Goal: Task Accomplishment & Management: Manage account settings

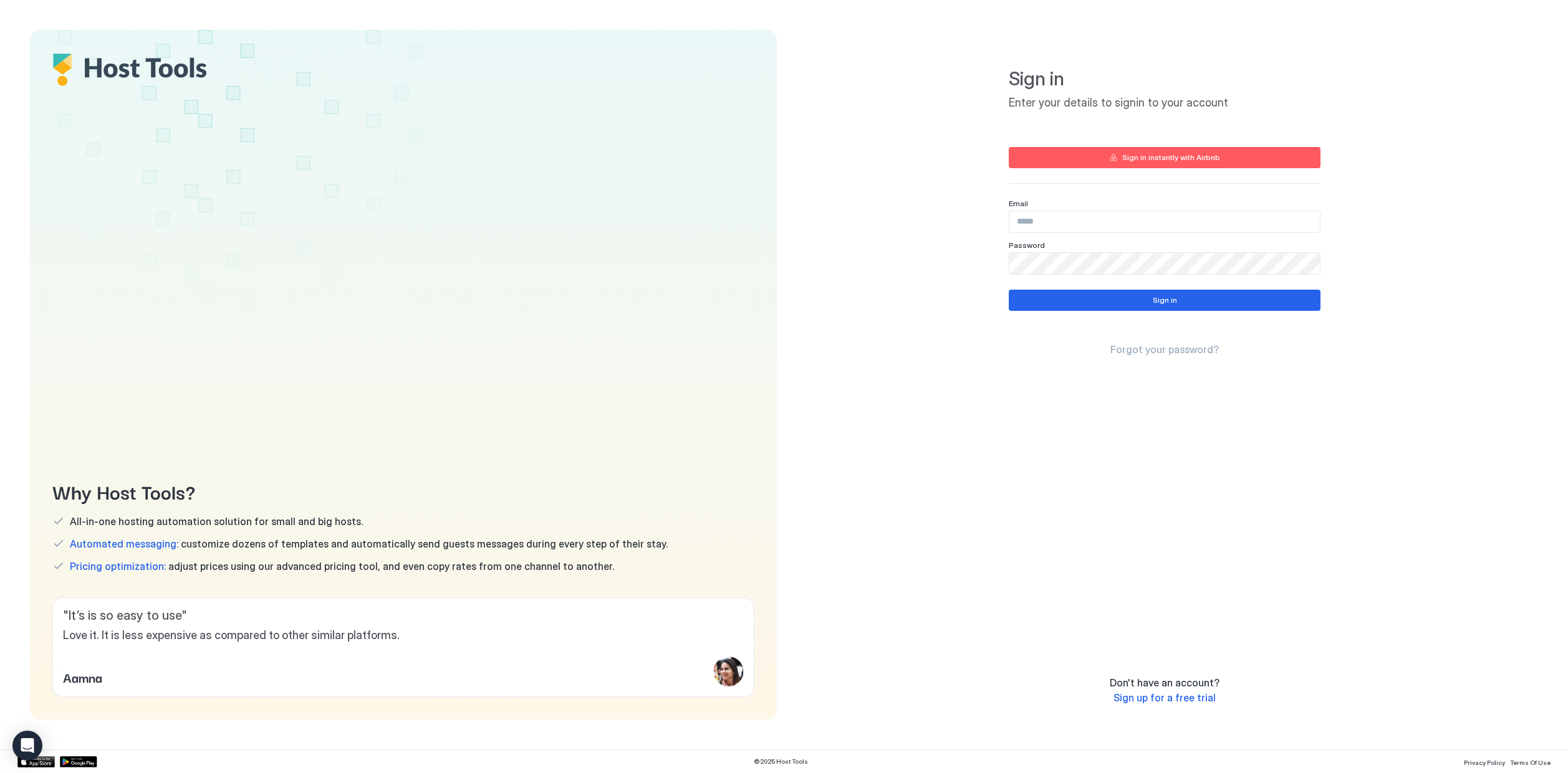
click at [1193, 160] on div "Sign in instantly with Airbnb" at bounding box center [1171, 158] width 98 height 11
click at [1158, 158] on div "Sign in instantly with Airbnb" at bounding box center [1171, 158] width 98 height 11
type input "**********"
click at [1236, 295] on button "Sign in" at bounding box center [1164, 300] width 311 height 21
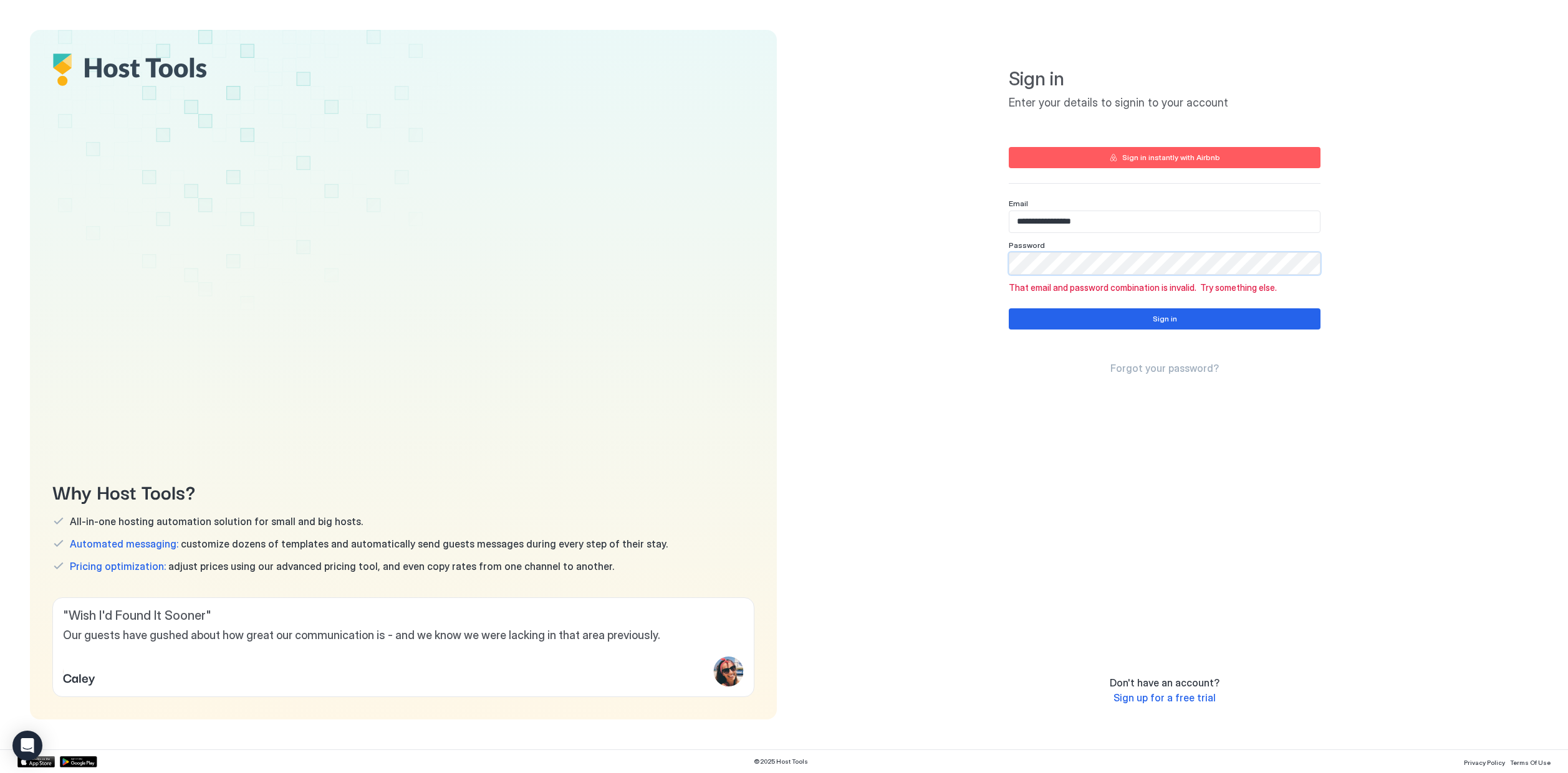
click at [998, 258] on div "**********" at bounding box center [1165, 374] width 747 height 690
click at [967, 259] on div "**********" at bounding box center [1165, 374] width 747 height 690
click at [1102, 324] on button "Sign in" at bounding box center [1164, 319] width 311 height 21
click at [952, 254] on div "**********" at bounding box center [1165, 374] width 747 height 690
click at [1020, 315] on button "Sign in" at bounding box center [1164, 319] width 311 height 21
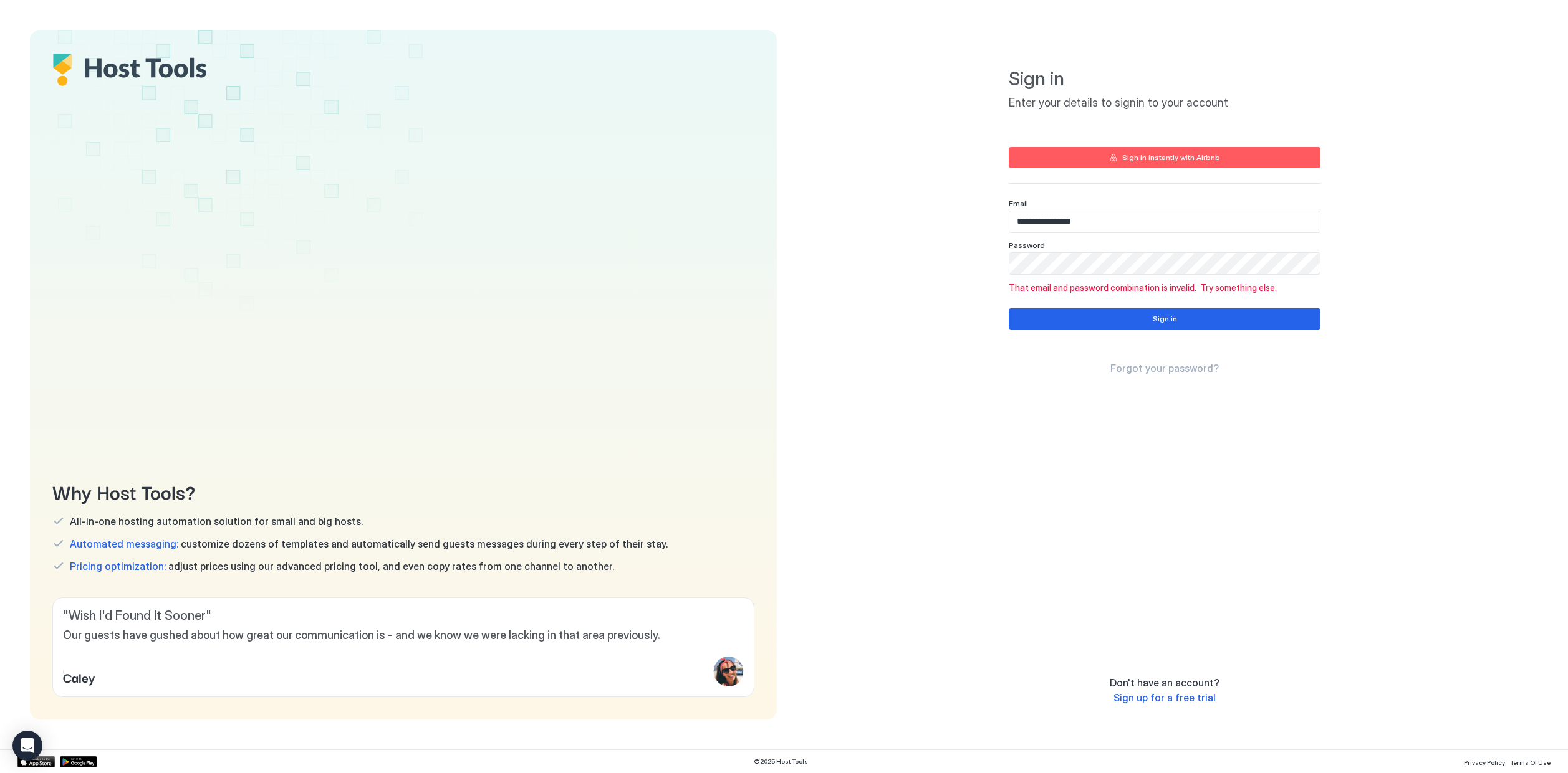
click at [1098, 154] on button "Sign in instantly with Airbnb" at bounding box center [1164, 157] width 311 height 21
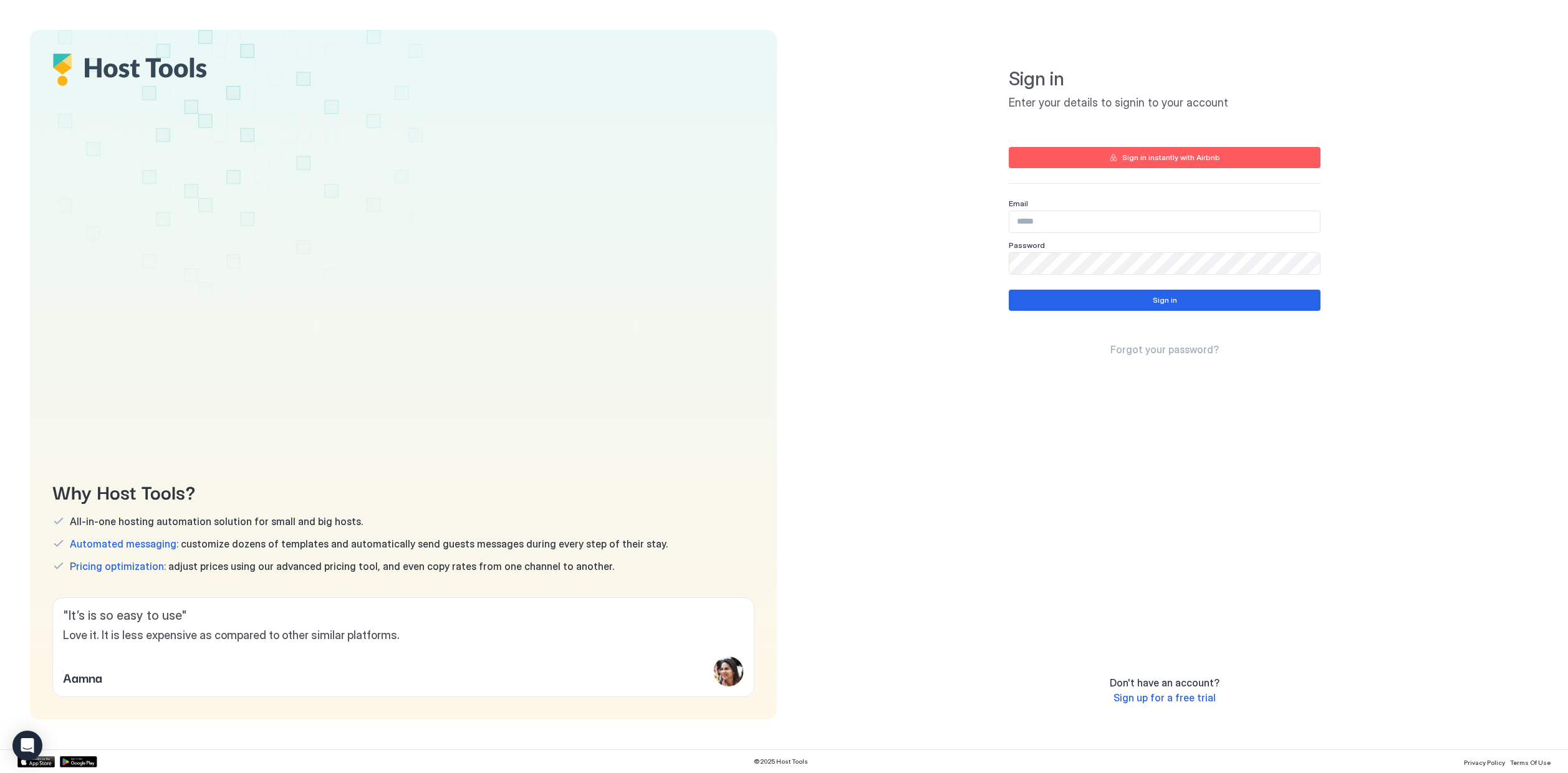
click at [1171, 694] on span "Sign up for a free trial" at bounding box center [1164, 697] width 103 height 12
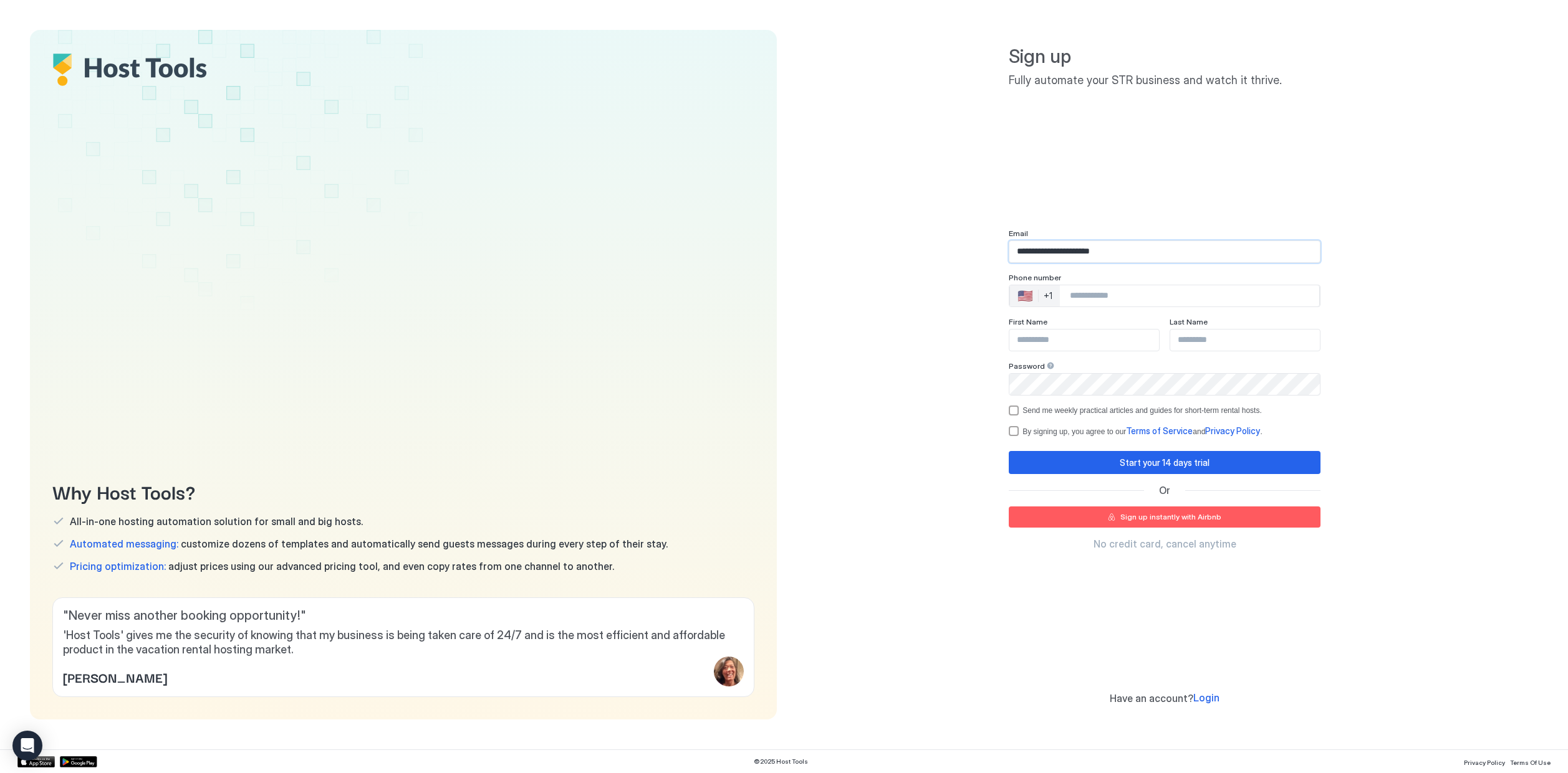
type input "**********"
click at [1051, 296] on div "+1" at bounding box center [1047, 296] width 8 height 11
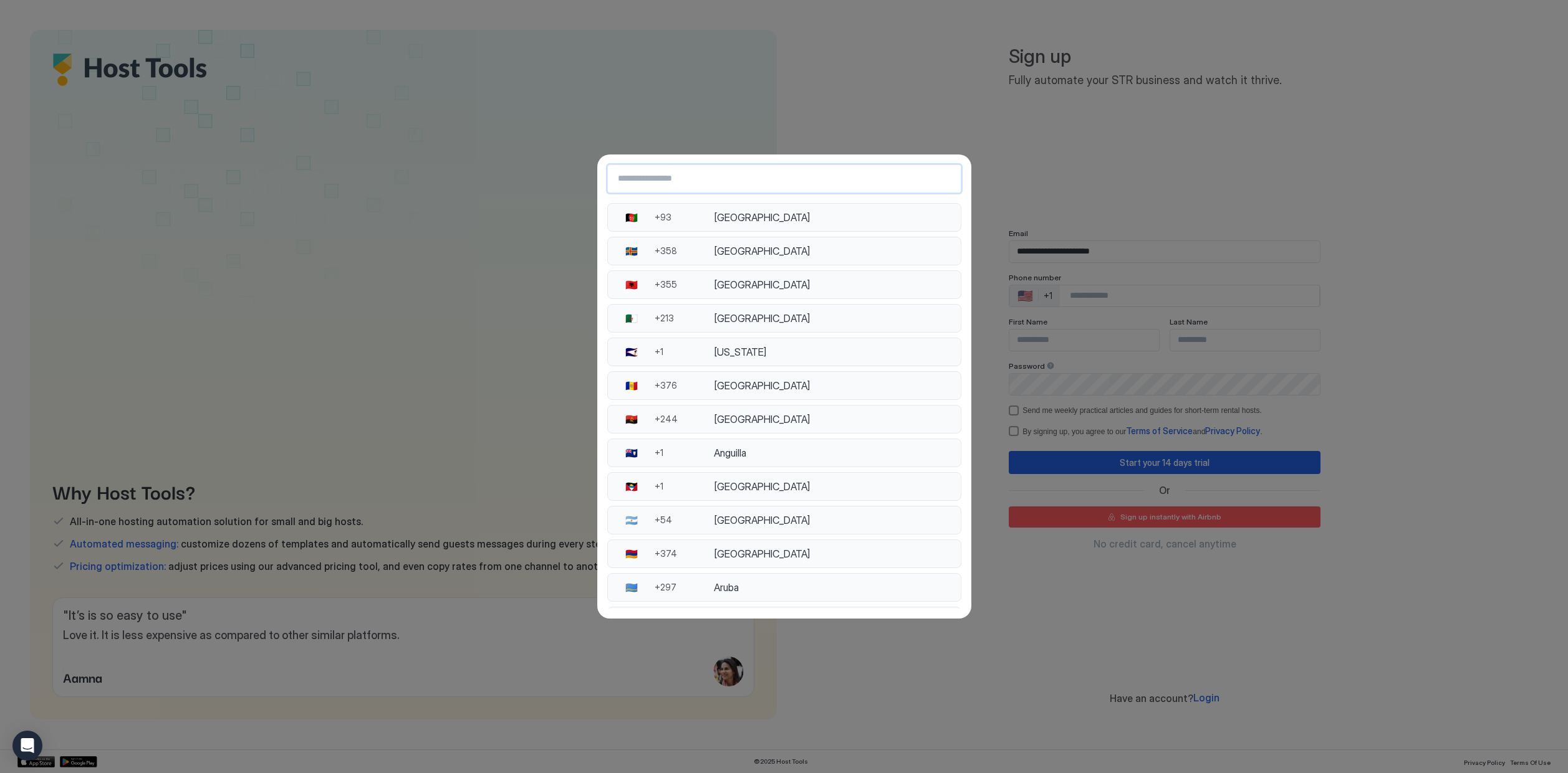
click at [817, 177] on input "Country Select Search Input" at bounding box center [784, 178] width 353 height 22
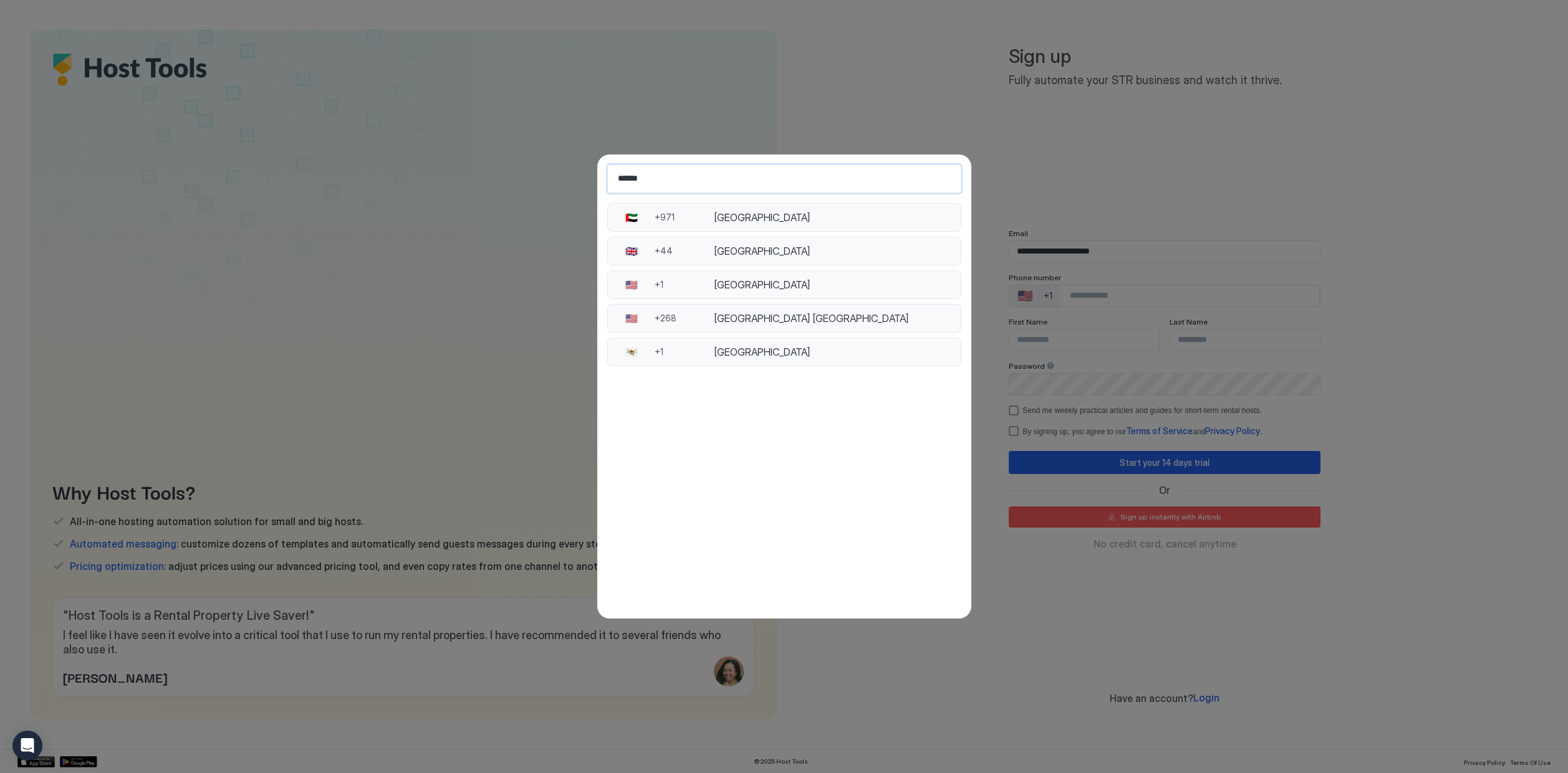
type input "******"
click at [825, 257] on div "United Kingdom" at bounding box center [833, 250] width 238 height 12
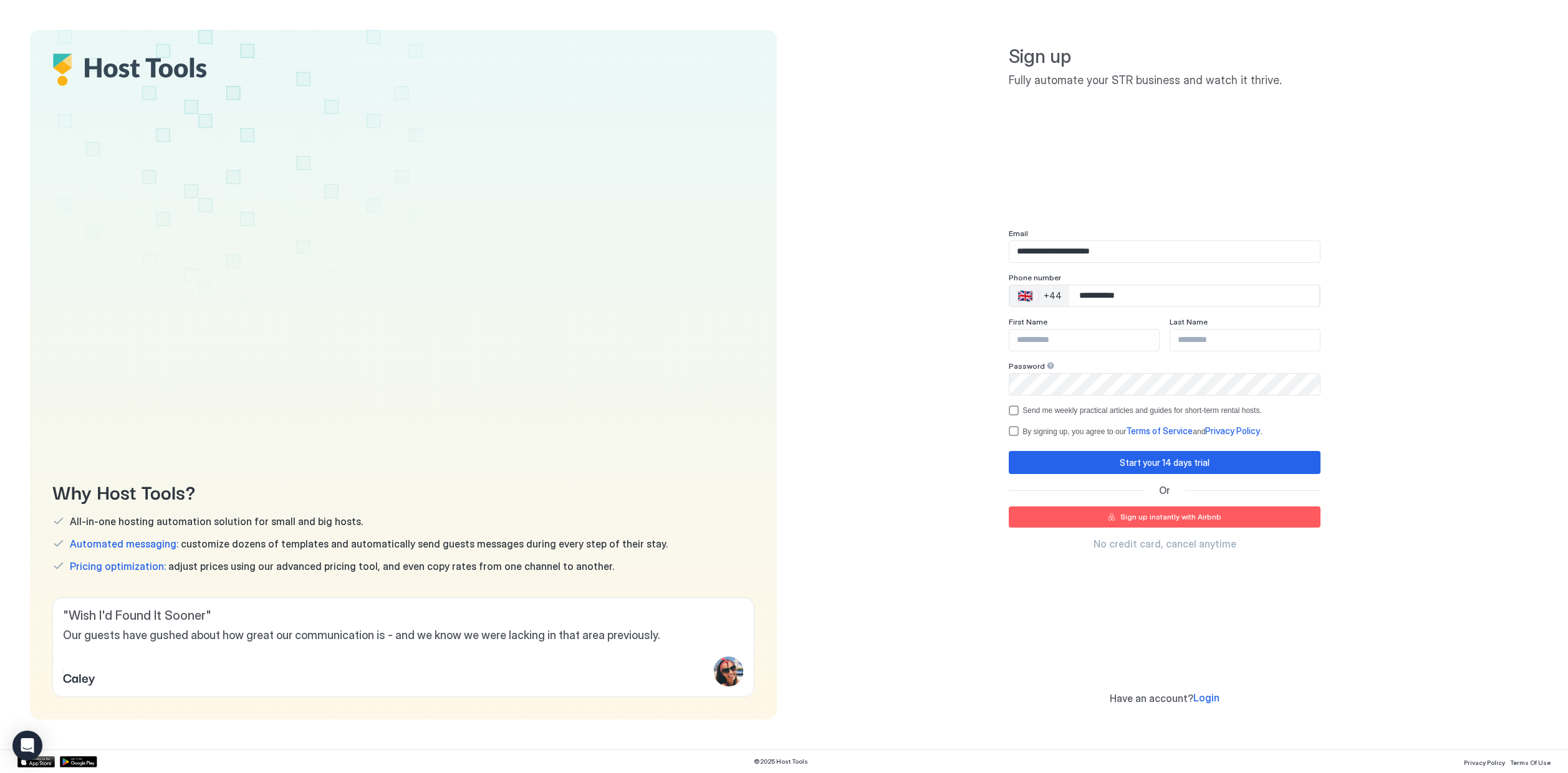
type input "**********"
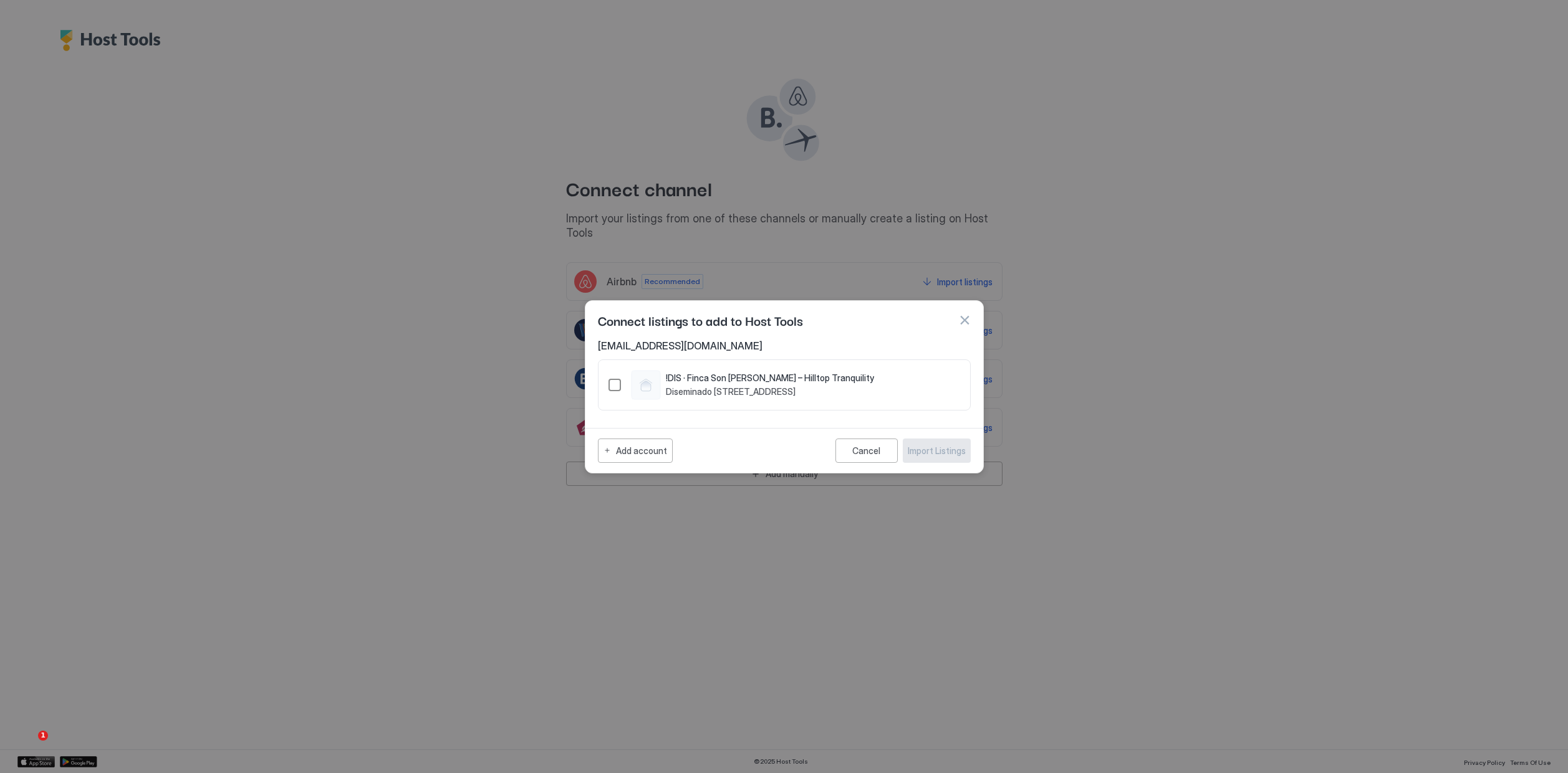
click at [616, 380] on div "1432420482844457841" at bounding box center [614, 384] width 12 height 12
click at [946, 449] on div "Import Listings" at bounding box center [936, 451] width 58 height 13
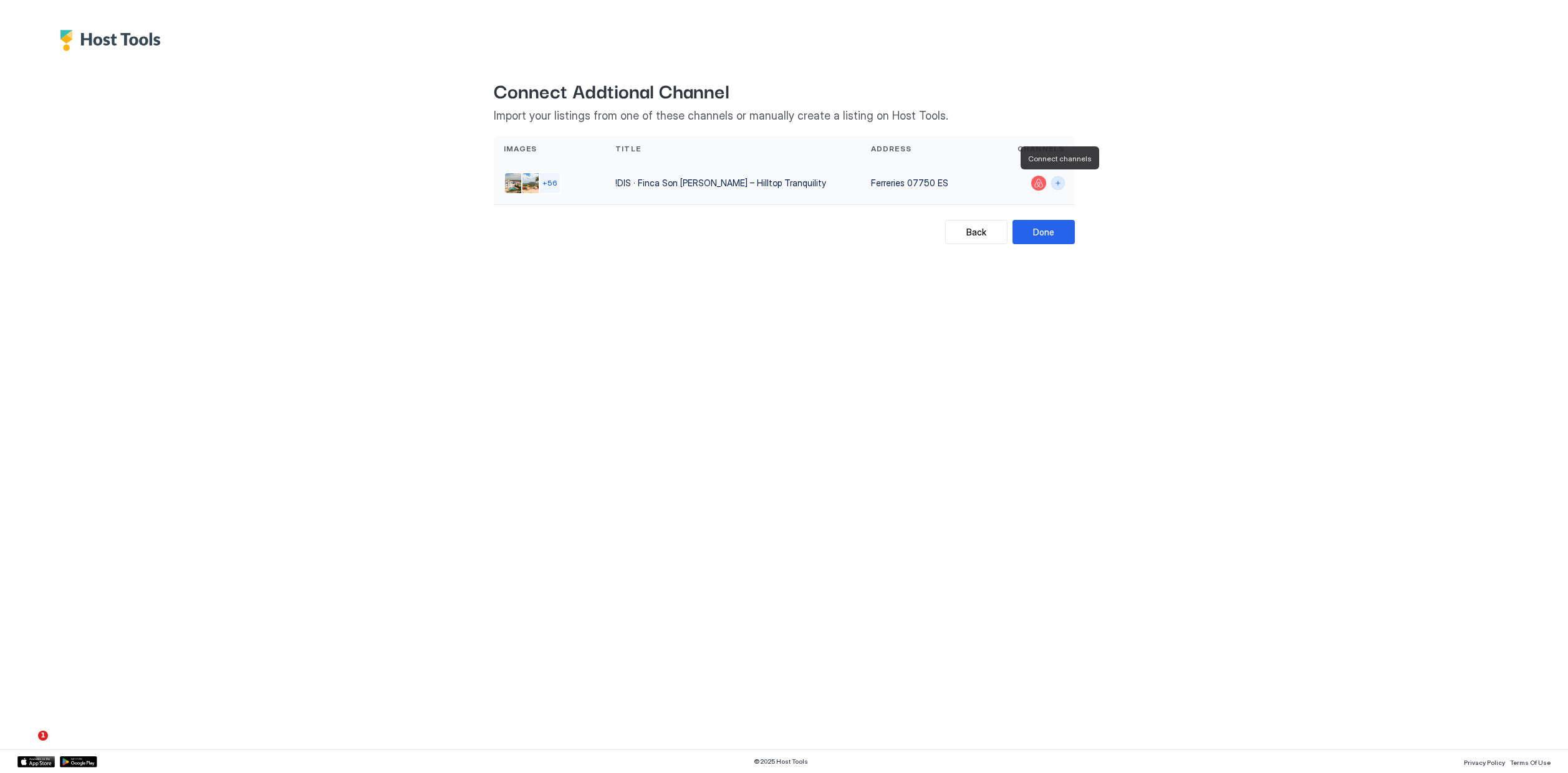
click at [1059, 181] on button "Connect channels" at bounding box center [1057, 183] width 14 height 14
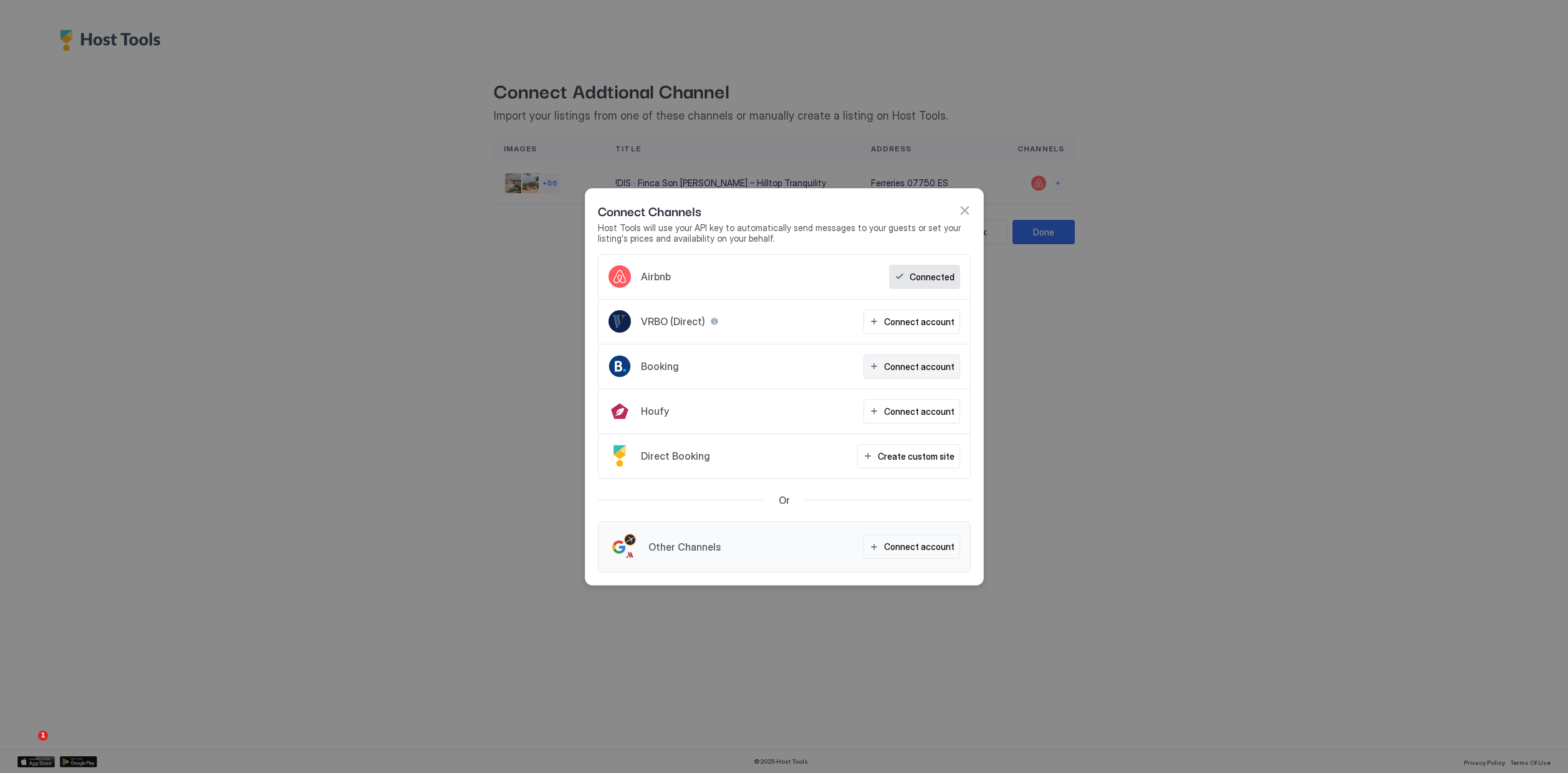
click at [920, 368] on div "Connect account" at bounding box center [919, 367] width 70 height 13
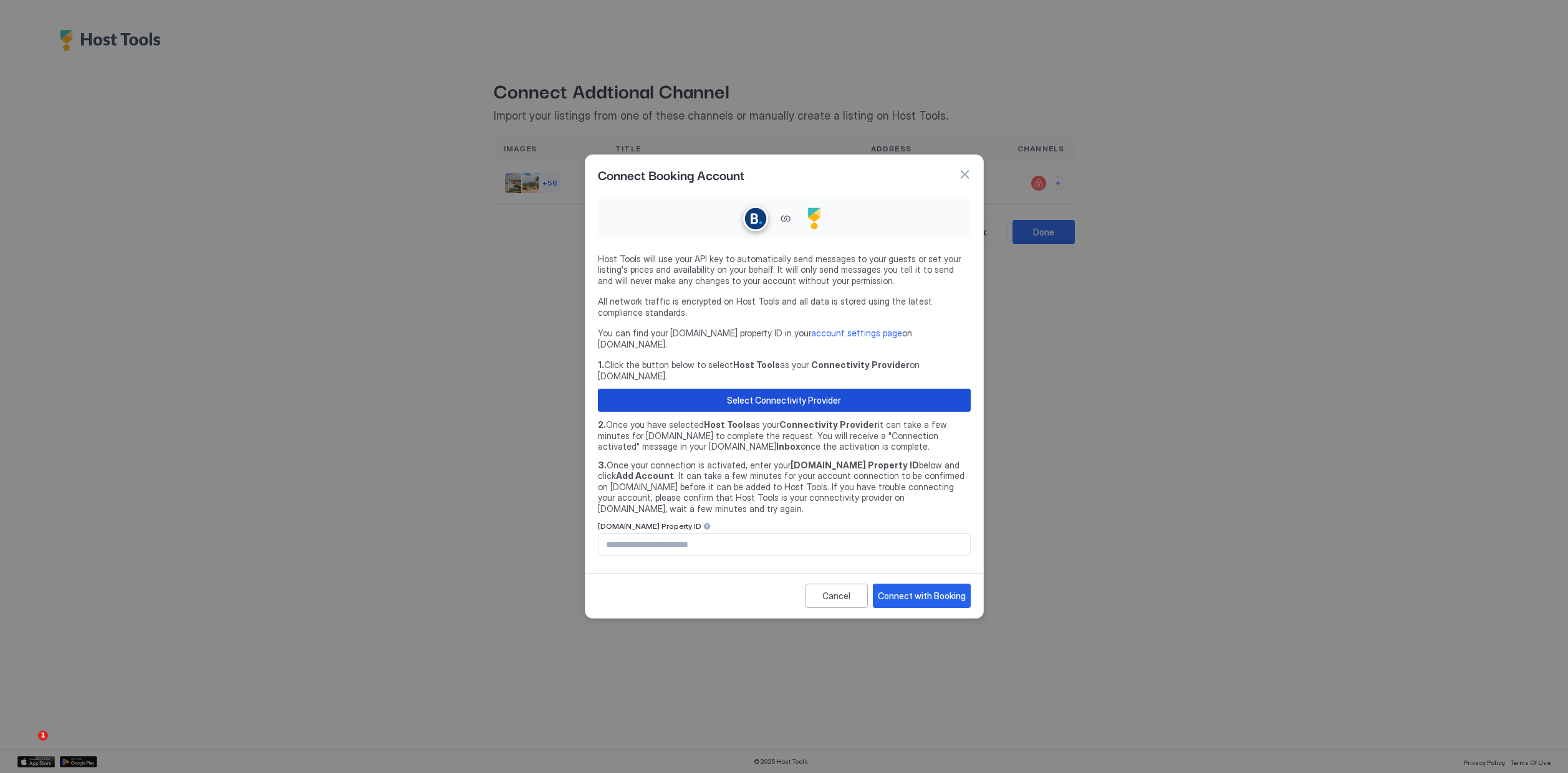
click at [920, 397] on button "Select Connectivity Provider" at bounding box center [784, 400] width 372 height 23
click at [961, 181] on button "button" at bounding box center [964, 174] width 12 height 12
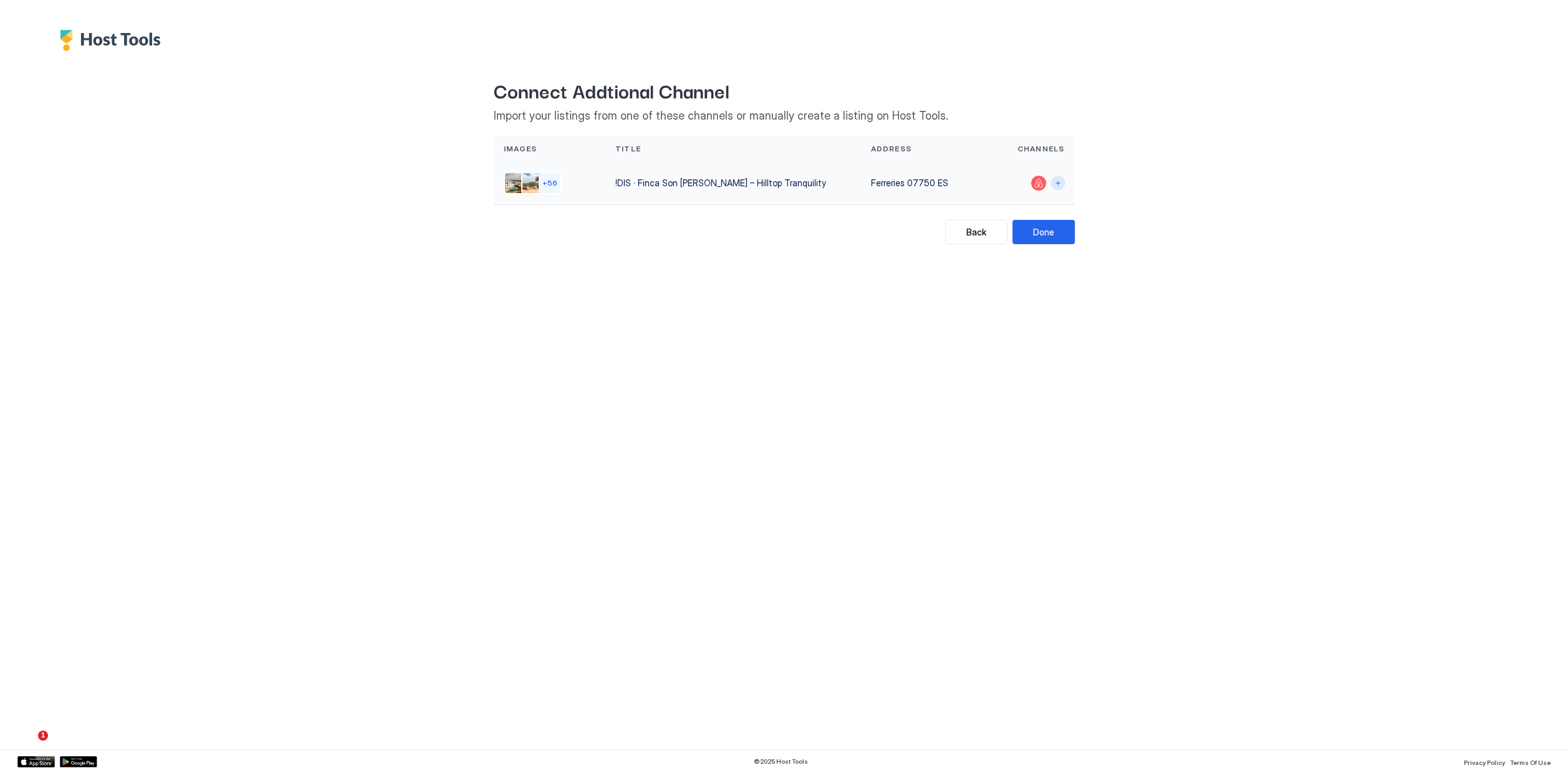
click at [1059, 185] on button "Connect channels" at bounding box center [1057, 183] width 14 height 14
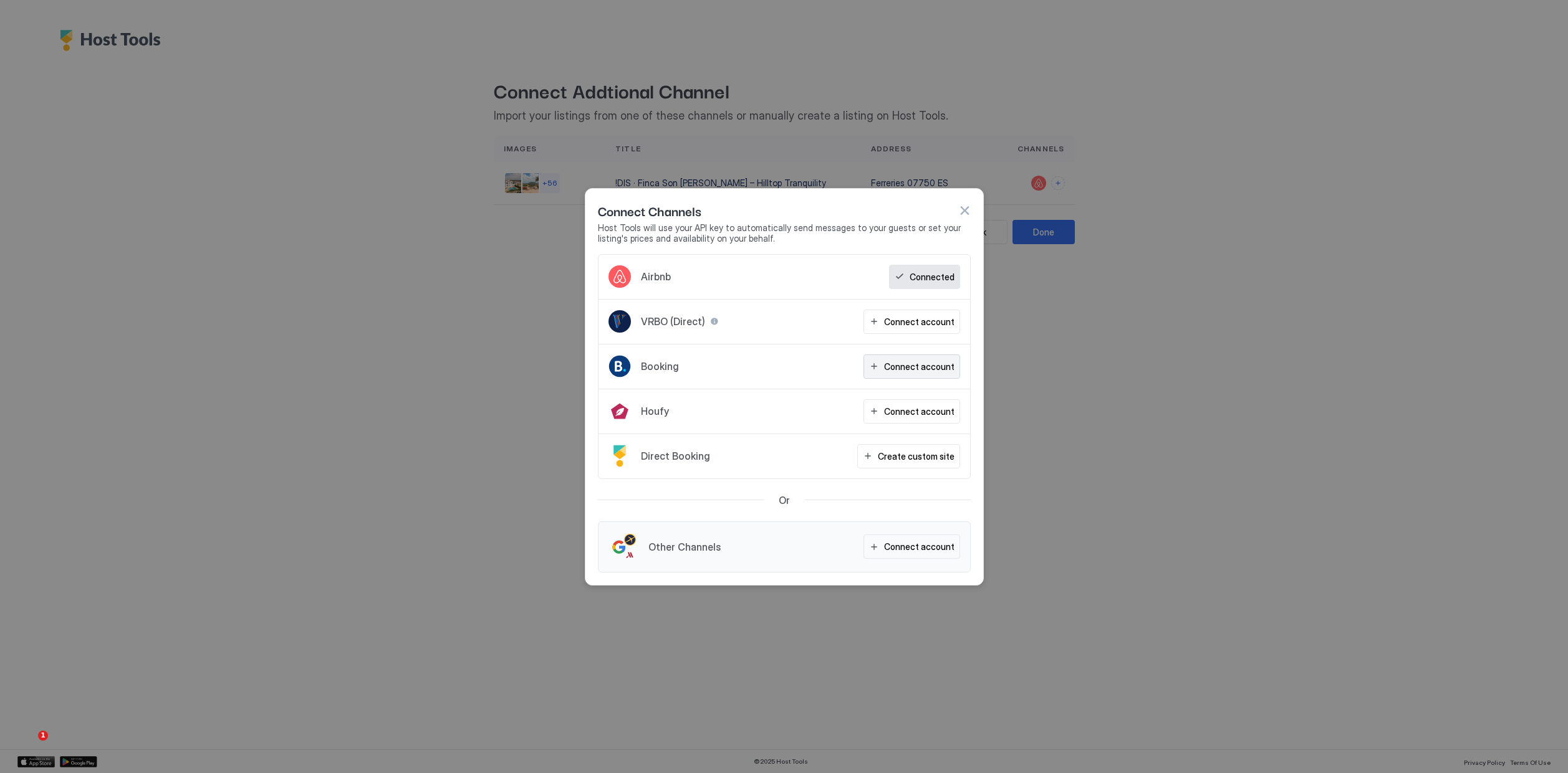
click at [919, 370] on div "Connect account" at bounding box center [919, 367] width 70 height 13
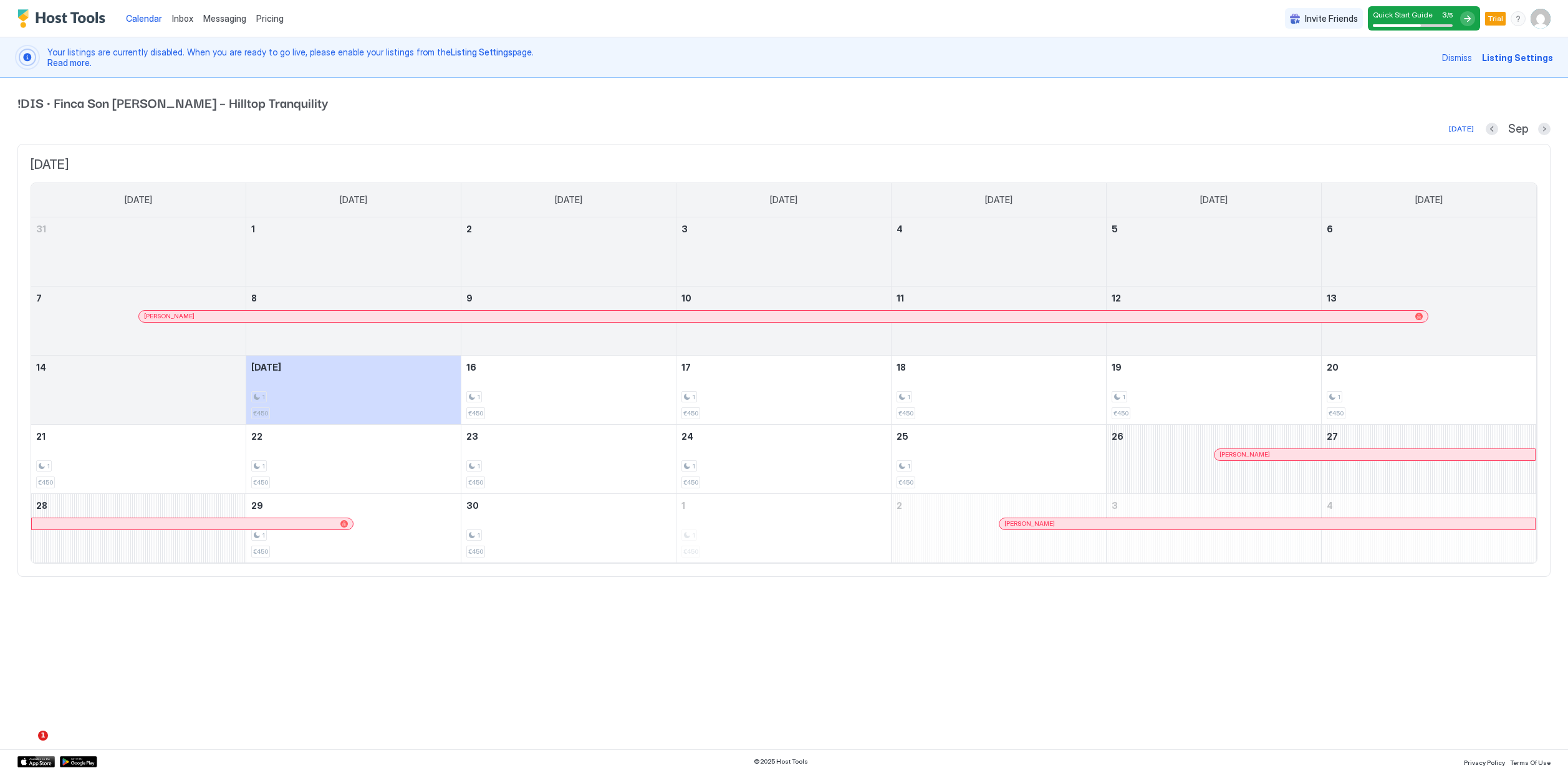
click at [1547, 18] on img "User profile" at bounding box center [1540, 18] width 20 height 20
click at [273, 111] on div at bounding box center [784, 386] width 1568 height 773
click at [1512, 56] on span "Listing Settings" at bounding box center [1517, 57] width 71 height 13
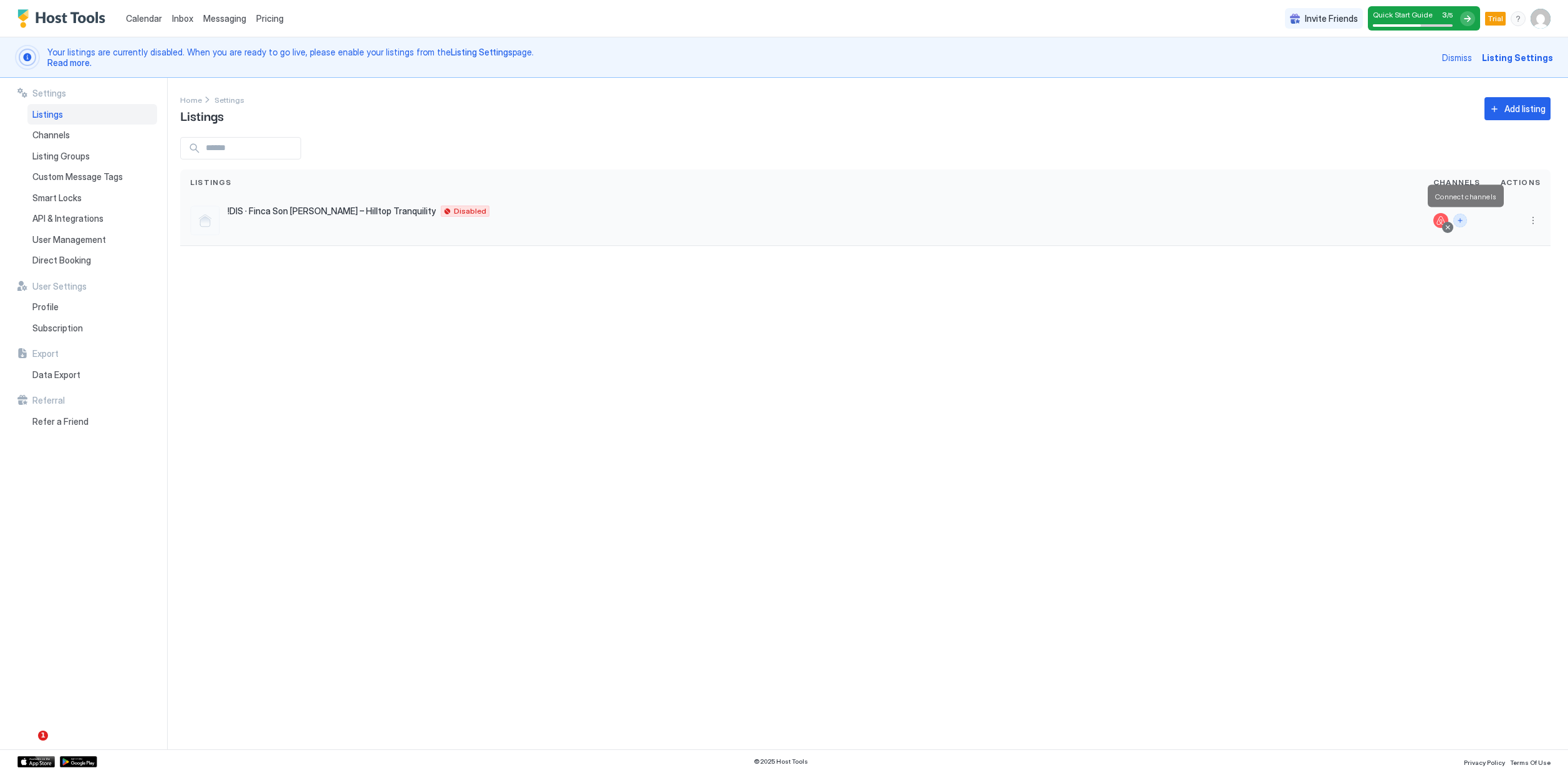
click at [1464, 223] on button "Connect channels" at bounding box center [1460, 220] width 14 height 14
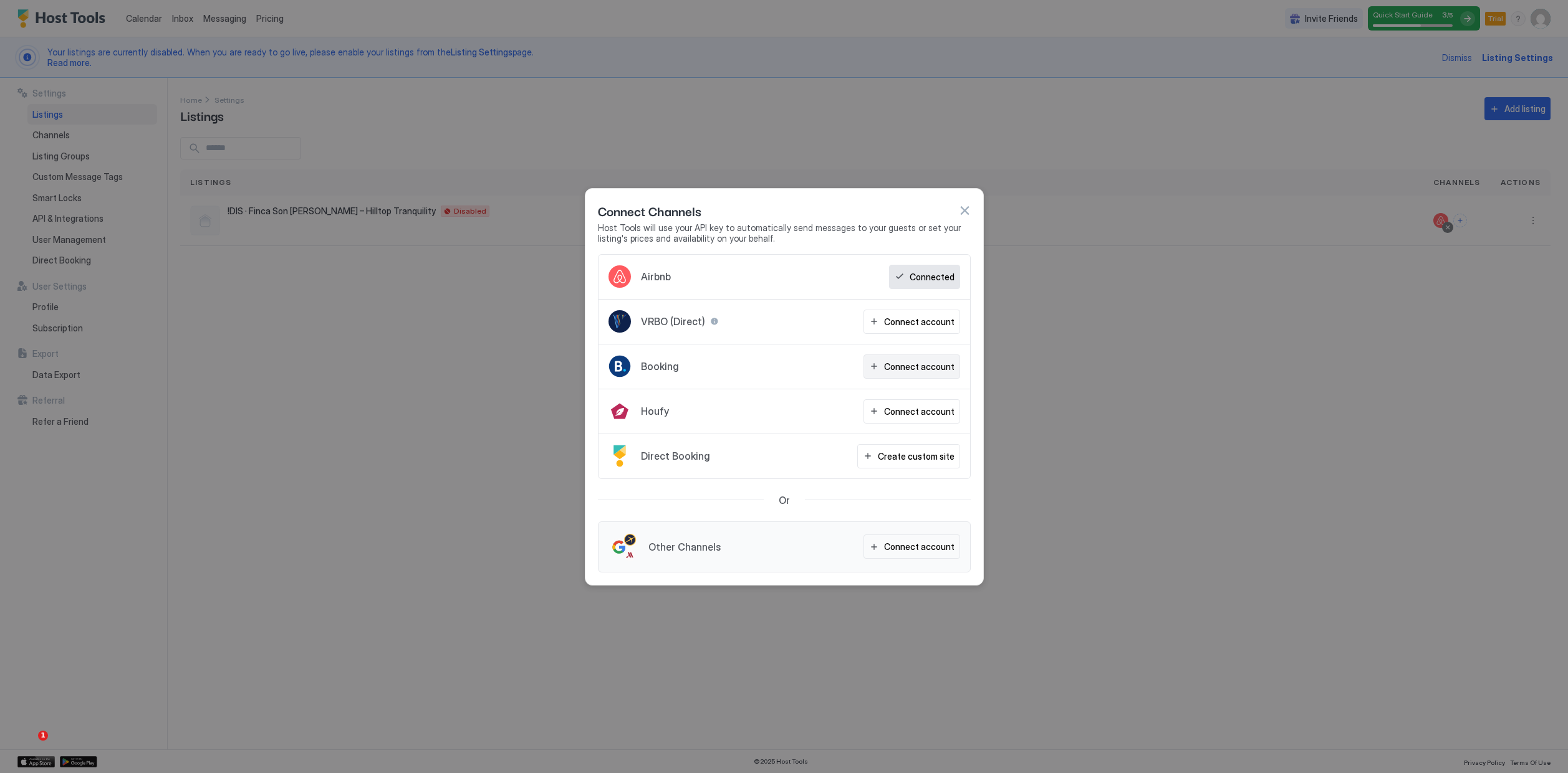
click at [894, 368] on div "Connect account" at bounding box center [919, 367] width 70 height 13
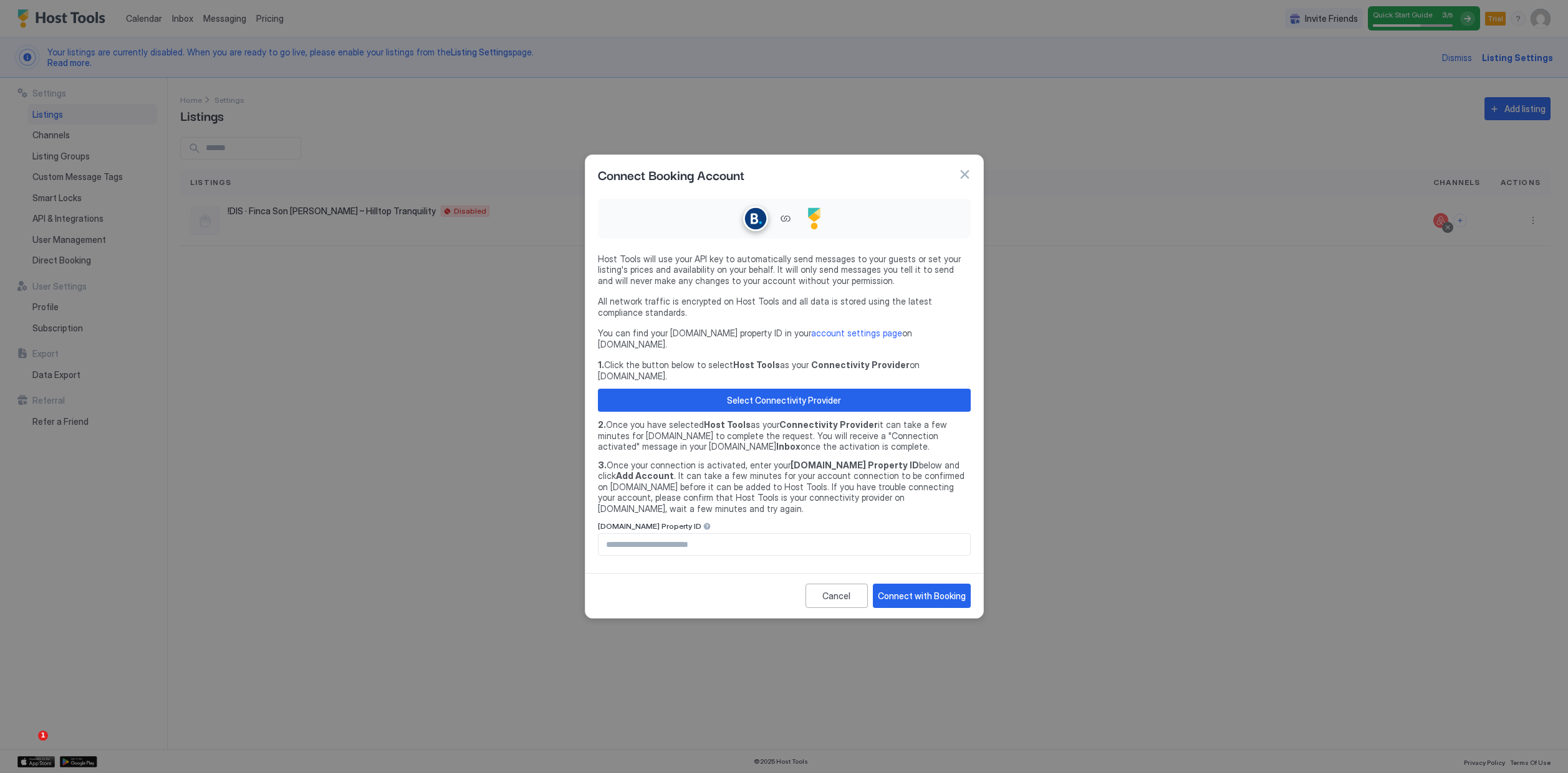
click at [710, 534] on input "Input Field" at bounding box center [784, 544] width 371 height 21
paste input "********"
type input "********"
click at [937, 589] on div "Connect with Booking" at bounding box center [921, 596] width 88 height 13
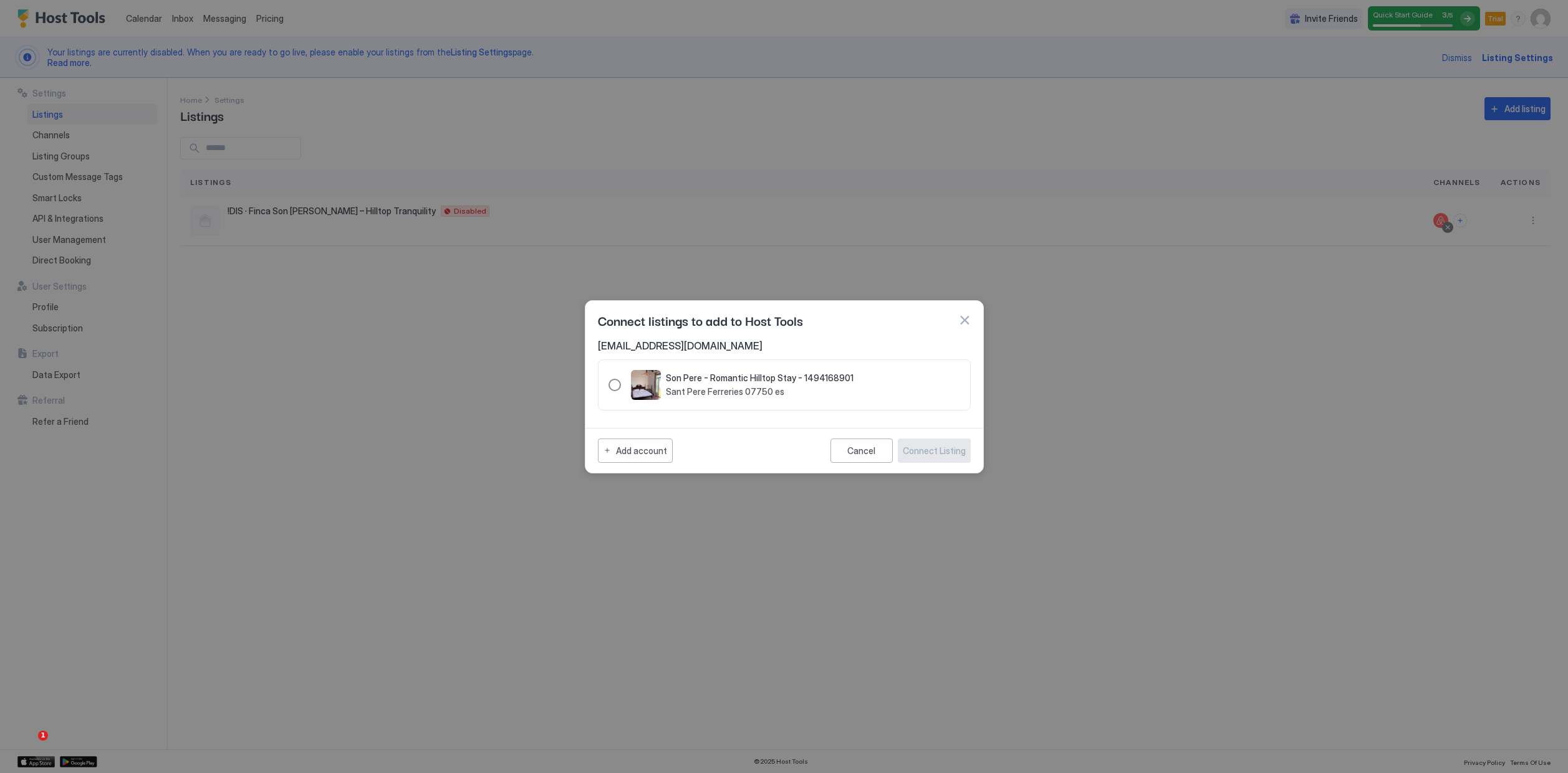
click at [622, 382] on div "Son Pere - Romantic Hilltop Stay - 1494168901 Sant Pere Ferreries 07750 es" at bounding box center [730, 385] width 245 height 30
click at [952, 452] on div "Connect Listing" at bounding box center [934, 451] width 63 height 13
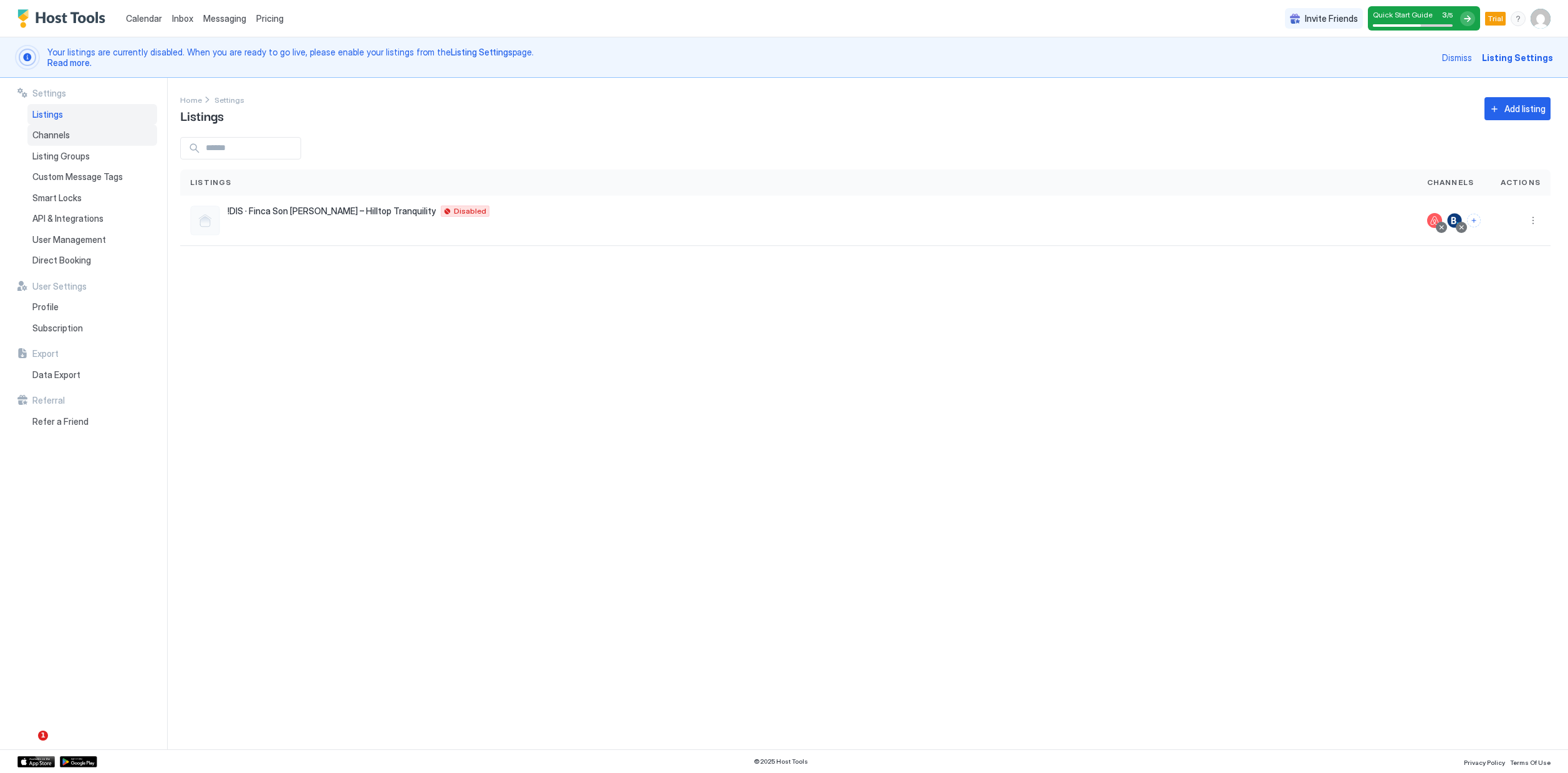
click at [70, 129] on div "Channels" at bounding box center [92, 135] width 129 height 21
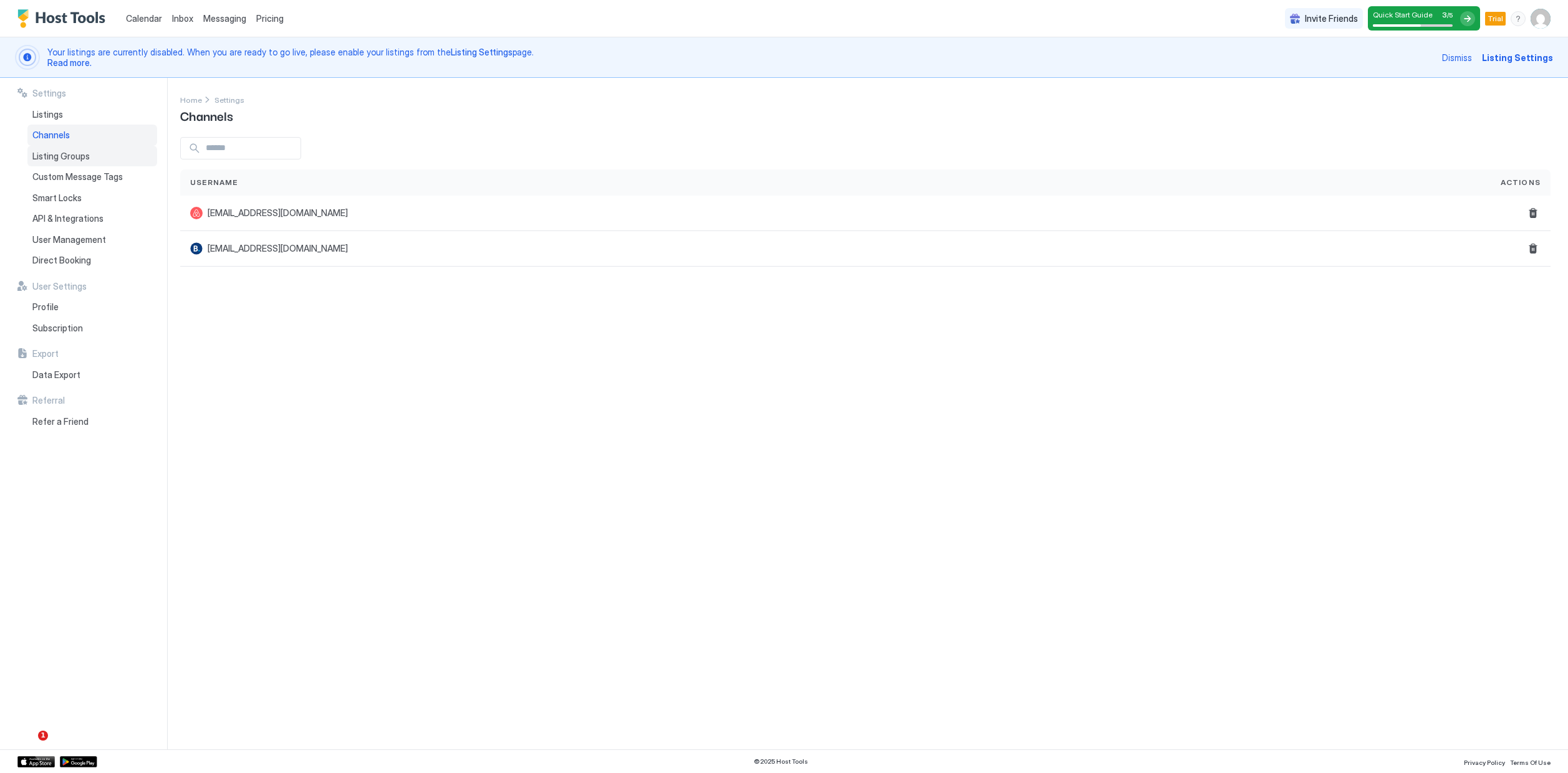
click at [115, 154] on div "Listing Groups" at bounding box center [92, 156] width 129 height 21
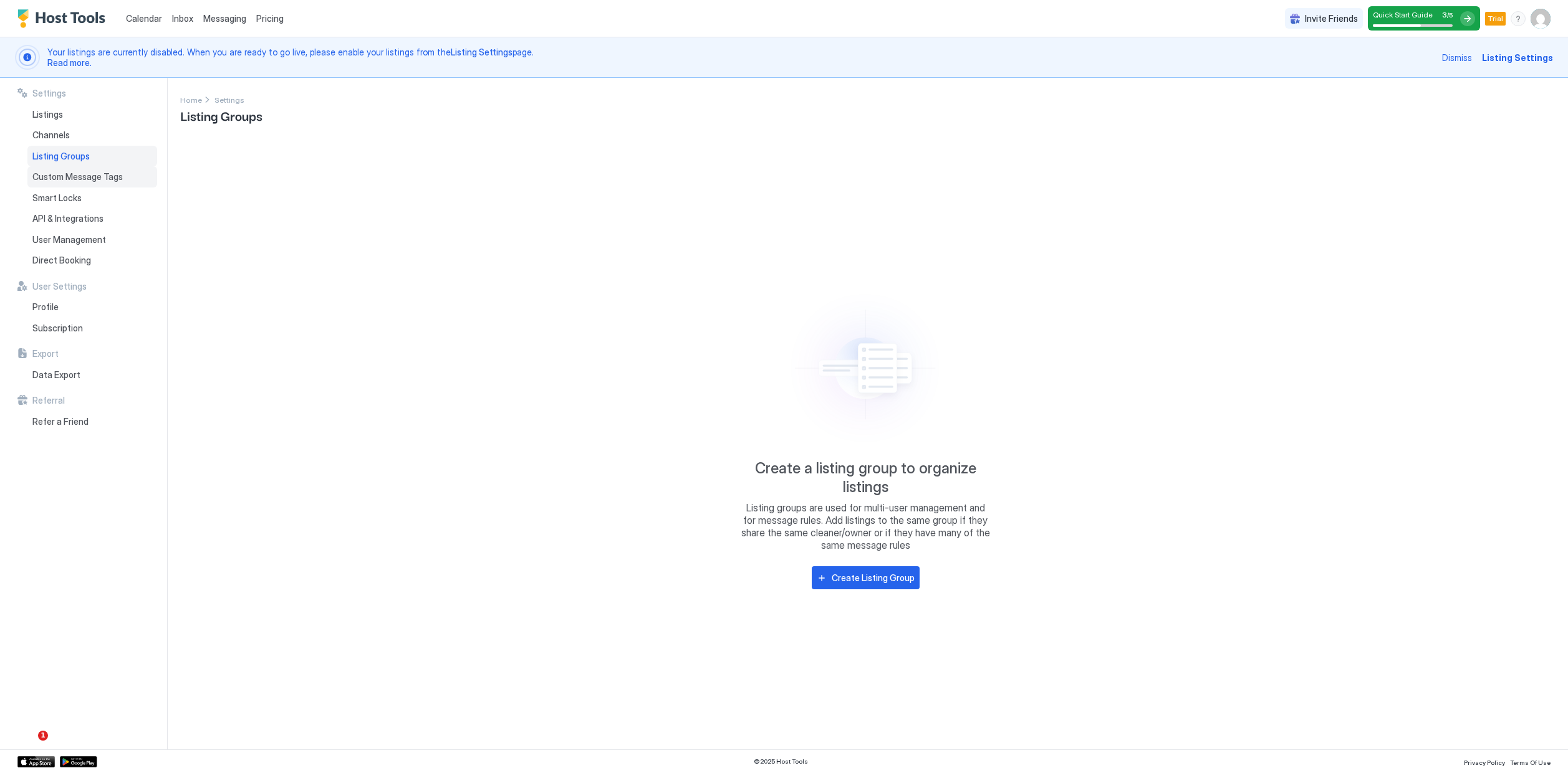
click at [119, 169] on div "Custom Message Tags" at bounding box center [92, 176] width 129 height 21
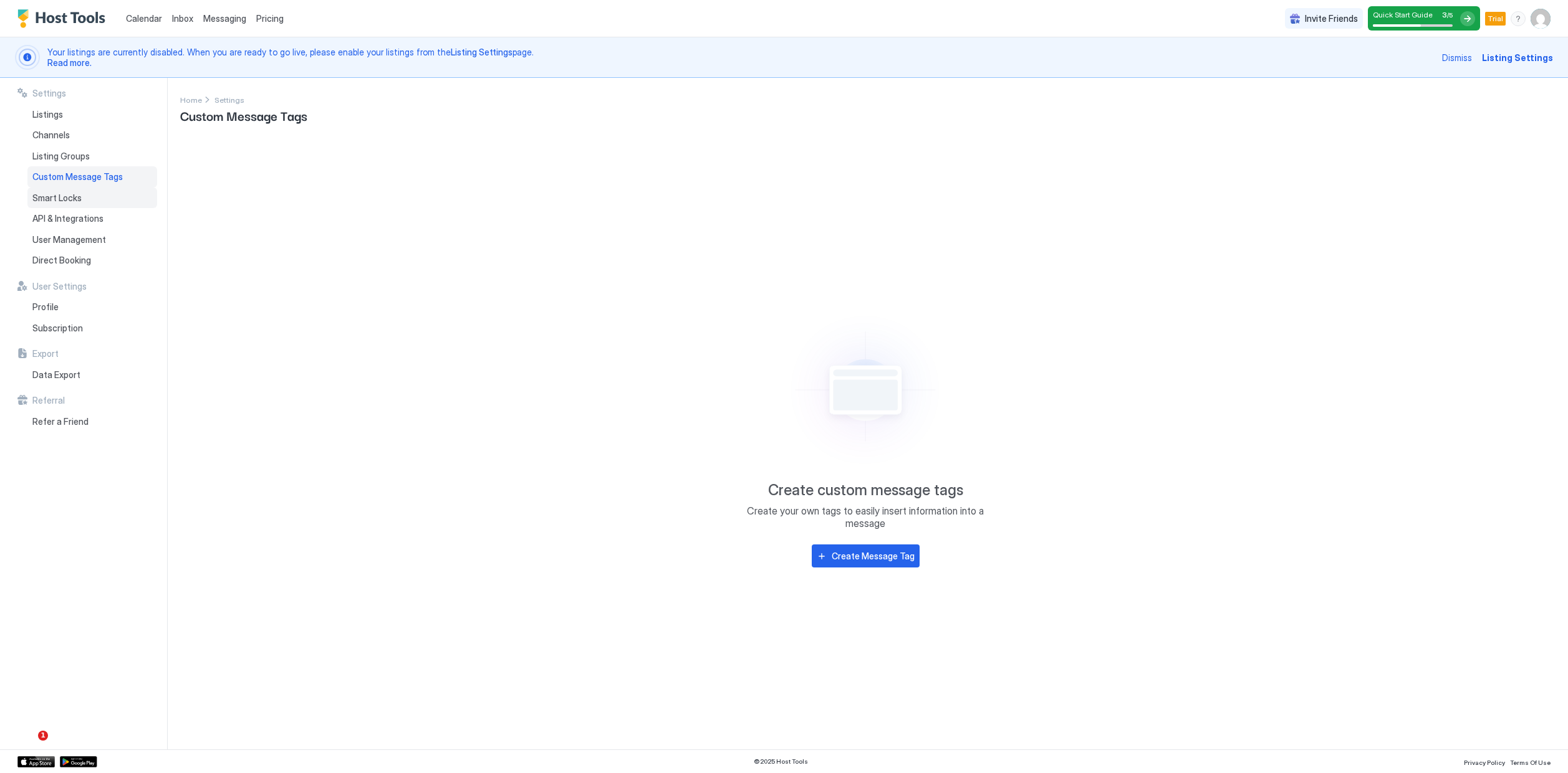
click at [118, 188] on div "Smart Locks" at bounding box center [92, 198] width 129 height 21
click at [128, 215] on div "API & Integrations" at bounding box center [92, 218] width 129 height 21
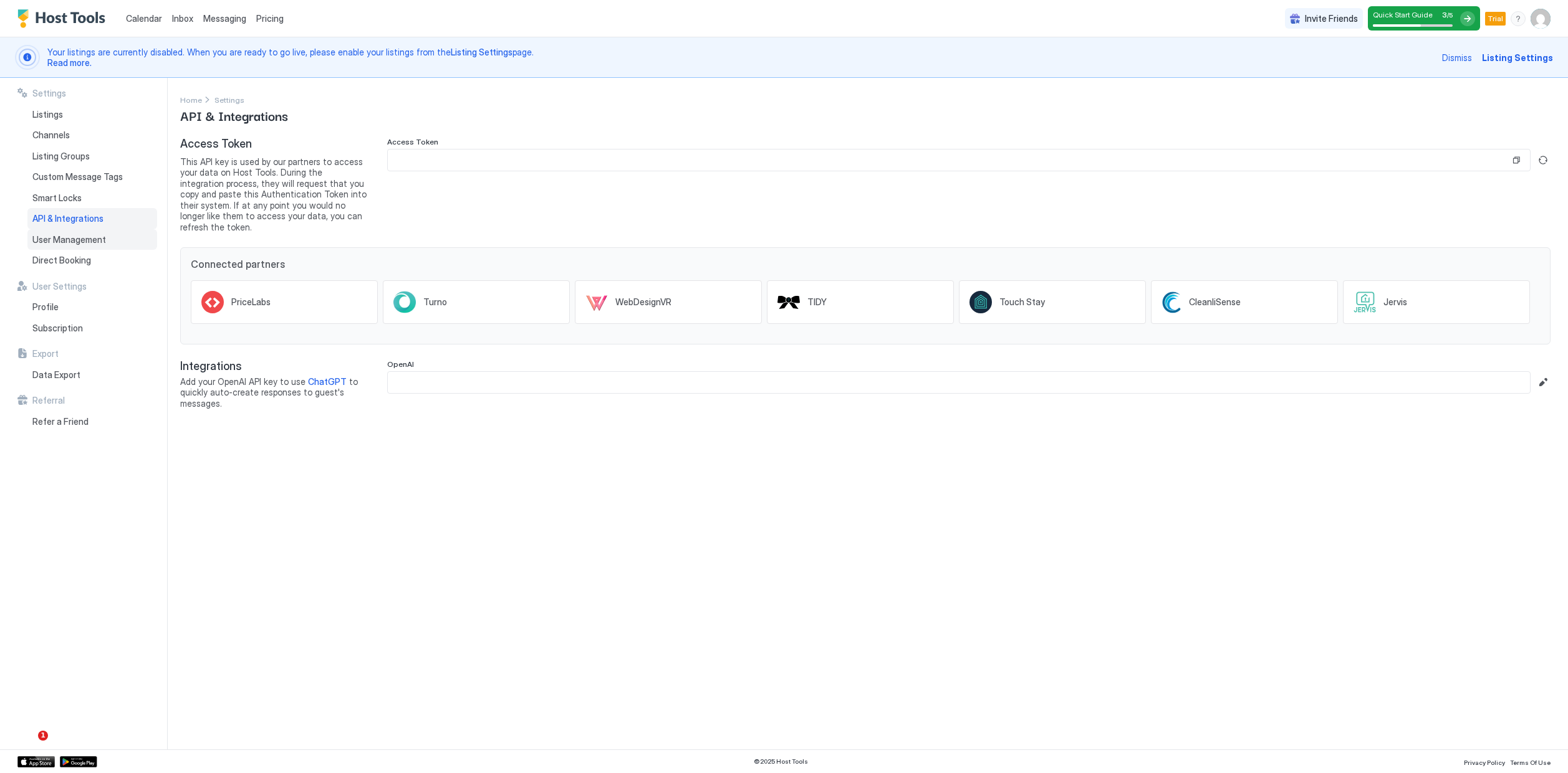
click at [129, 241] on div "User Management" at bounding box center [92, 239] width 129 height 21
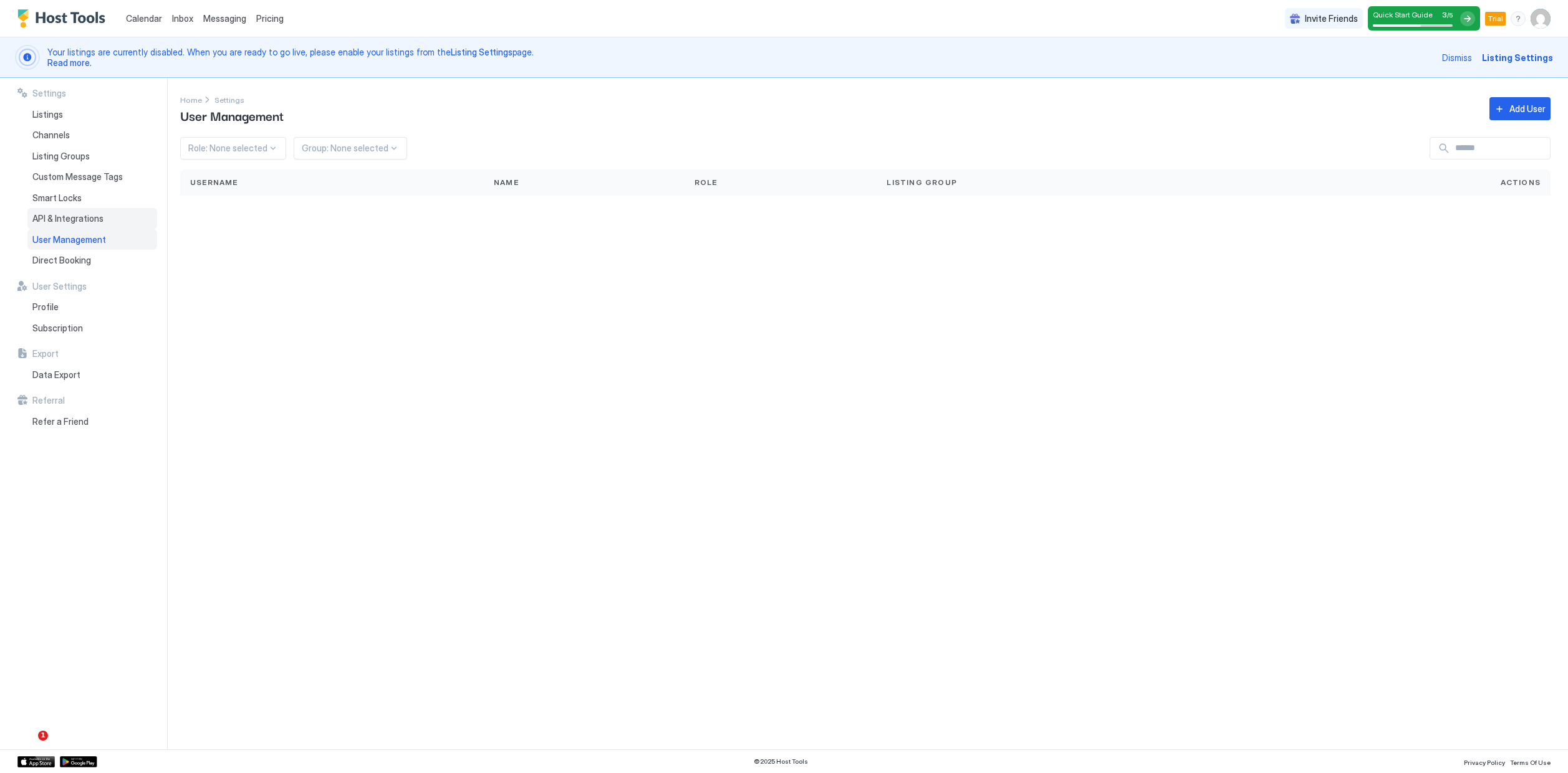
click at [97, 213] on span "API & Integrations" at bounding box center [67, 219] width 71 height 11
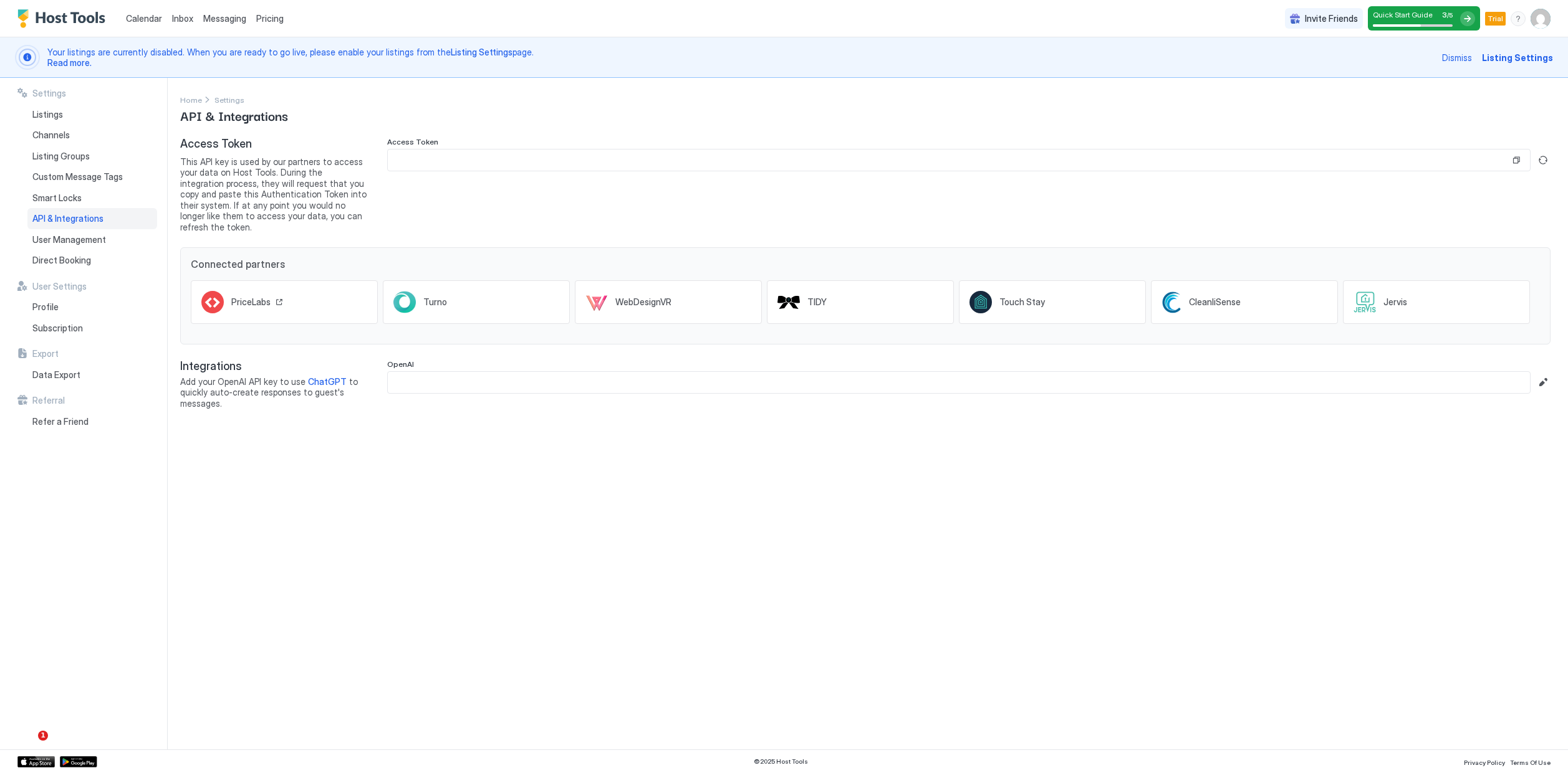
click at [317, 292] on div "PriceLabs" at bounding box center [284, 302] width 187 height 43
click at [514, 372] on input "Input Field" at bounding box center [959, 382] width 1142 height 21
click at [456, 151] on input "Input Field" at bounding box center [949, 160] width 1122 height 21
click at [436, 181] on div "Access Token" at bounding box center [968, 184] width 1163 height 95
click at [463, 155] on input "Input Field" at bounding box center [949, 160] width 1122 height 21
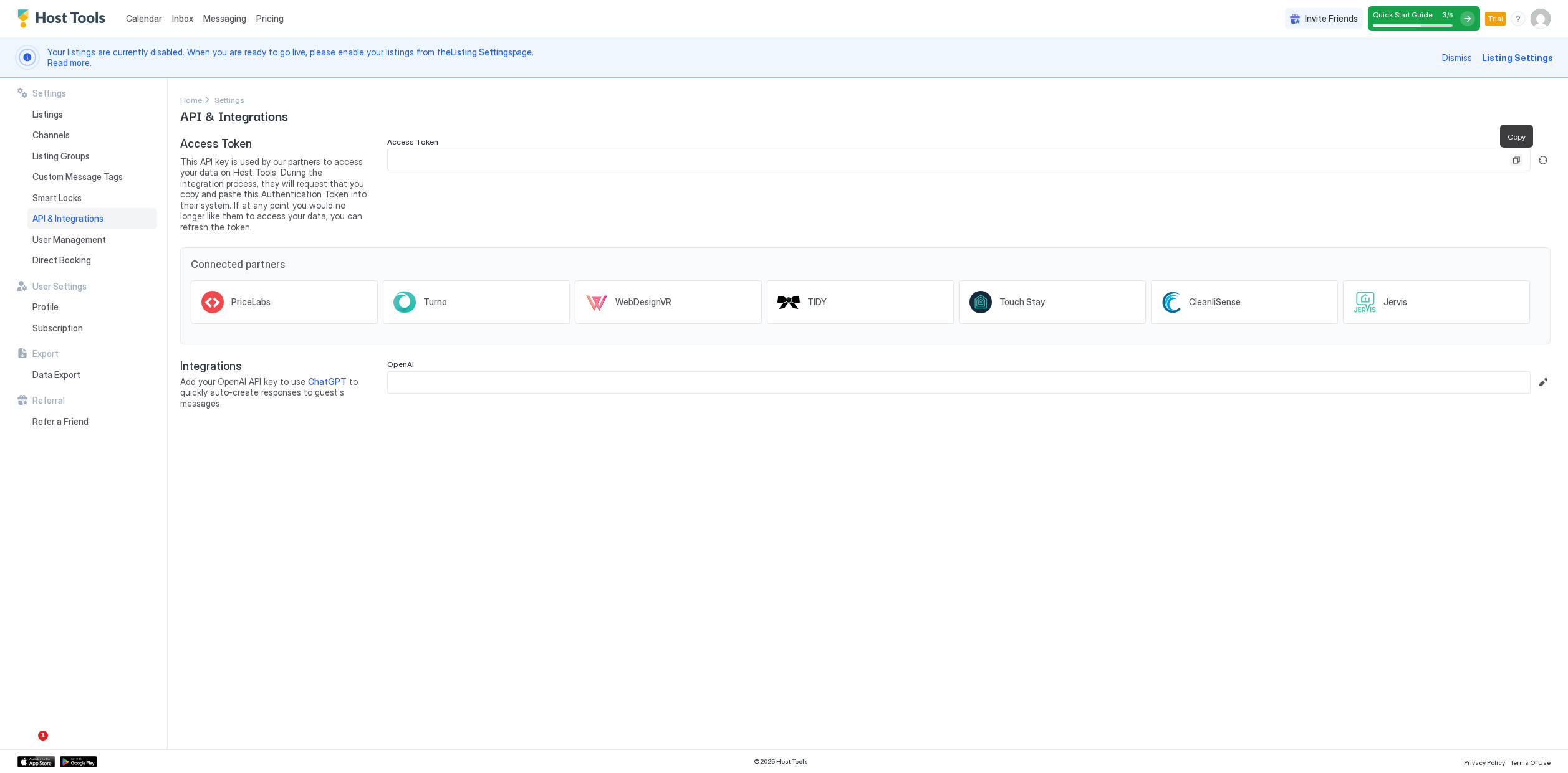
click at [1519, 161] on button "Copy" at bounding box center [1515, 160] width 12 height 12
click at [461, 51] on span "Listing Settings" at bounding box center [481, 52] width 62 height 10
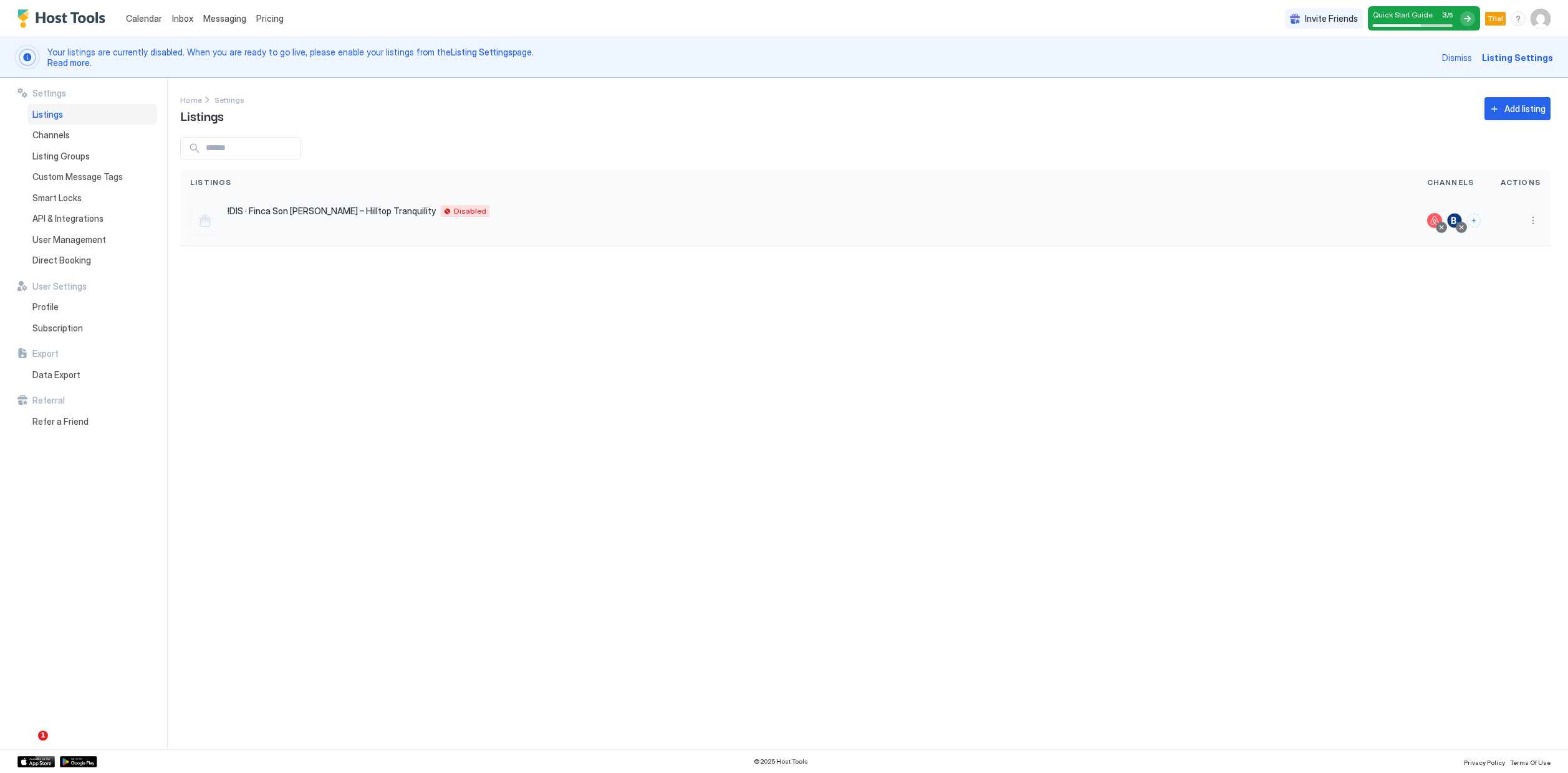
click at [796, 221] on div "!DIS · Finca Son Pere – Hilltop Tranquility Ferreries 07750 ES Disabled" at bounding box center [798, 221] width 1217 height 30
click at [1530, 220] on button "More options" at bounding box center [1533, 221] width 15 height 15
click at [1416, 296] on div at bounding box center [784, 386] width 1568 height 773
click at [101, 131] on div "Channels" at bounding box center [92, 135] width 129 height 21
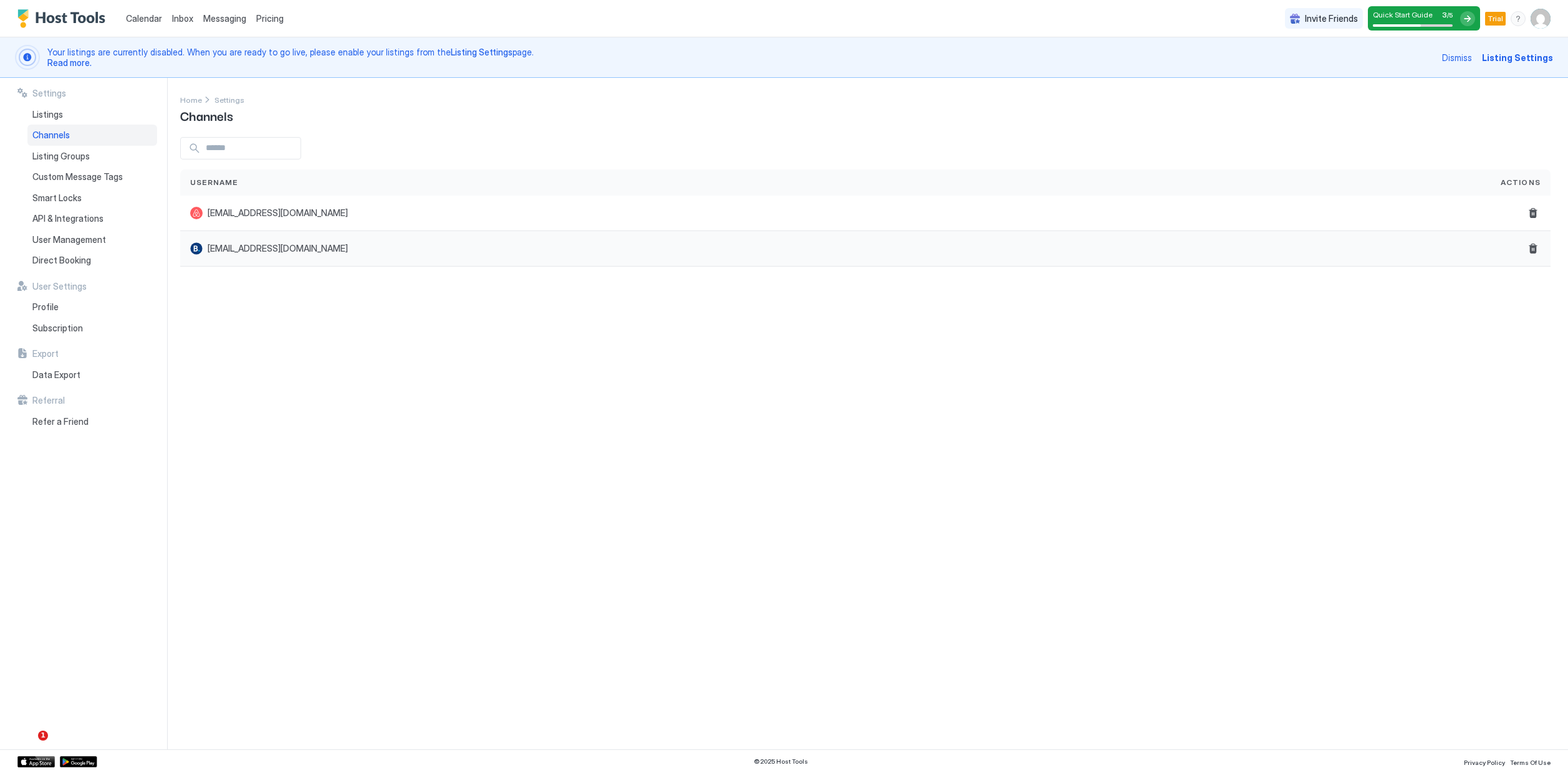
click at [302, 257] on div "tristanreich9@gmail.com" at bounding box center [835, 248] width 1310 height 35
click at [99, 174] on span "Custom Message Tags" at bounding box center [78, 177] width 91 height 11
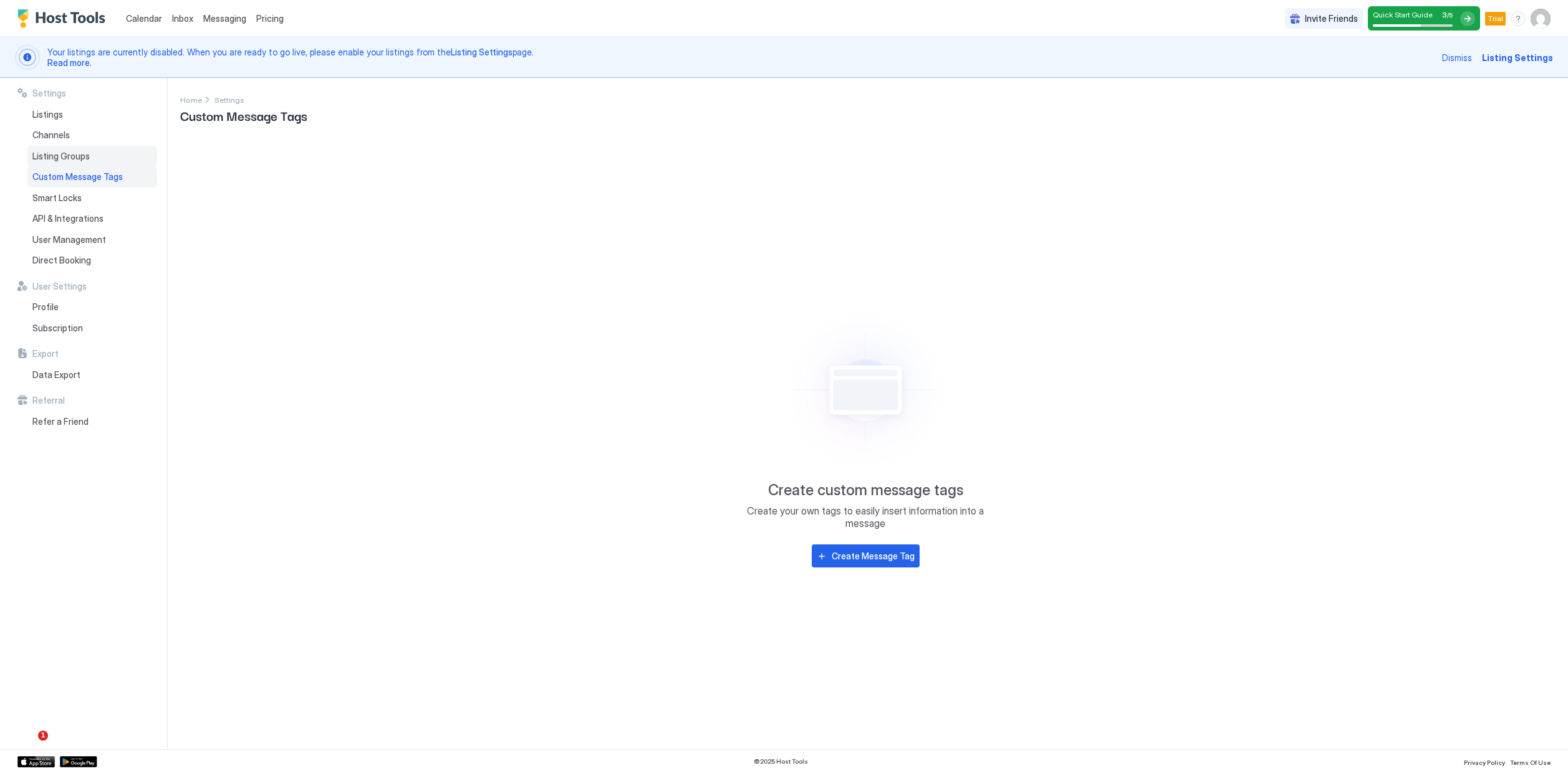
click at [97, 156] on div "Listing Groups" at bounding box center [92, 156] width 129 height 21
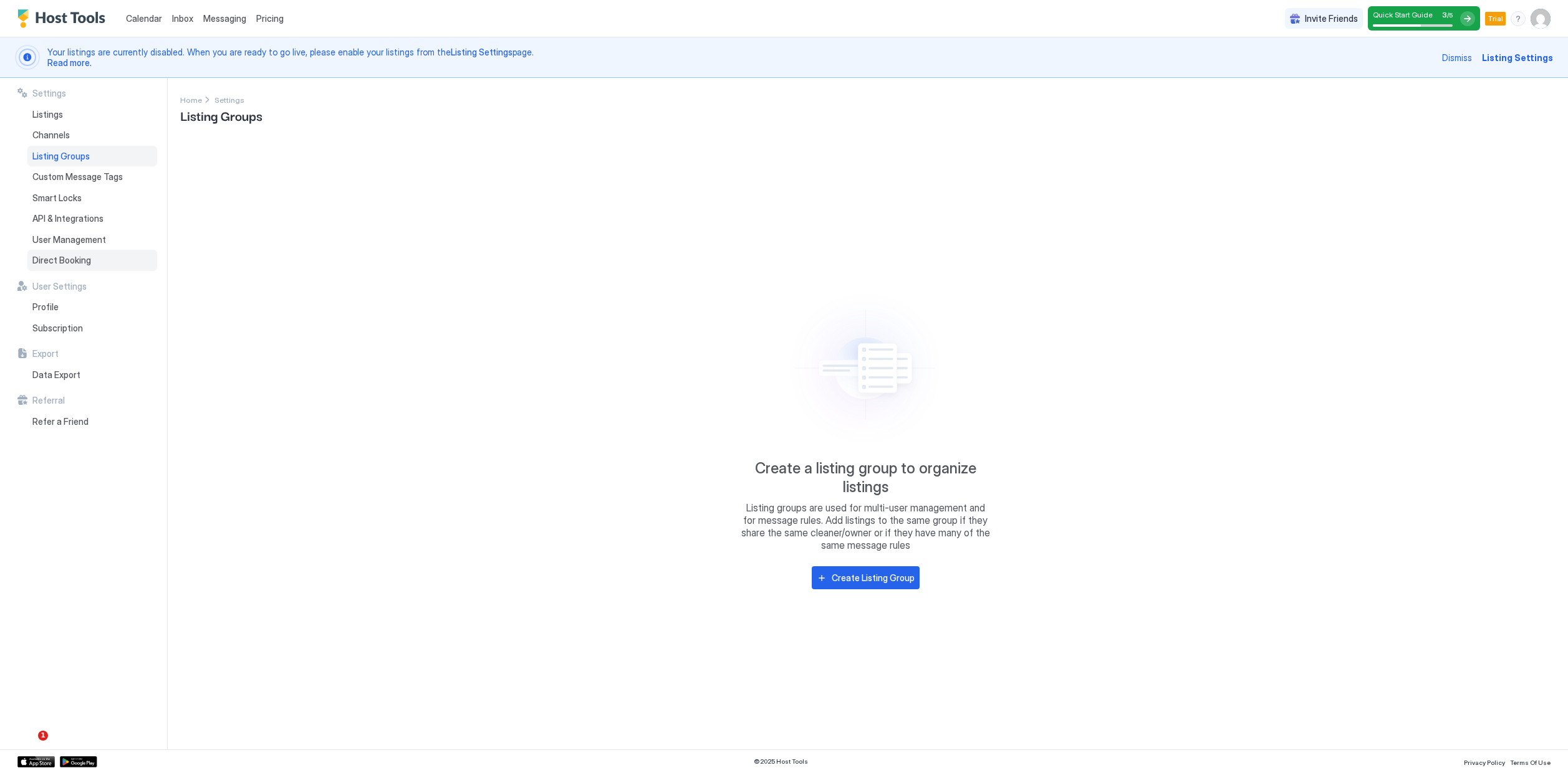
click at [103, 263] on div "Direct Booking" at bounding box center [92, 260] width 129 height 21
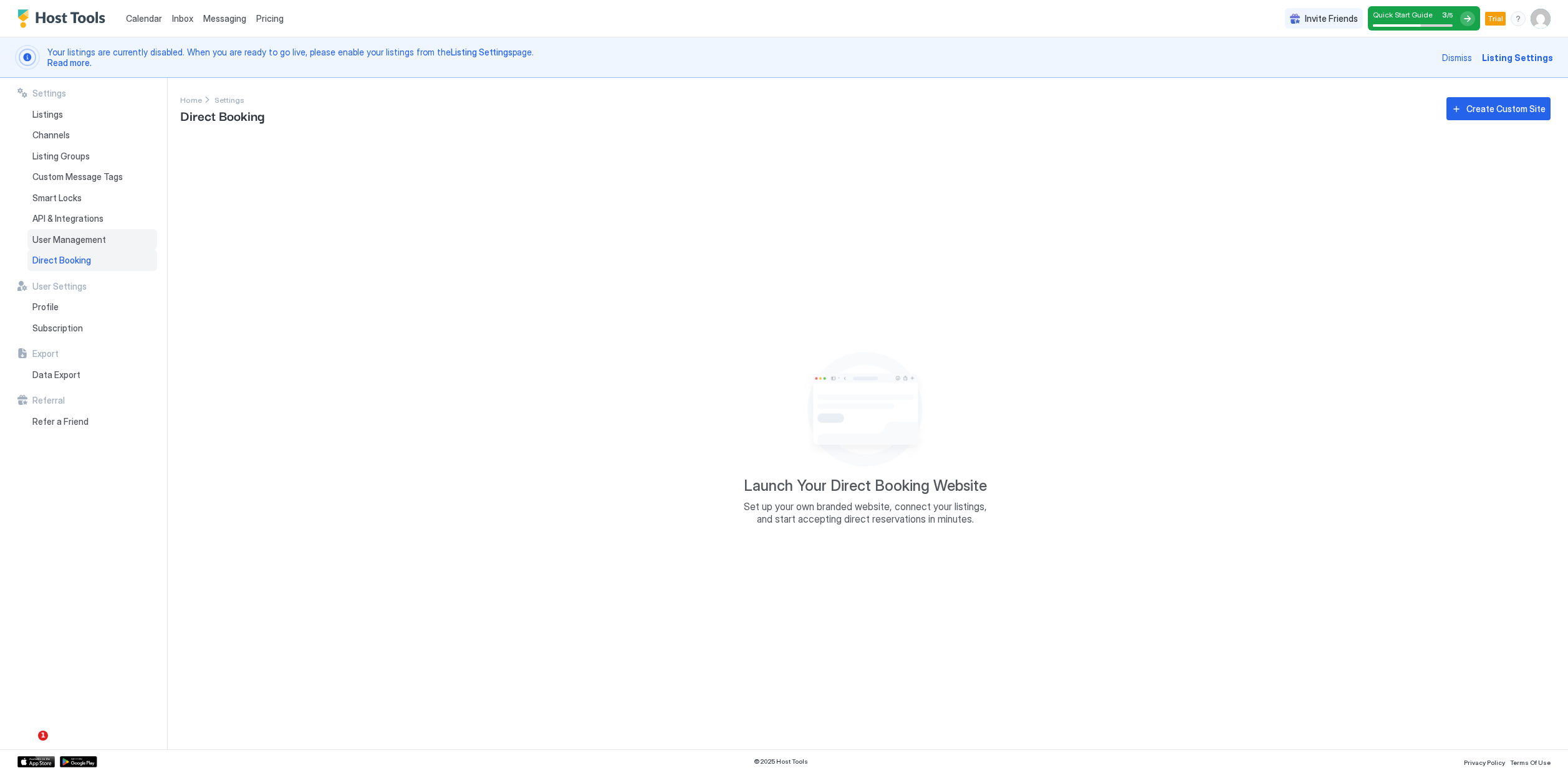
click at [108, 230] on div "User Management" at bounding box center [92, 239] width 129 height 21
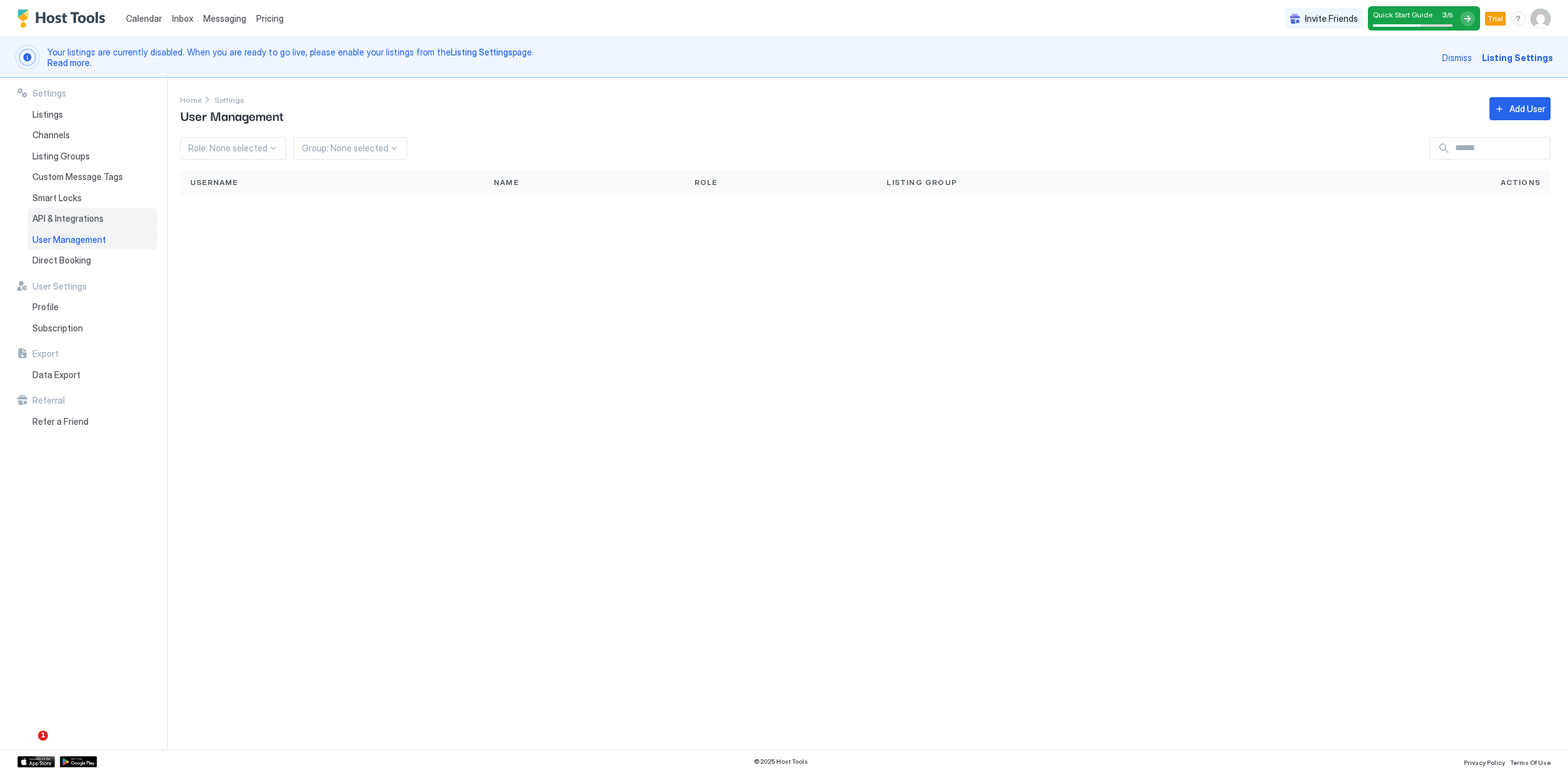
click at [107, 221] on div "API & Integrations" at bounding box center [92, 218] width 129 height 21
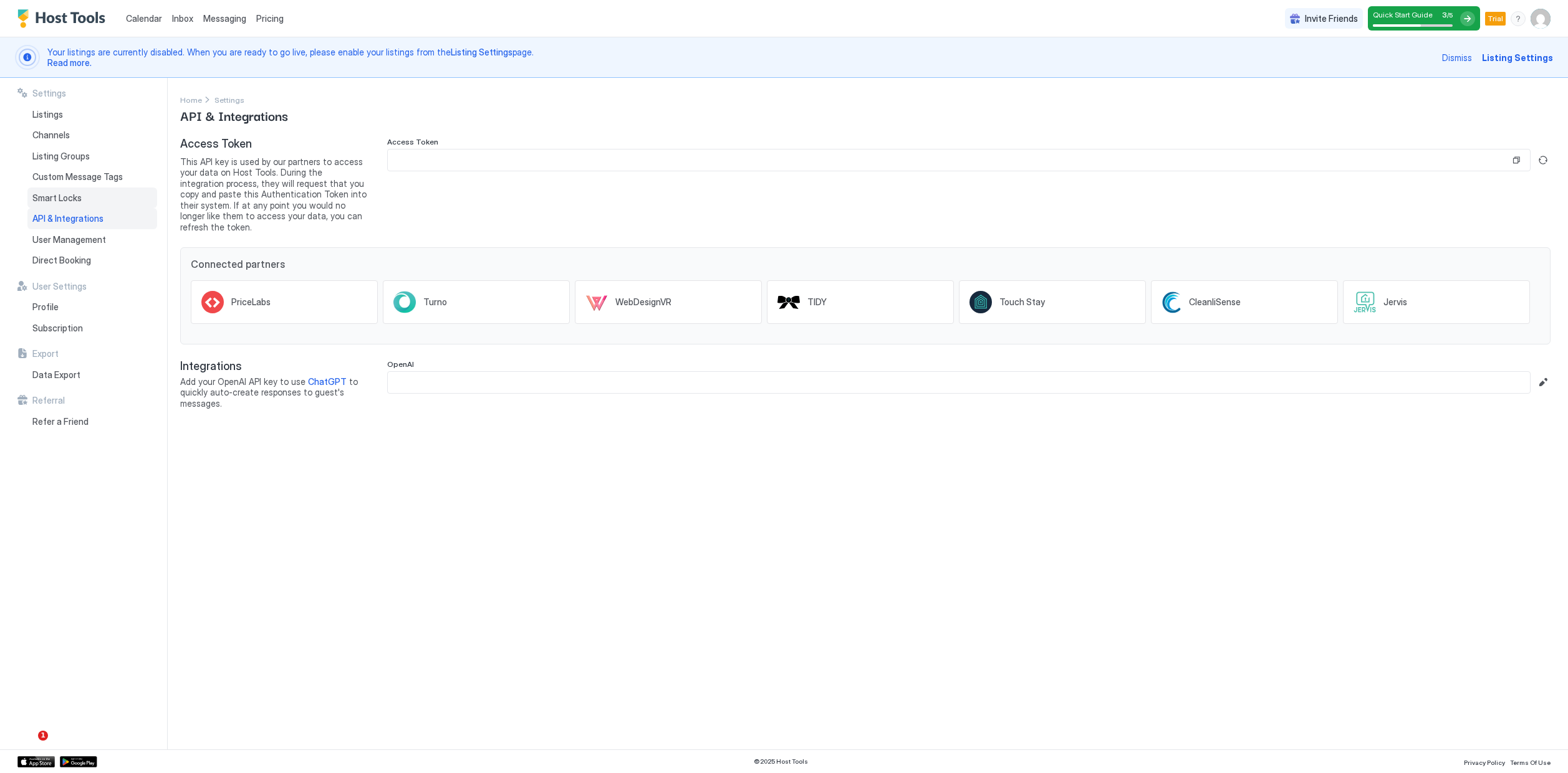
click at [99, 203] on div "Smart Locks" at bounding box center [92, 198] width 129 height 21
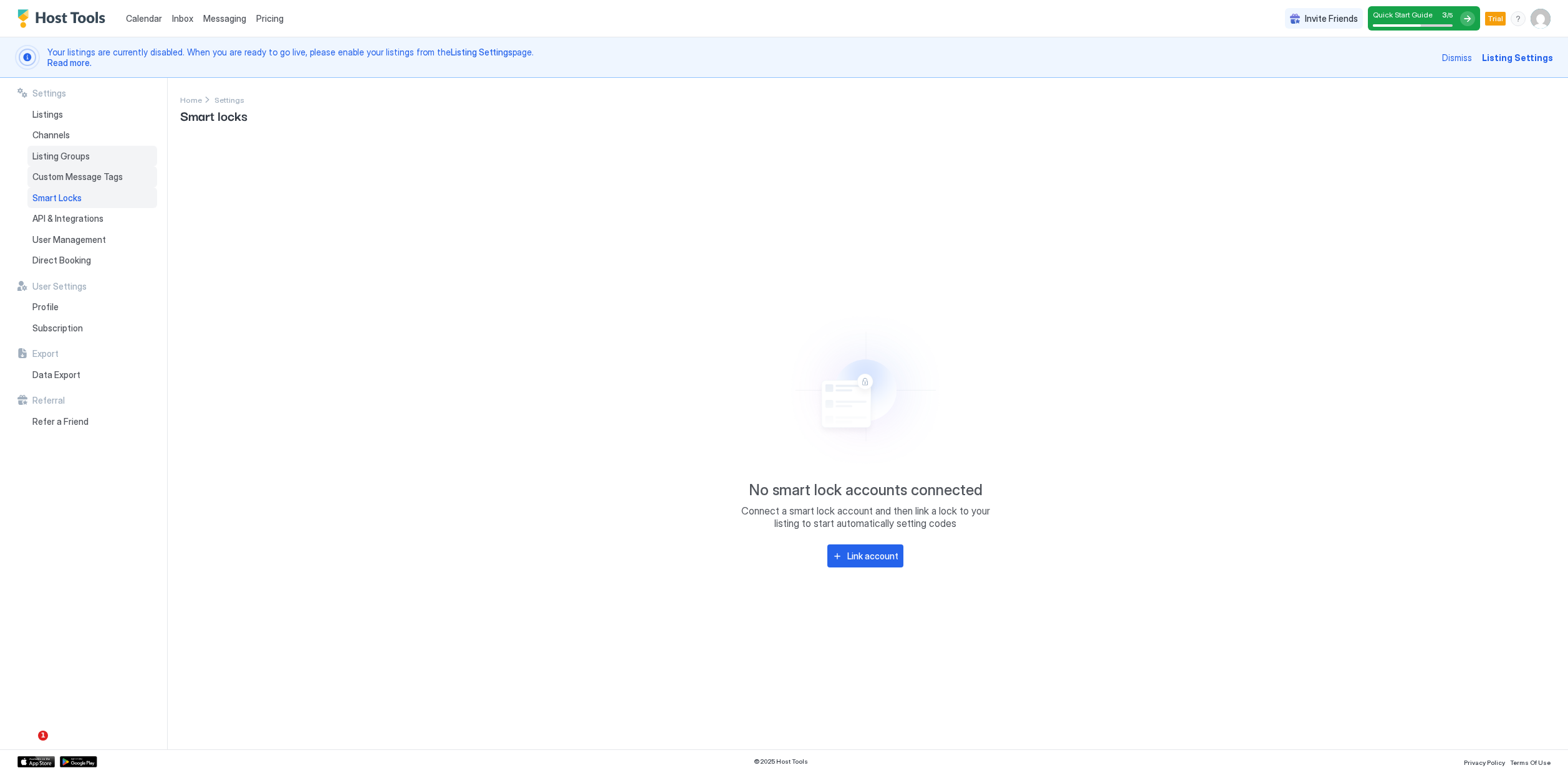
drag, startPoint x: 97, startPoint y: 170, endPoint x: 101, endPoint y: 164, distance: 7.2
click at [99, 166] on div "Custom Message Tags" at bounding box center [92, 176] width 129 height 21
click at [100, 146] on div "Listing Groups" at bounding box center [92, 156] width 129 height 21
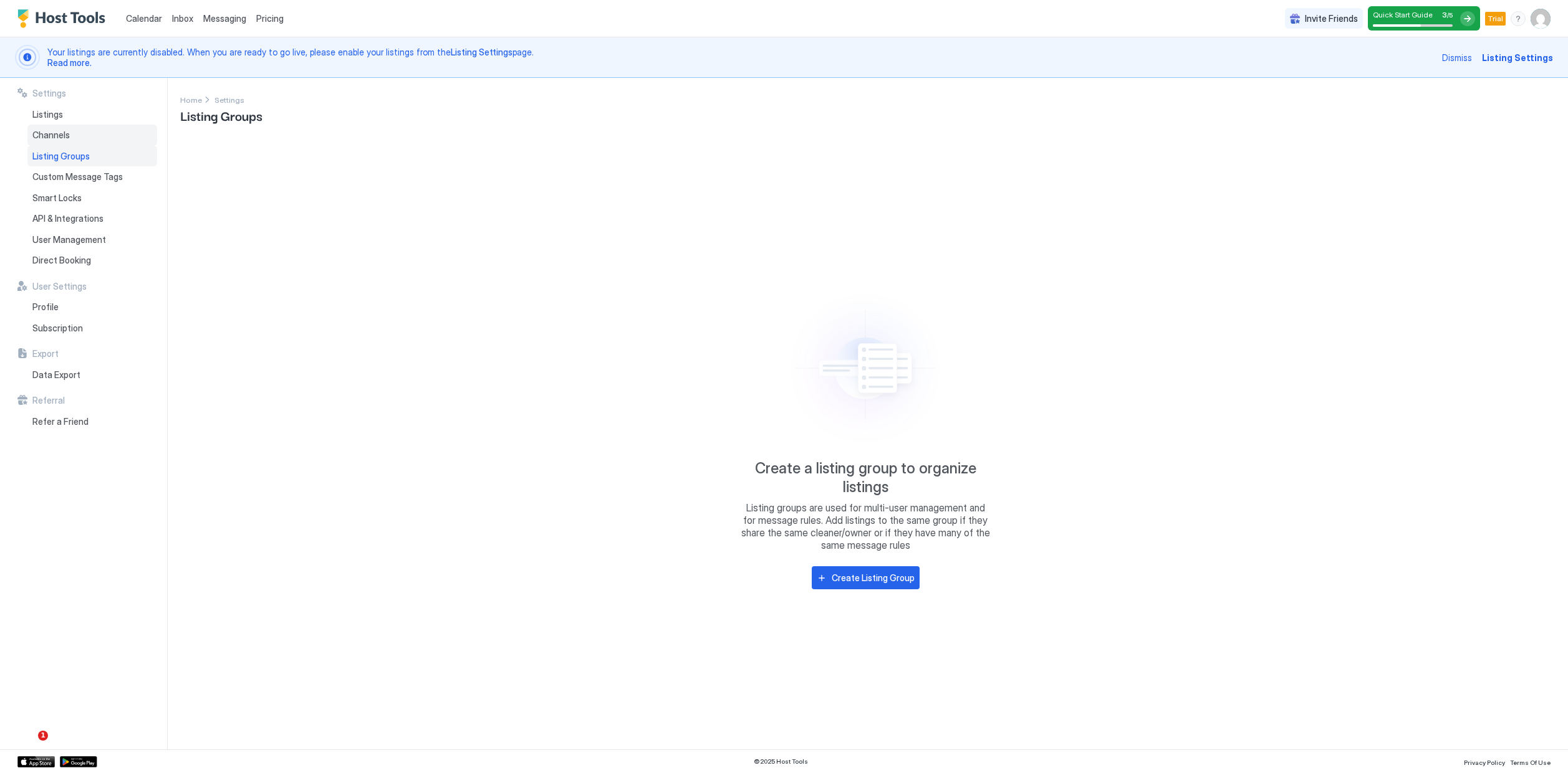
click at [101, 132] on div "Channels" at bounding box center [92, 135] width 129 height 21
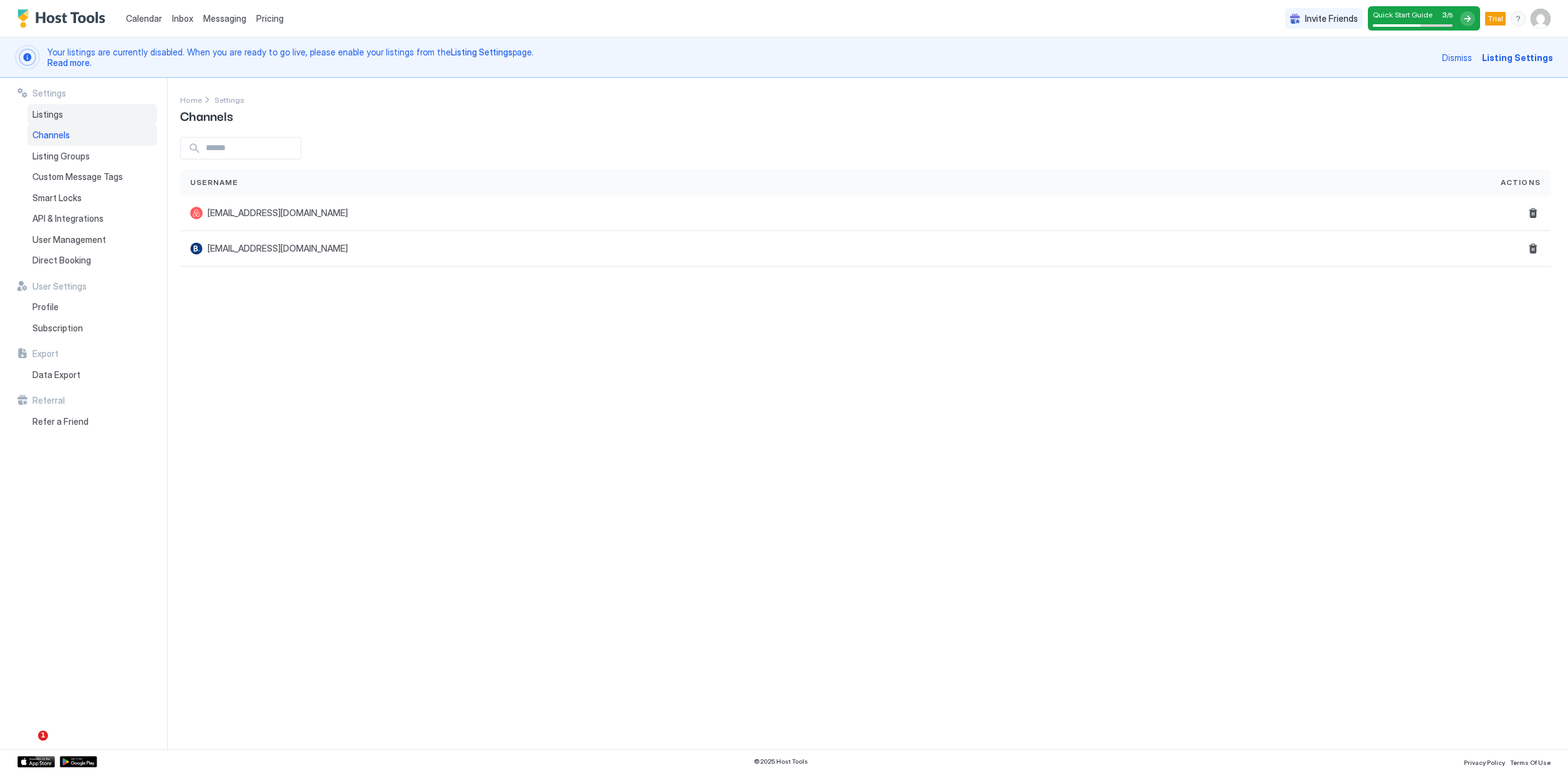
click at [105, 122] on div "Listings" at bounding box center [92, 115] width 129 height 21
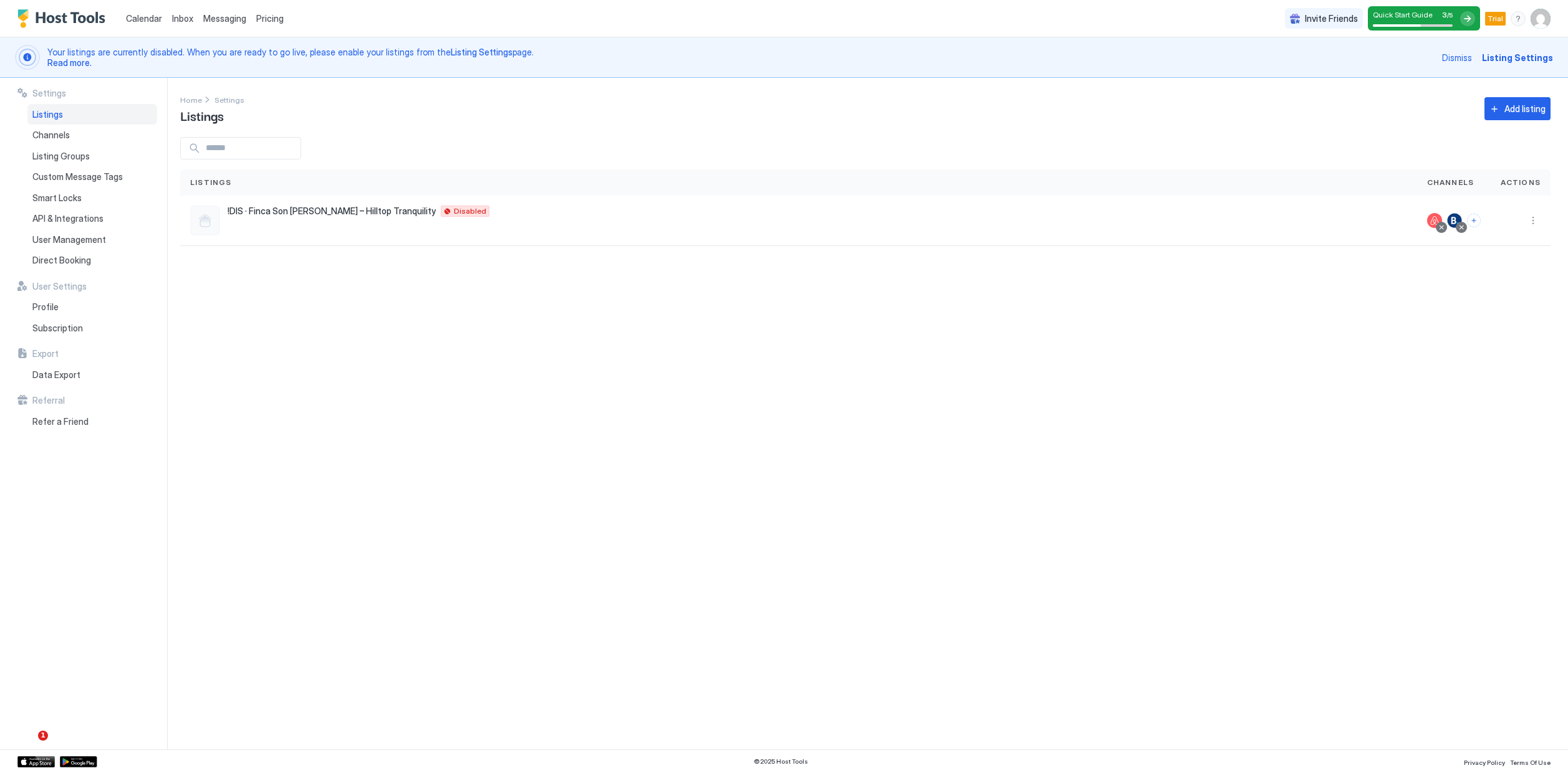
click at [1466, 18] on div at bounding box center [1467, 18] width 15 height 15
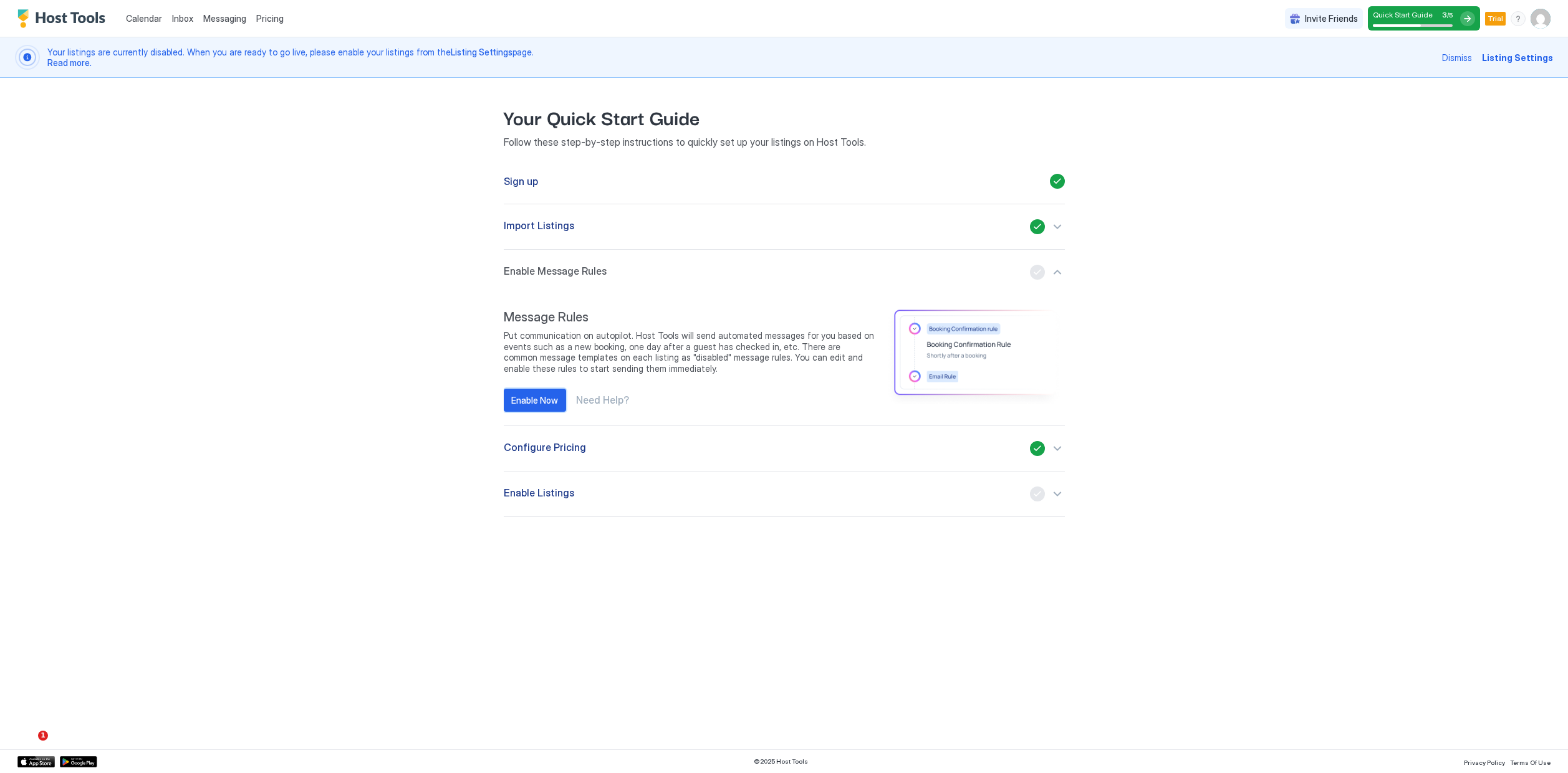
click at [547, 401] on div "Enable Now" at bounding box center [534, 400] width 47 height 13
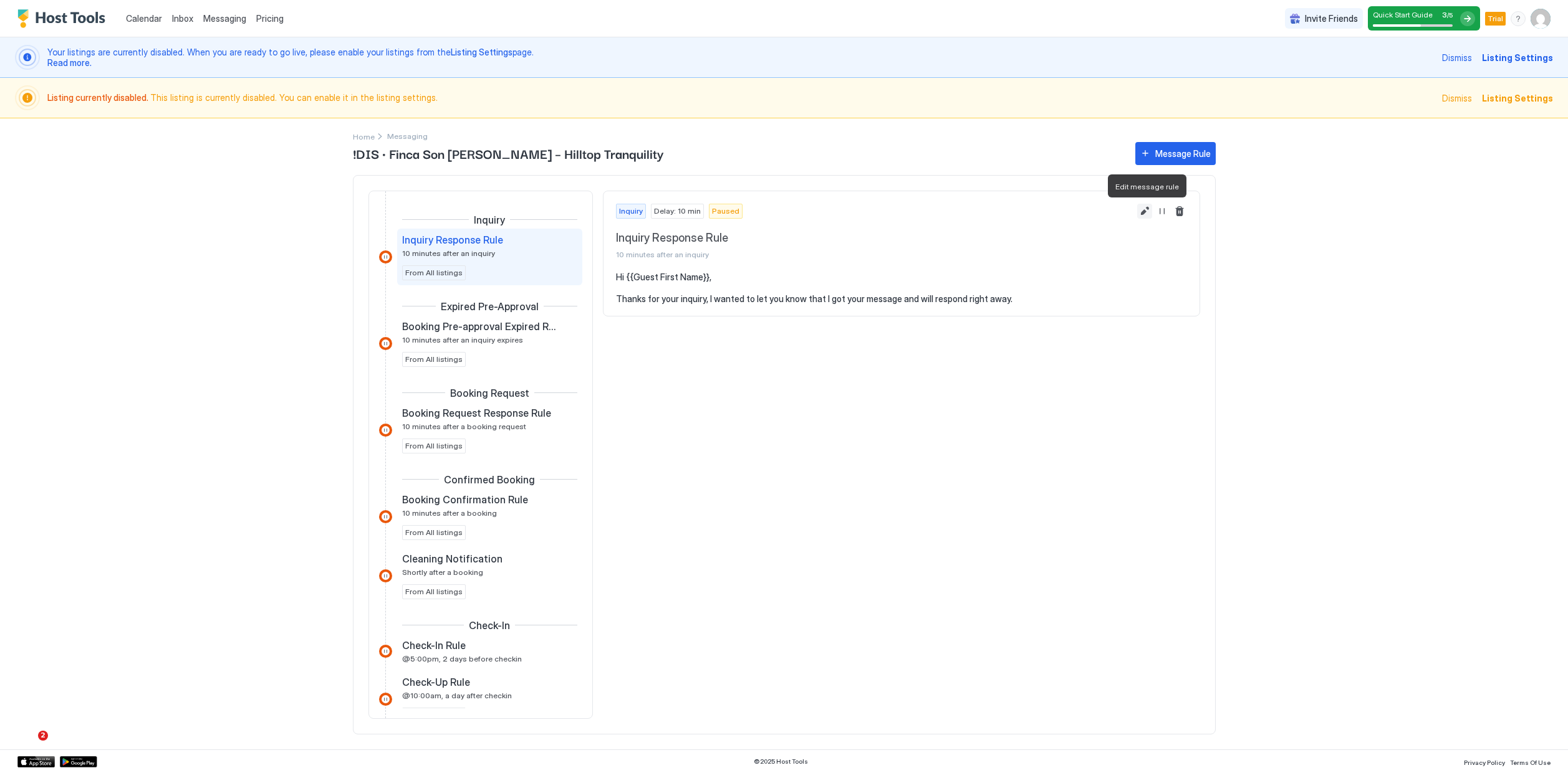
click at [1138, 211] on button "Edit message rule" at bounding box center [1145, 211] width 15 height 15
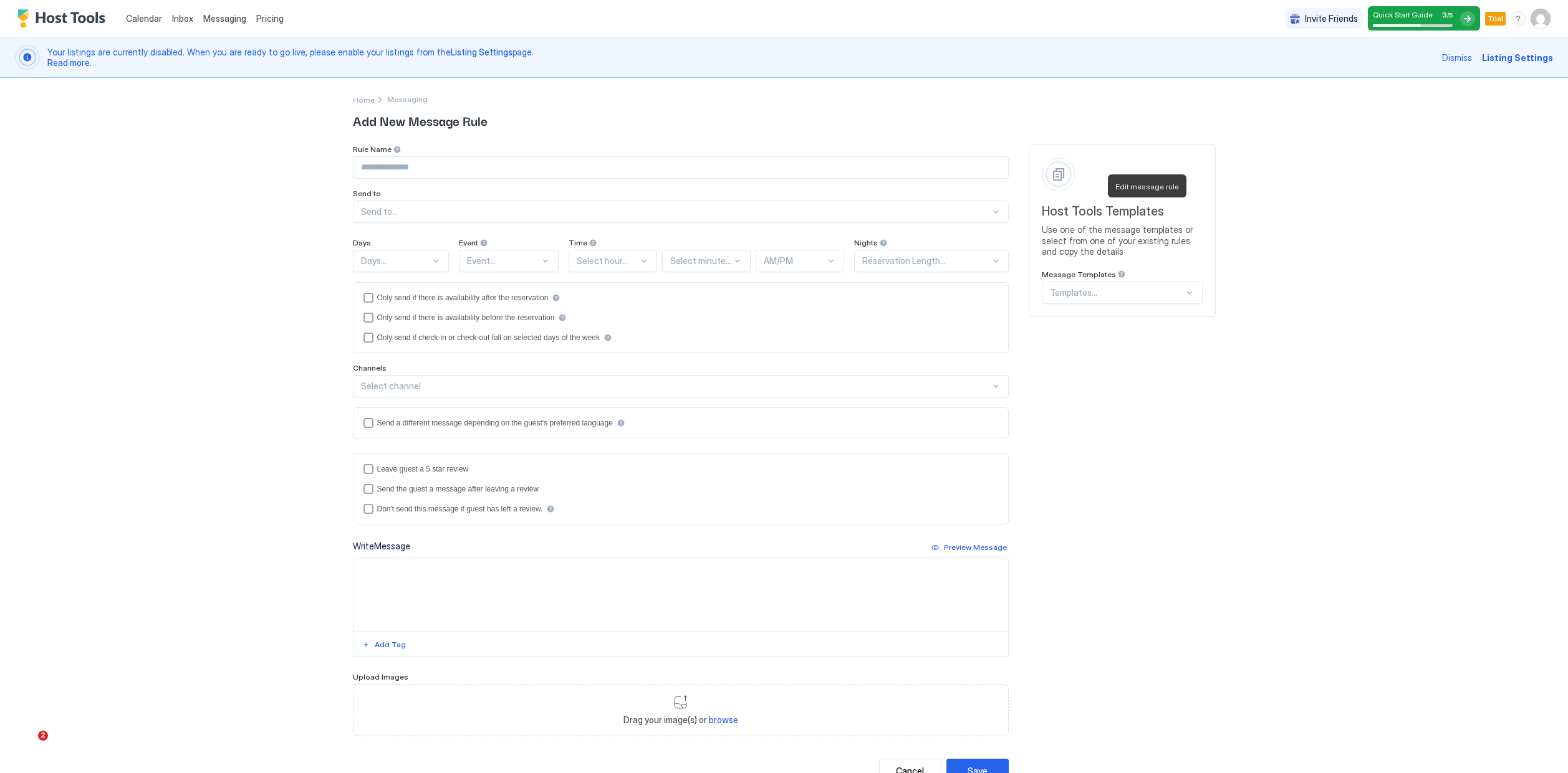
type input "**********"
type textarea "**********"
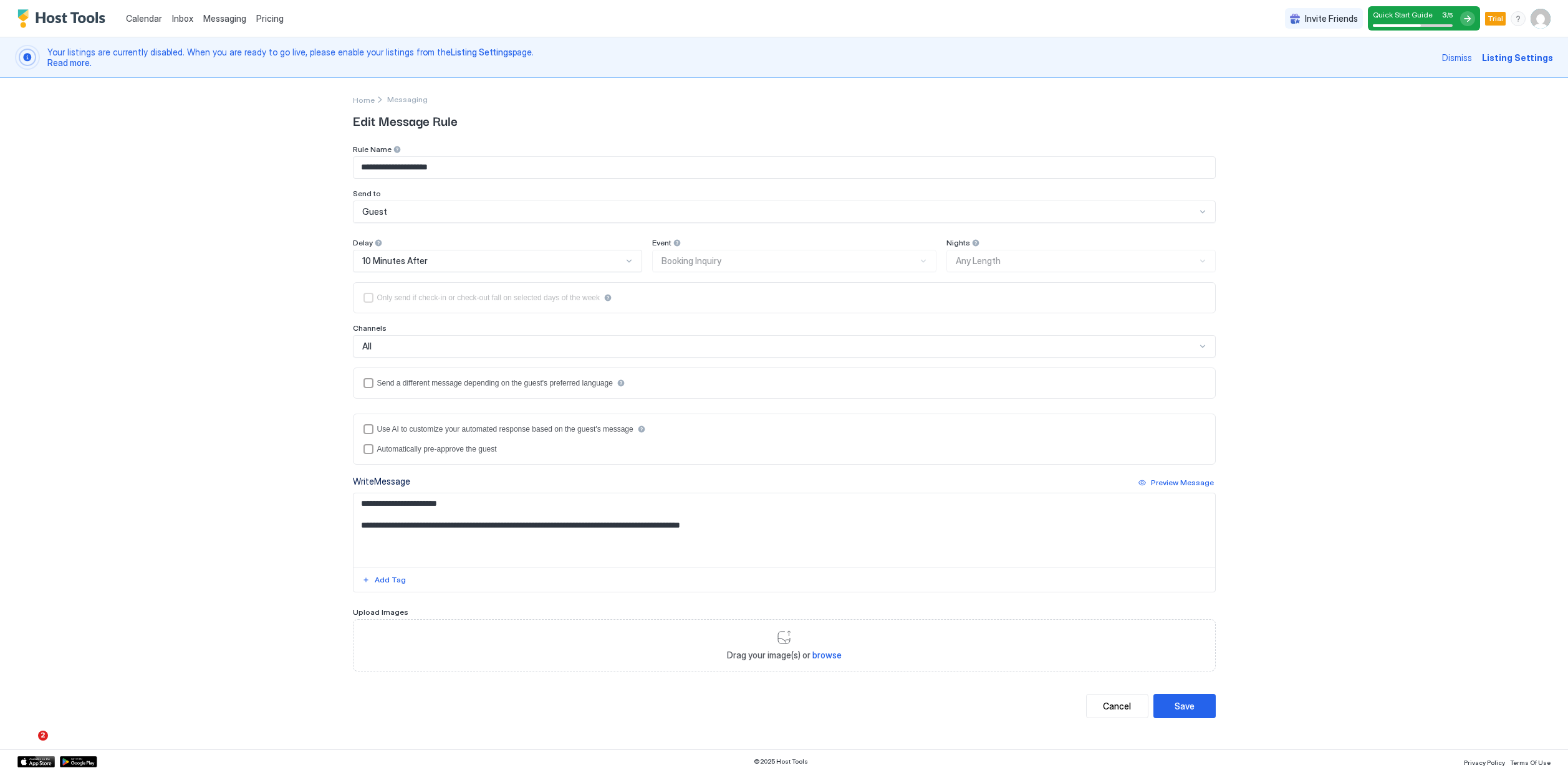
click at [572, 347] on div "All" at bounding box center [779, 346] width 833 height 11
click at [370, 432] on div "useAI" at bounding box center [368, 429] width 10 height 10
click at [749, 527] on textarea "**********" at bounding box center [784, 530] width 861 height 74
click at [1191, 708] on div "Save" at bounding box center [1185, 707] width 20 height 13
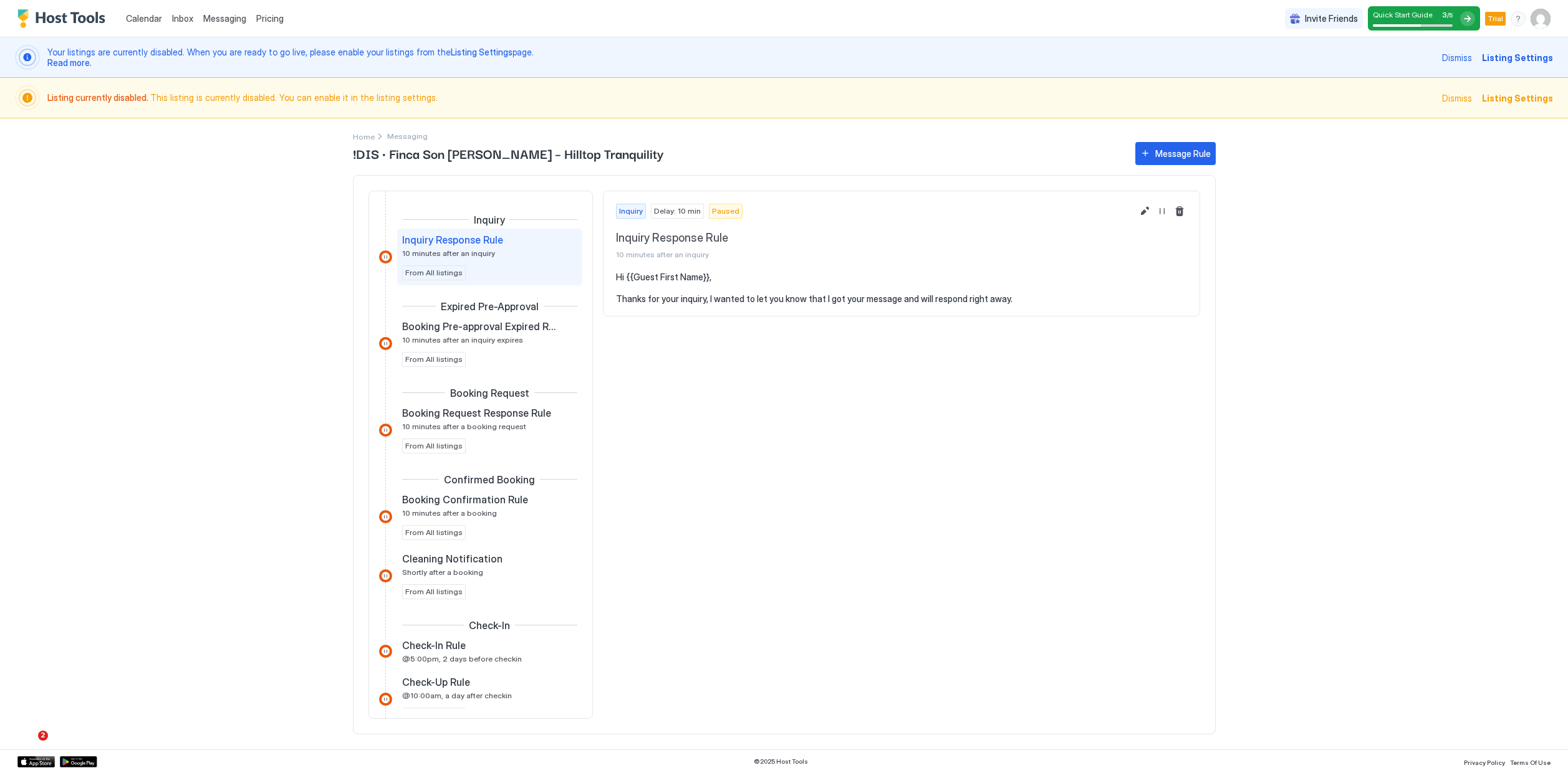
click at [384, 257] on div at bounding box center [385, 257] width 13 height 13
click at [529, 331] on span "Booking Pre-approval Expired Rule" at bounding box center [480, 326] width 155 height 12
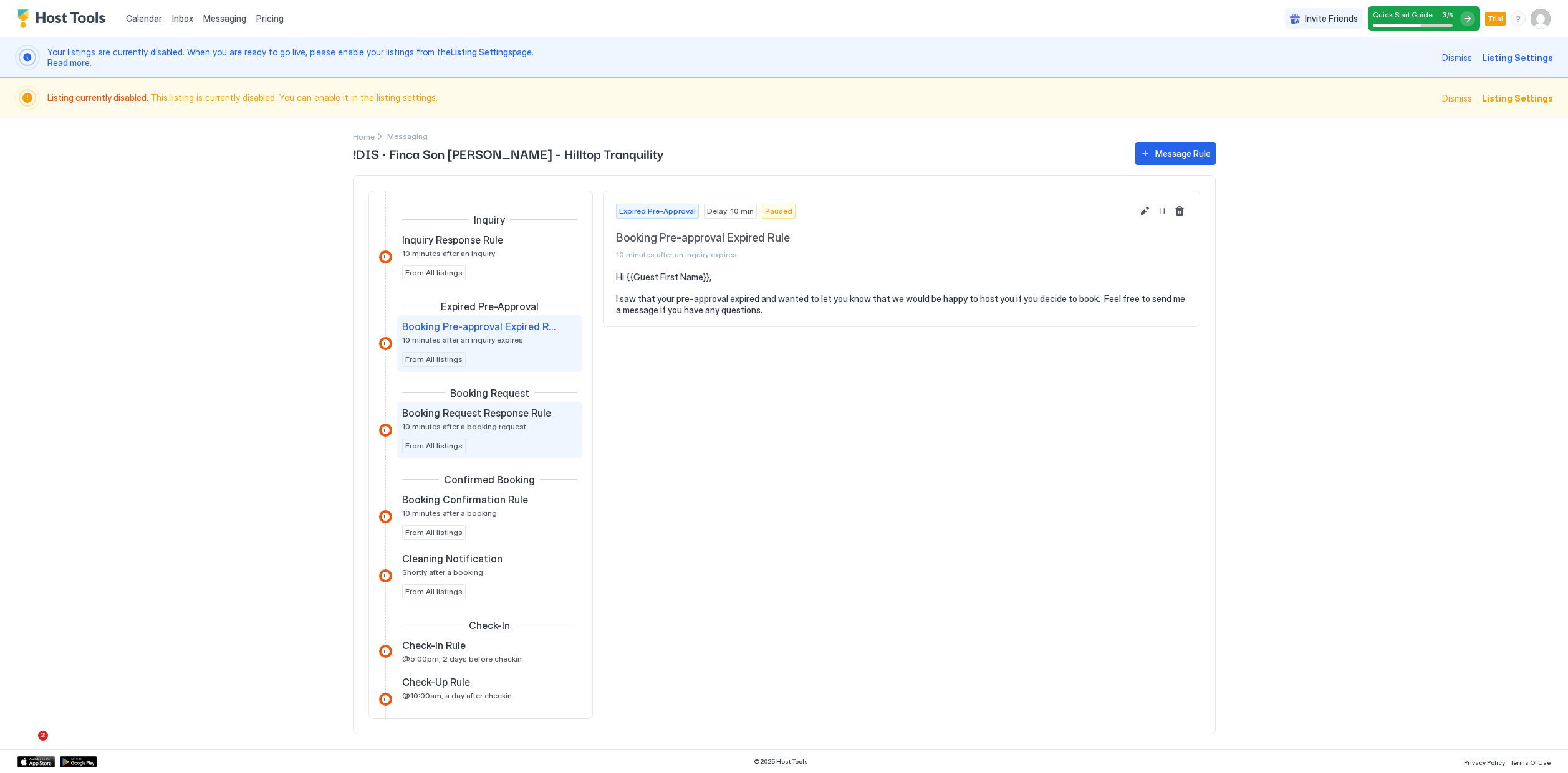
click at [521, 405] on div "Booking Request Response Rule 10 minutes after a booking request From All listi…" at bounding box center [490, 429] width 185 height 56
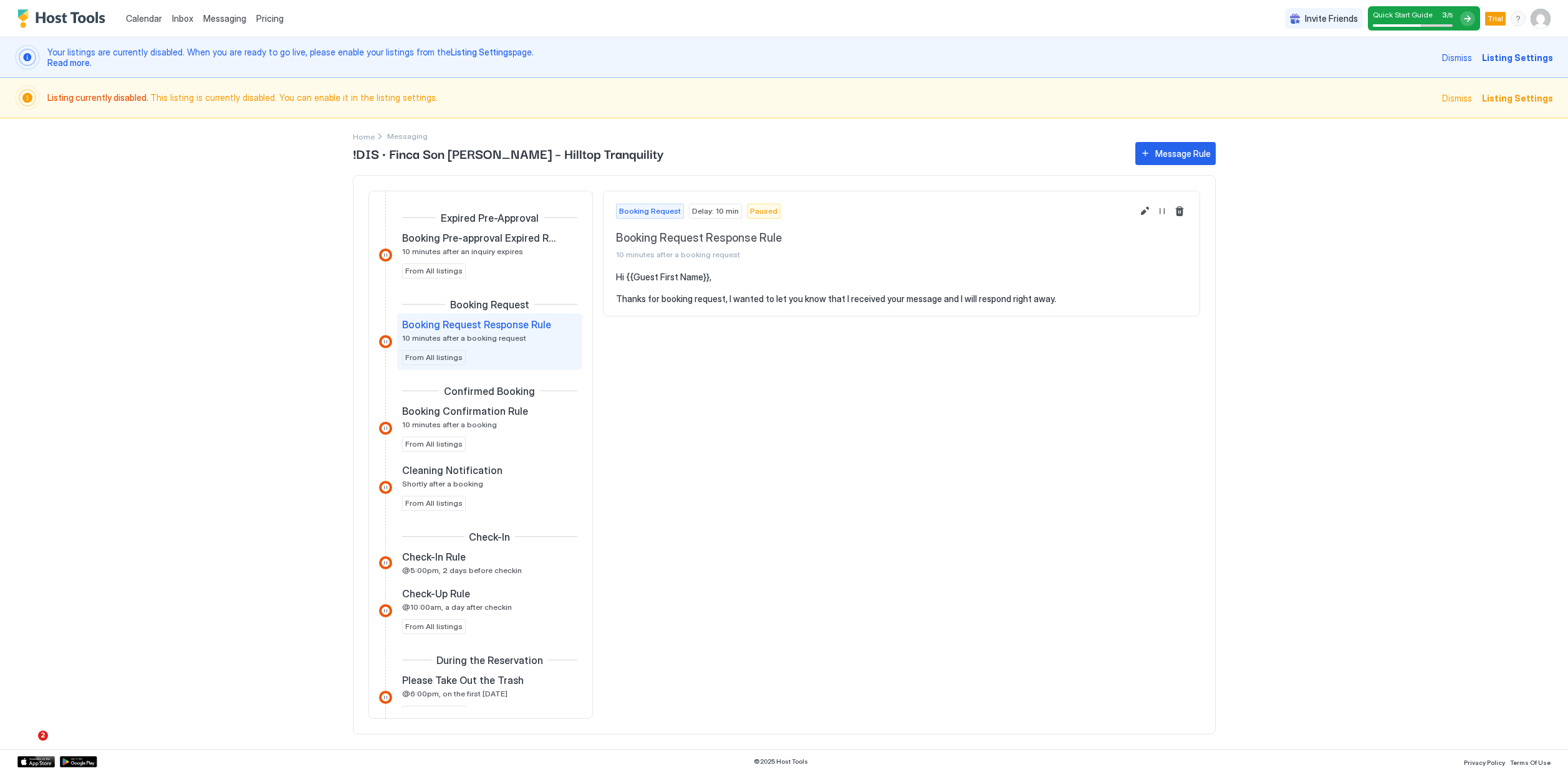
scroll to position [91, 0]
click at [511, 413] on span "Booking Confirmation Rule" at bounding box center [465, 408] width 126 height 12
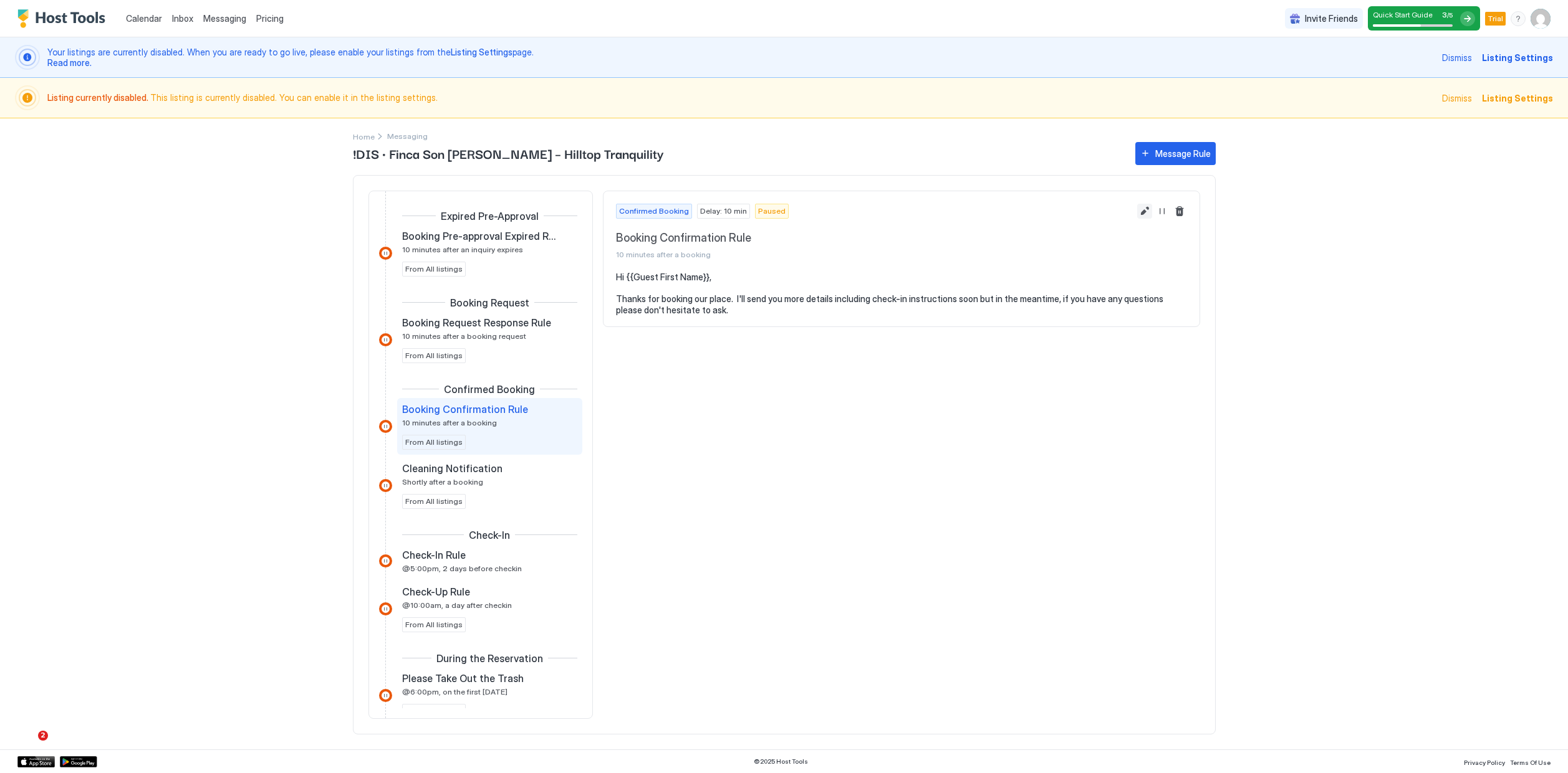
click at [1145, 214] on button "Edit message rule" at bounding box center [1145, 211] width 15 height 15
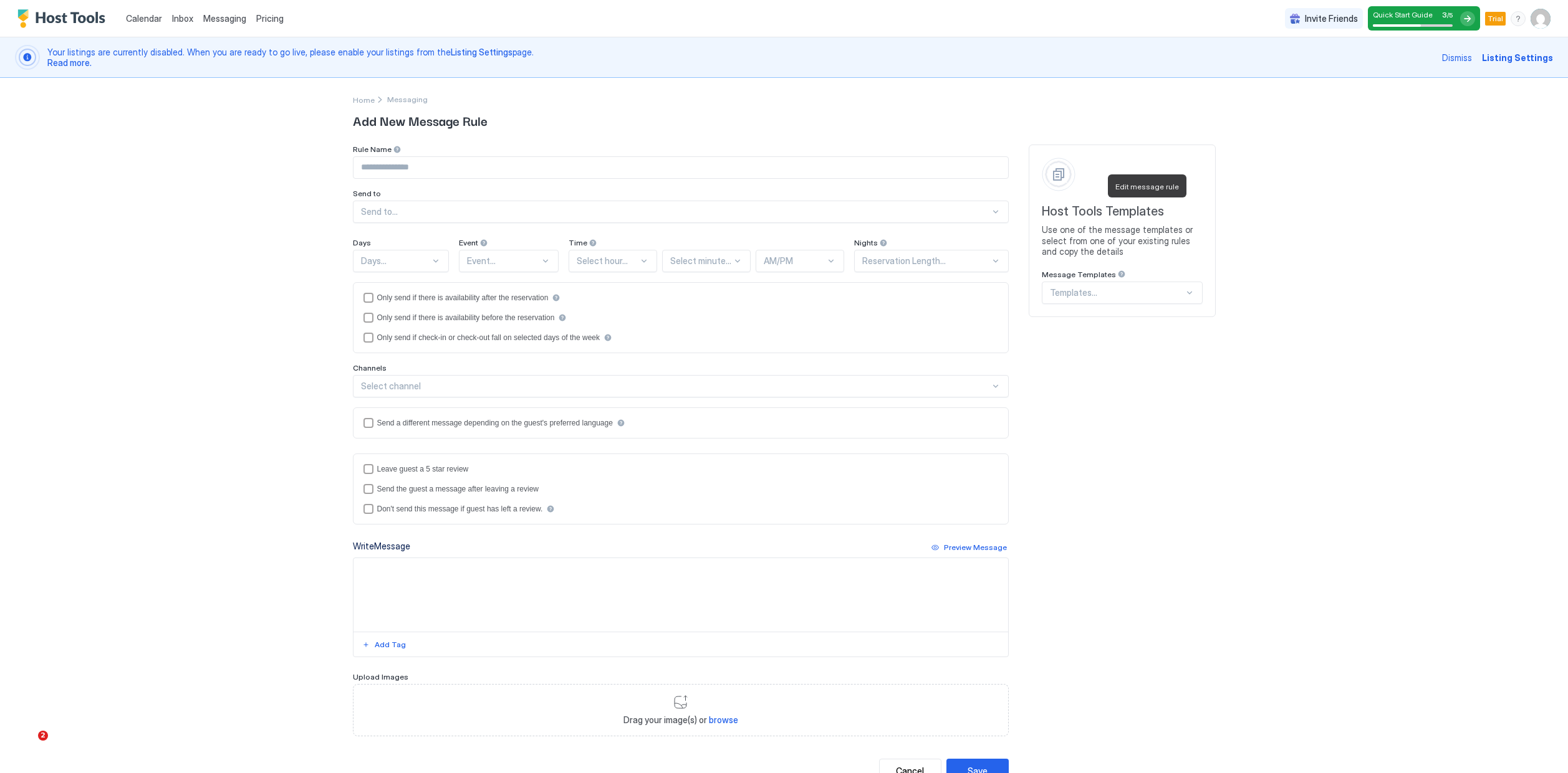
type input "**********"
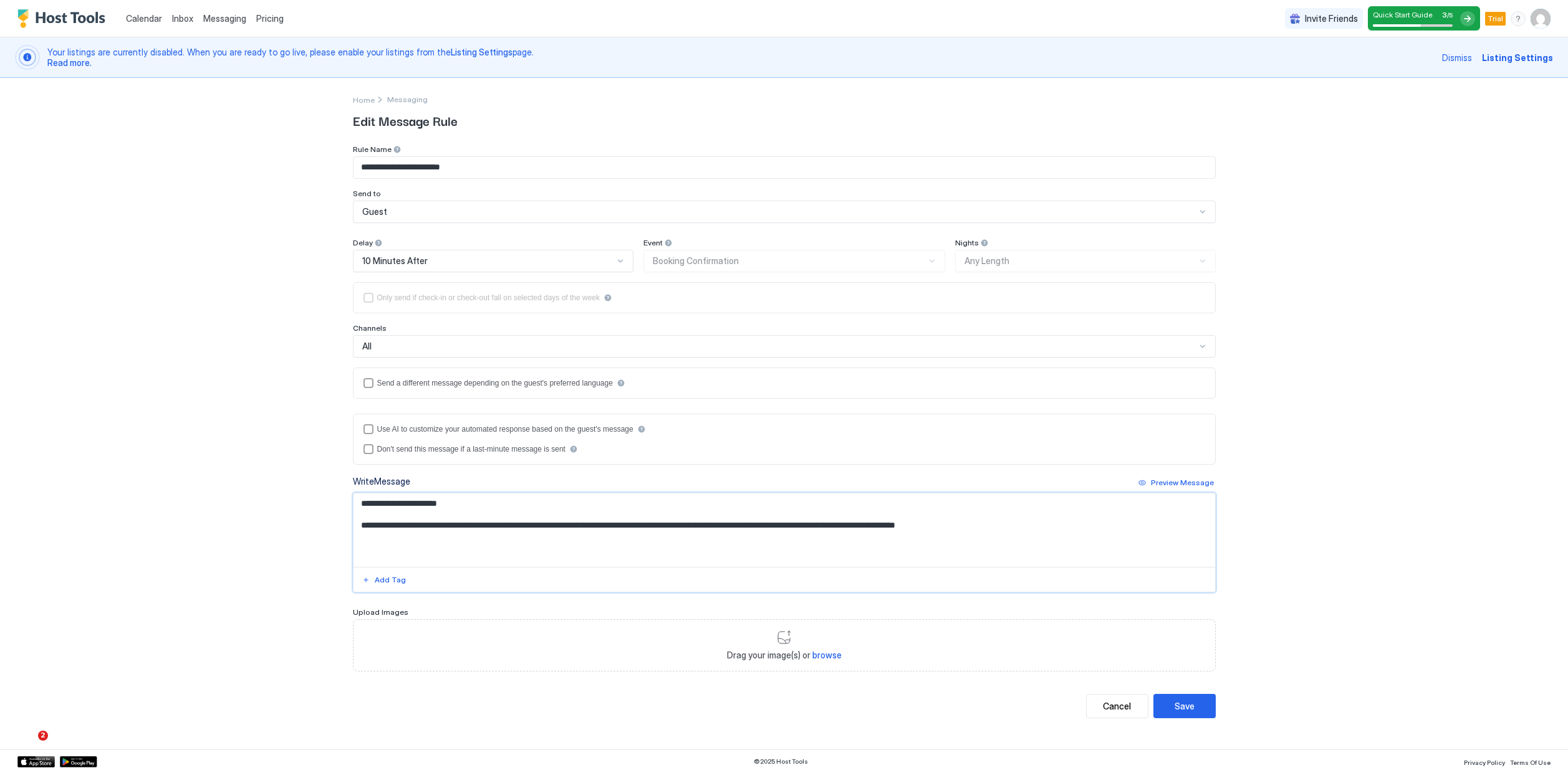
drag, startPoint x: 469, startPoint y: 524, endPoint x: 403, endPoint y: 520, distance: 66.1
click at [403, 520] on textarea "**********" at bounding box center [784, 530] width 861 height 74
click at [472, 525] on textarea "**********" at bounding box center [784, 530] width 861 height 74
drag, startPoint x: 707, startPoint y: 525, endPoint x: 690, endPoint y: 524, distance: 17.0
click at [690, 524] on textarea "**********" at bounding box center [784, 530] width 861 height 74
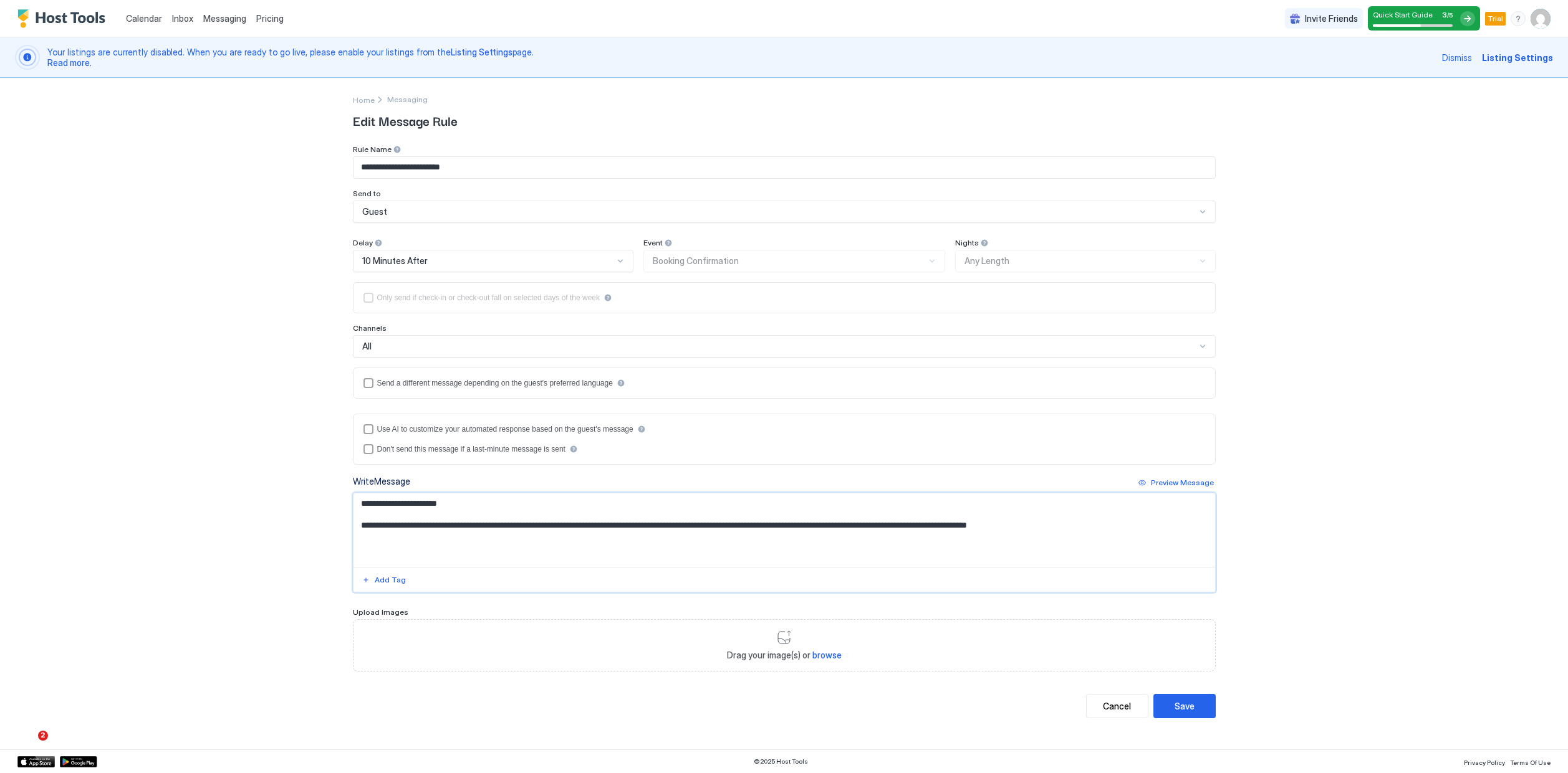
click at [1091, 532] on textarea "**********" at bounding box center [784, 530] width 861 height 74
type textarea "**********"
click at [1186, 709] on div "Save" at bounding box center [1185, 707] width 20 height 13
click at [1183, 712] on button "Save" at bounding box center [1184, 707] width 62 height 24
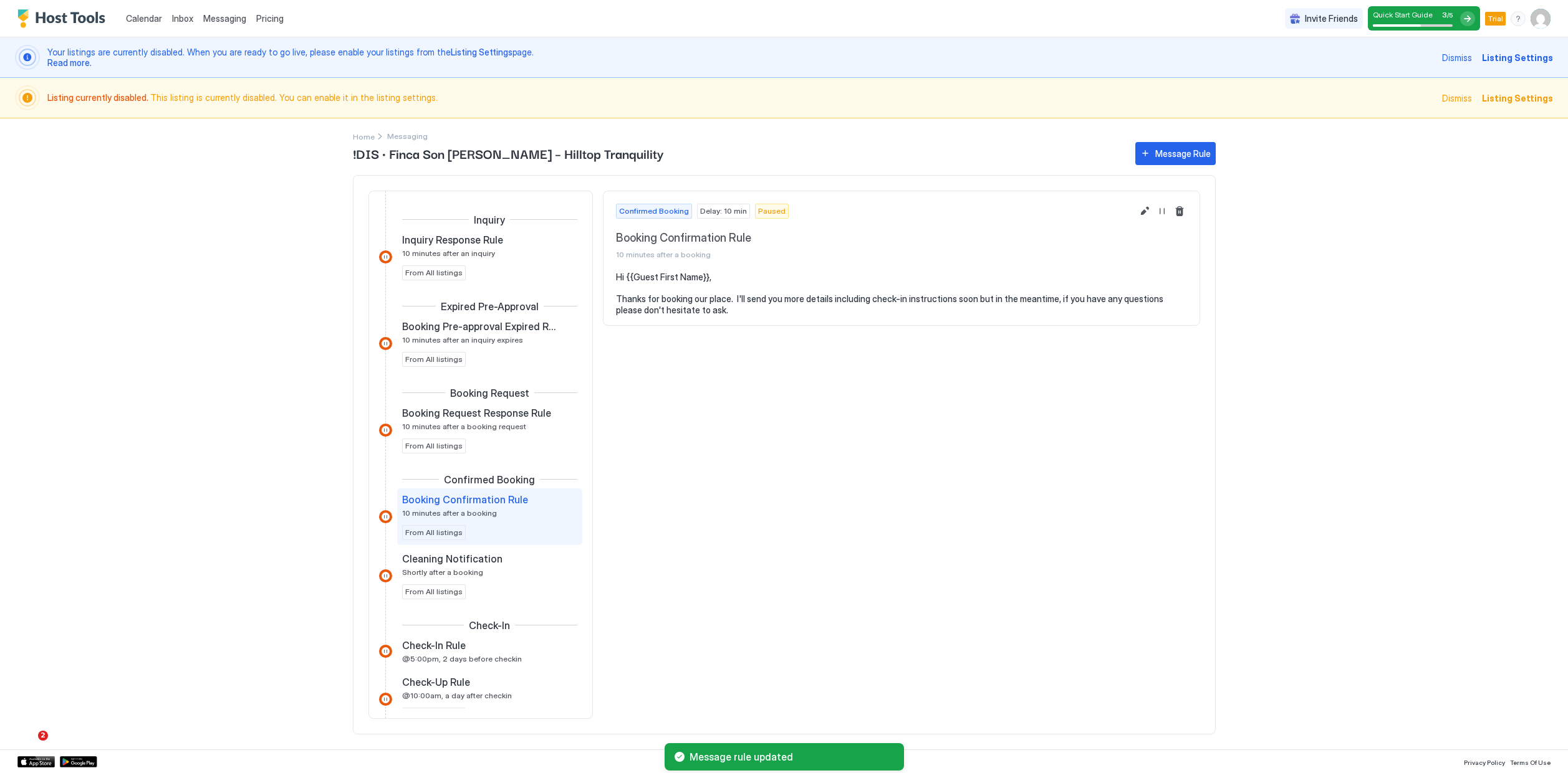
scroll to position [62, 0]
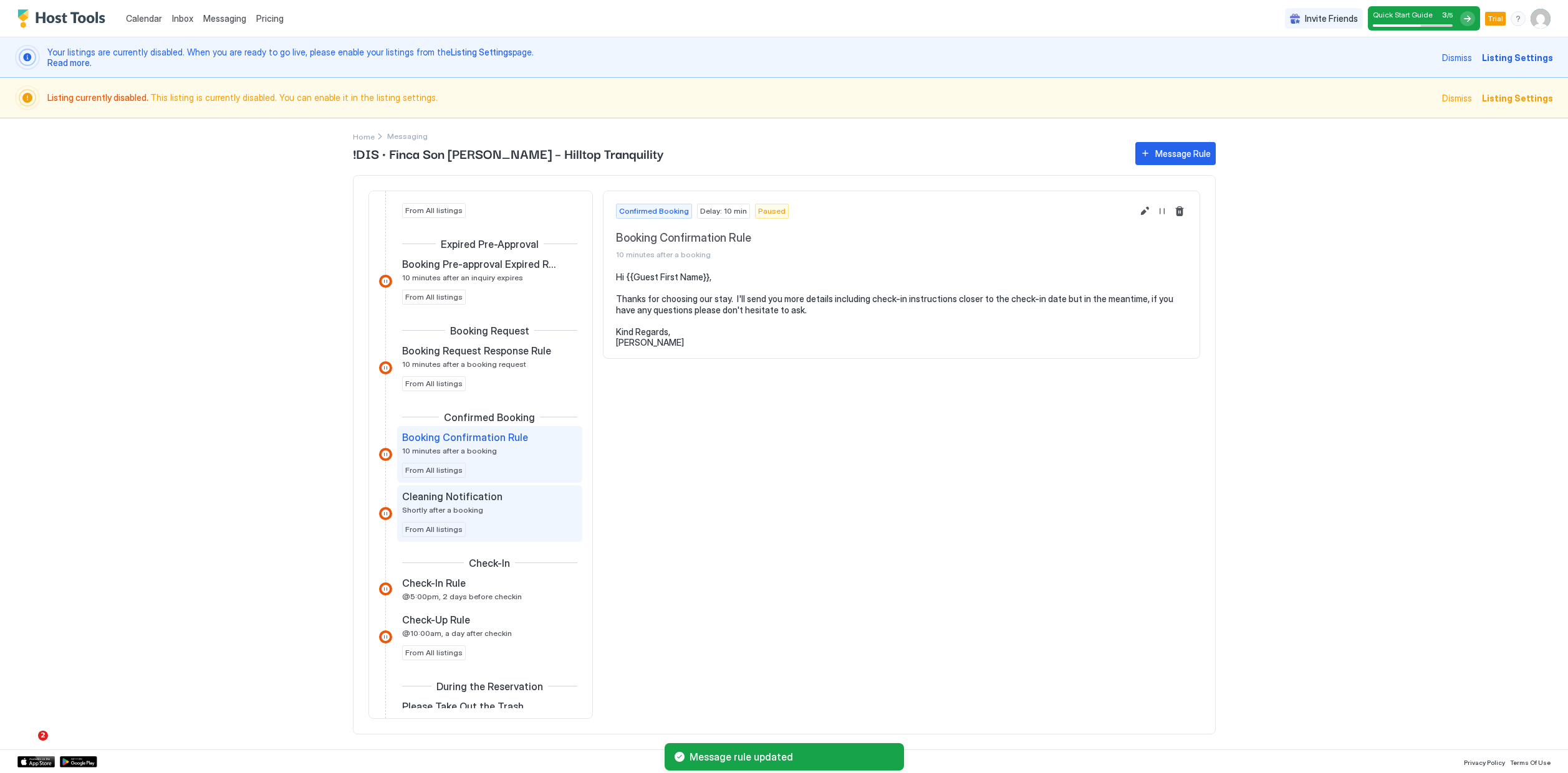
click at [538, 509] on div "Cleaning Notification Shortly after a booking" at bounding box center [480, 502] width 158 height 24
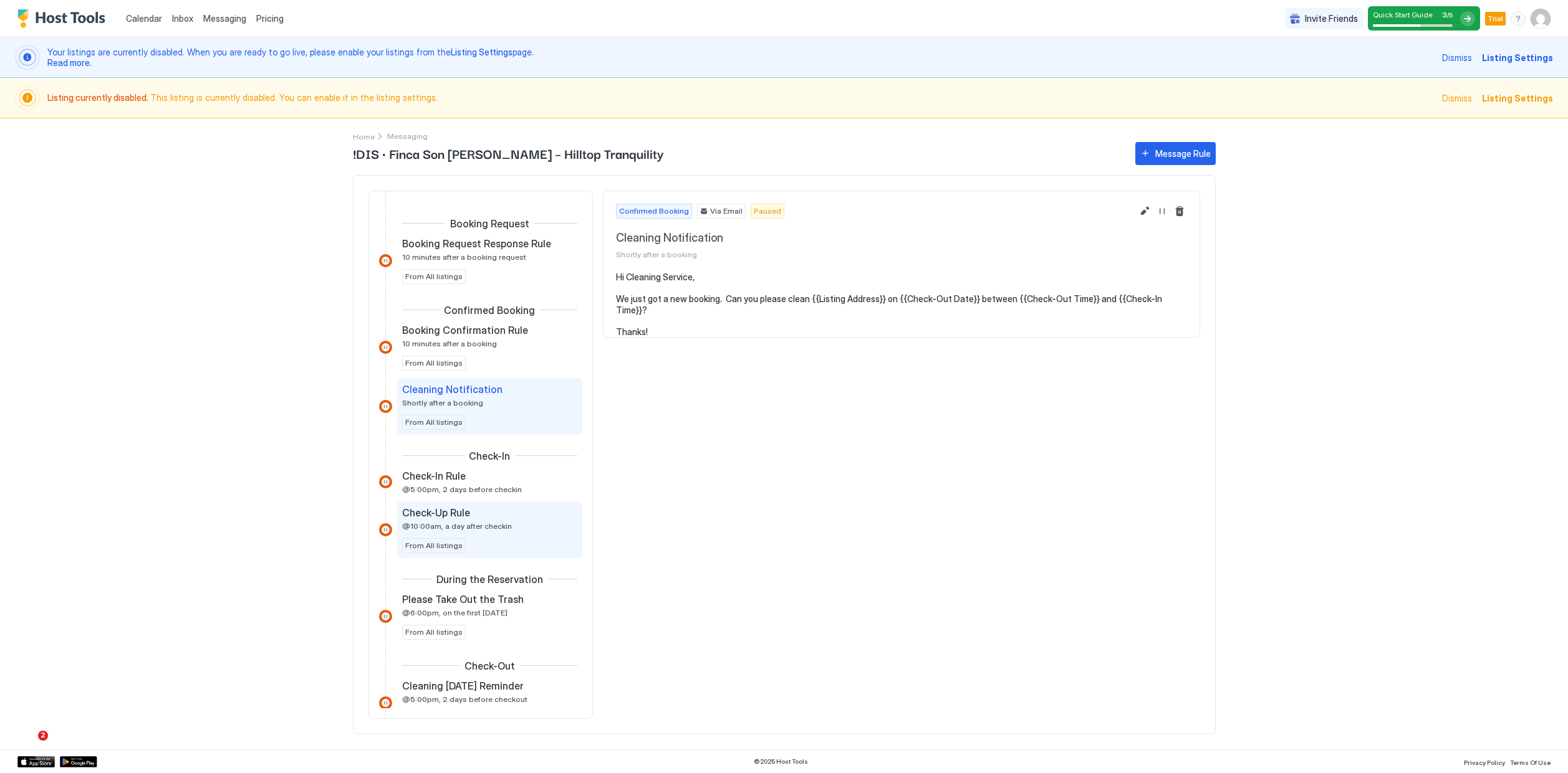
scroll to position [217, 0]
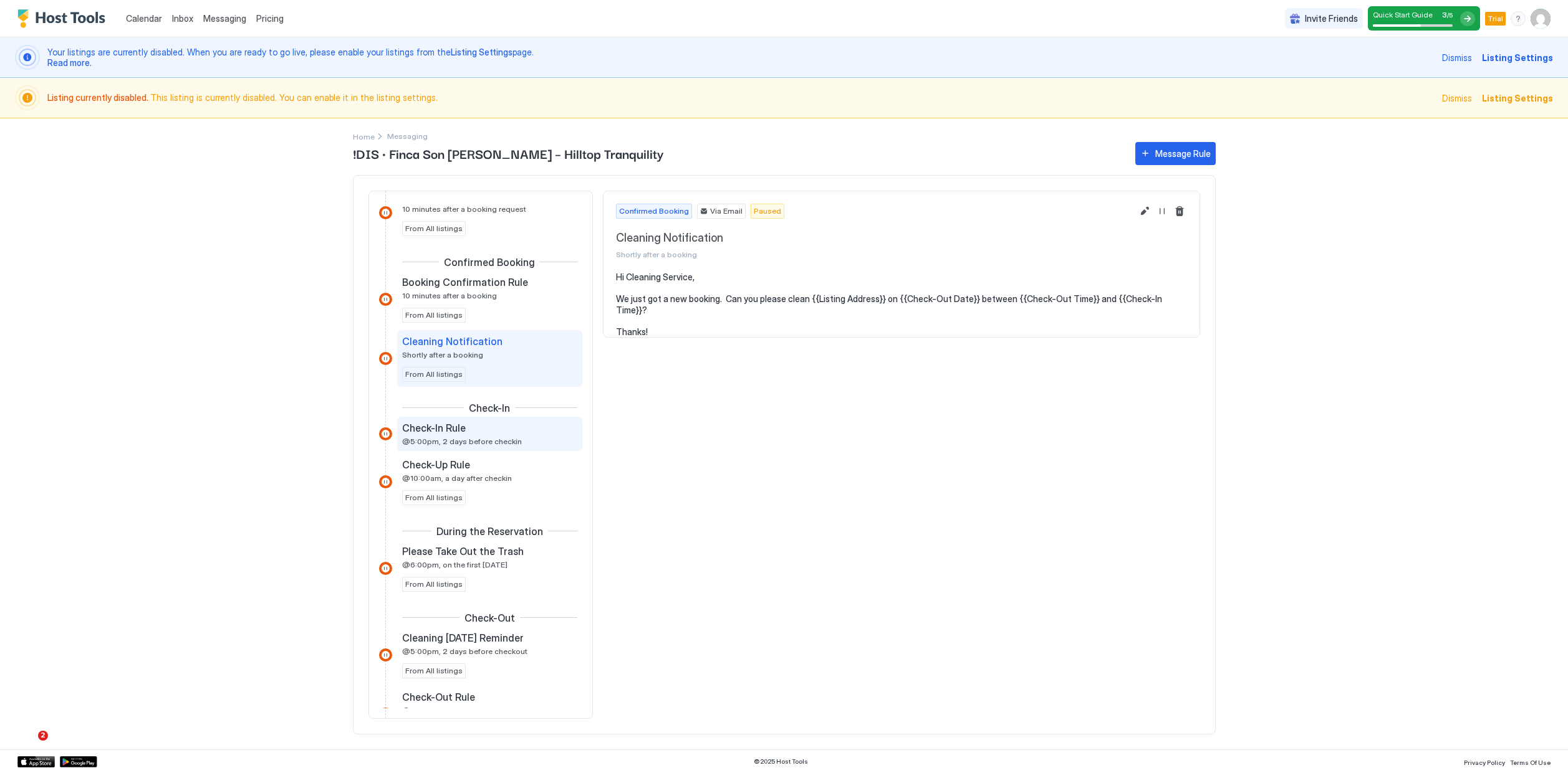
click at [527, 437] on div "Check-In Rule @5:00pm, 2 days before checkin" at bounding box center [480, 434] width 158 height 24
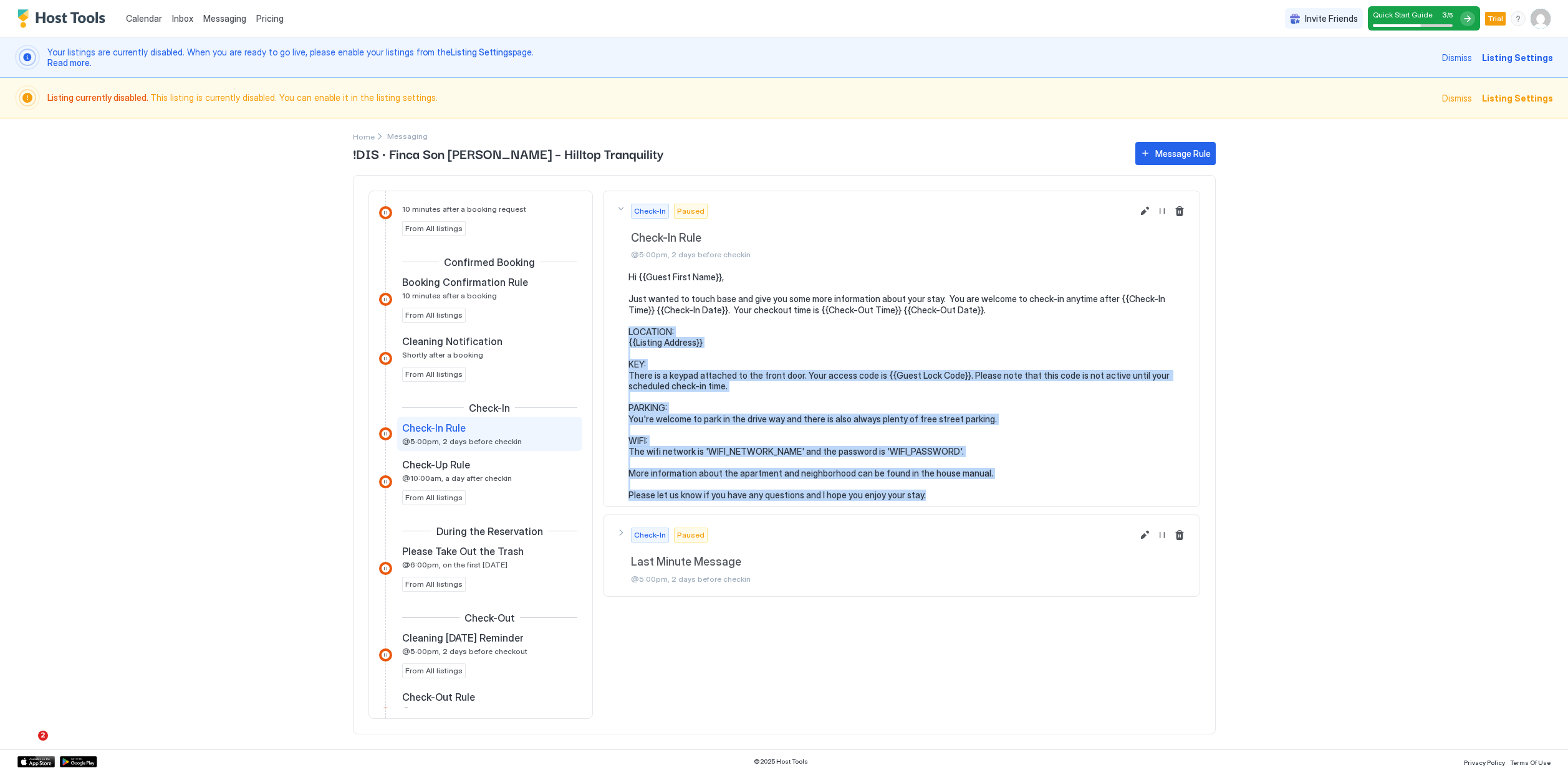
drag, startPoint x: 627, startPoint y: 331, endPoint x: 941, endPoint y: 497, distance: 355.2
click at [941, 497] on section "Hi {{Guest First Name}}, Just wanted to touch base and give you some more infor…" at bounding box center [901, 393] width 596 height 242
click at [1149, 213] on button "Edit message rule" at bounding box center [1145, 211] width 15 height 15
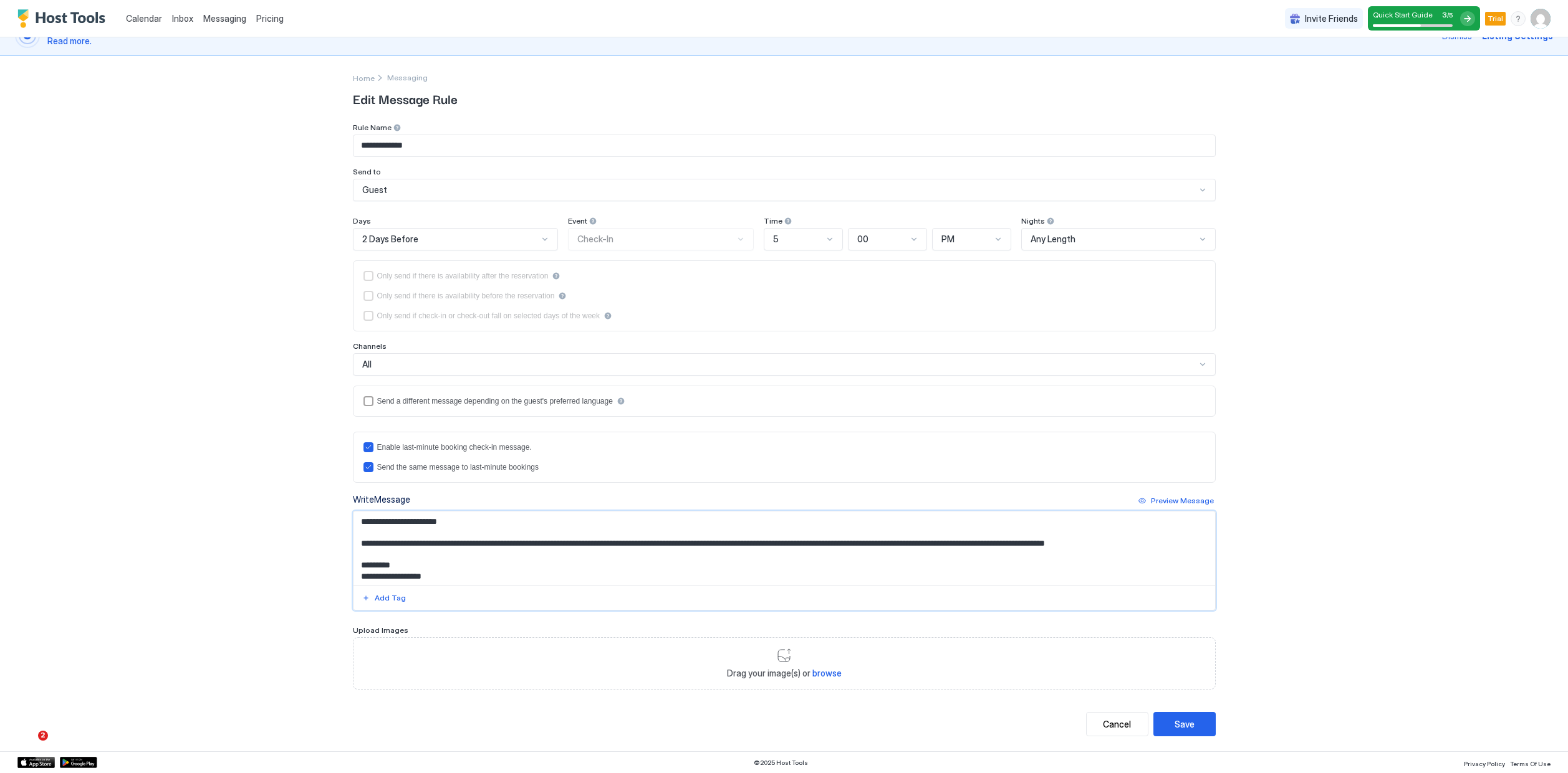
drag, startPoint x: 668, startPoint y: 578, endPoint x: 356, endPoint y: 568, distance: 312.2
click at [356, 568] on textarea "**********" at bounding box center [784, 549] width 861 height 74
paste textarea "**********"
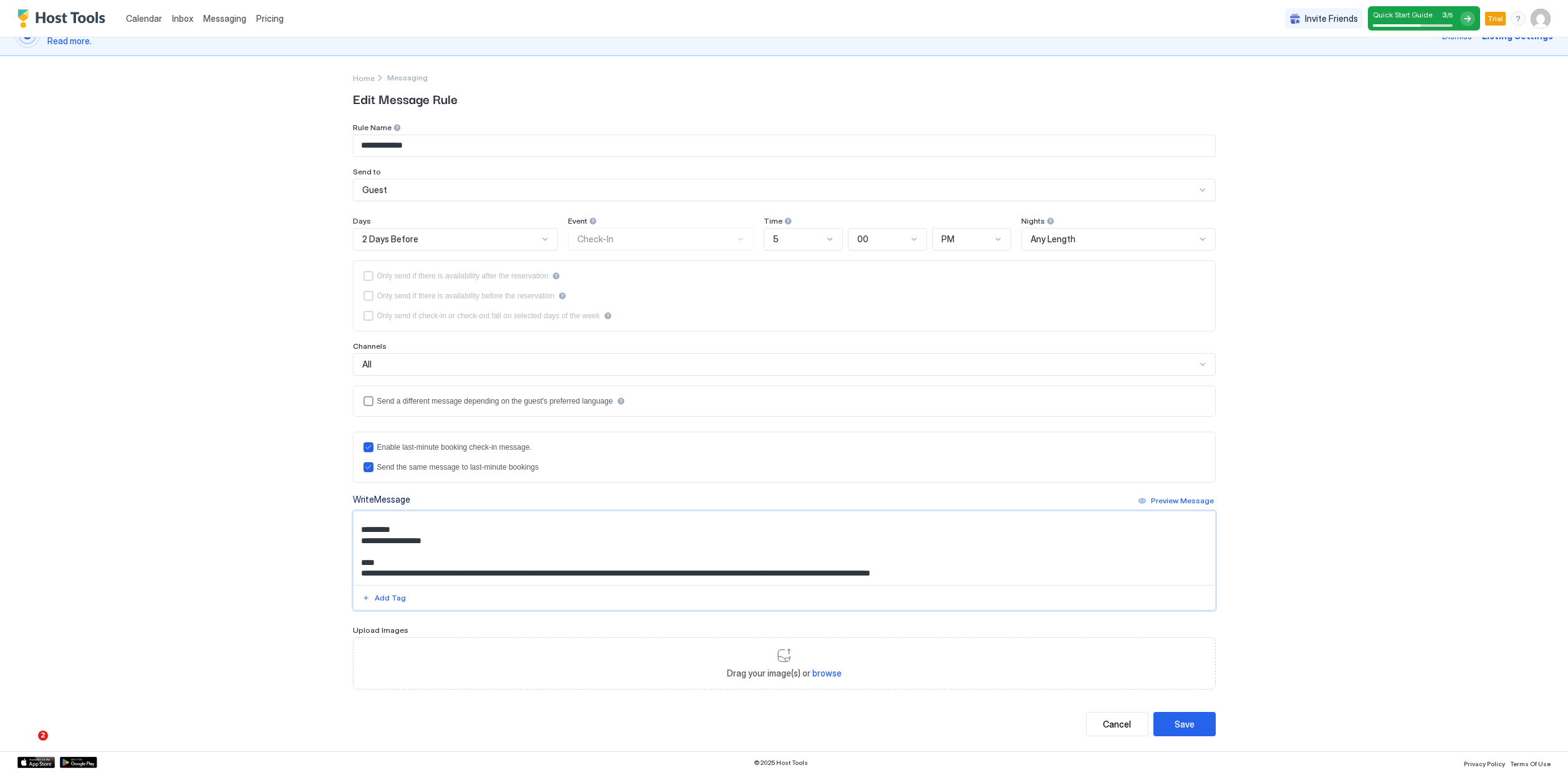
scroll to position [42, 0]
drag, startPoint x: 436, startPoint y: 545, endPoint x: 371, endPoint y: 540, distance: 65.2
click at [371, 540] on textarea "**********" at bounding box center [784, 549] width 861 height 74
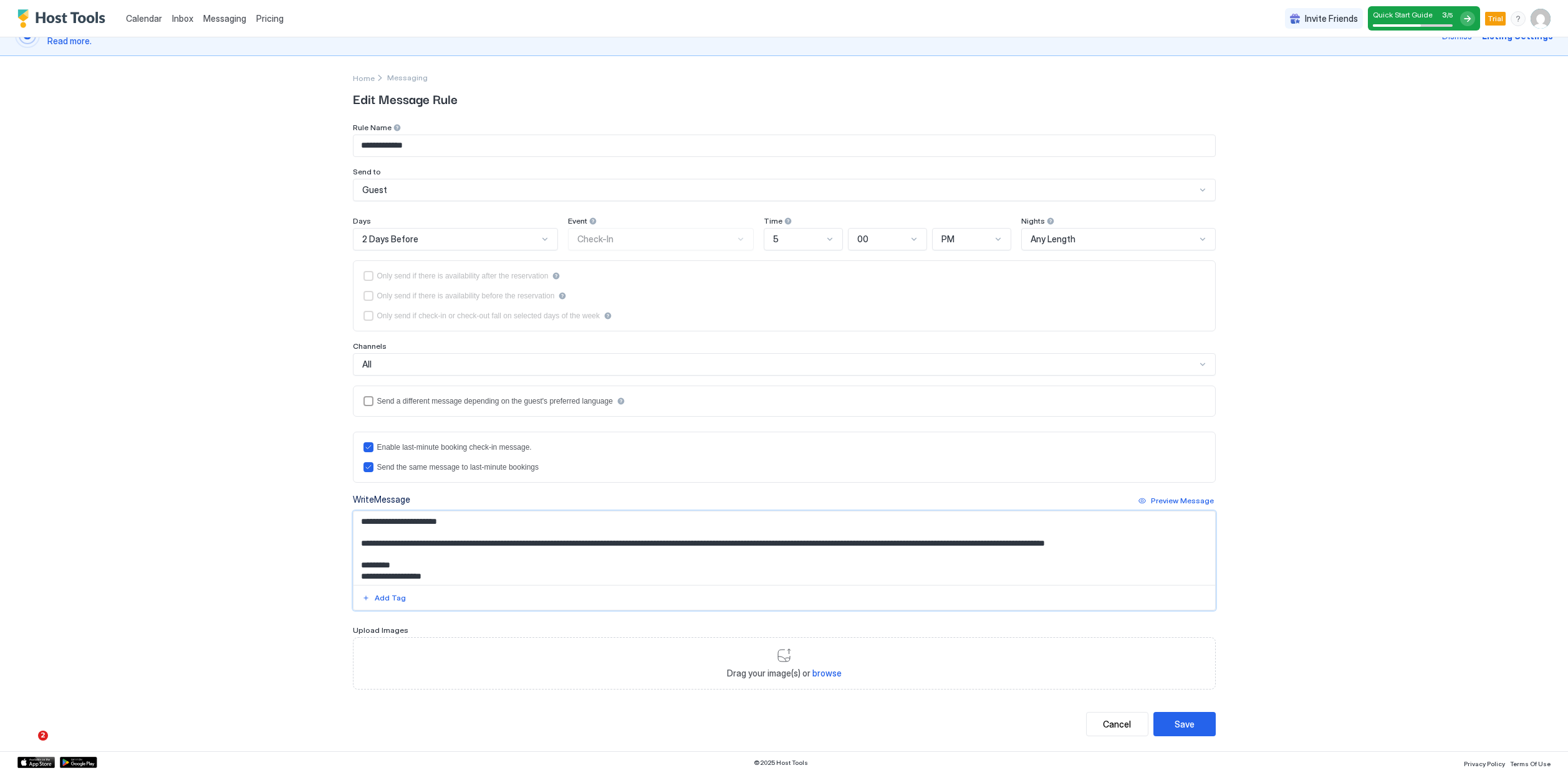
scroll to position [0, 0]
click at [358, 571] on textarea "**********" at bounding box center [784, 549] width 861 height 74
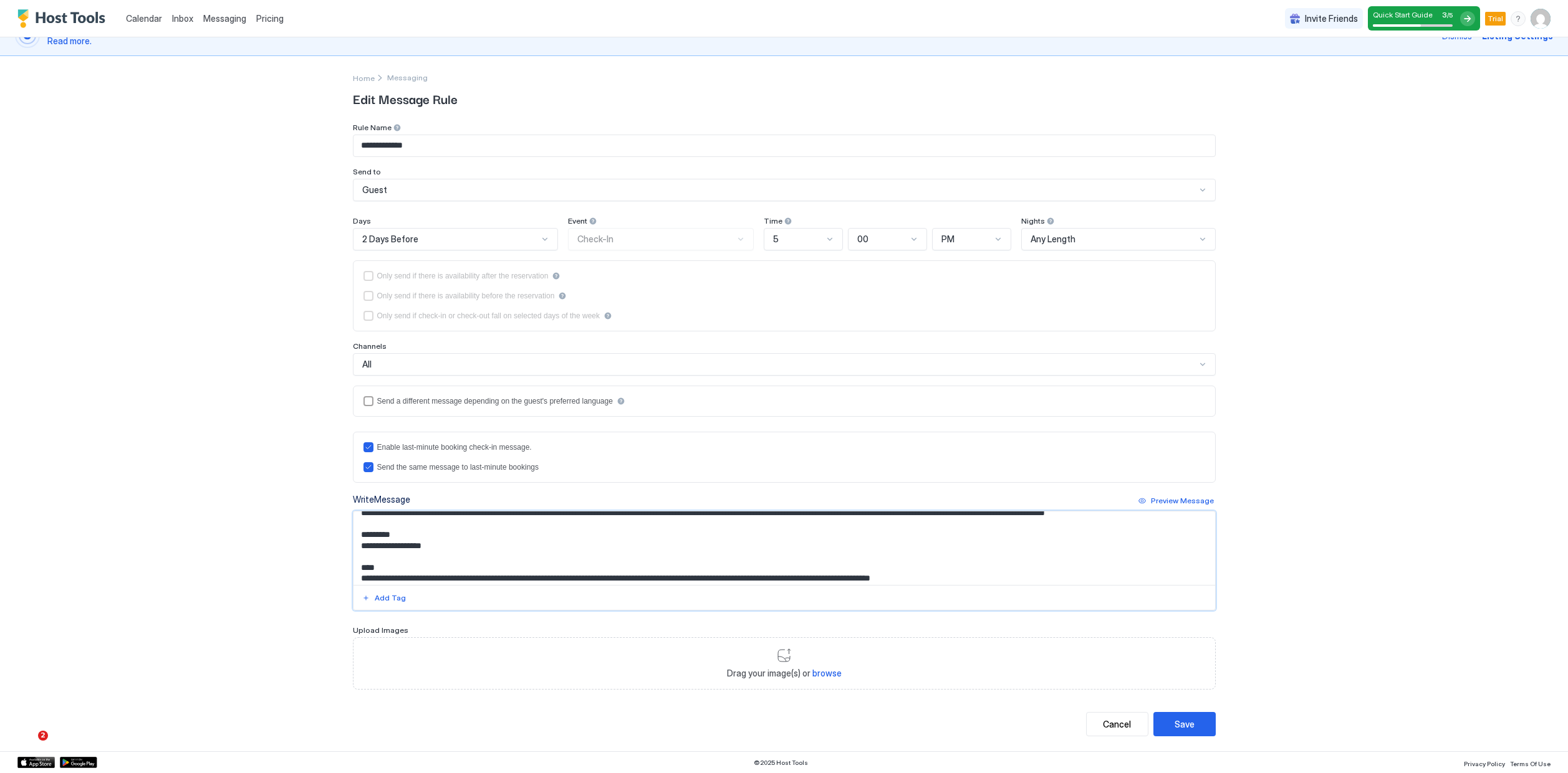
scroll to position [149, 0]
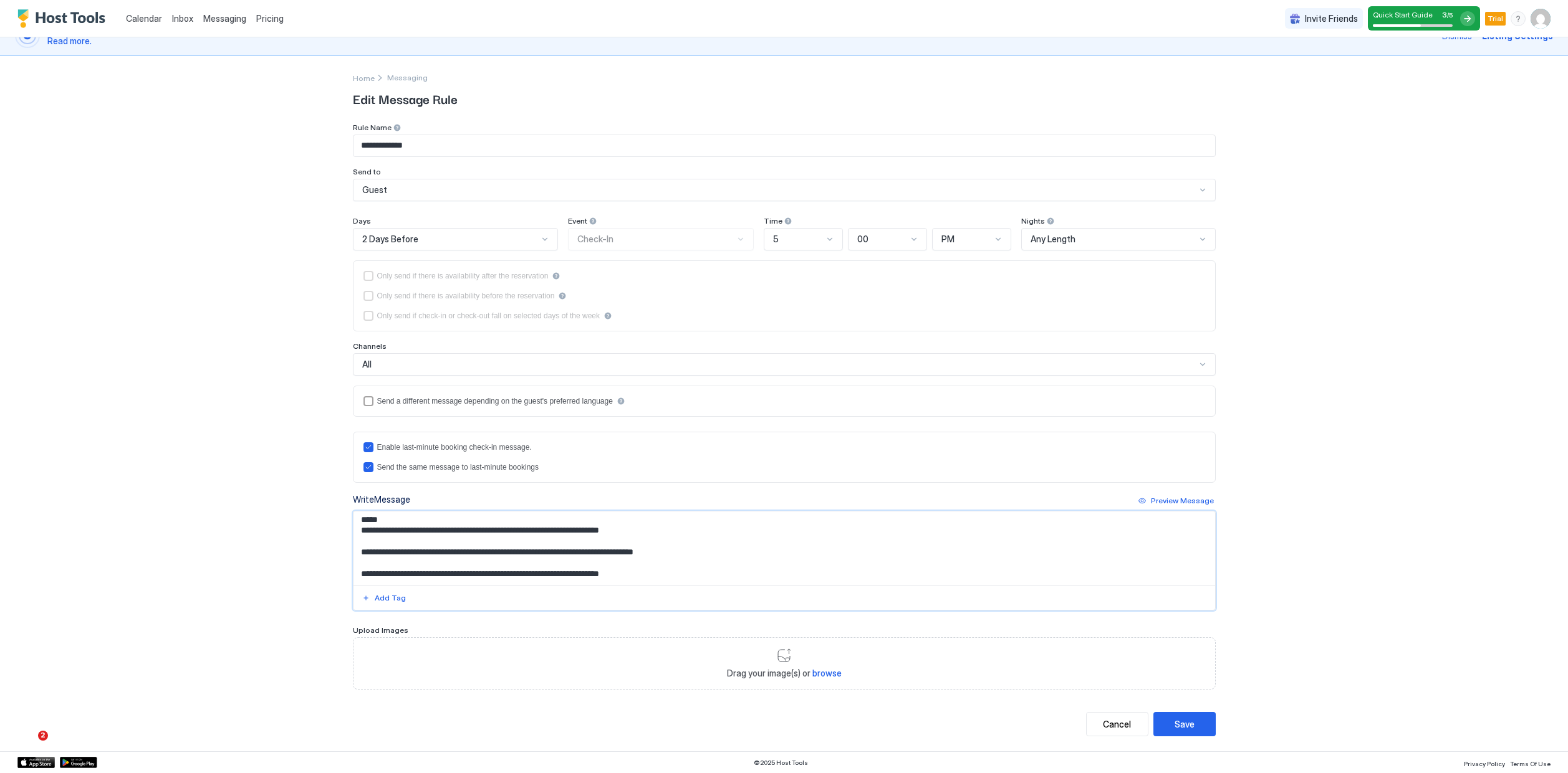
drag, startPoint x: 359, startPoint y: 572, endPoint x: 547, endPoint y: 624, distance: 195.1
click at [547, 624] on div "**********" at bounding box center [784, 406] width 863 height 567
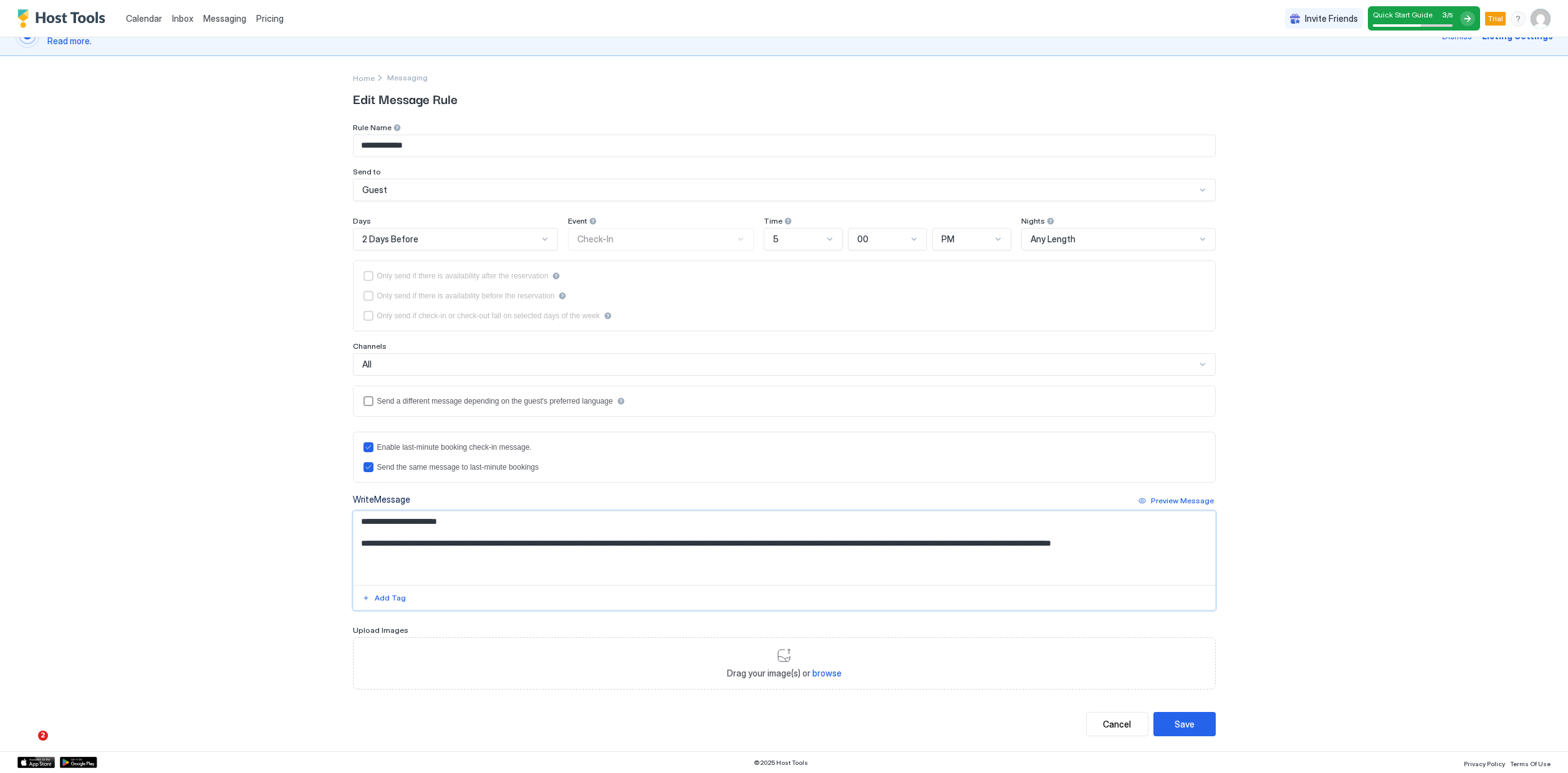
scroll to position [0, 0]
paste textarea "**********"
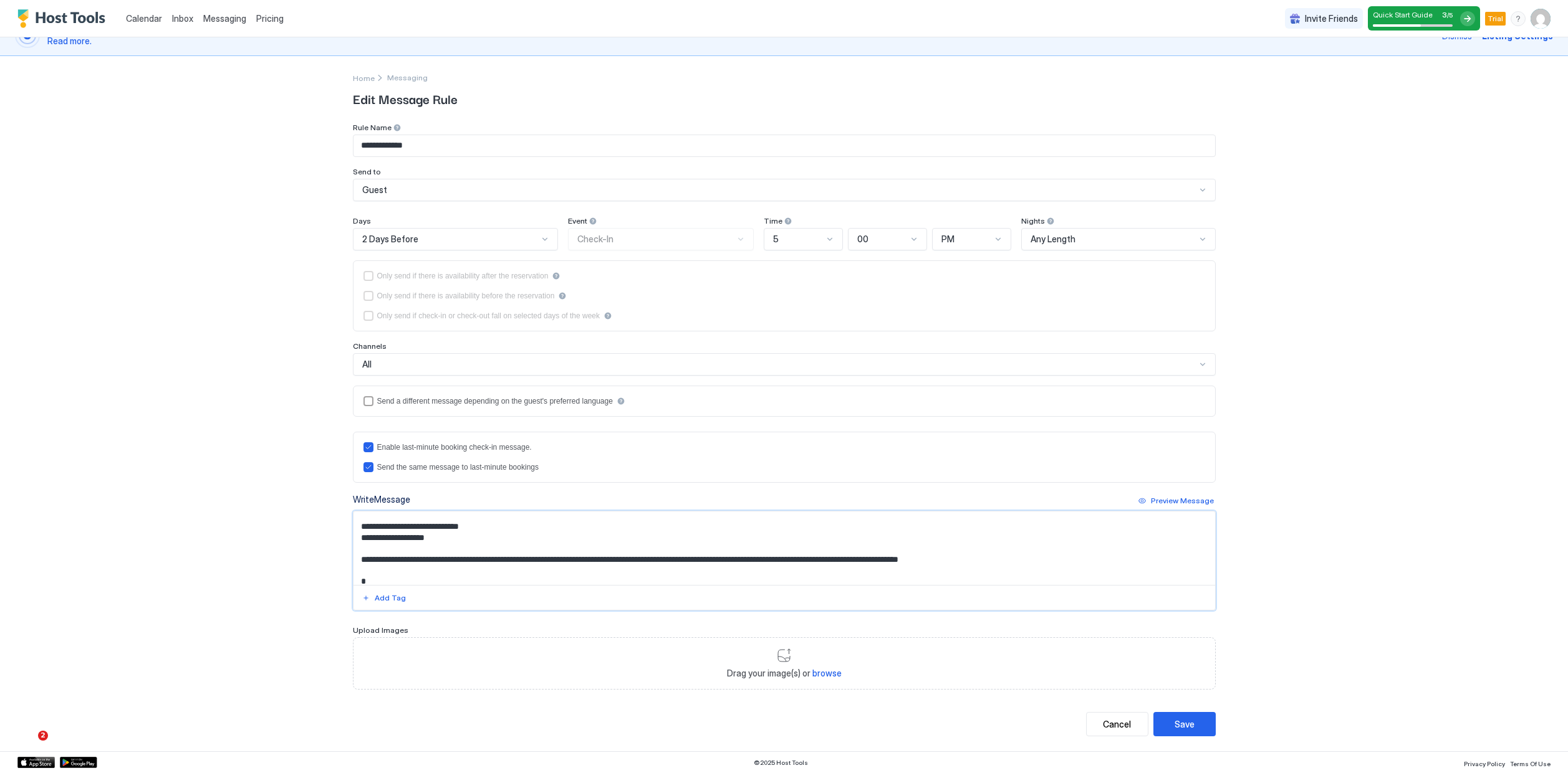
scroll to position [37, 0]
click at [365, 547] on textarea "Input Field" at bounding box center [784, 549] width 861 height 74
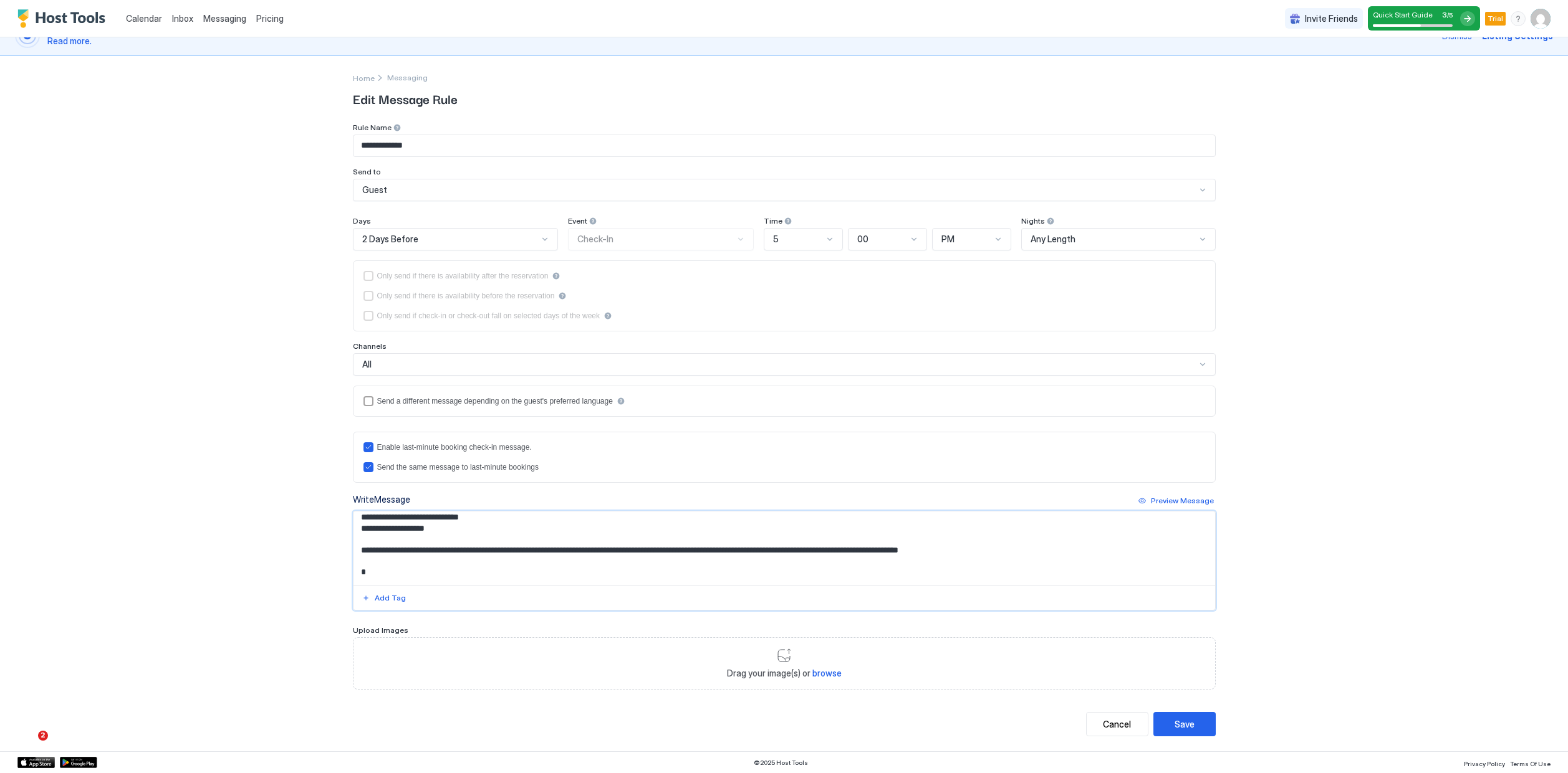
scroll to position [50, 0]
drag, startPoint x: 487, startPoint y: 525, endPoint x: 319, endPoint y: 525, distance: 168.0
click at [319, 525] on div "**********" at bounding box center [784, 386] width 1568 height 773
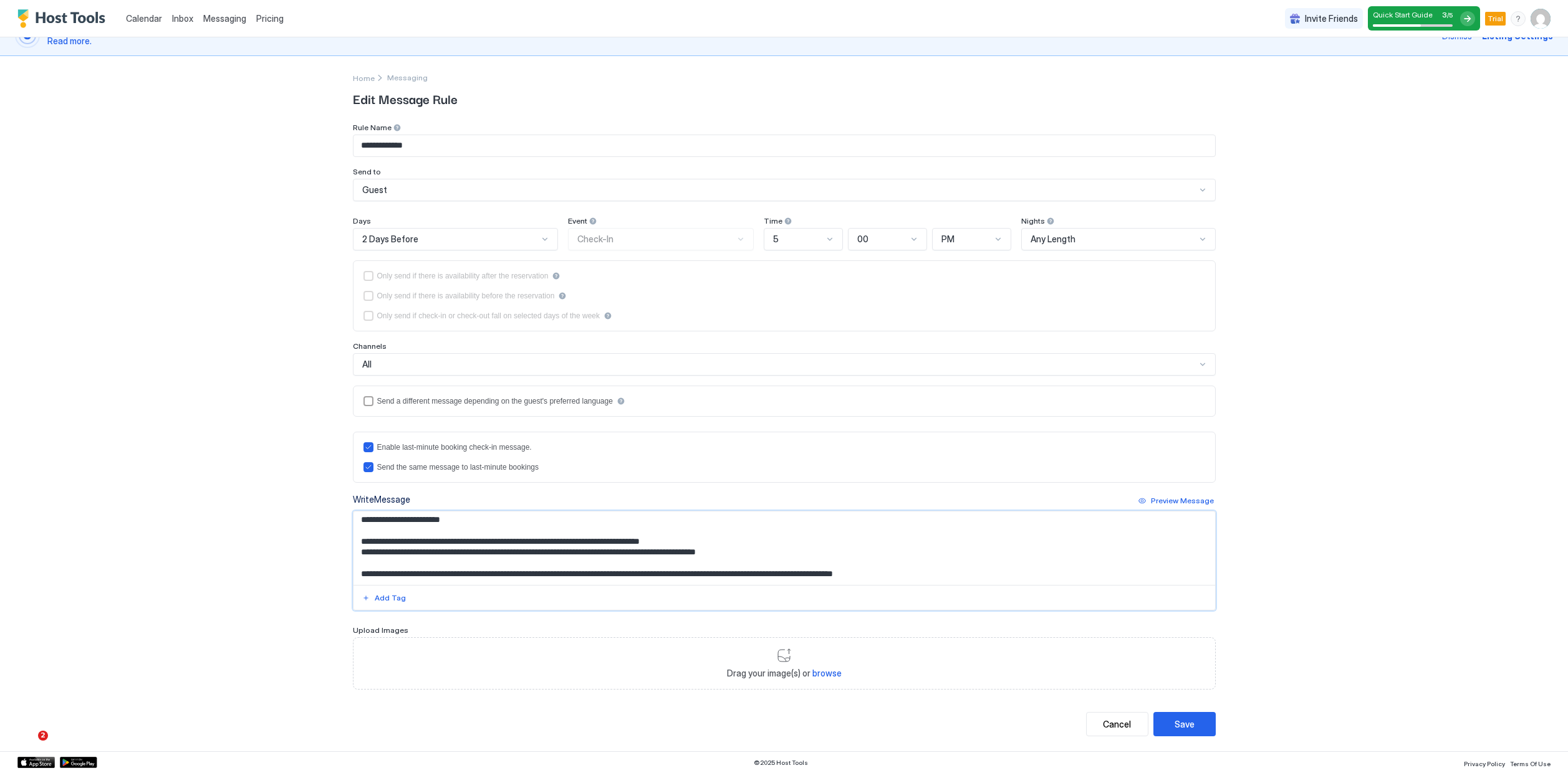
scroll to position [185, 0]
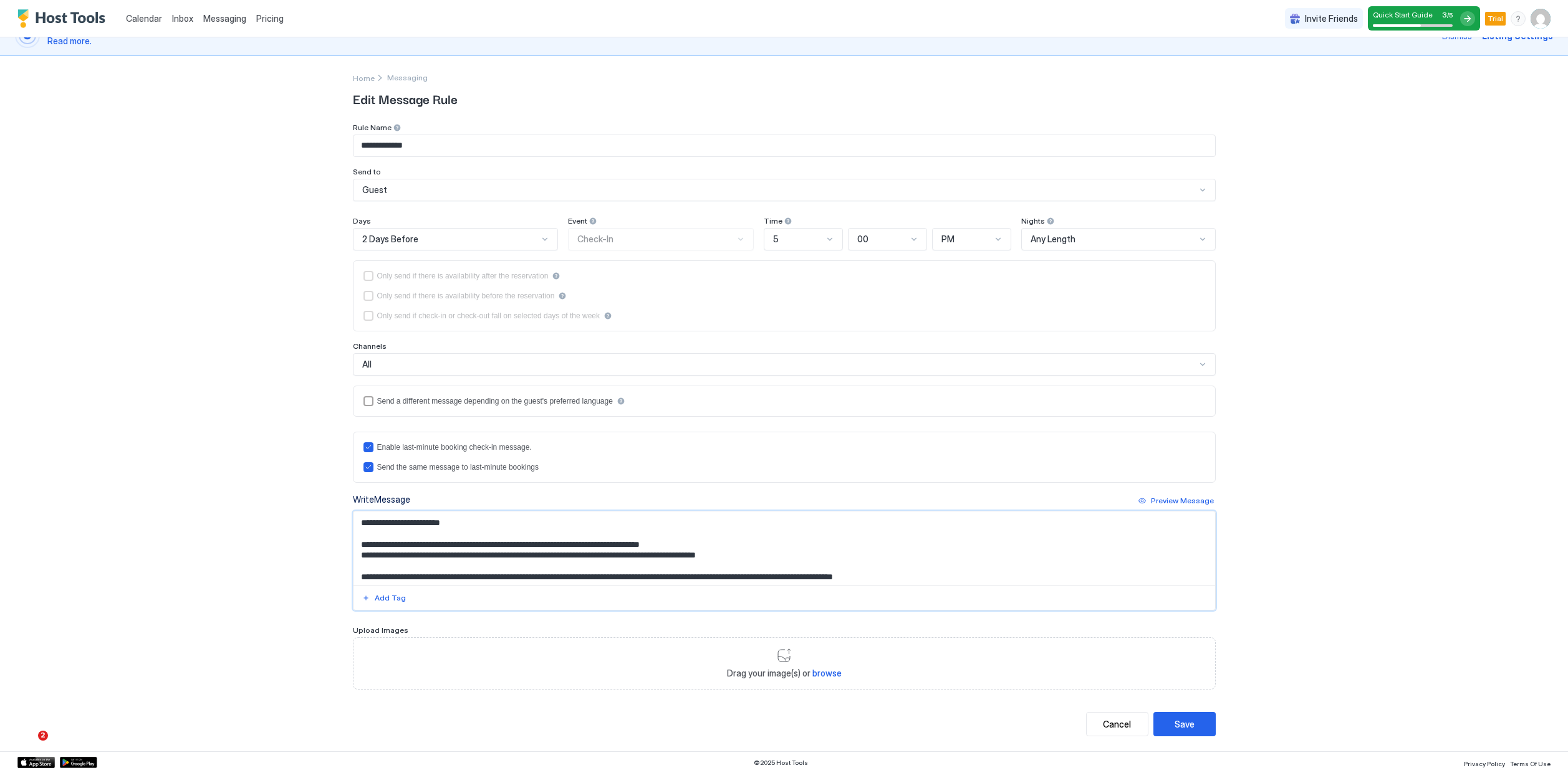
click at [474, 537] on textarea "Input Field" at bounding box center [784, 549] width 861 height 74
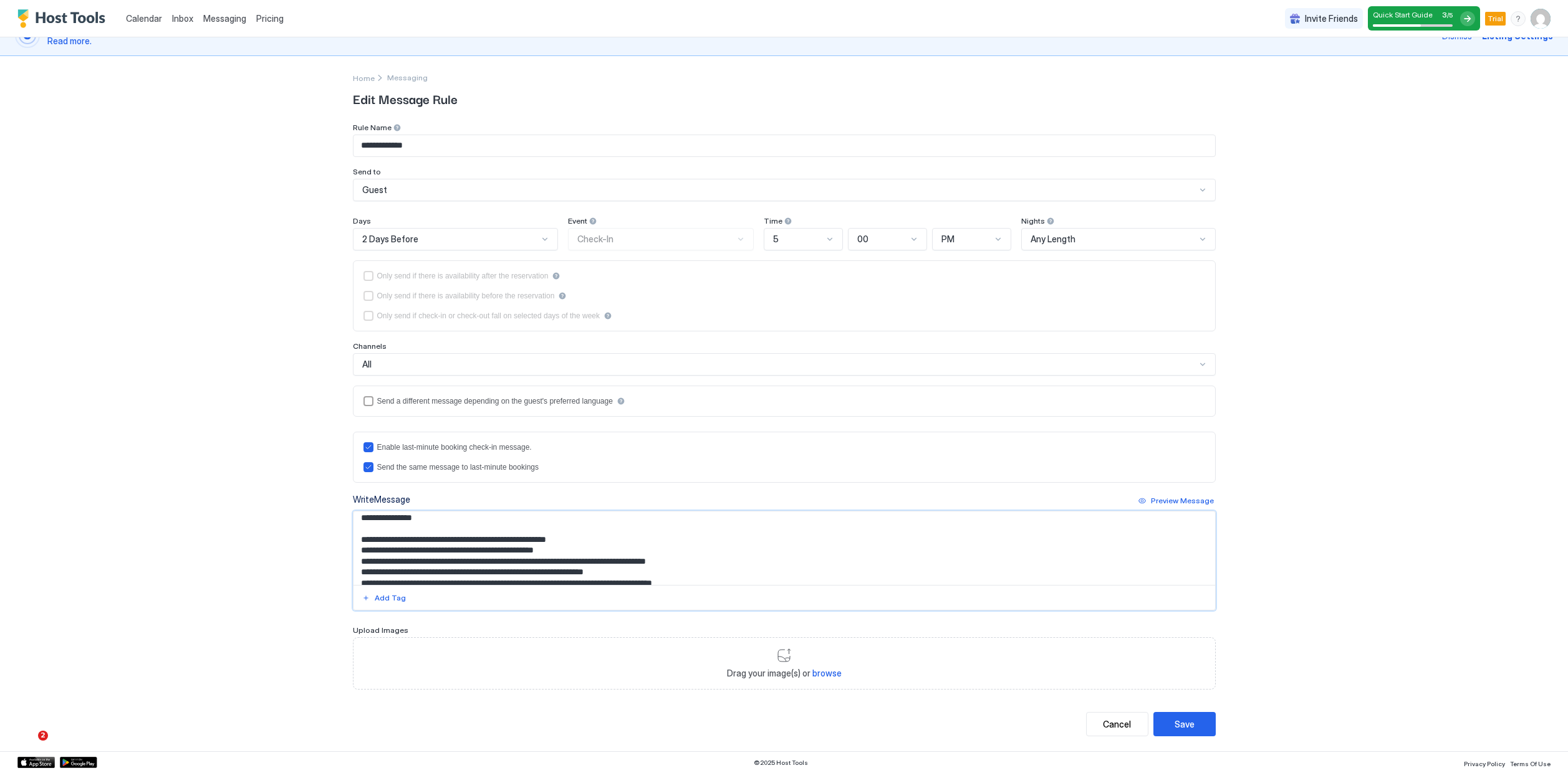
scroll to position [625, 0]
type textarea "**********"
click at [455, 247] on div "2 Days Before" at bounding box center [456, 239] width 206 height 22
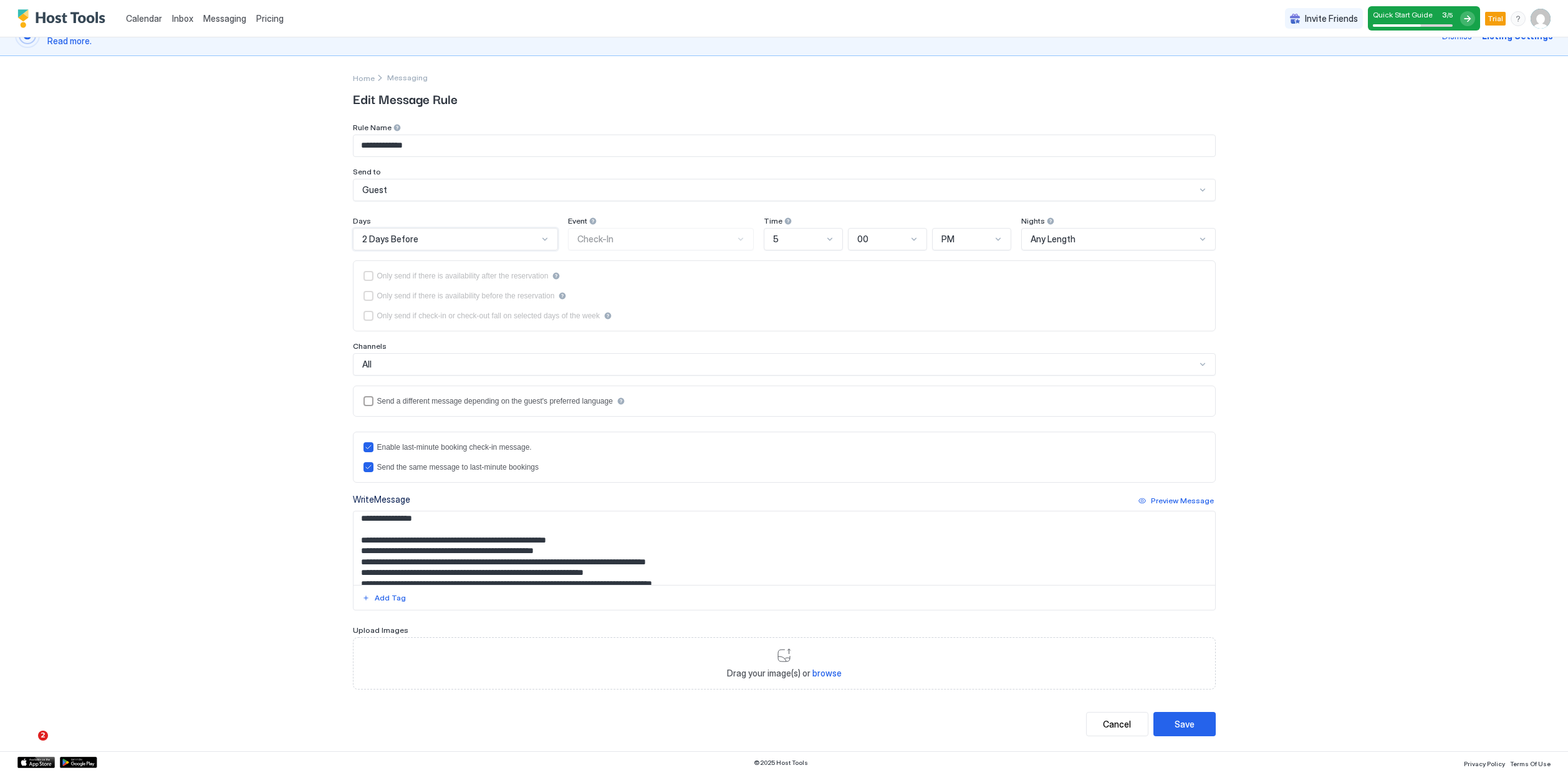
click at [816, 243] on div "5" at bounding box center [798, 239] width 50 height 11
click at [820, 209] on div "**********" at bounding box center [784, 406] width 863 height 567
click at [1080, 241] on div "Any Length" at bounding box center [1112, 239] width 165 height 11
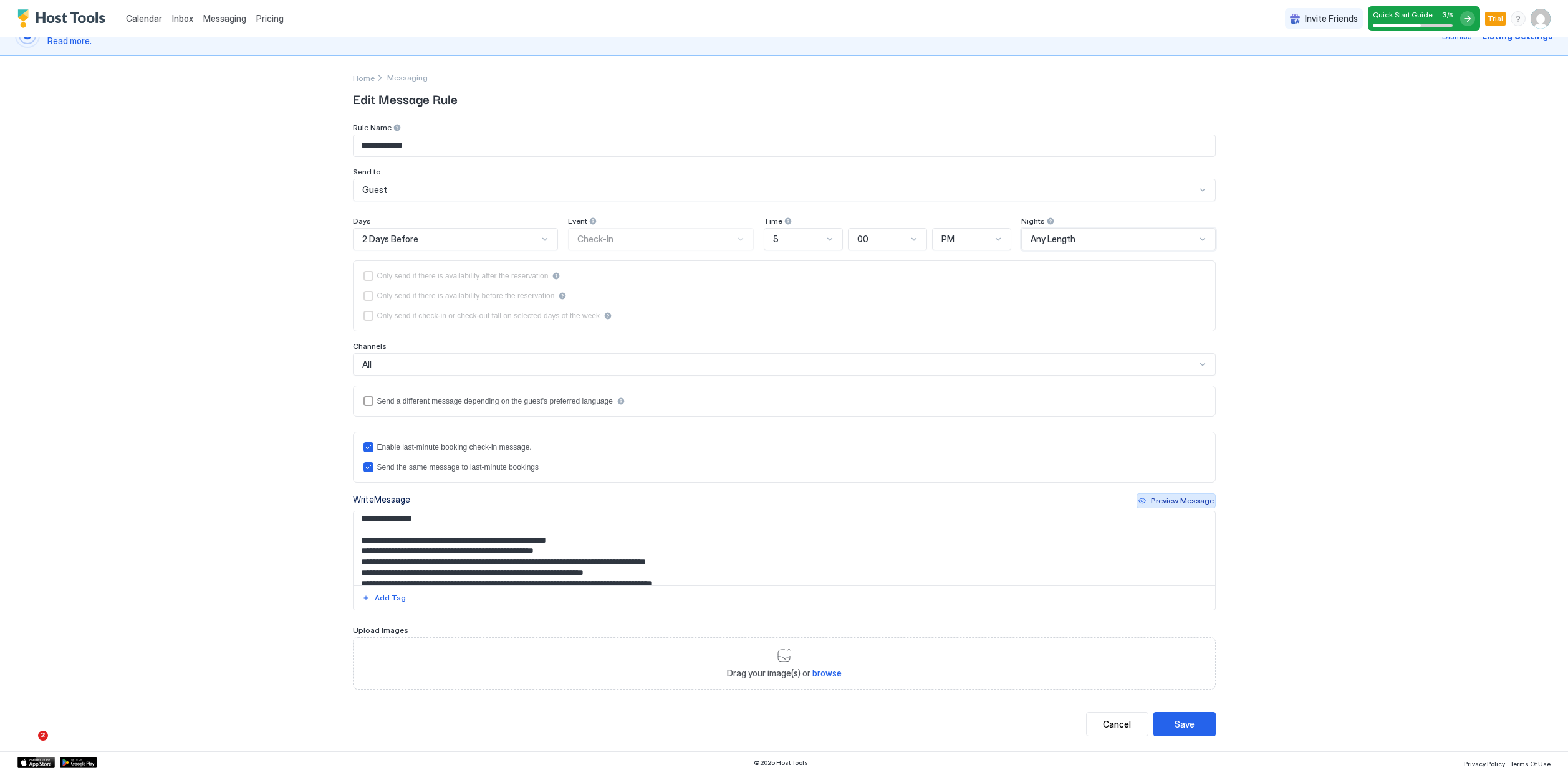
click at [1161, 501] on div "Preview Message" at bounding box center [1182, 501] width 63 height 11
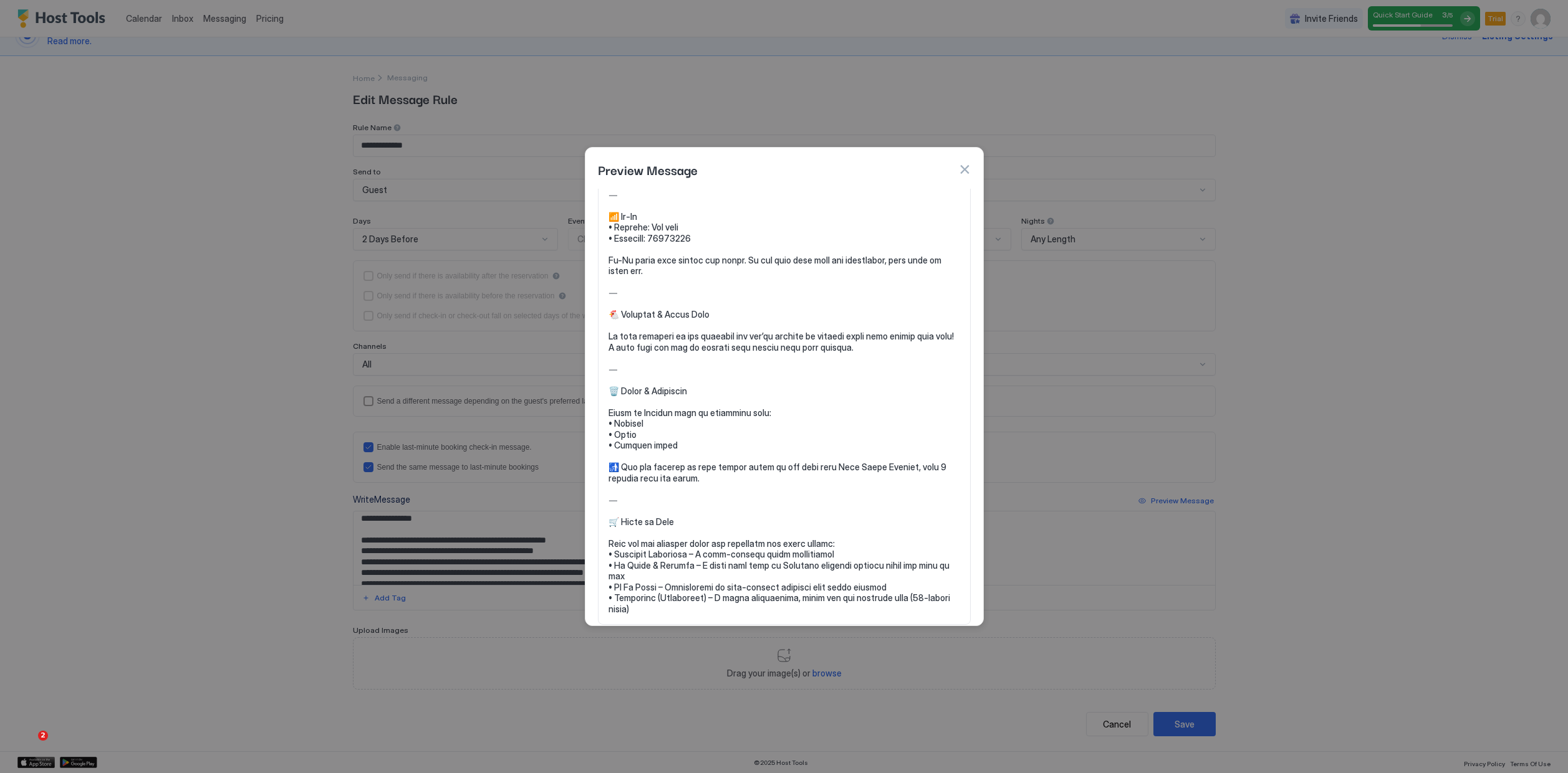
scroll to position [392, 0]
click at [1056, 533] on div at bounding box center [784, 386] width 1568 height 773
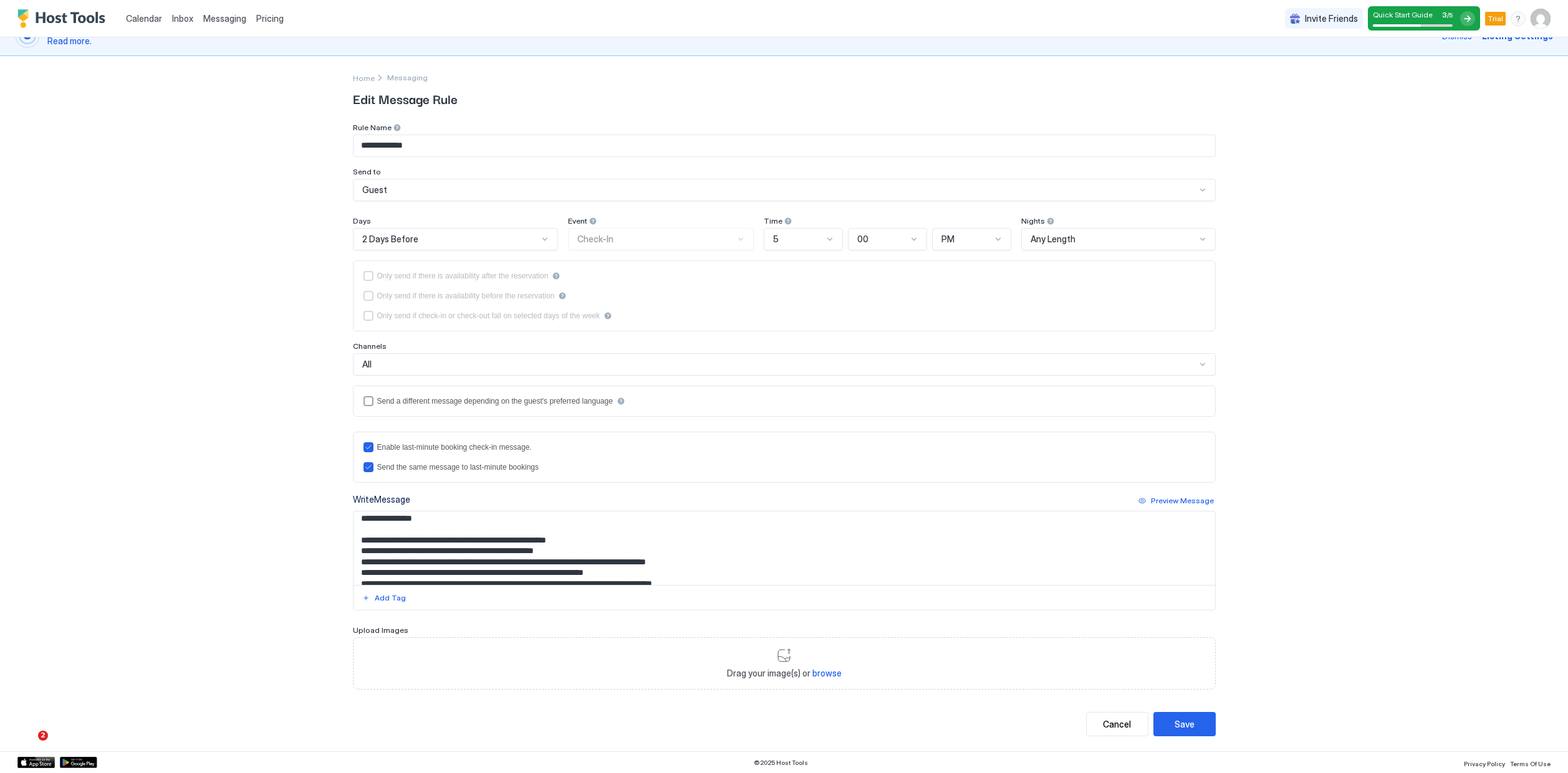
click at [1190, 736] on div "**********" at bounding box center [784, 404] width 863 height 695
click at [1190, 729] on div "Save" at bounding box center [1185, 724] width 20 height 13
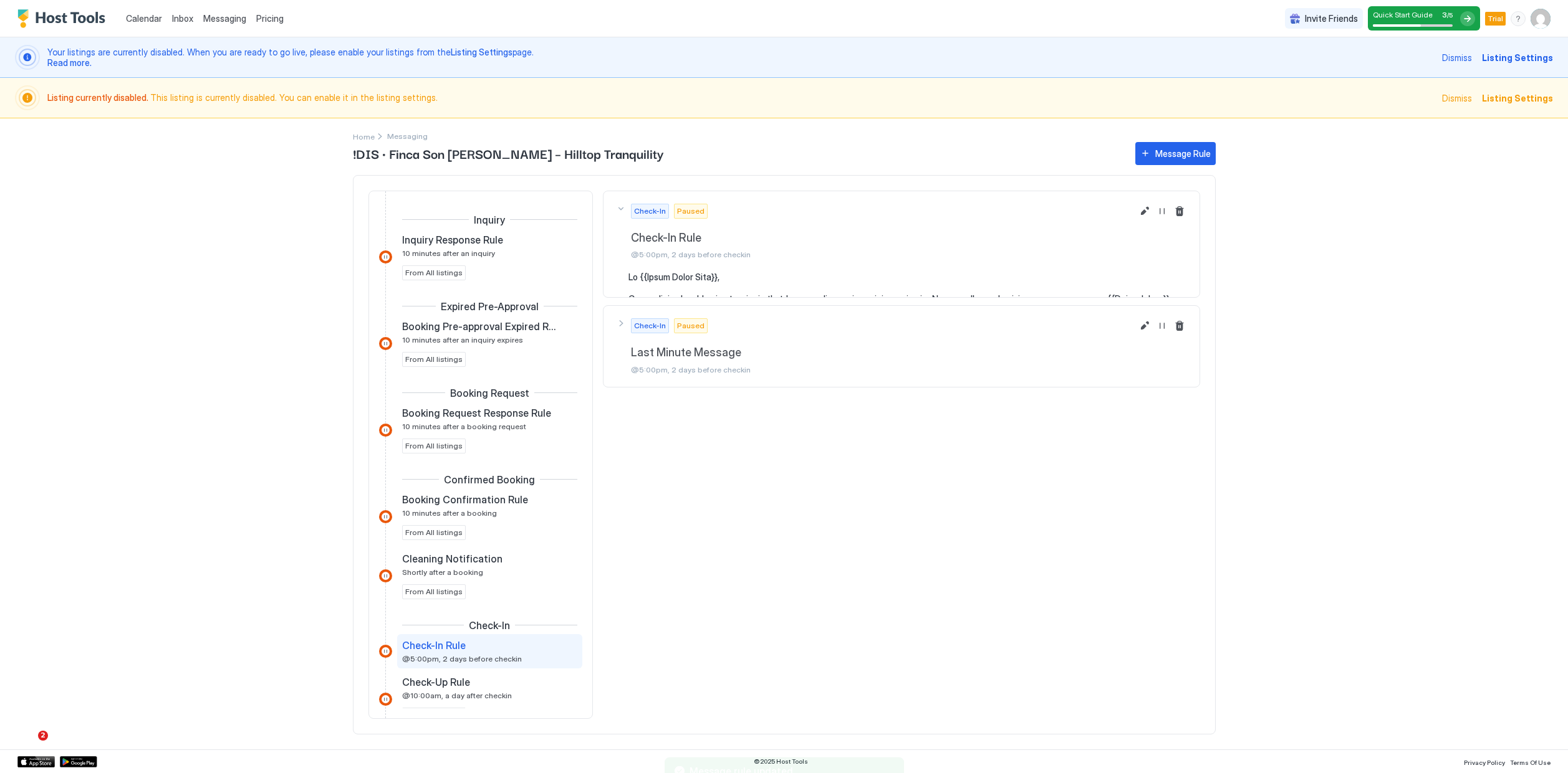
scroll to position [197, 0]
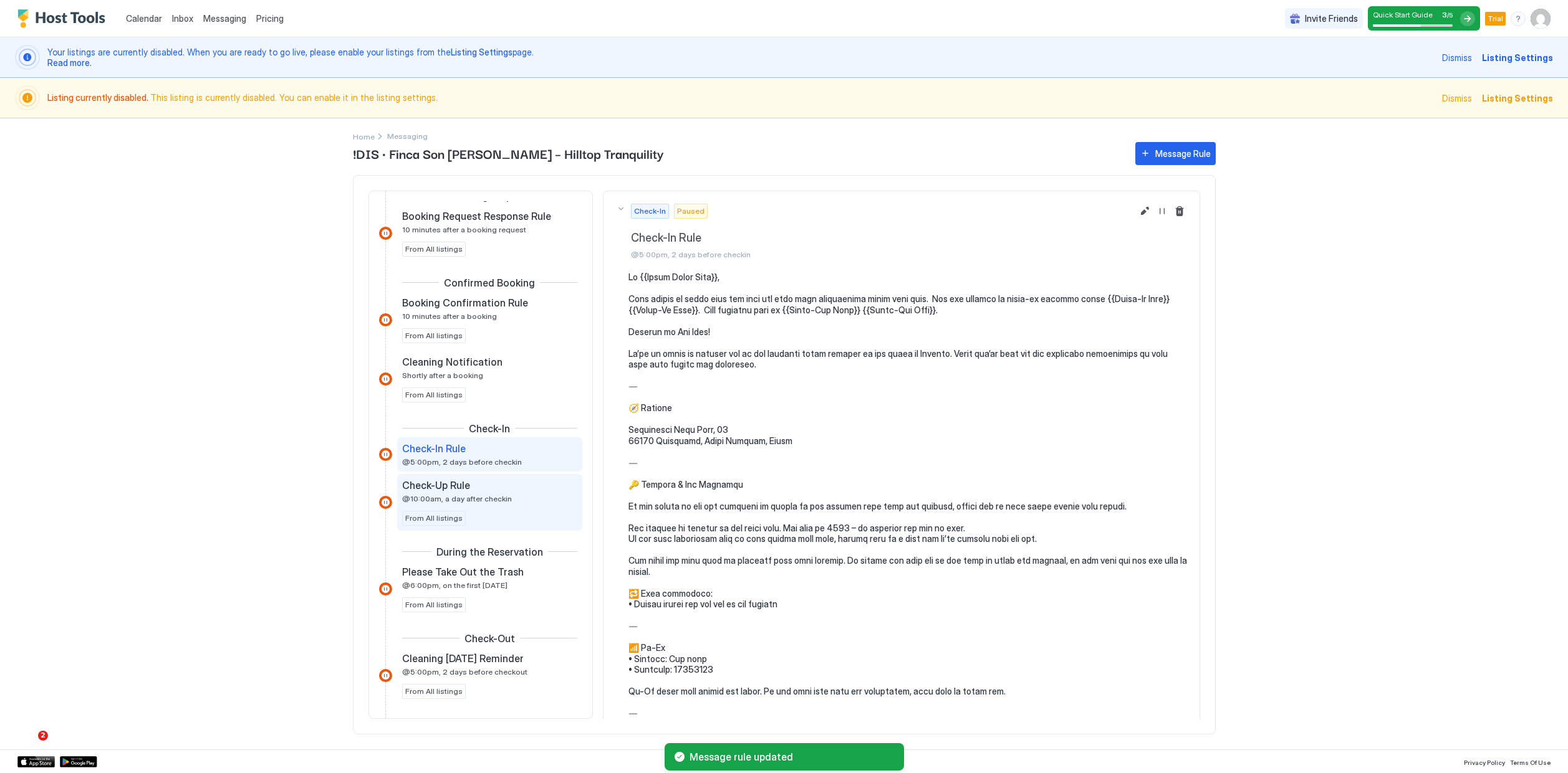
click at [480, 488] on div "Check-Up Rule" at bounding box center [480, 485] width 158 height 12
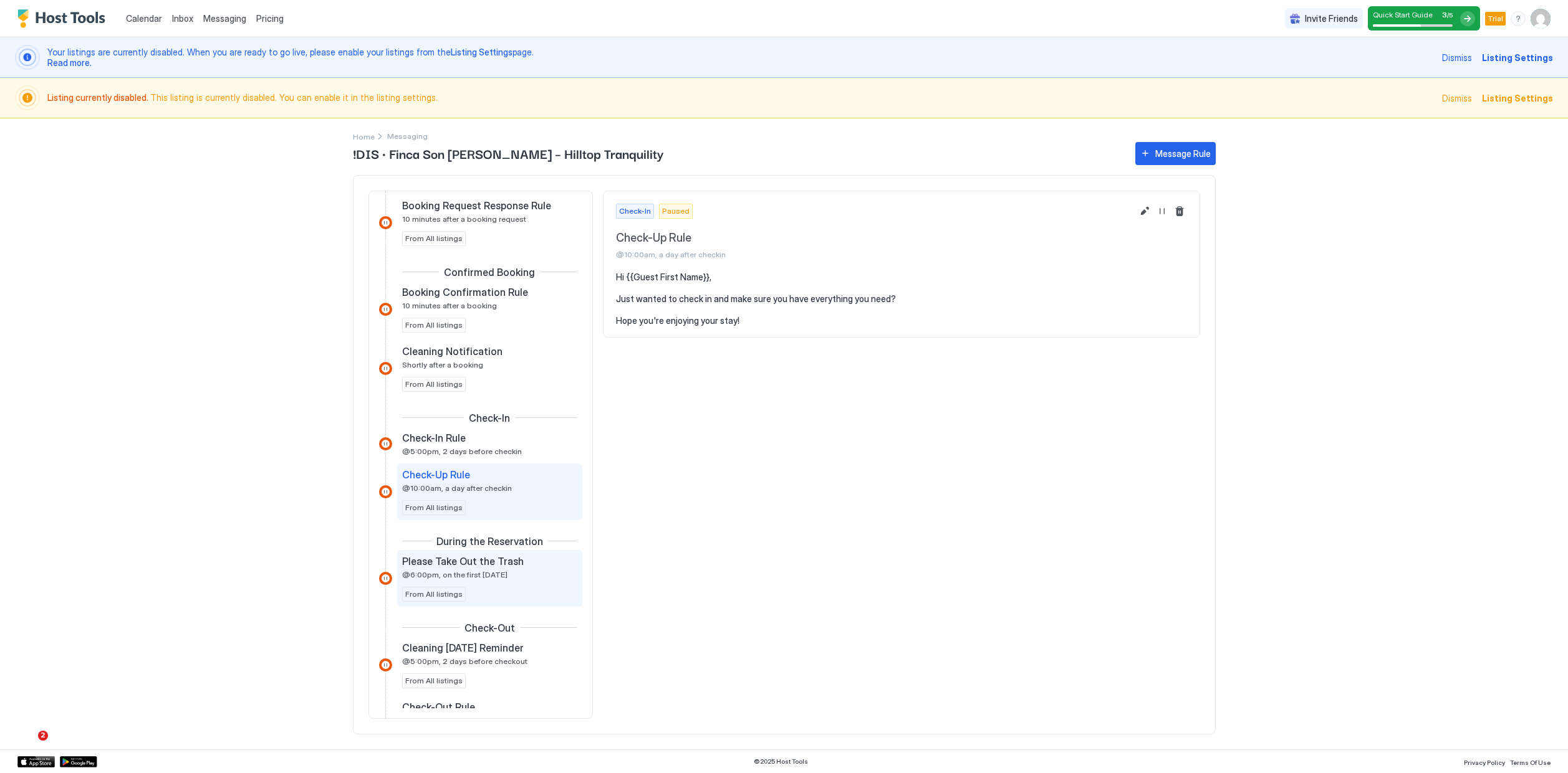
scroll to position [218, 0]
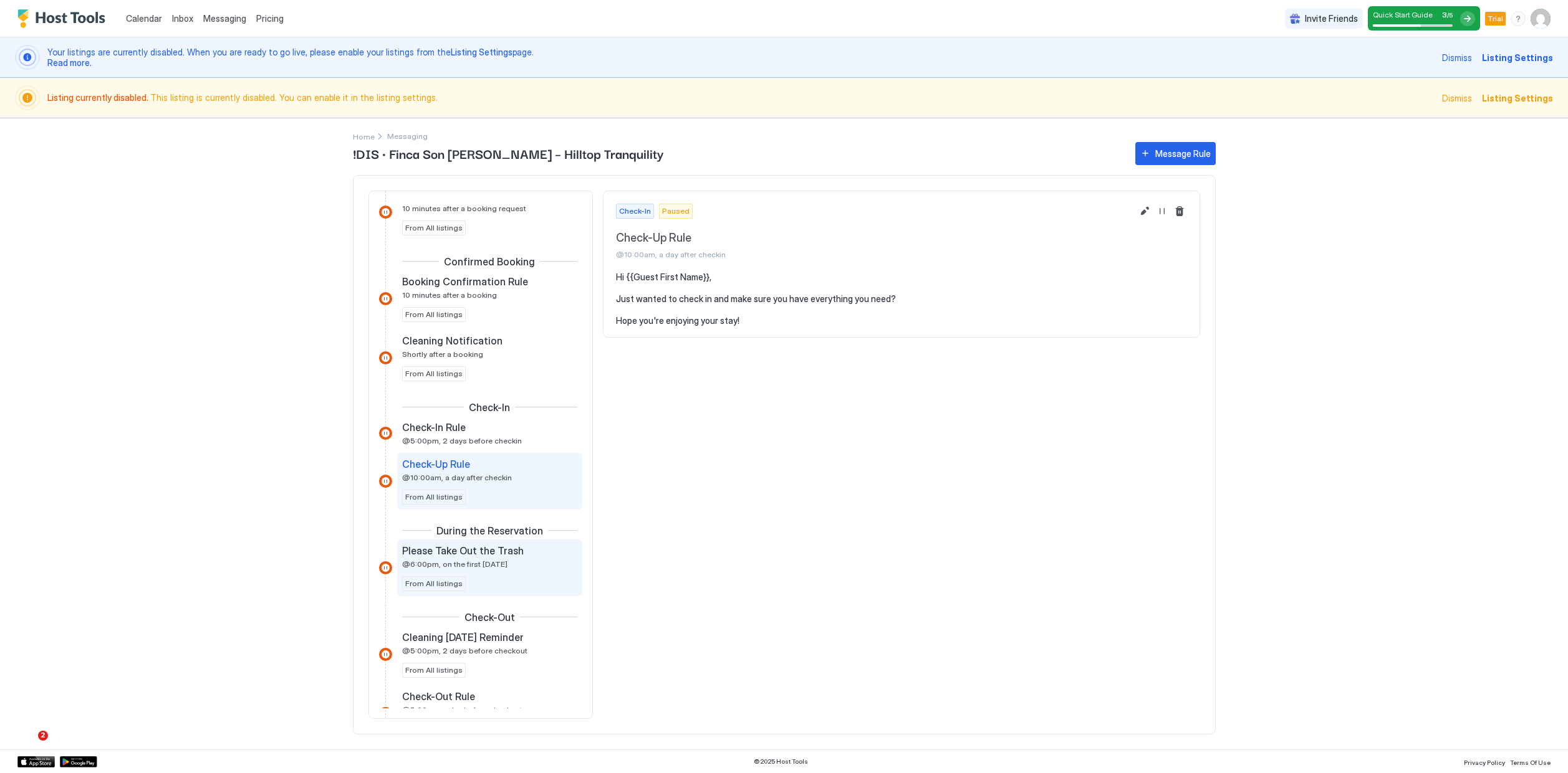
click at [537, 565] on div "Please Take Out the Trash @6:00pm, on the first Thursday" at bounding box center [480, 557] width 158 height 24
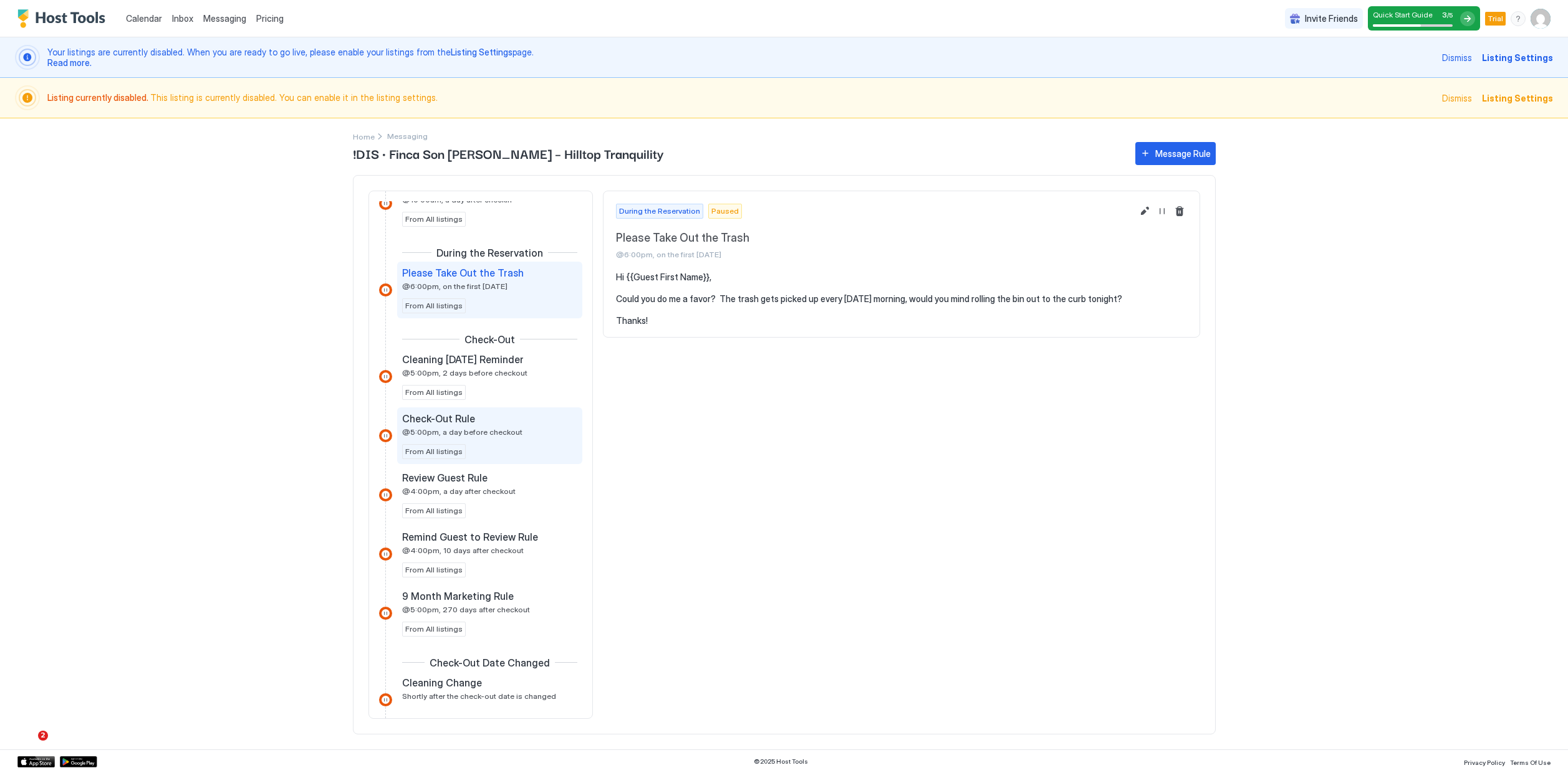
scroll to position [502, 0]
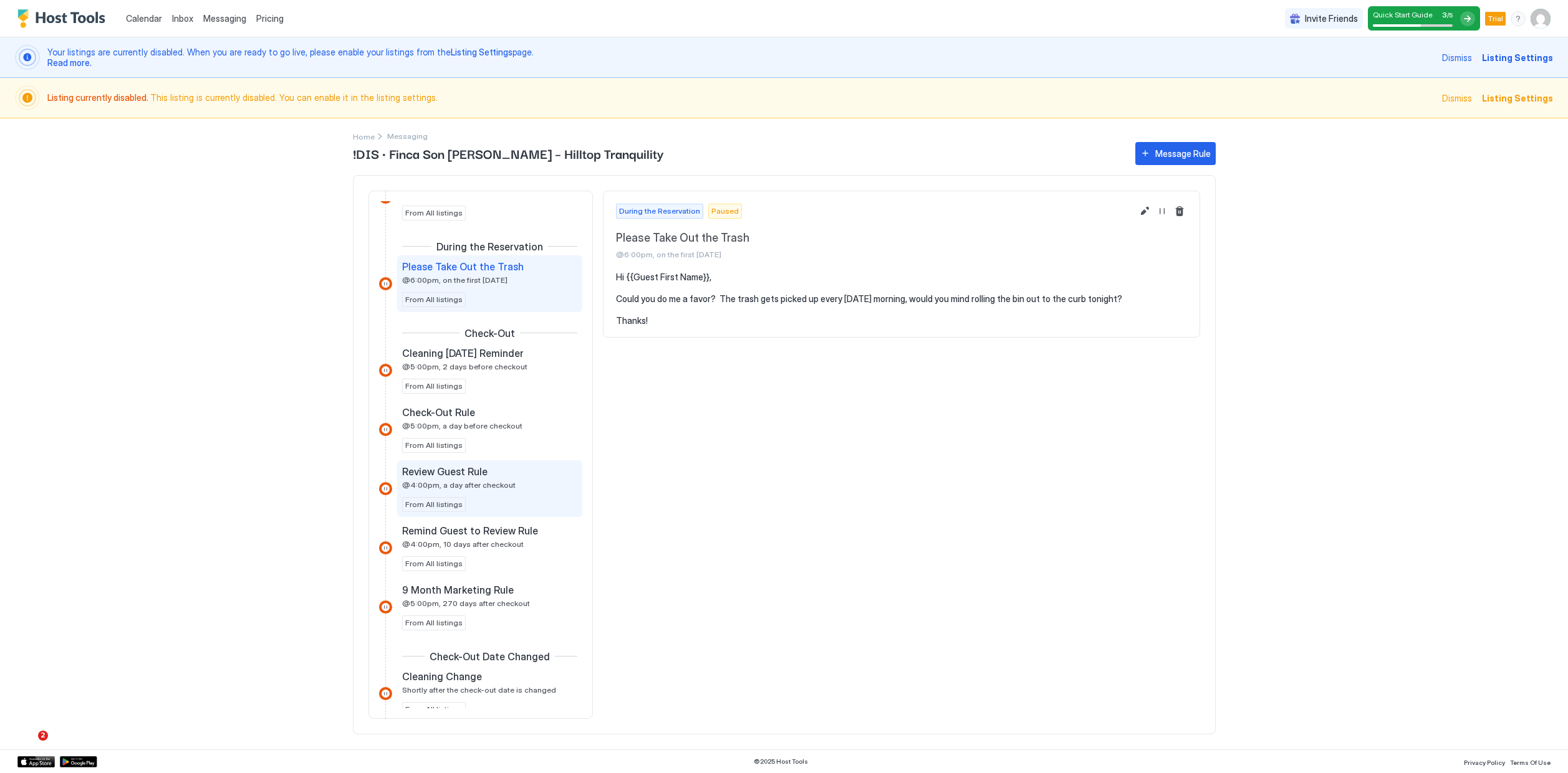
click at [505, 490] on div "Review Guest Rule @4:00pm, a day after checkout From All listings" at bounding box center [490, 489] width 176 height 47
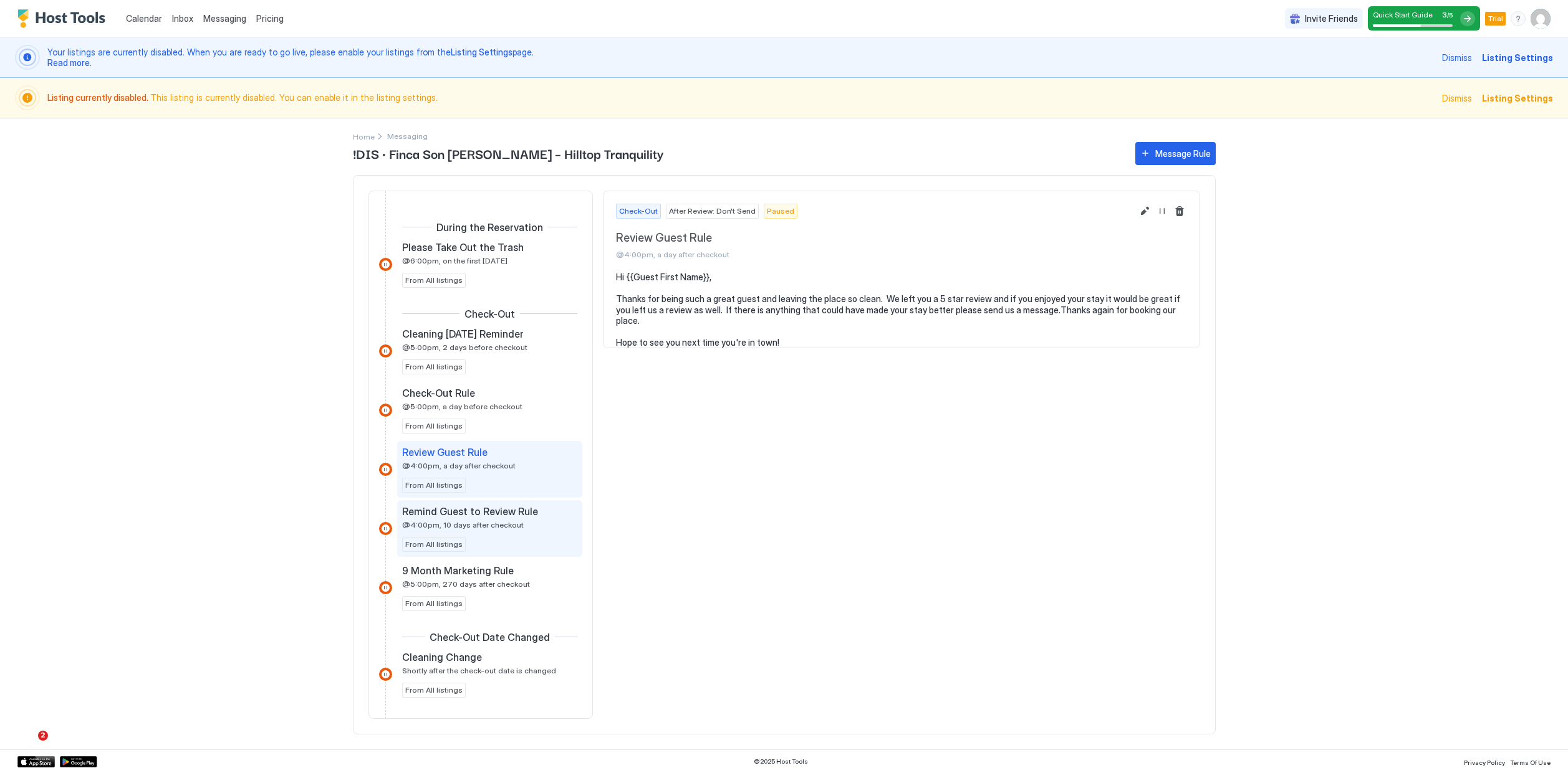
scroll to position [523, 0]
click at [505, 501] on div "Remind Guest to Review Rule @4:00pm, 10 days after checkout From All listings" at bounding box center [490, 526] width 185 height 56
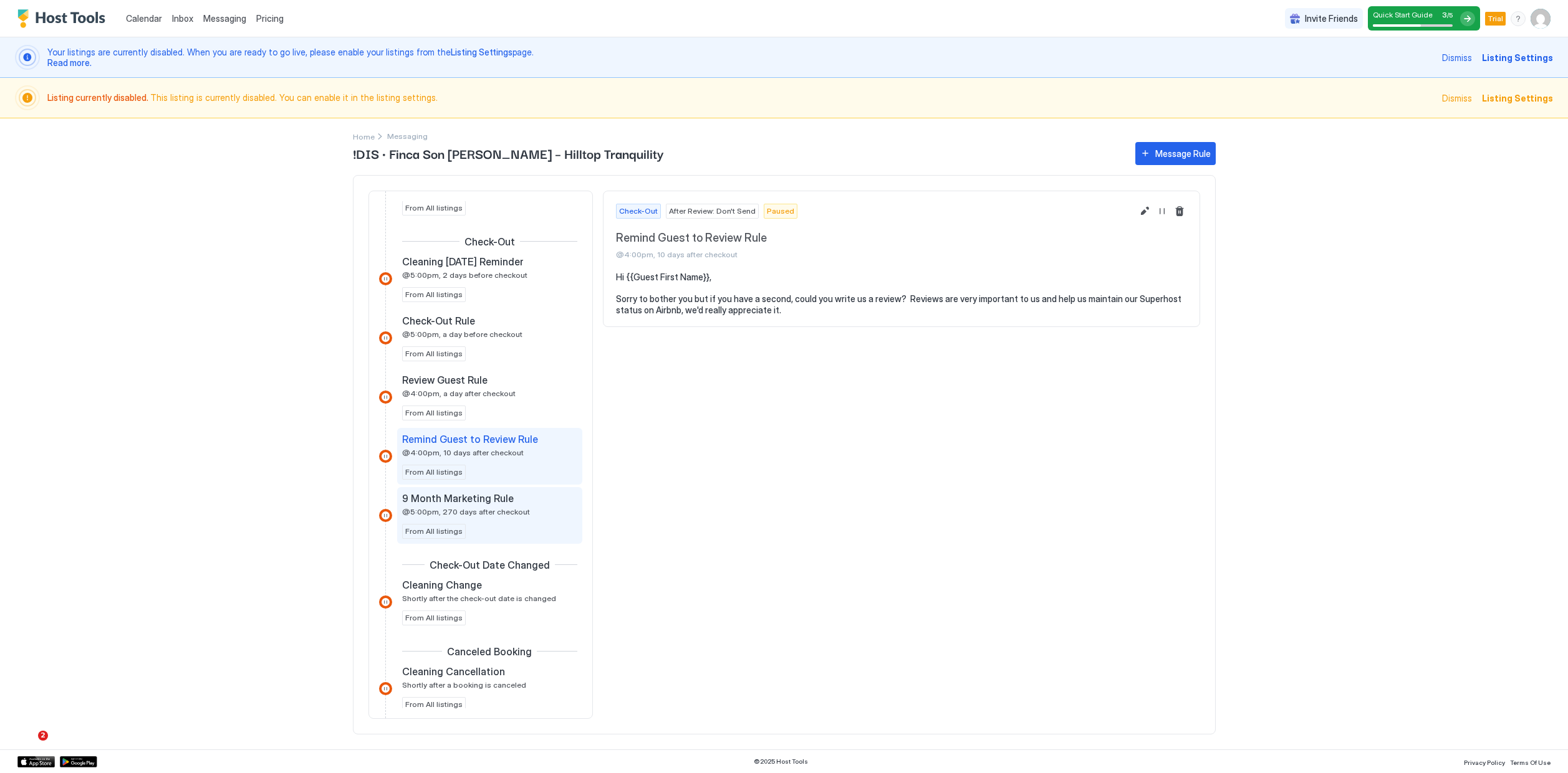
scroll to position [596, 0]
click at [513, 501] on div "9 Month Marketing Rule" at bounding box center [480, 496] width 158 height 12
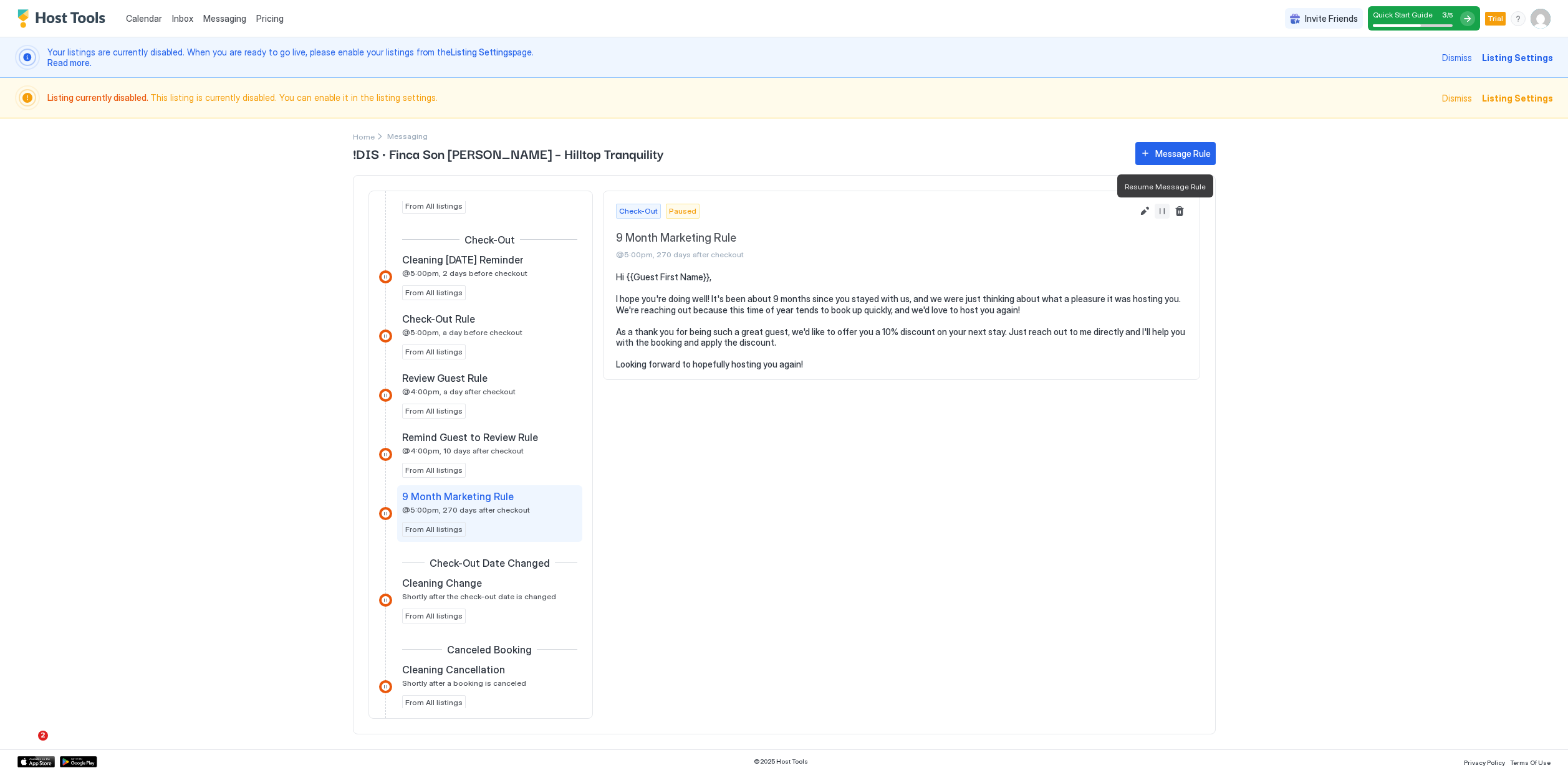
click at [1161, 216] on button "Resume Message Rule" at bounding box center [1161, 211] width 15 height 15
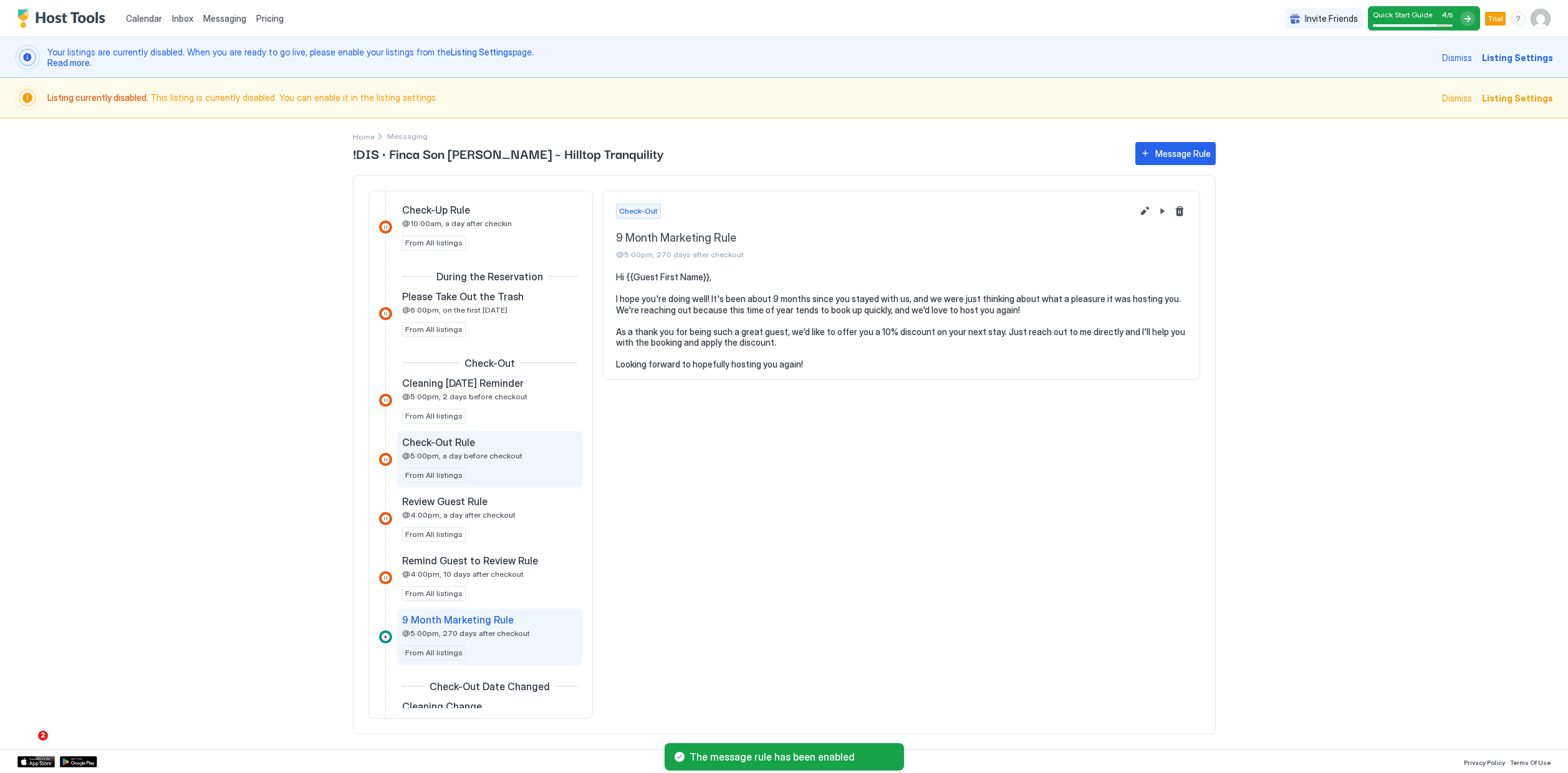
scroll to position [468, 0]
click at [462, 468] on div "Check-Out Rule @5:00pm, a day before checkout From All listings" at bounding box center [490, 463] width 176 height 47
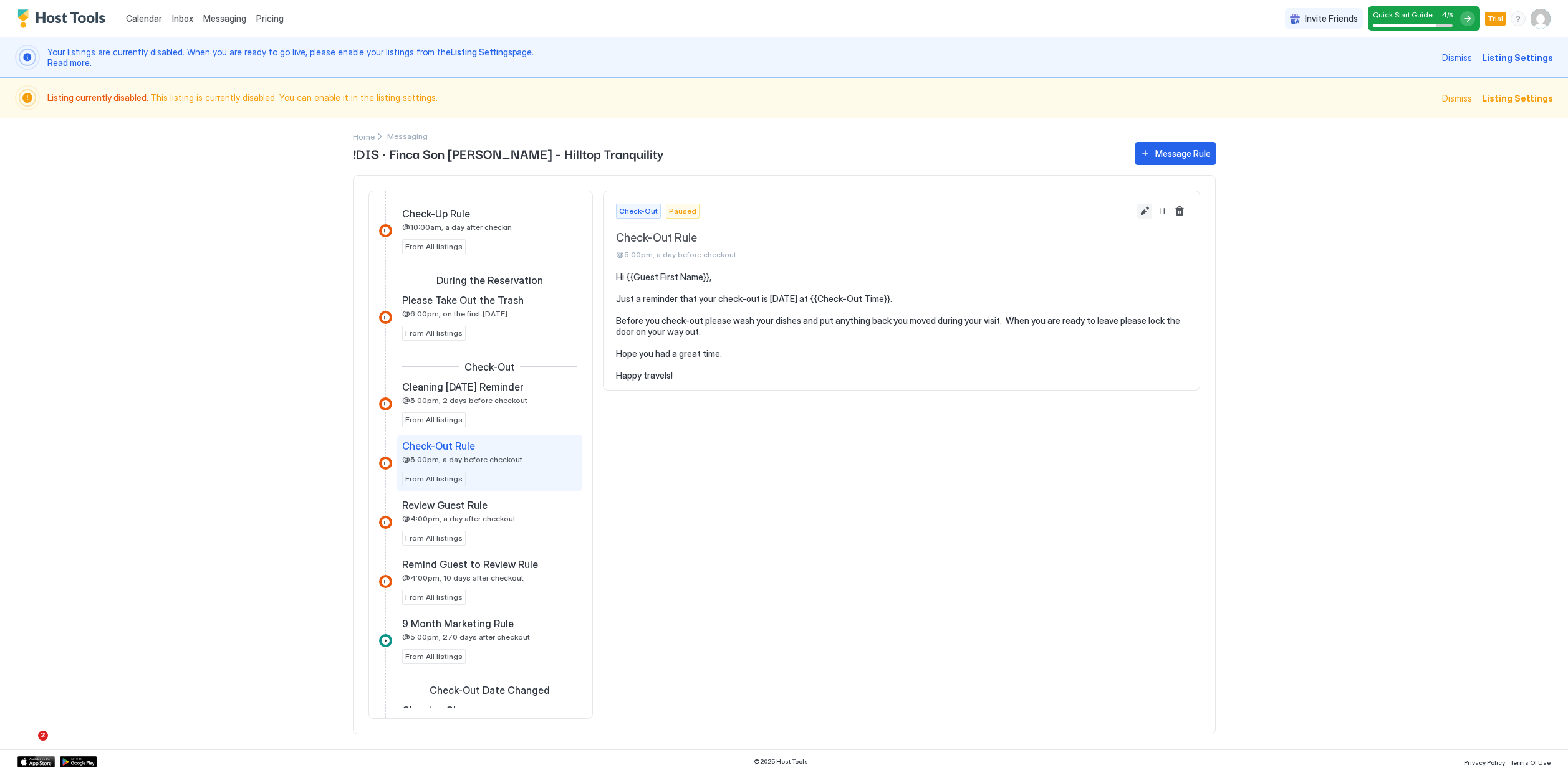
click at [1137, 210] on button "Edit message rule" at bounding box center [1145, 211] width 15 height 15
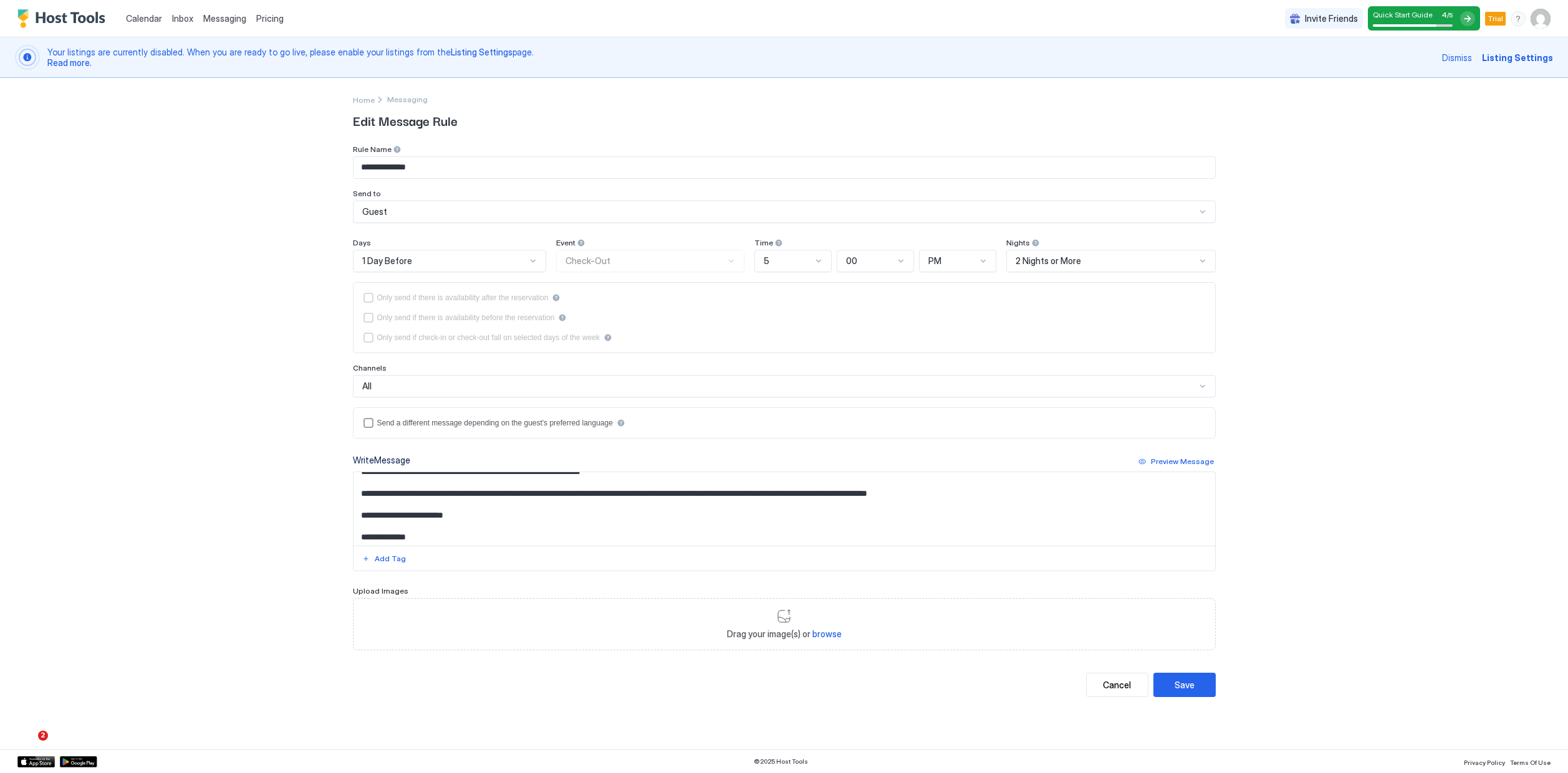
scroll to position [31, 0]
drag, startPoint x: 470, startPoint y: 495, endPoint x: 729, endPoint y: 497, distance: 259.0
click at [729, 497] on textarea "**********" at bounding box center [784, 509] width 861 height 74
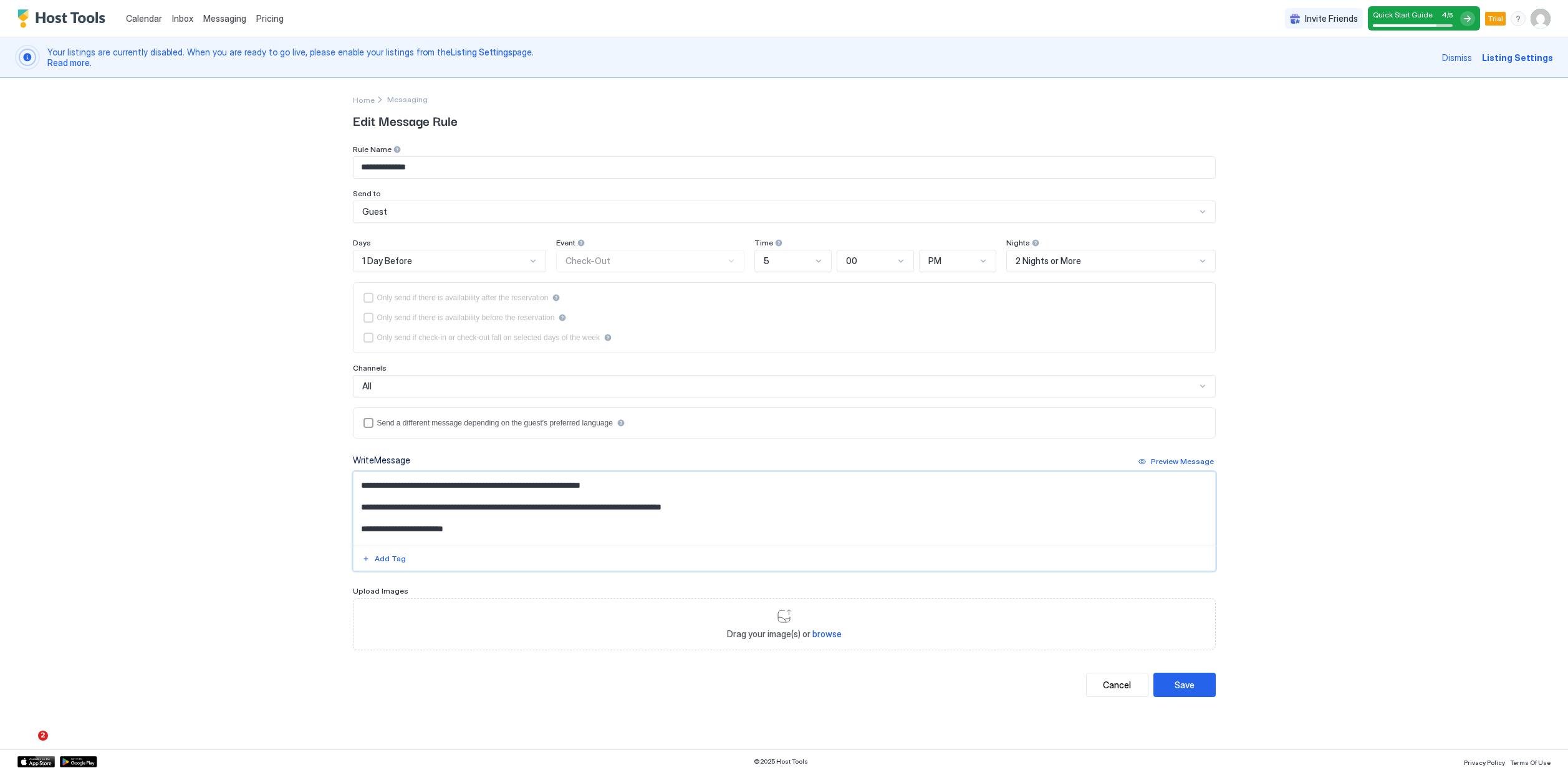
scroll to position [19, 0]
drag, startPoint x: 927, startPoint y: 505, endPoint x: 932, endPoint y: 513, distance: 9.4
click at [929, 508] on textarea "**********" at bounding box center [784, 509] width 861 height 74
click at [931, 513] on textarea "**********" at bounding box center [784, 509] width 861 height 74
drag, startPoint x: 925, startPoint y: 507, endPoint x: 954, endPoint y: 520, distance: 31.8
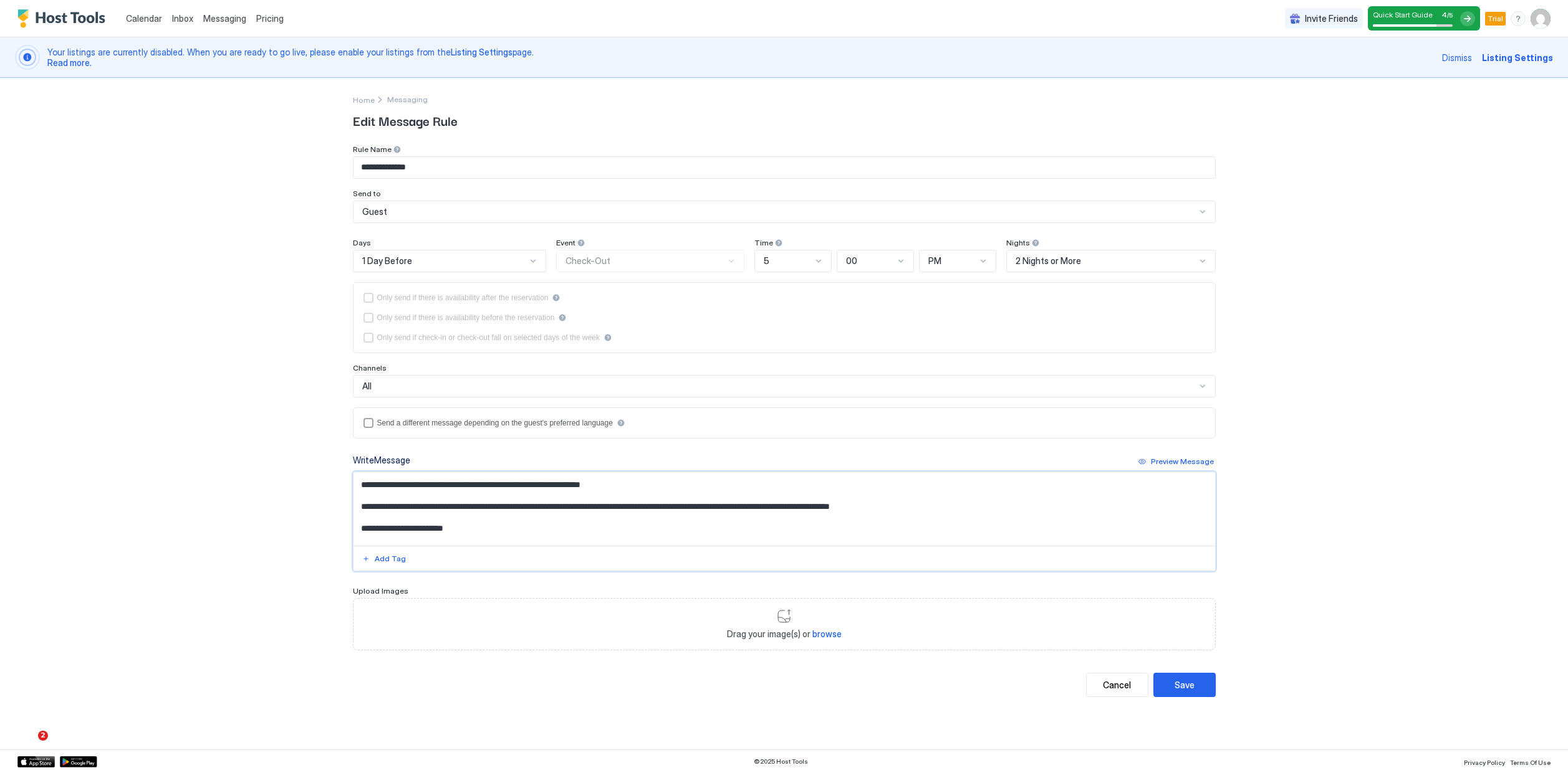
click at [925, 507] on textarea "**********" at bounding box center [784, 509] width 861 height 74
click at [426, 520] on textarea "**********" at bounding box center [784, 509] width 861 height 74
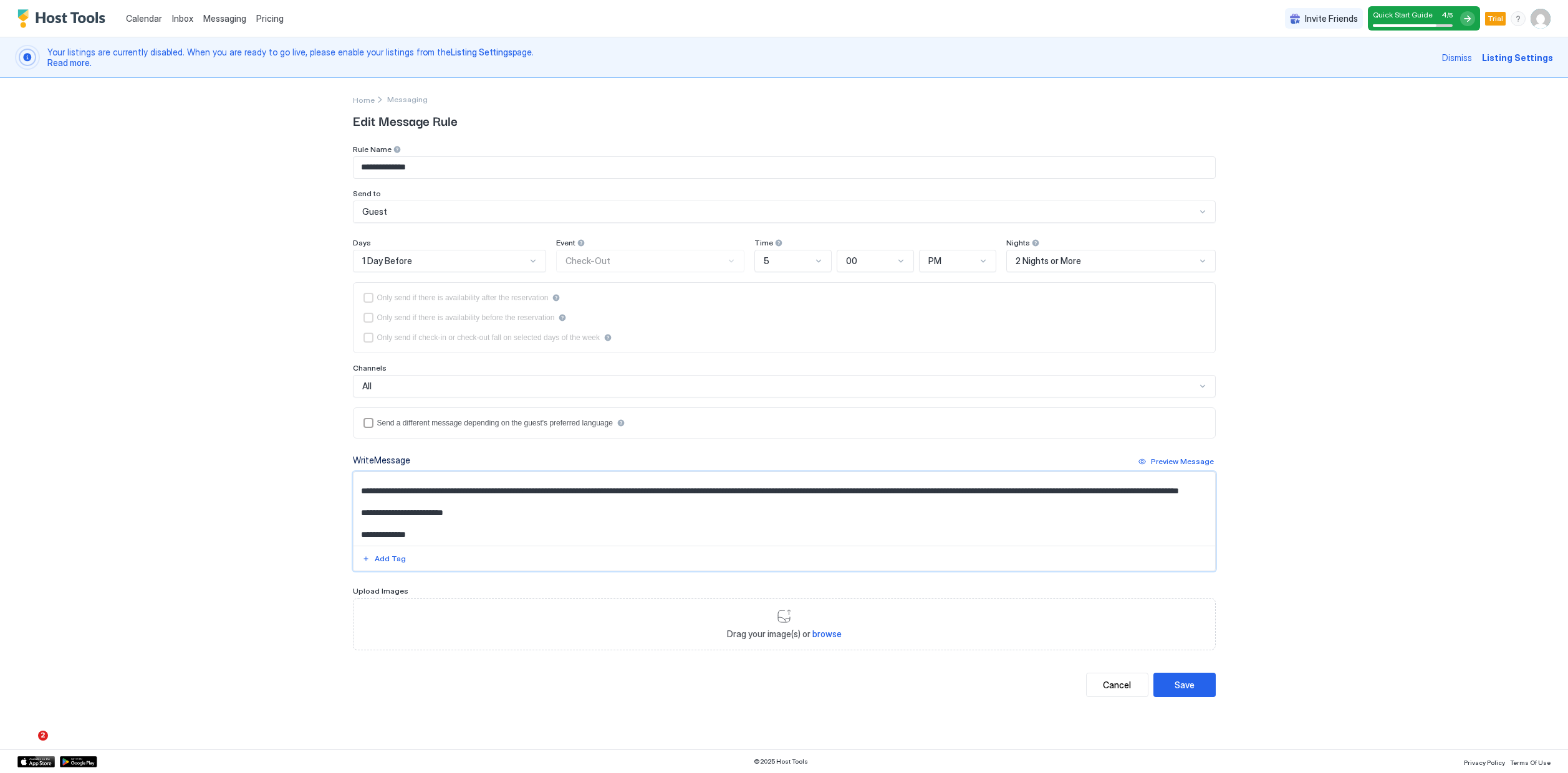
scroll to position [42, 0]
drag, startPoint x: 463, startPoint y: 516, endPoint x: 359, endPoint y: 516, distance: 104.0
click at [359, 516] on textarea "**********" at bounding box center [784, 509] width 861 height 74
click at [494, 513] on textarea "**********" at bounding box center [784, 509] width 861 height 74
type textarea "**********"
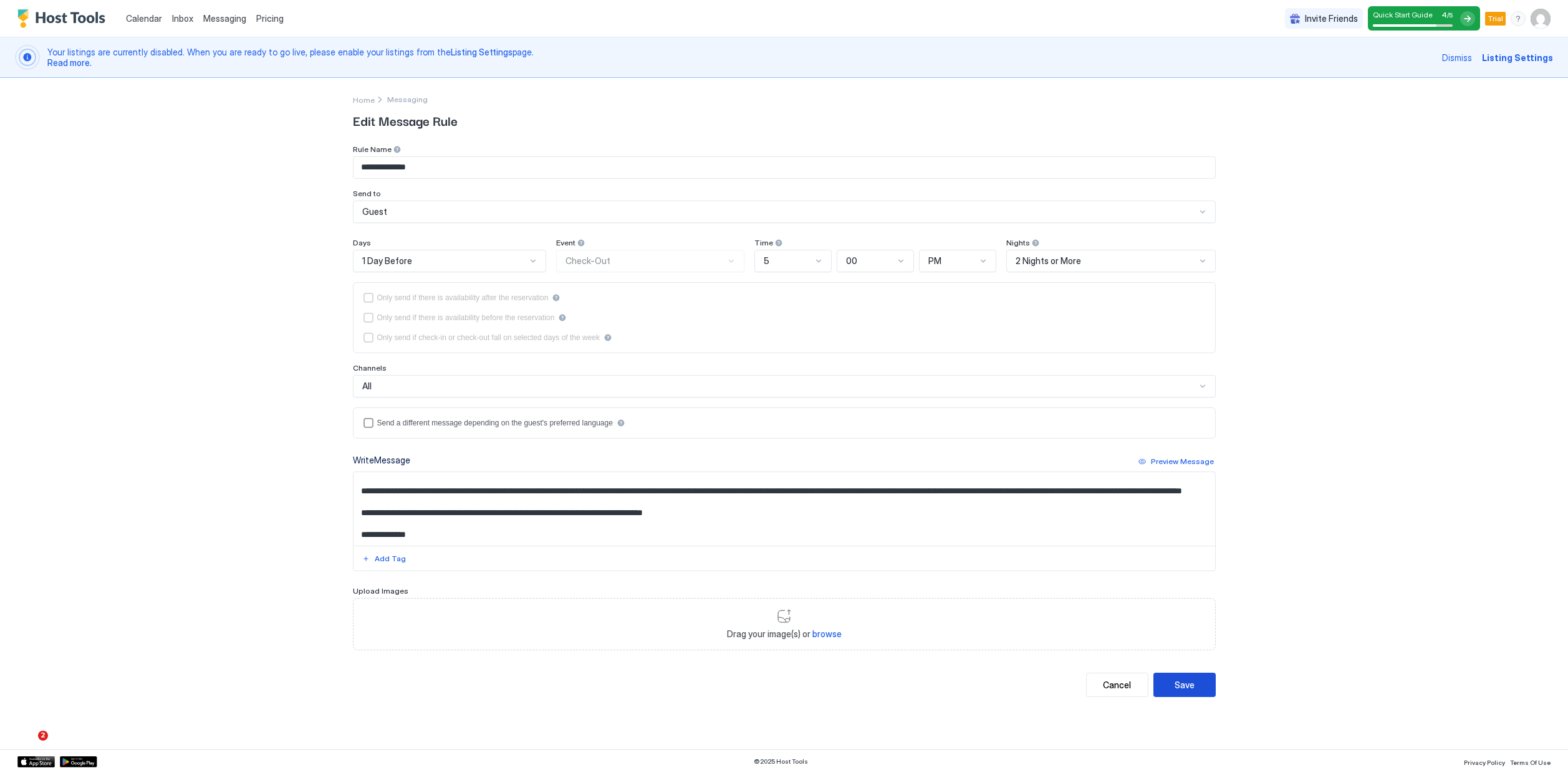
click at [1206, 682] on button "Save" at bounding box center [1184, 685] width 62 height 24
click at [1197, 681] on button "Save" at bounding box center [1184, 685] width 62 height 24
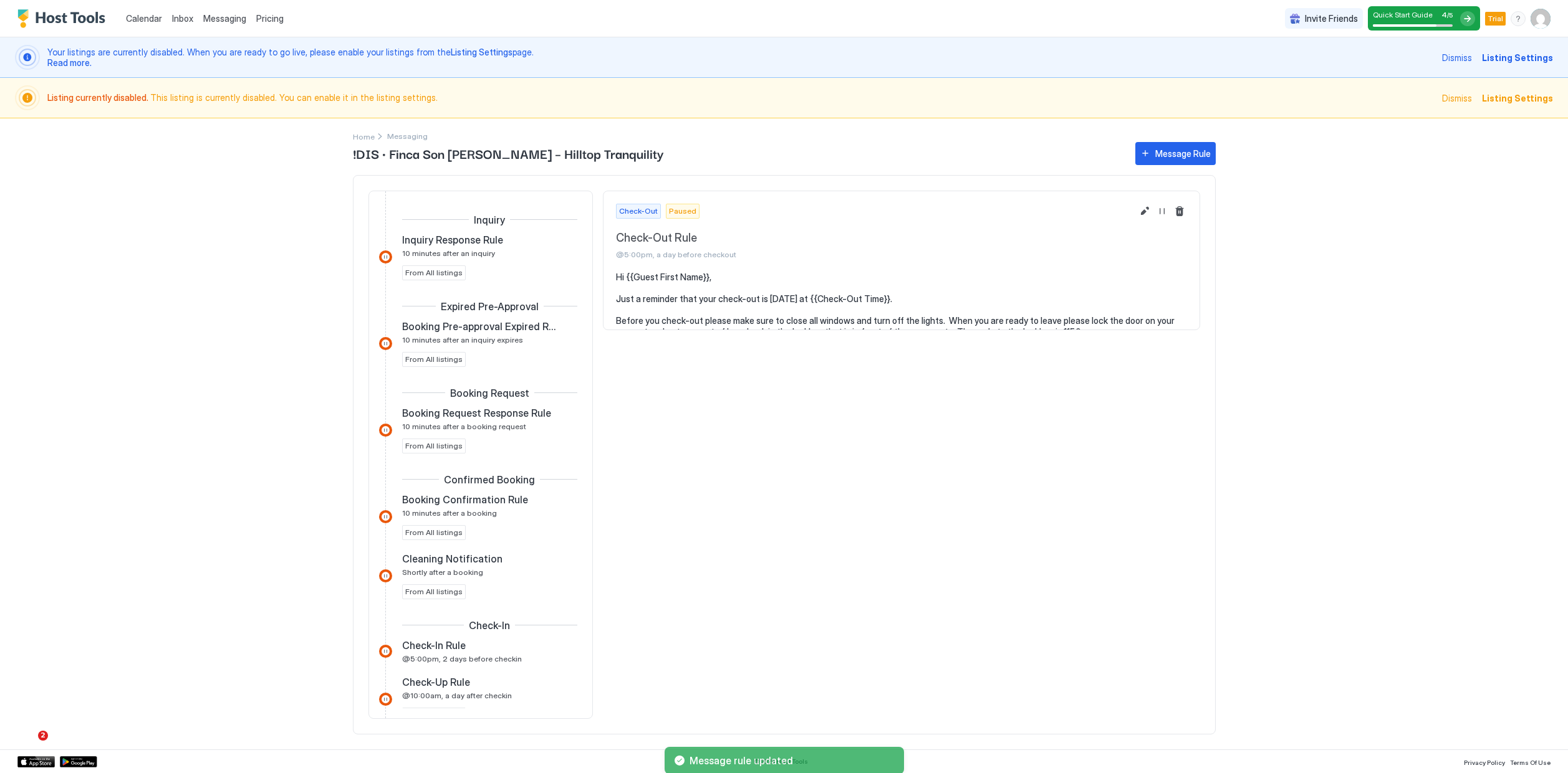
scroll to position [477, 0]
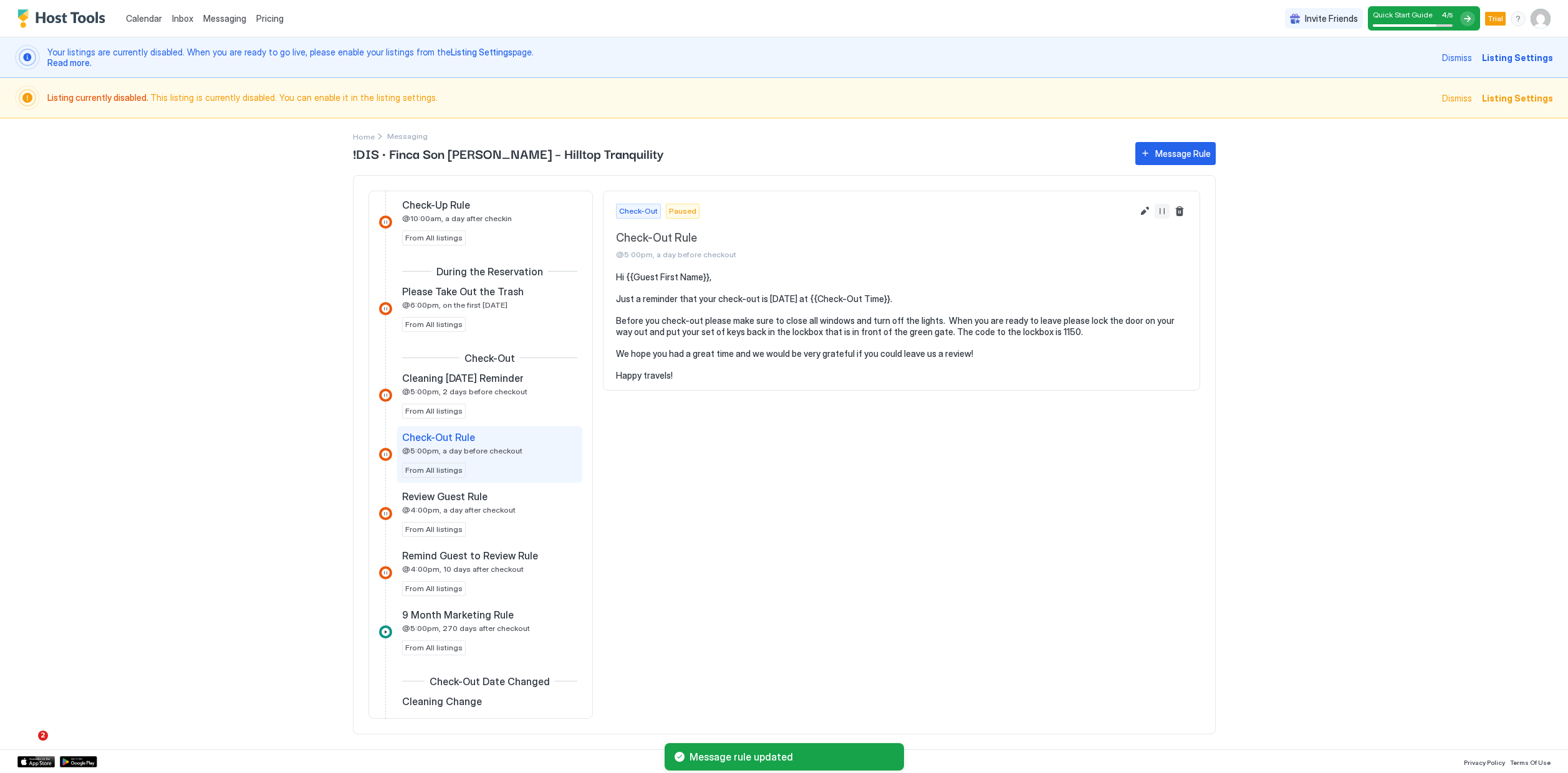
click at [1166, 213] on button "Resume Message Rule" at bounding box center [1161, 211] width 15 height 15
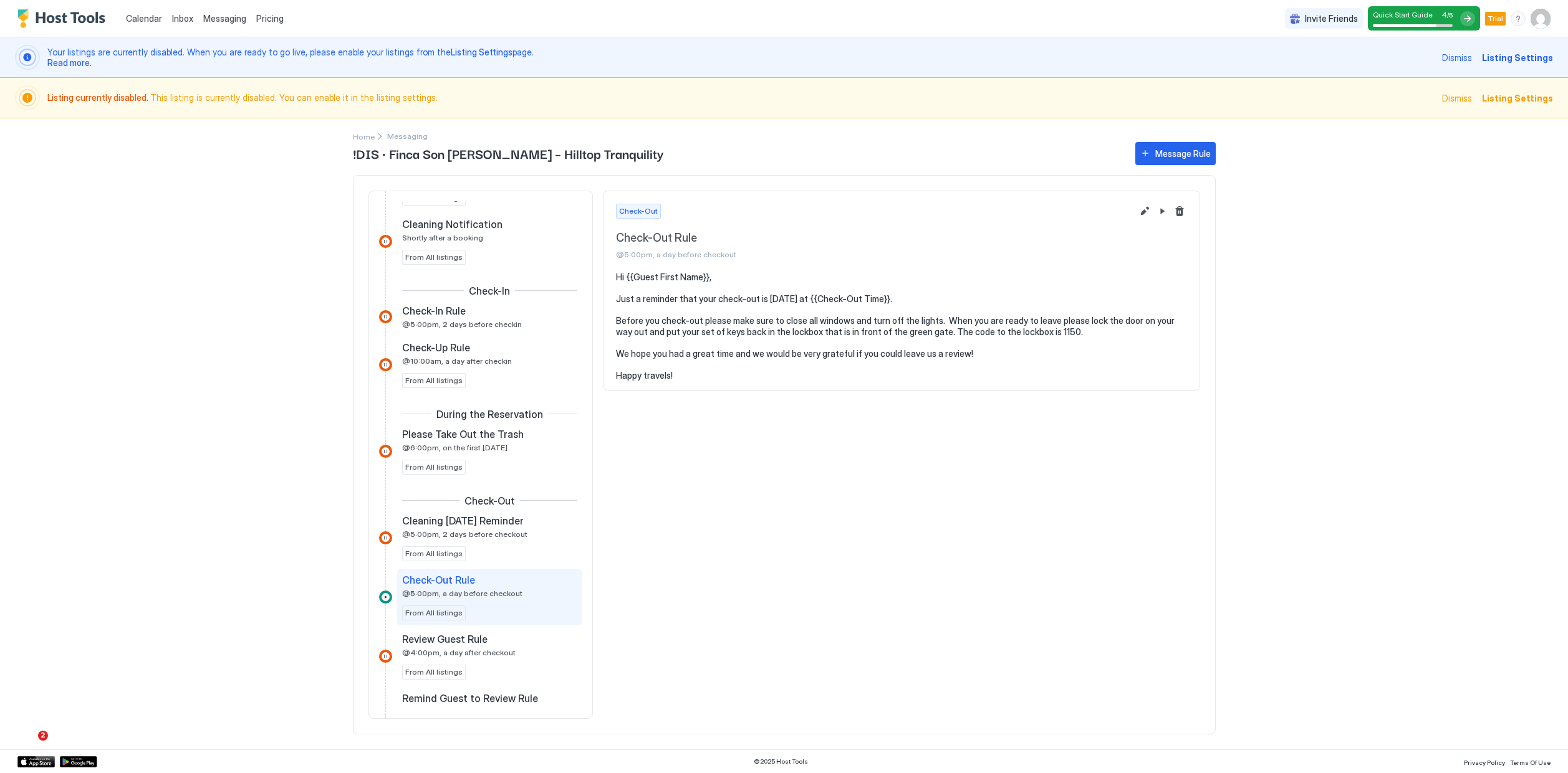
scroll to position [333, 0]
click at [495, 327] on span "@5:00pm, 2 days before checkin" at bounding box center [462, 325] width 120 height 9
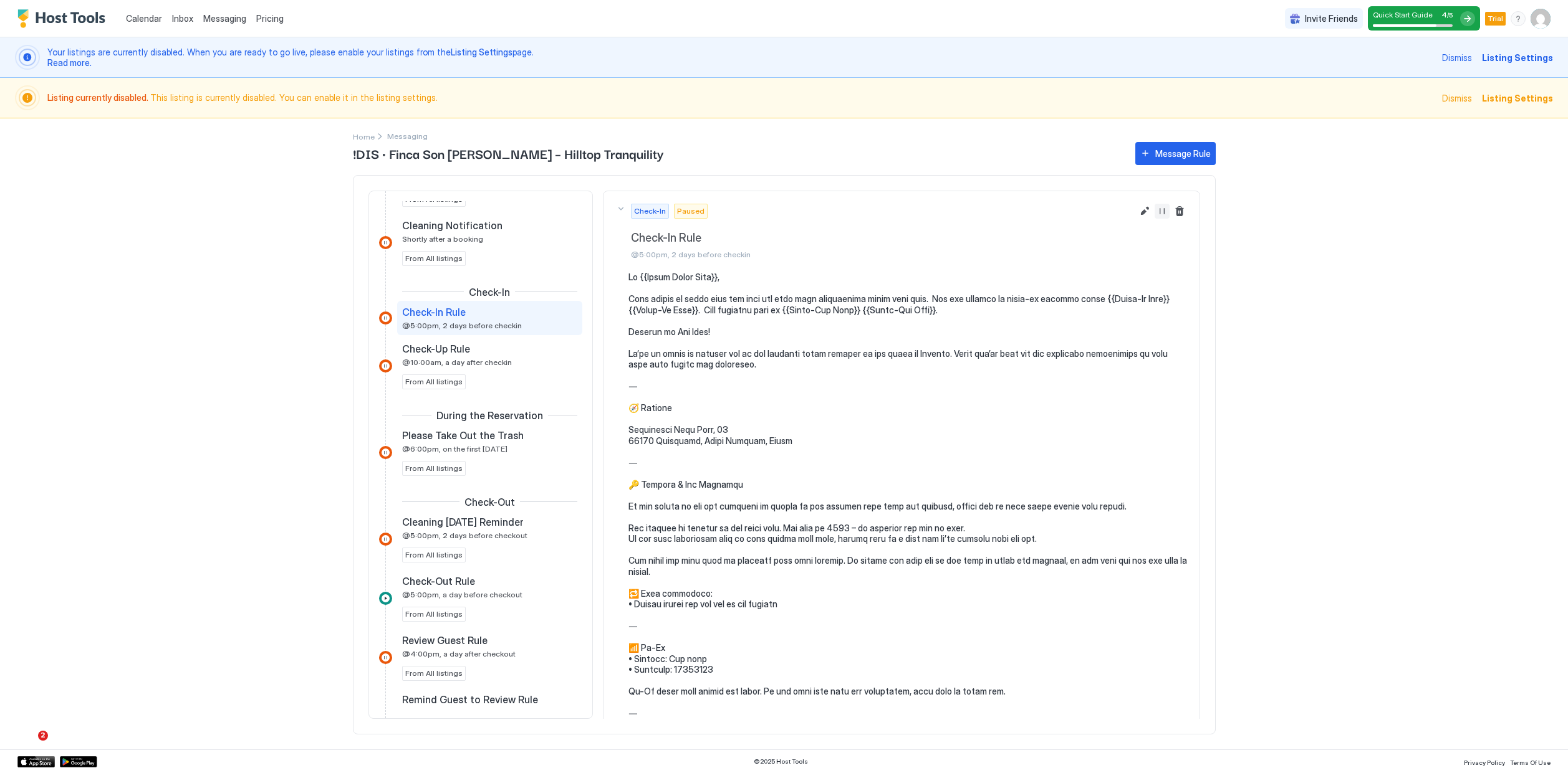
click at [1166, 210] on button "Resume Message Rule" at bounding box center [1161, 211] width 15 height 15
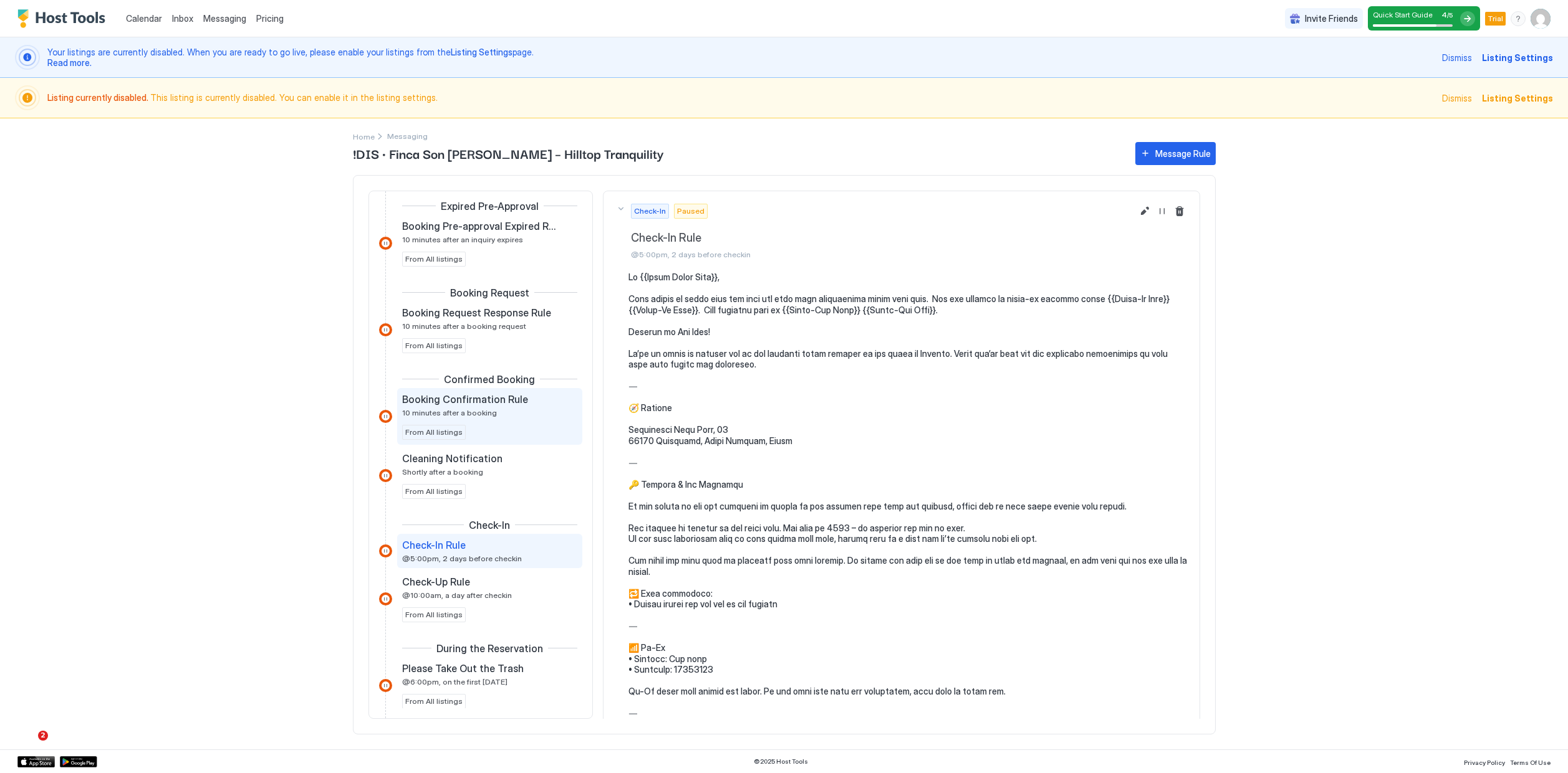
scroll to position [99, 0]
click at [490, 429] on div "Booking Confirmation Rule 10 minutes after a booking From All listings" at bounding box center [490, 417] width 176 height 47
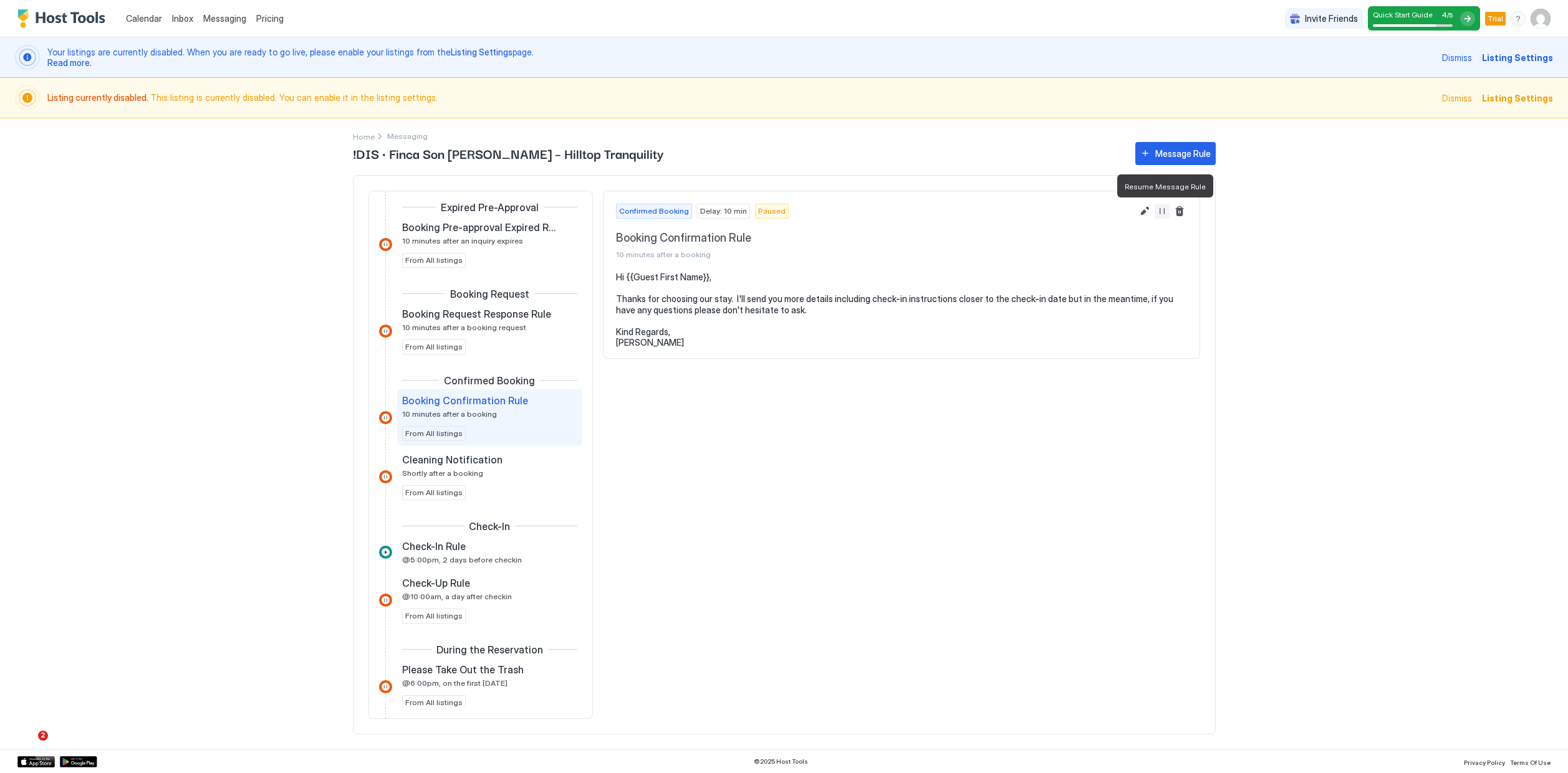
click at [1162, 215] on button "Resume Message Rule" at bounding box center [1161, 211] width 15 height 15
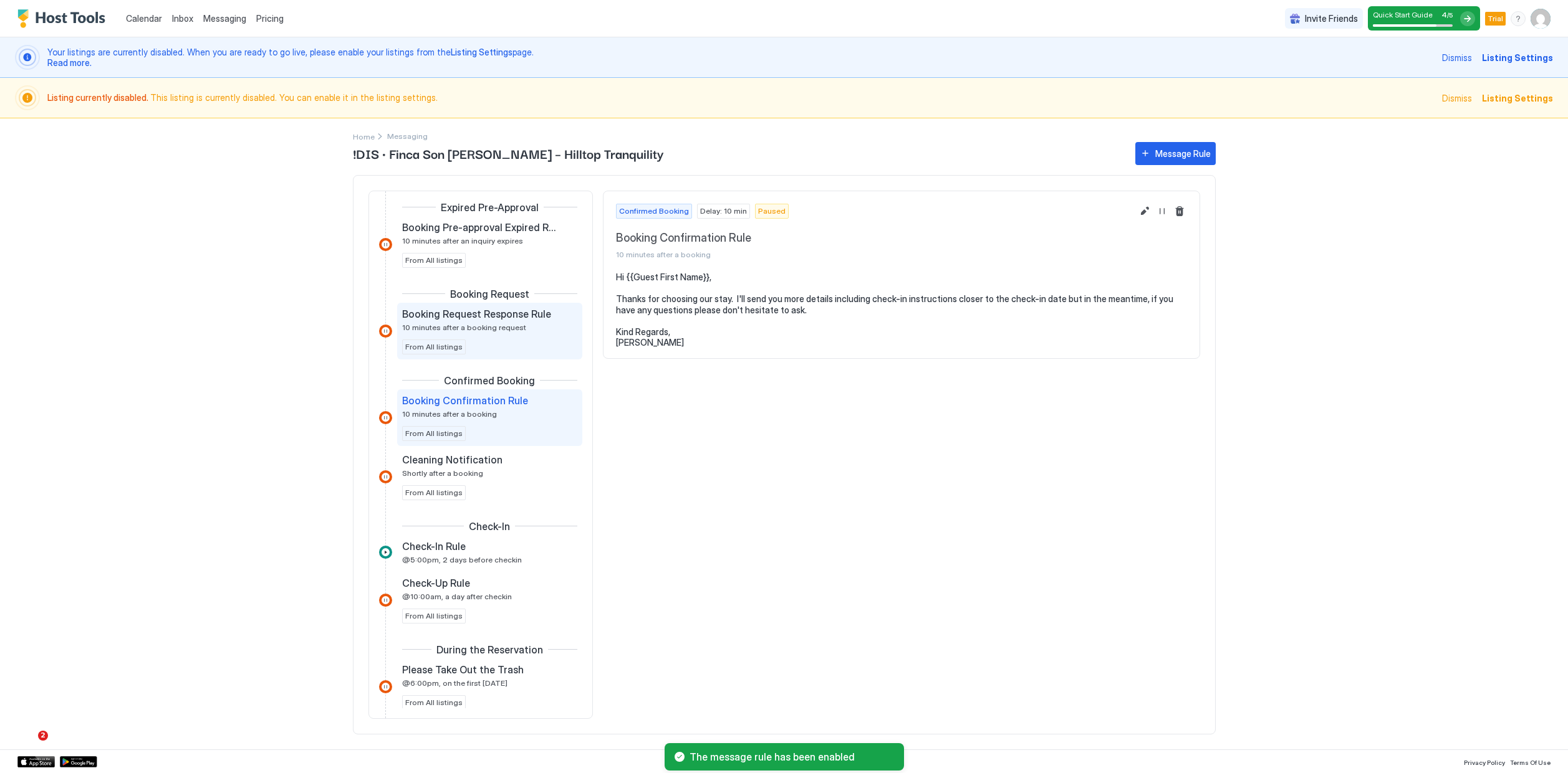
click at [488, 332] on span "10 minutes after a booking request" at bounding box center [464, 327] width 124 height 9
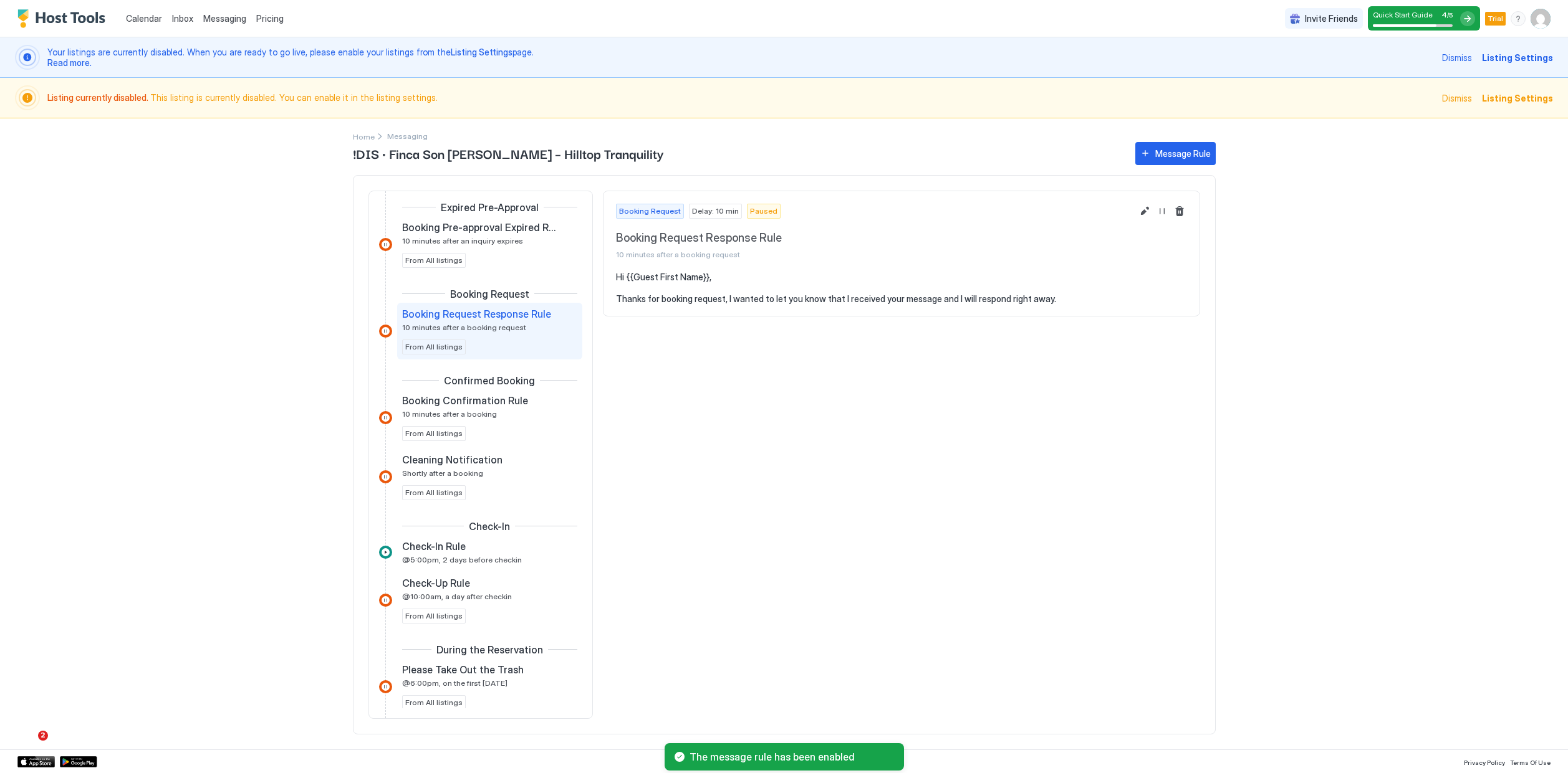
scroll to position [101, 0]
click at [1164, 214] on button "Resume Message Rule" at bounding box center [1161, 211] width 15 height 15
click at [516, 252] on div "Booking Pre-approval Expired Rule 10 minutes after an inquiry expires From All …" at bounding box center [490, 242] width 176 height 47
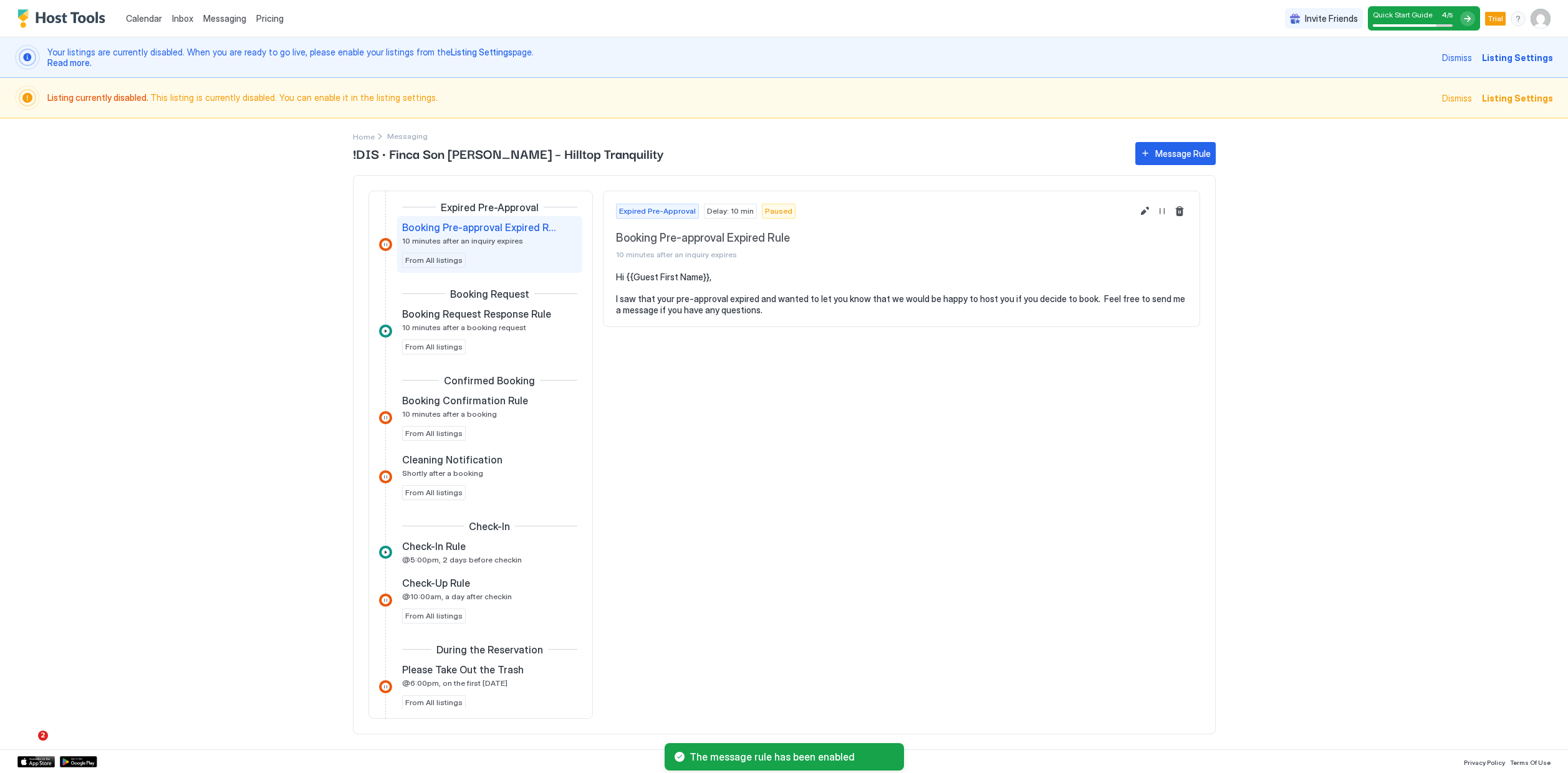
scroll to position [97, 0]
click at [1161, 206] on button "Resume Message Rule" at bounding box center [1161, 211] width 15 height 15
click at [522, 432] on div "Booking Confirmation Rule 10 minutes after a booking From All listings" at bounding box center [490, 419] width 176 height 47
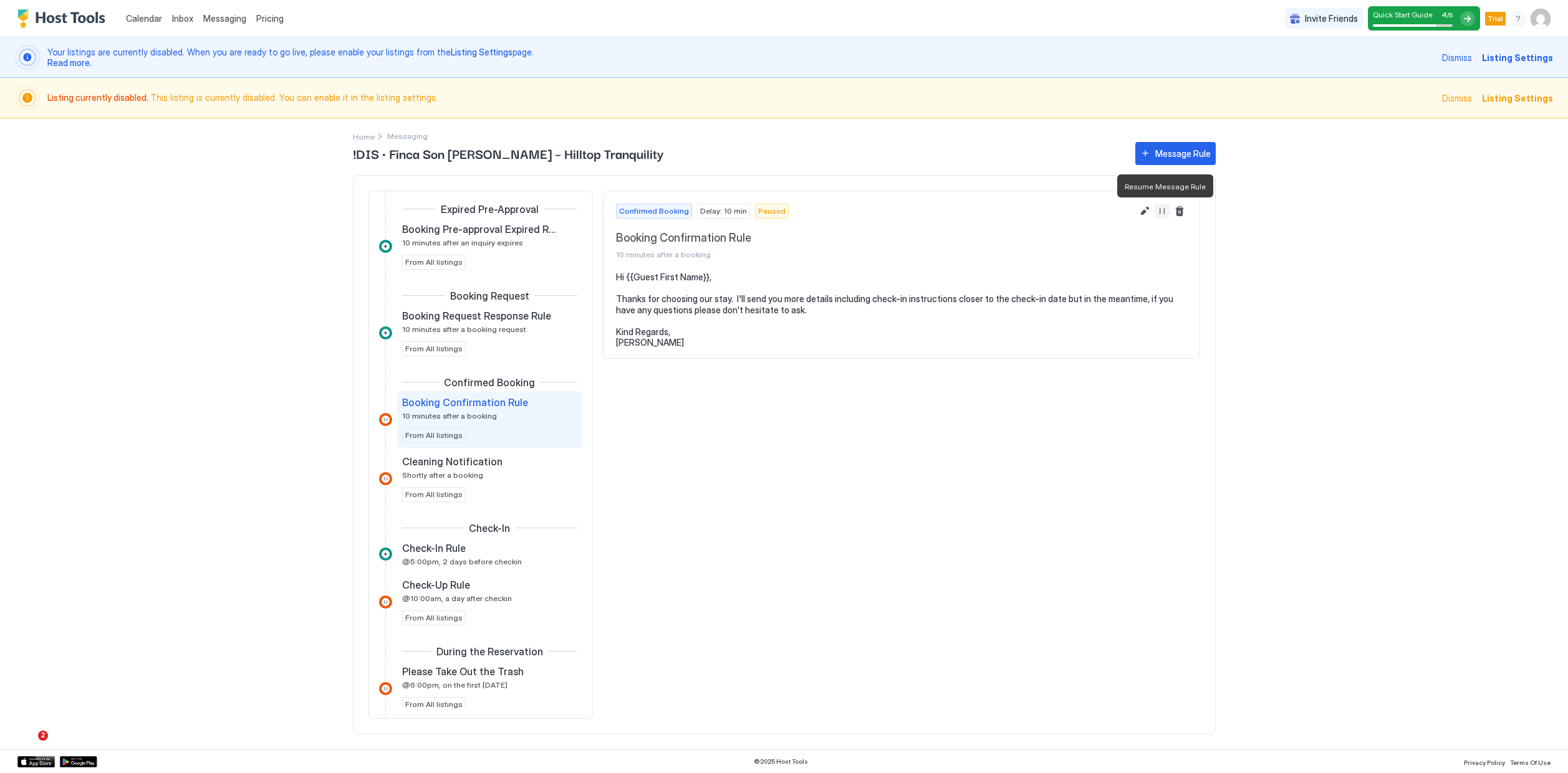
click at [1166, 211] on button "Resume Message Rule" at bounding box center [1161, 211] width 15 height 15
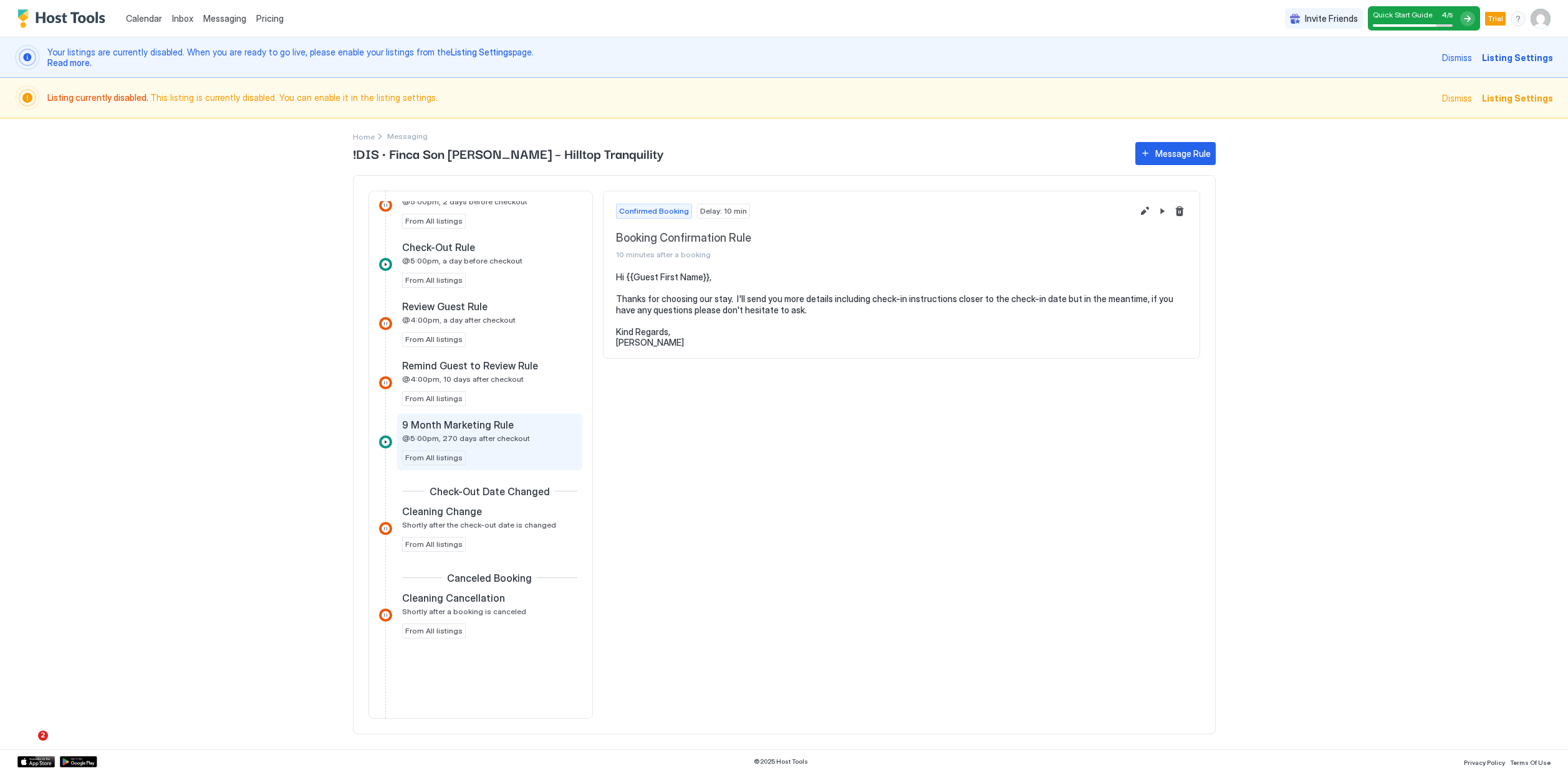
scroll to position [668, 0]
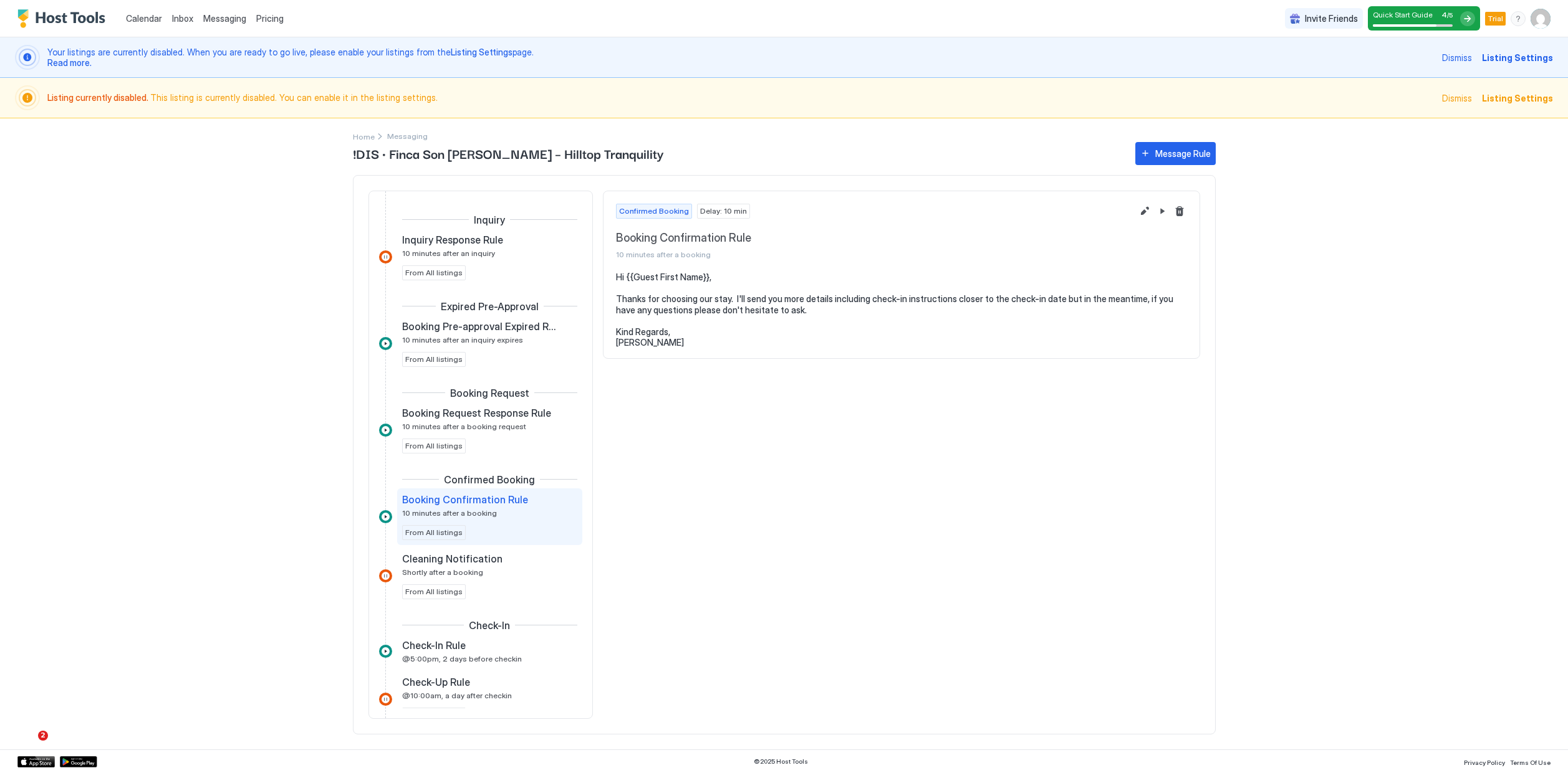
click at [301, 54] on span "Your listings are currently disabled. When you are ready to go live, please ena…" at bounding box center [740, 58] width 1387 height 22
click at [80, 23] on img "Host Tools Logo" at bounding box center [64, 18] width 93 height 18
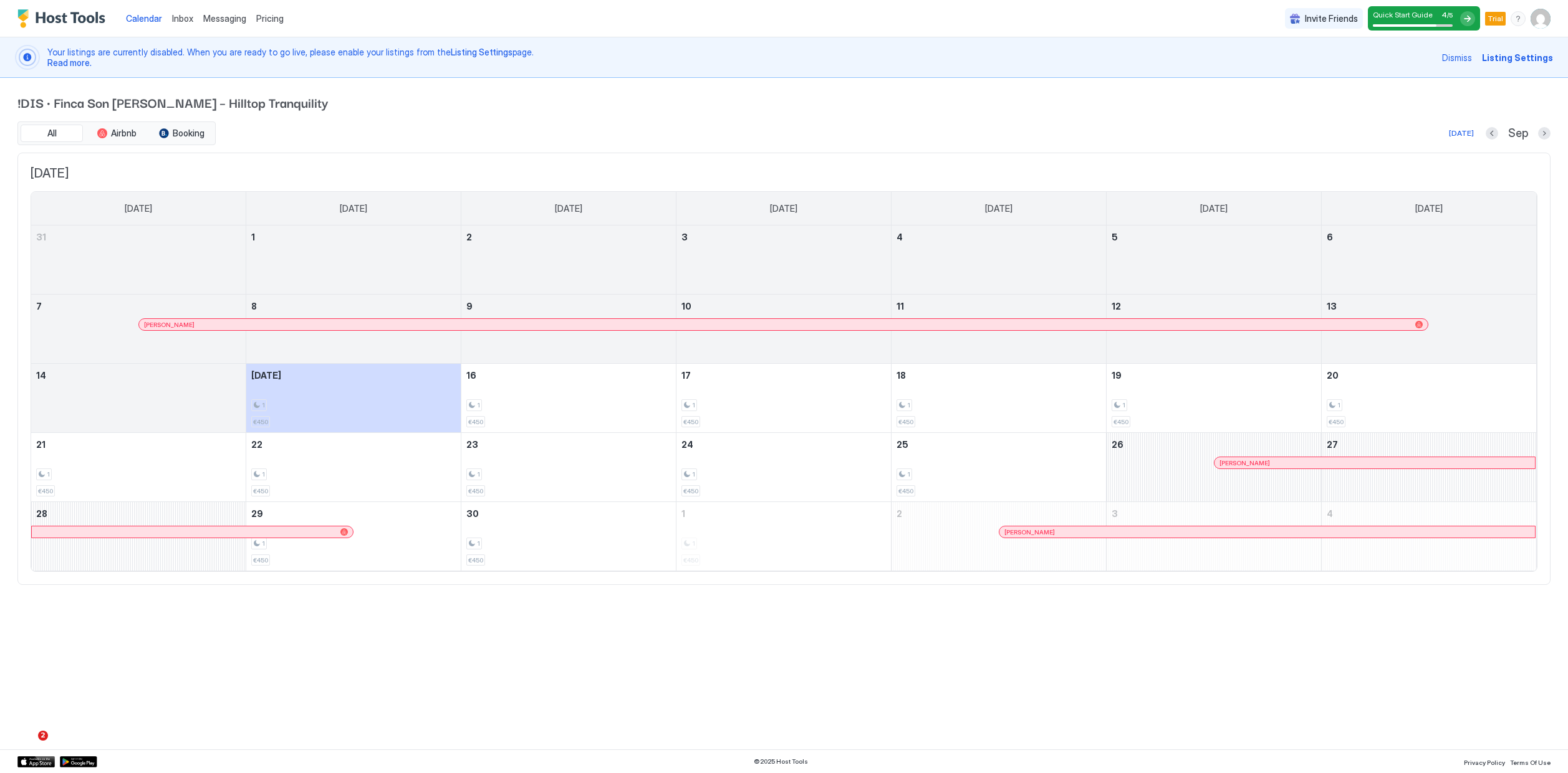
click at [1396, 17] on span "Quick Start Guide" at bounding box center [1403, 15] width 60 height 9
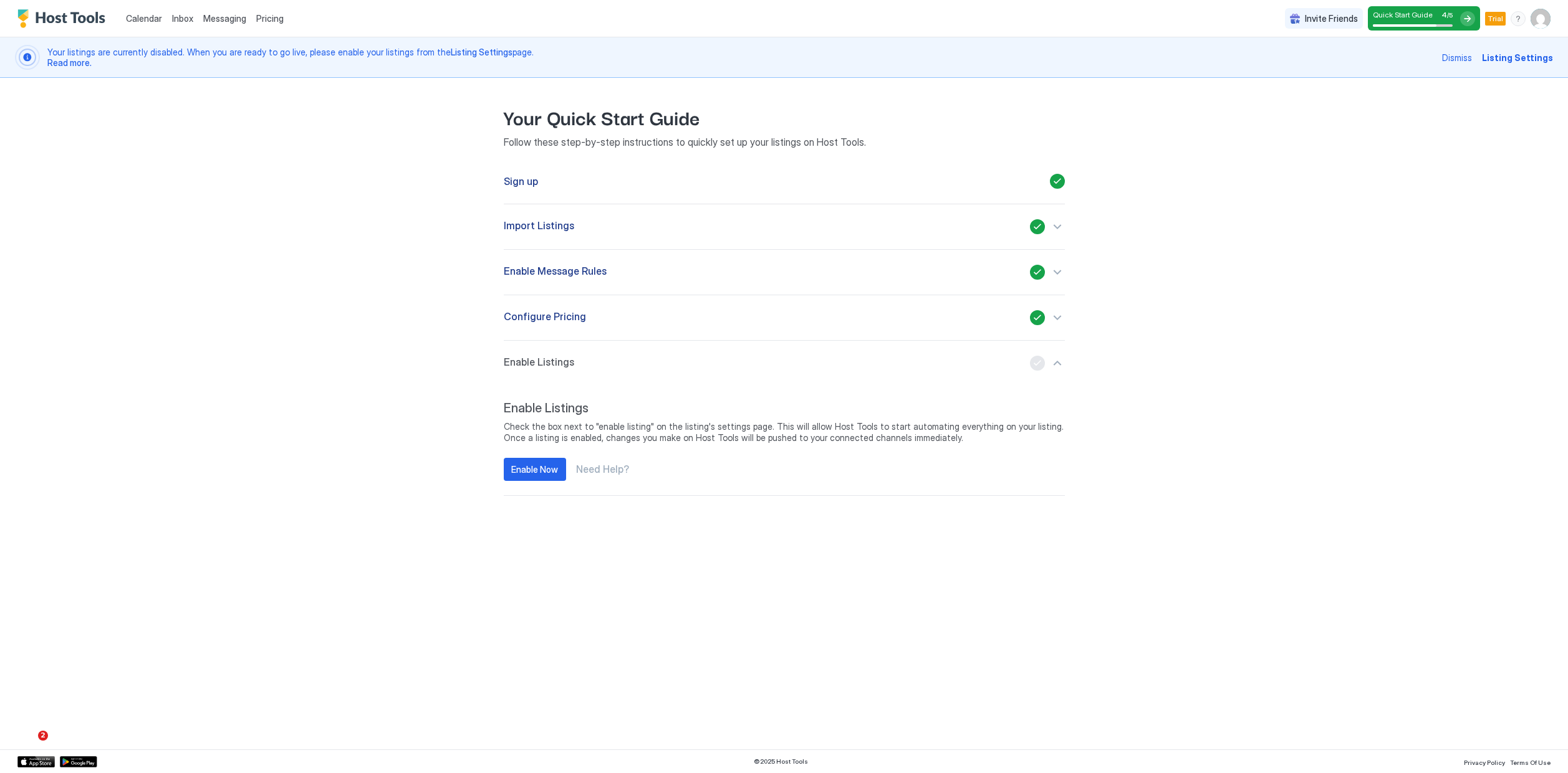
click at [1002, 313] on div "Configure Pricing" at bounding box center [784, 318] width 561 height 15
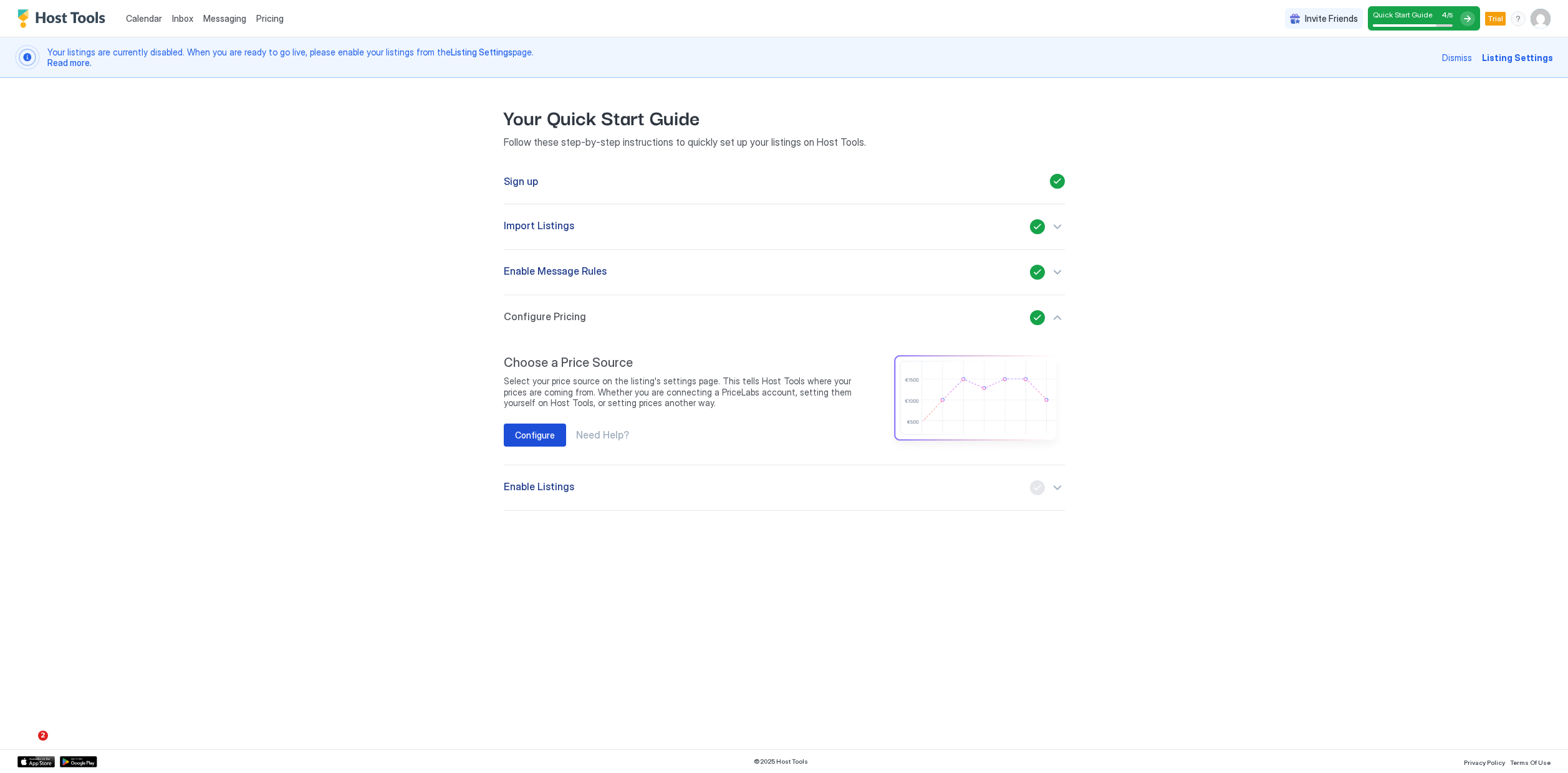
click at [550, 432] on div "Configure" at bounding box center [534, 435] width 40 height 13
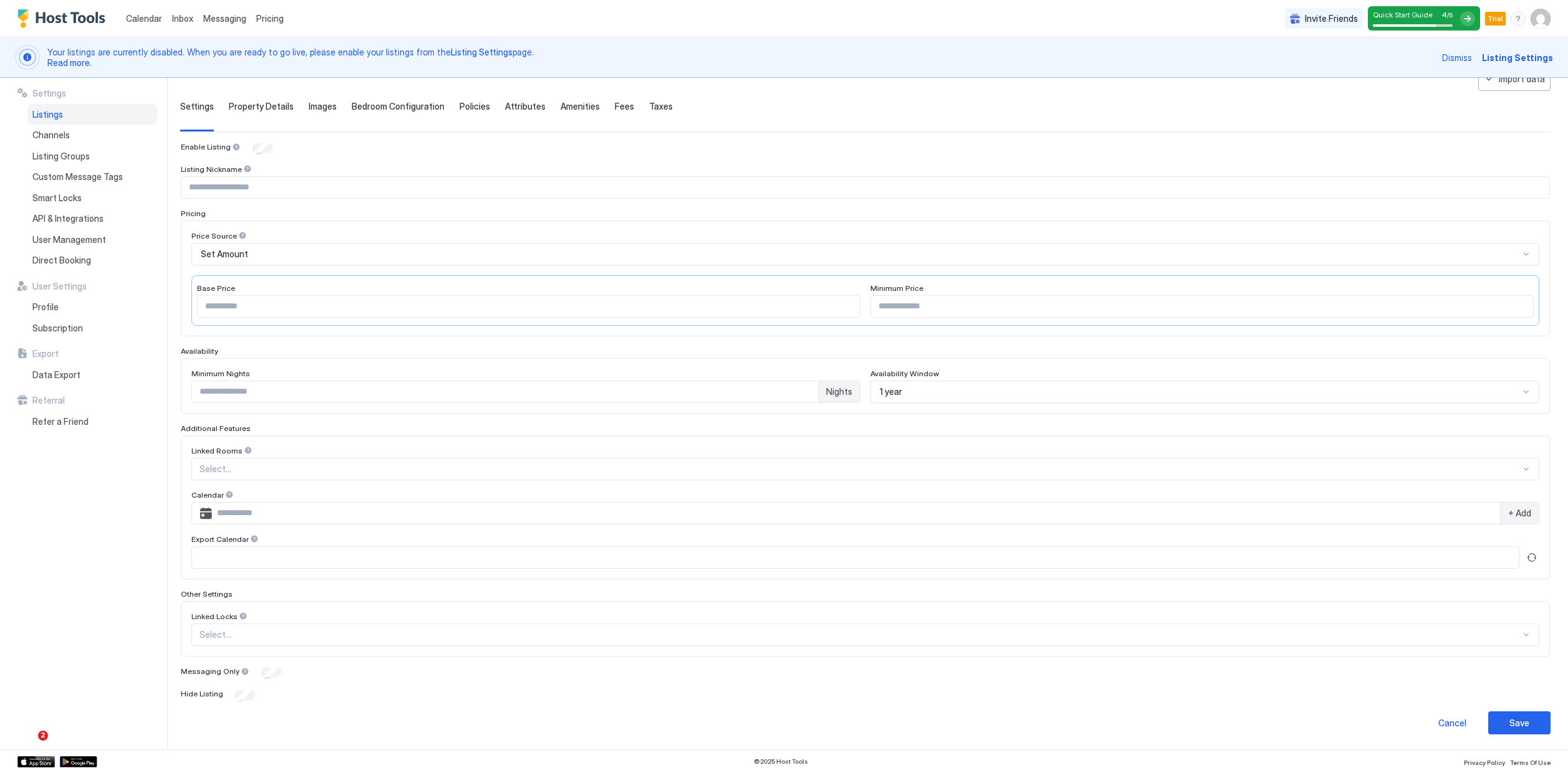
scroll to position [70, 0]
click at [113, 223] on div "API & Integrations" at bounding box center [92, 218] width 129 height 21
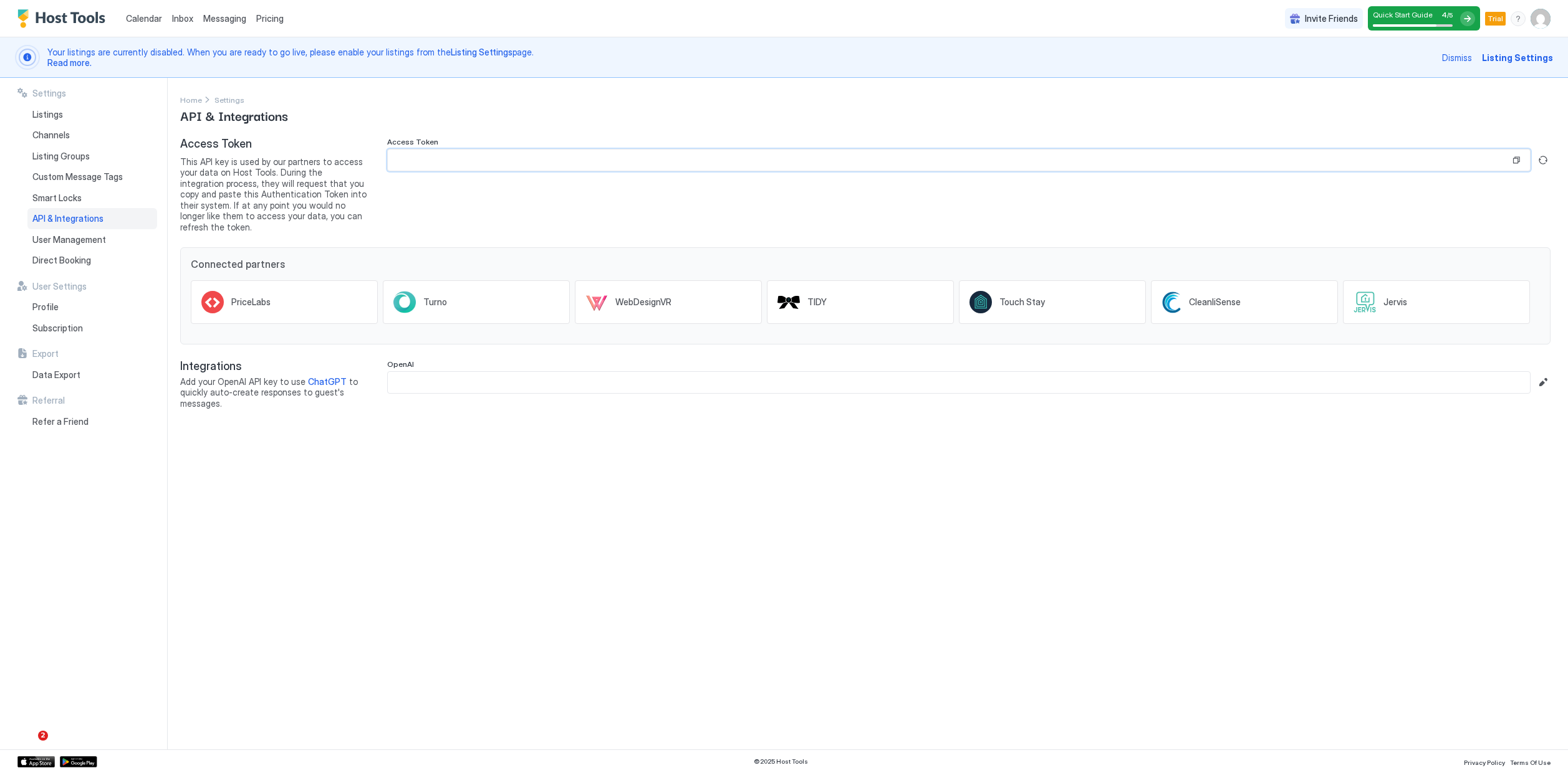
click at [455, 164] on input "Input Field" at bounding box center [949, 160] width 1122 height 21
click at [67, 118] on div "Listings" at bounding box center [92, 115] width 129 height 21
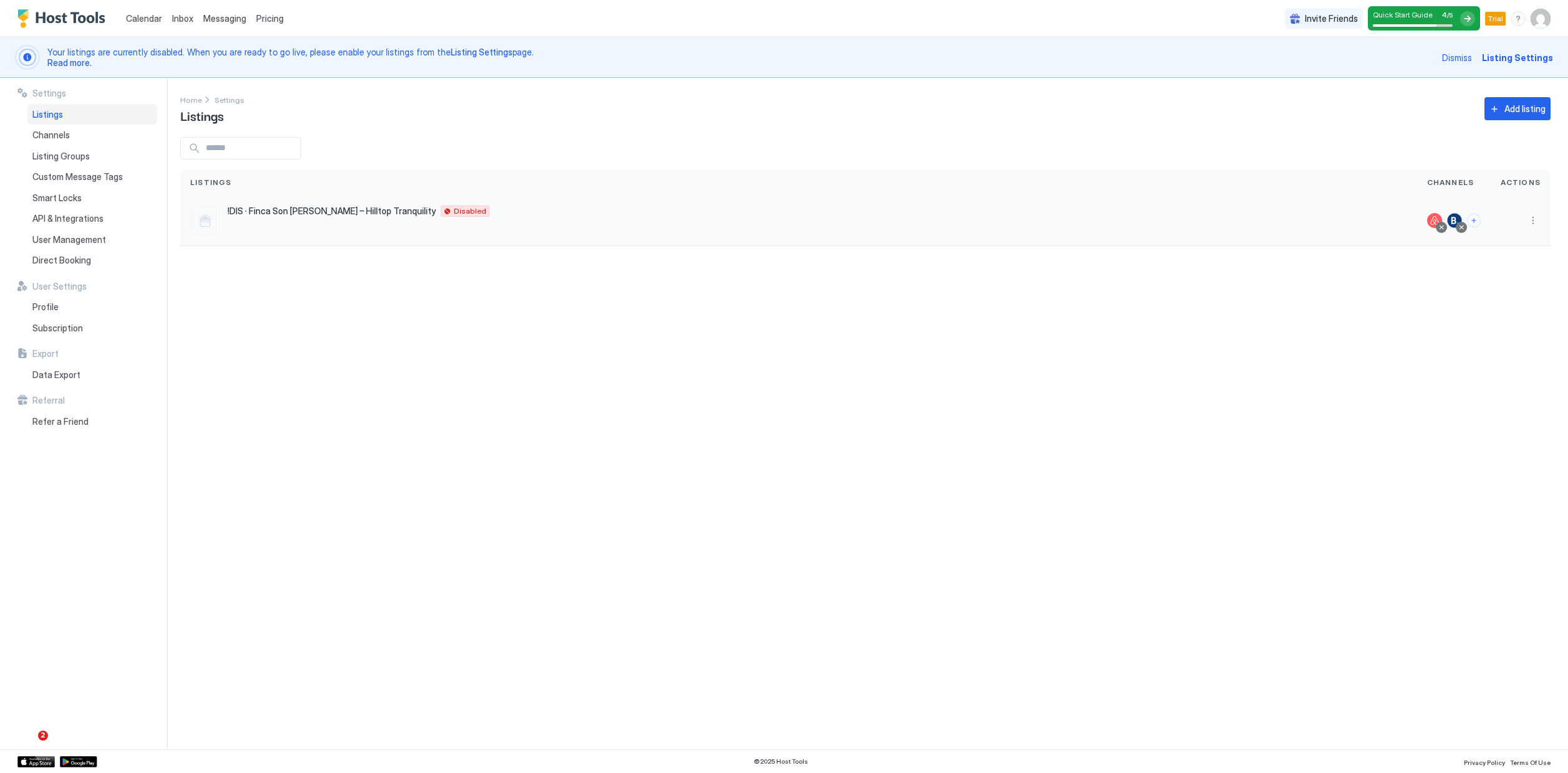
click at [313, 214] on span "!DIS · Finca Son Pere – Hilltop Tranquility" at bounding box center [331, 211] width 208 height 11
click at [1425, 12] on span "Quick Start Guide" at bounding box center [1403, 15] width 60 height 9
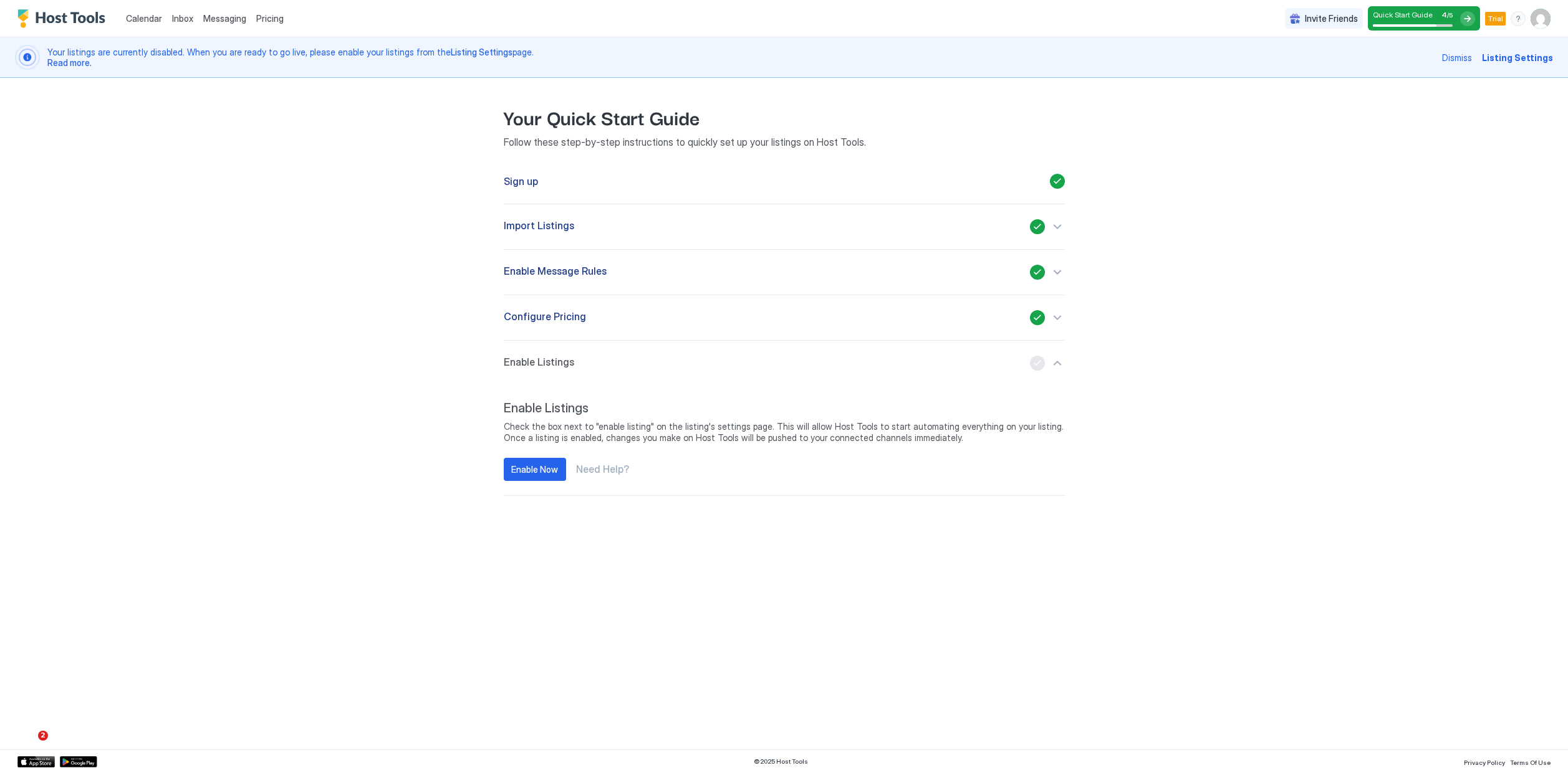
click at [1021, 327] on button "Configure Pricing" at bounding box center [784, 318] width 561 height 45
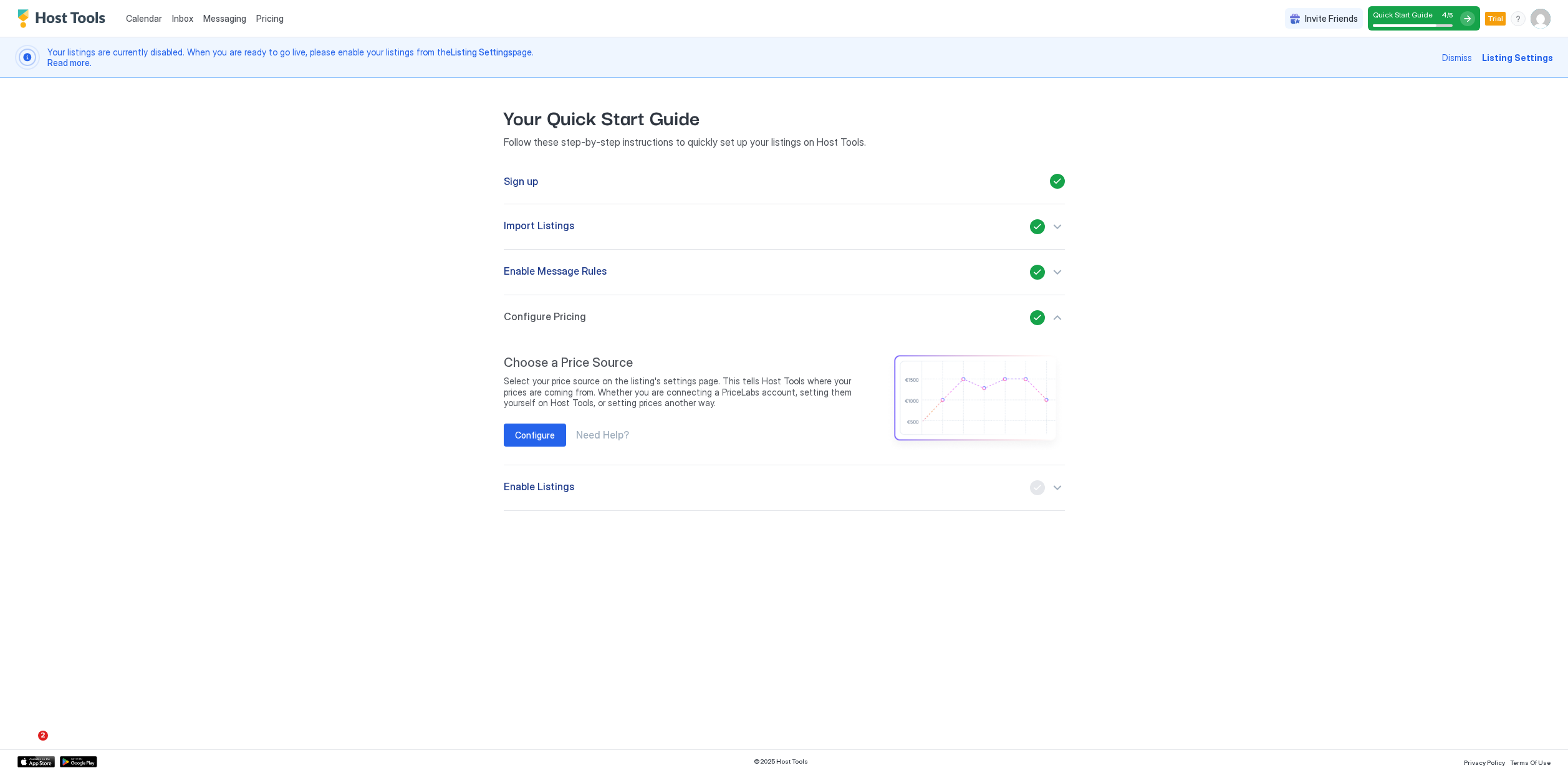
click at [614, 435] on span "Need Help?" at bounding box center [602, 434] width 53 height 12
click at [538, 429] on div "Configure" at bounding box center [534, 435] width 40 height 13
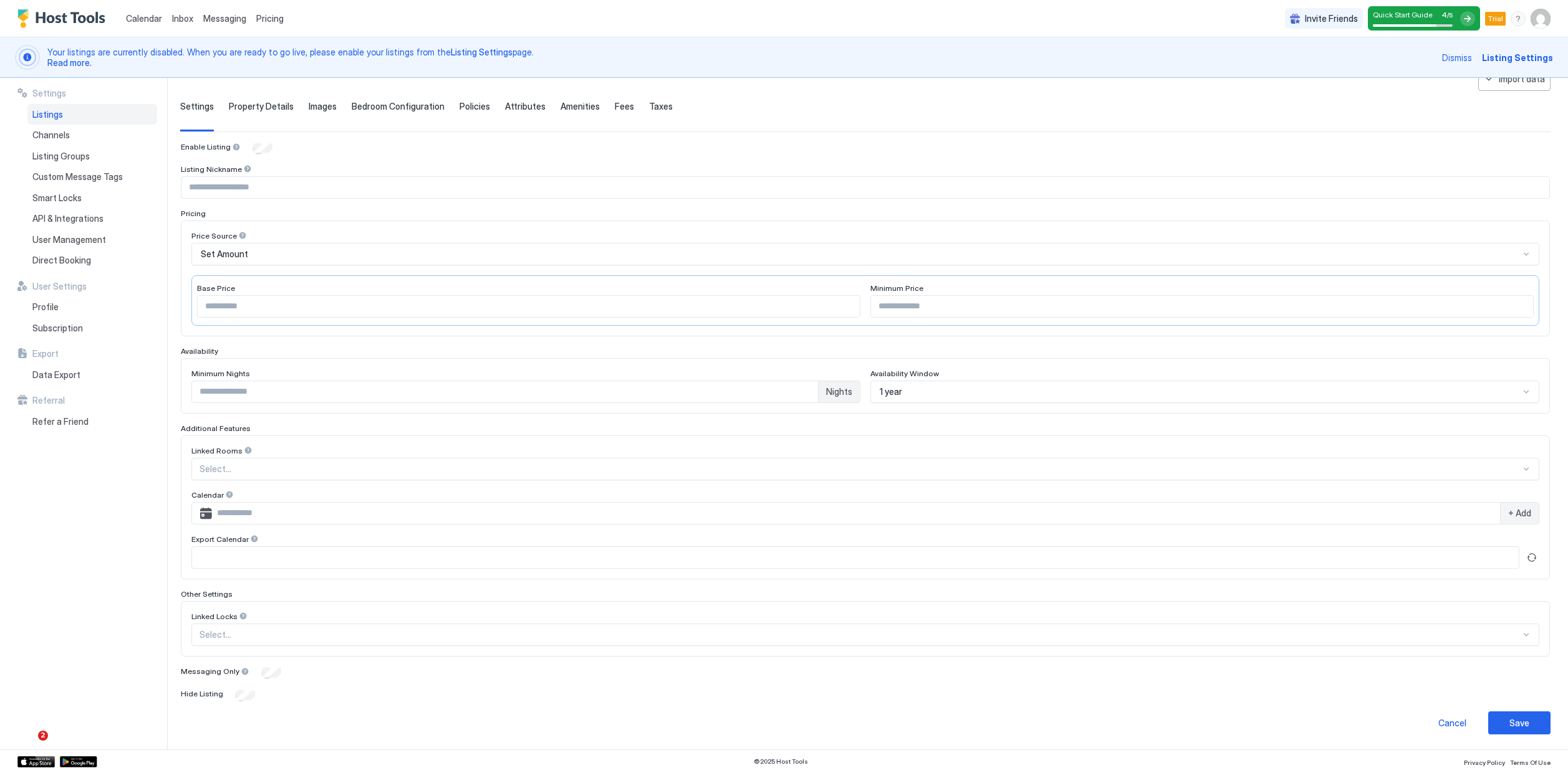
scroll to position [70, 0]
click at [273, 252] on div "Set Amount" at bounding box center [859, 255] width 1319 height 11
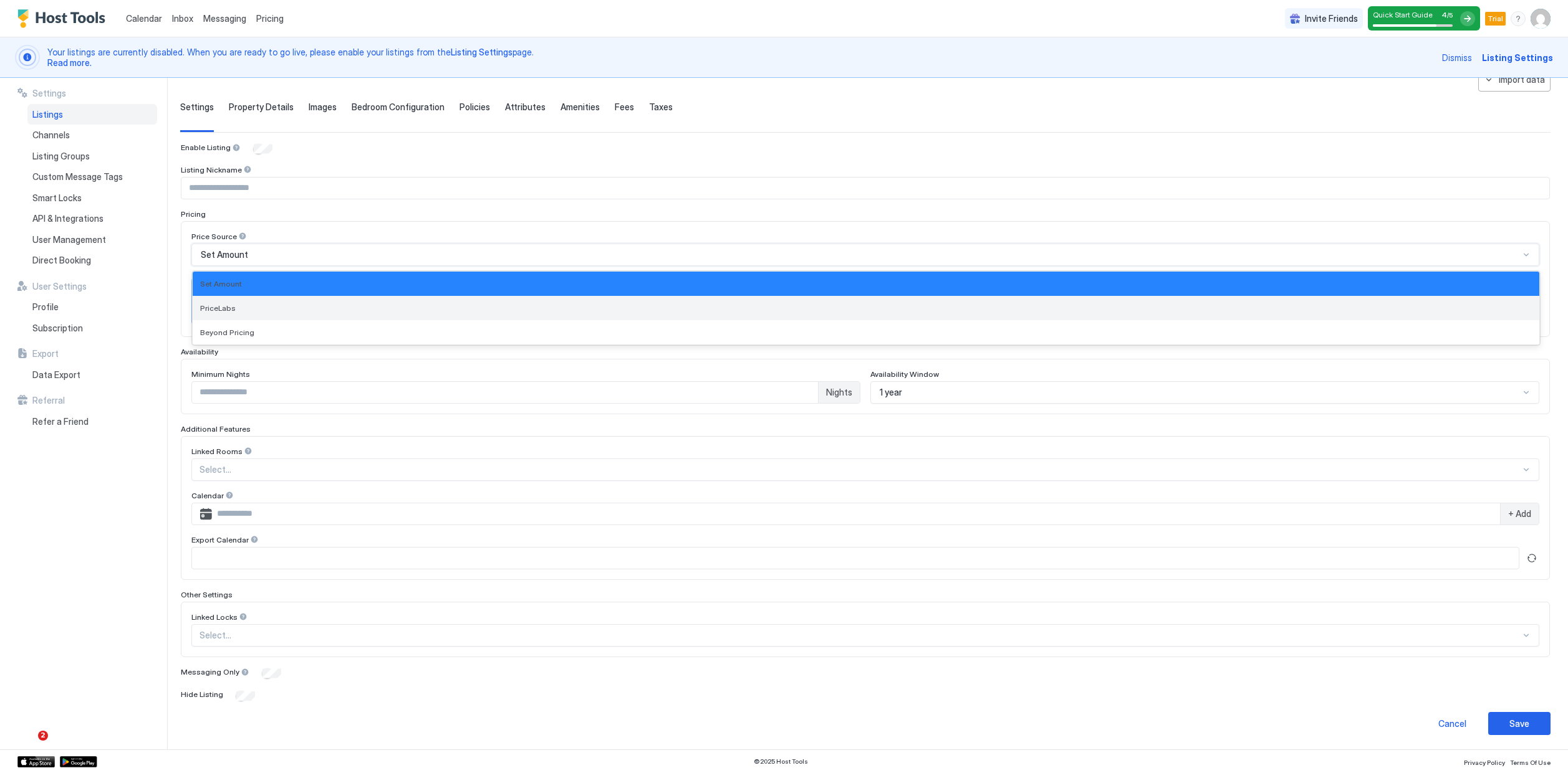
click at [273, 313] on div "PriceLabs" at bounding box center [865, 308] width 1346 height 24
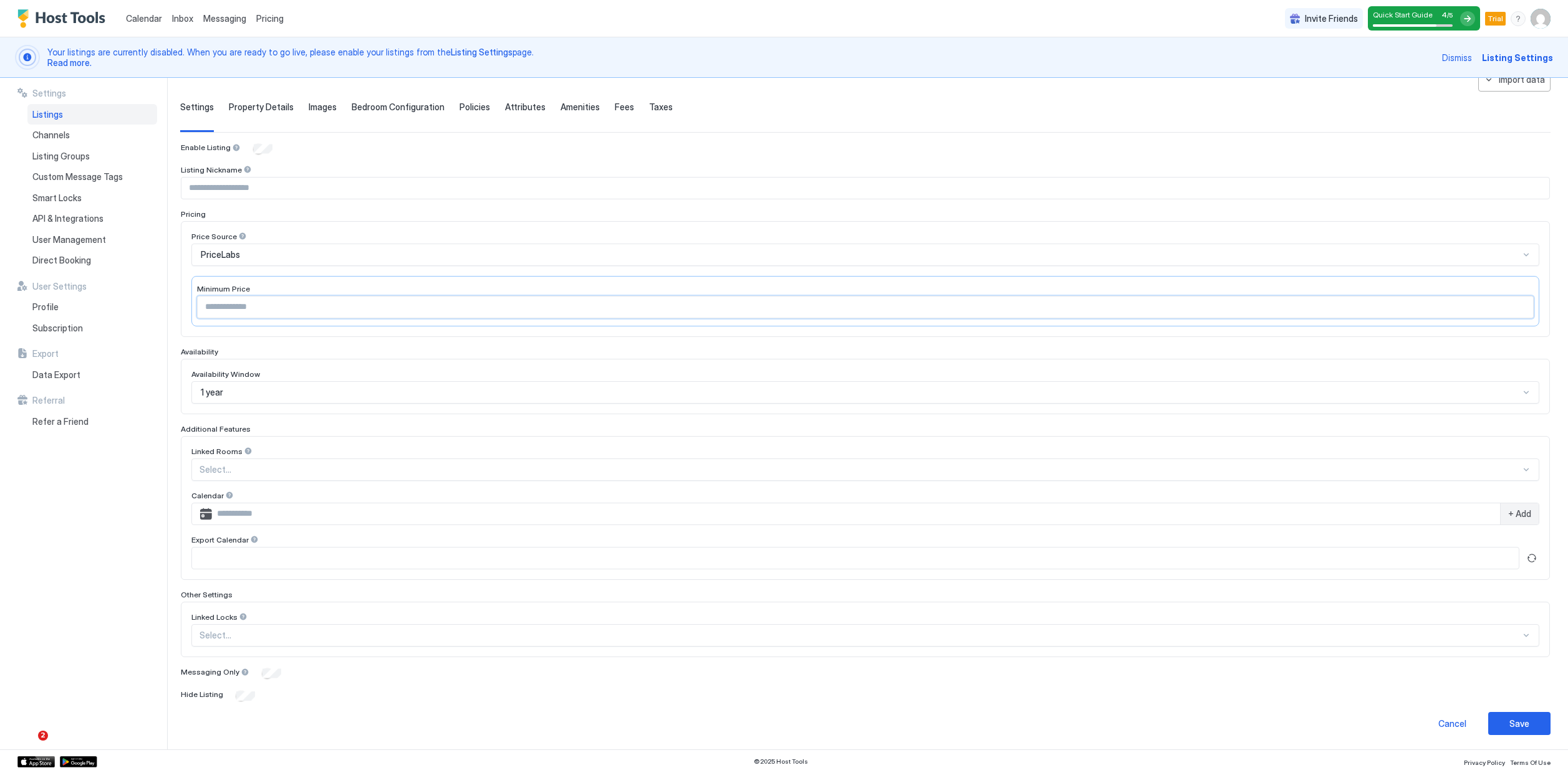
click at [334, 300] on input "Input Field" at bounding box center [865, 307] width 1335 height 21
type input "*"
click at [1514, 724] on div "Save" at bounding box center [1519, 723] width 20 height 13
type input "***"
click at [1513, 721] on div "Save" at bounding box center [1519, 723] width 20 height 13
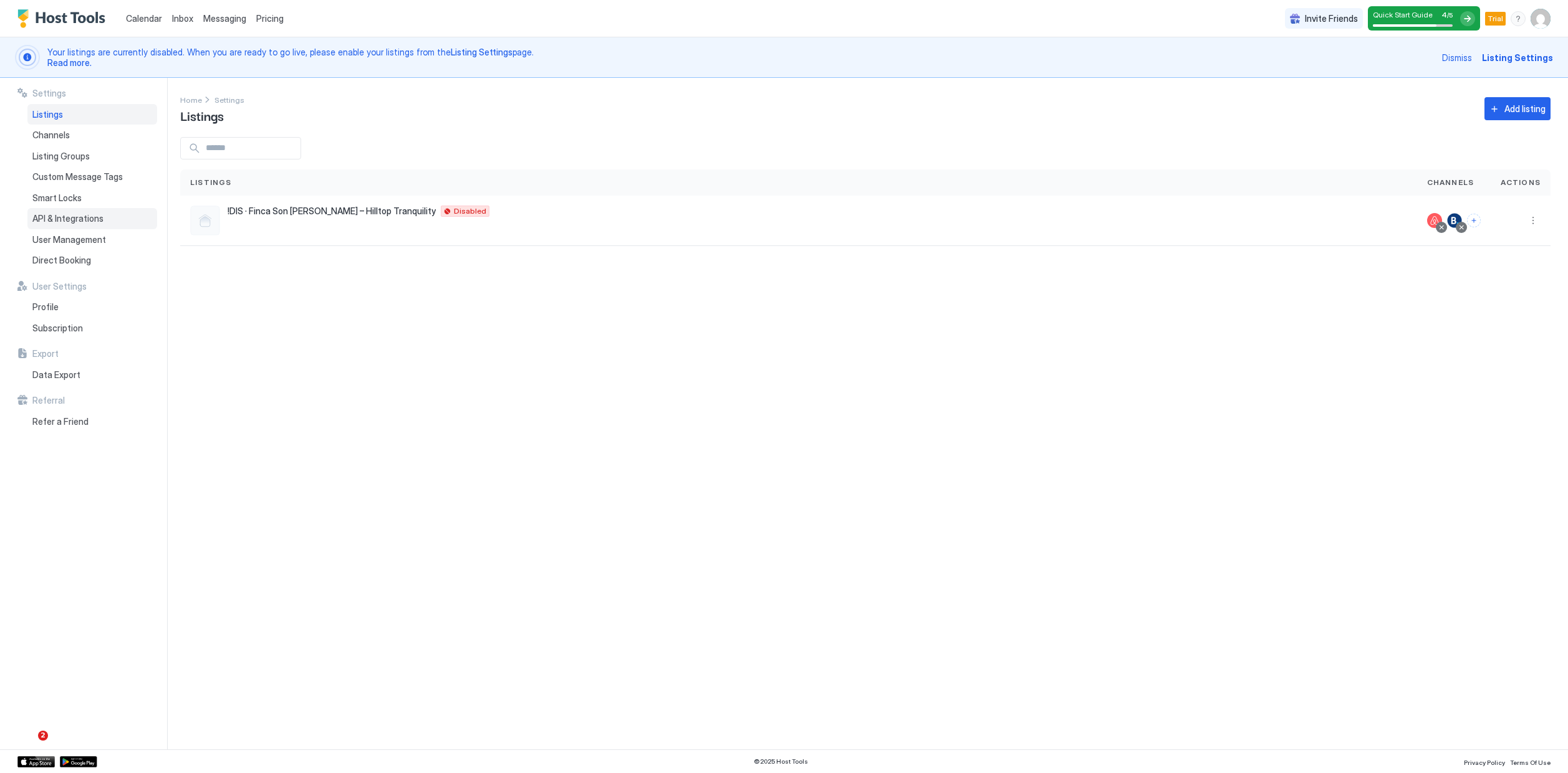
click at [120, 211] on div "API & Integrations" at bounding box center [92, 218] width 129 height 21
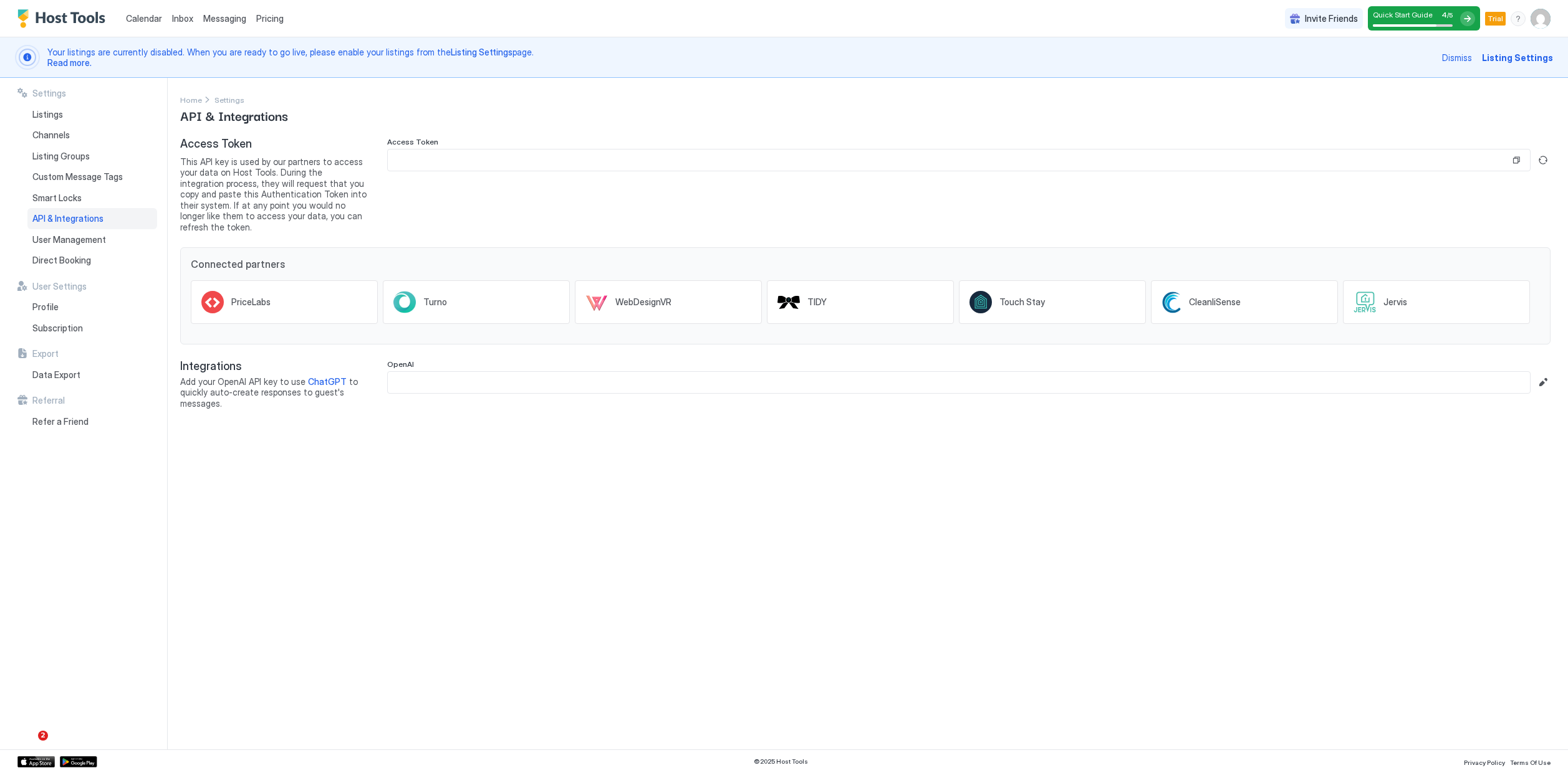
click at [489, 152] on input "Input Field" at bounding box center [949, 160] width 1122 height 21
click at [1510, 153] on div at bounding box center [958, 160] width 1143 height 22
click at [1514, 158] on button "Copy" at bounding box center [1515, 160] width 12 height 12
click at [1539, 159] on button "Generate new token" at bounding box center [1543, 160] width 15 height 15
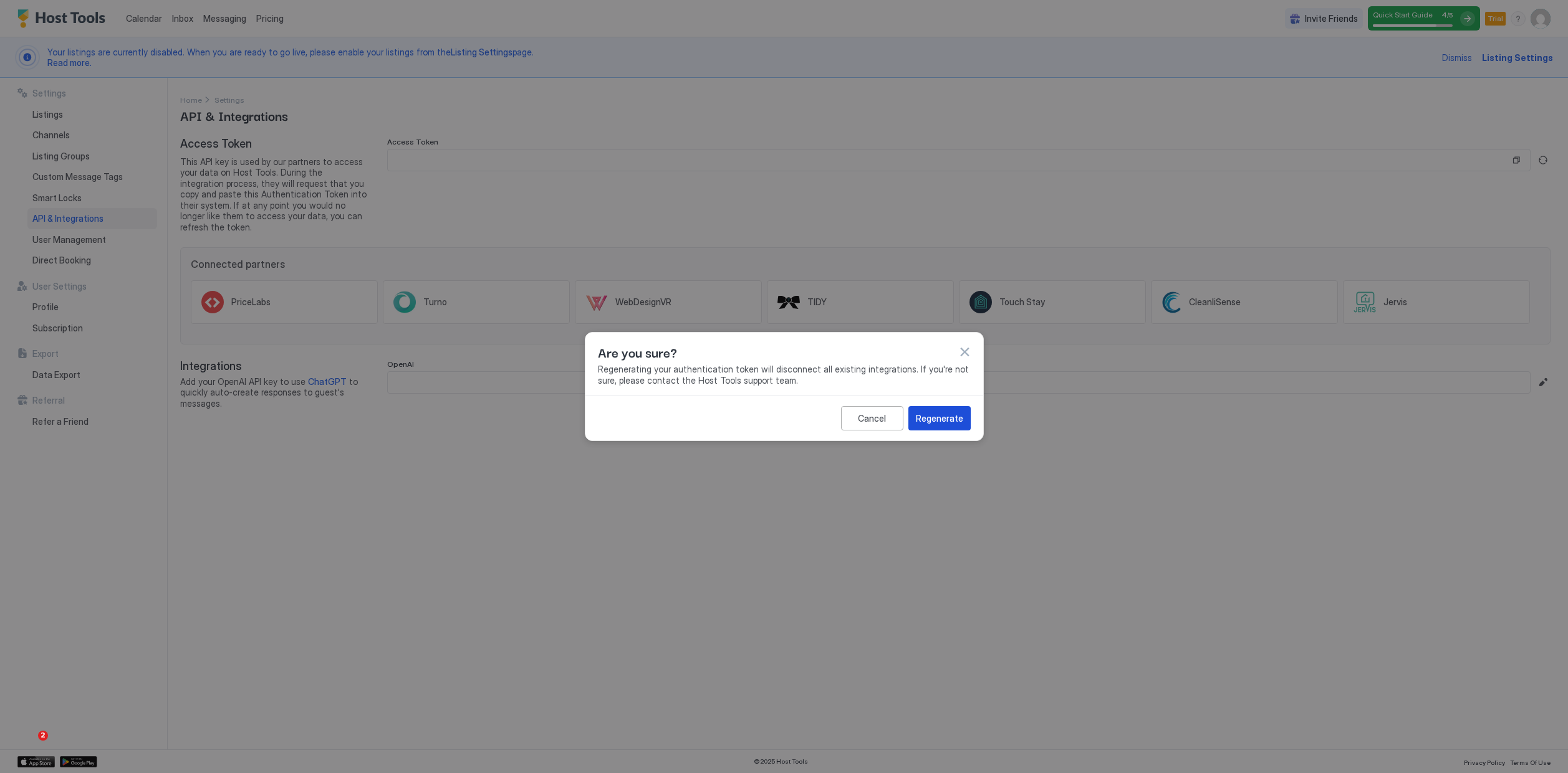
click at [957, 420] on div "Regenerate" at bounding box center [939, 418] width 47 height 13
type input "**********"
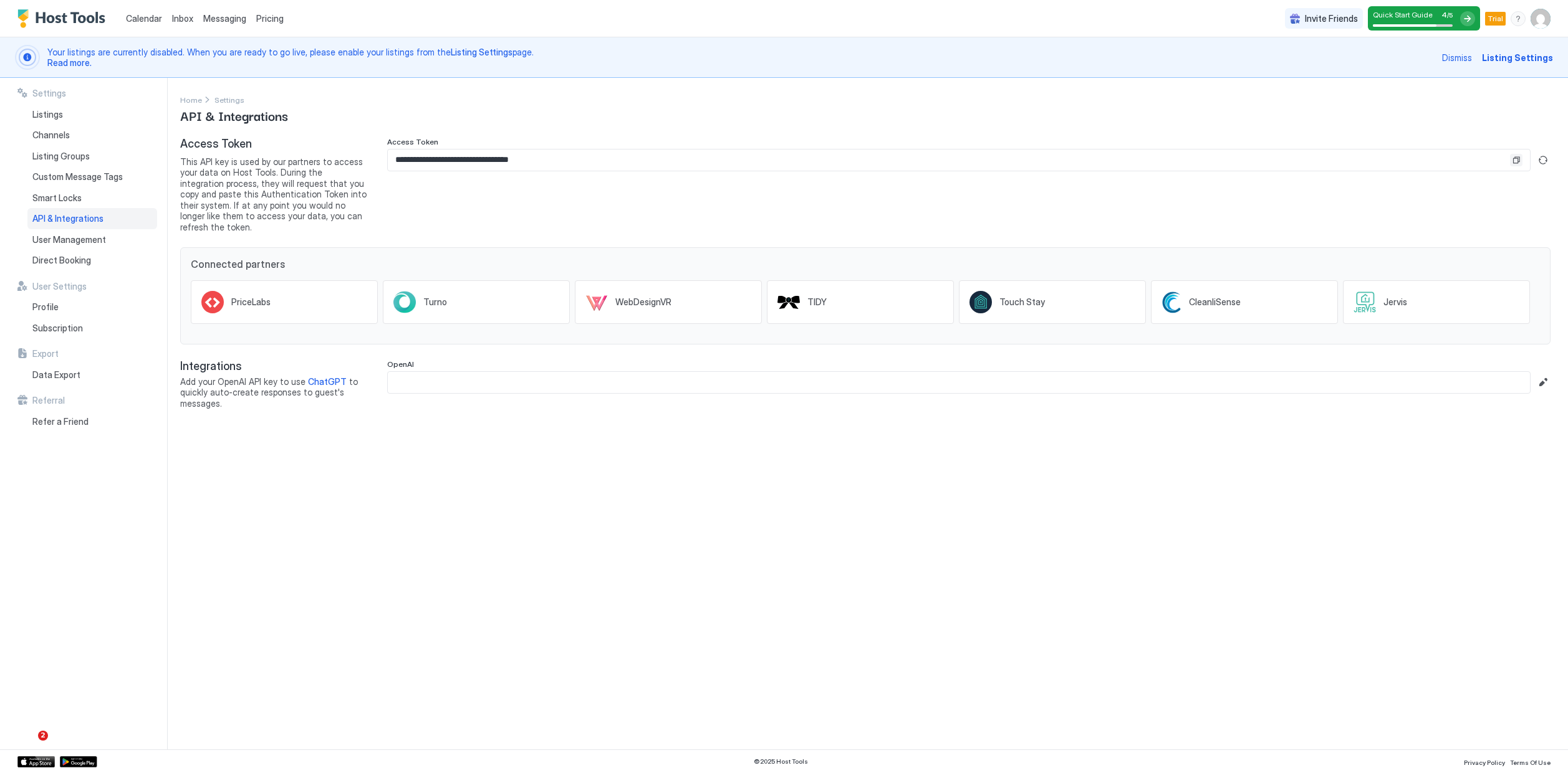
click at [1516, 158] on button "Copy" at bounding box center [1515, 160] width 12 height 12
click at [77, 111] on div "Listings" at bounding box center [92, 115] width 129 height 21
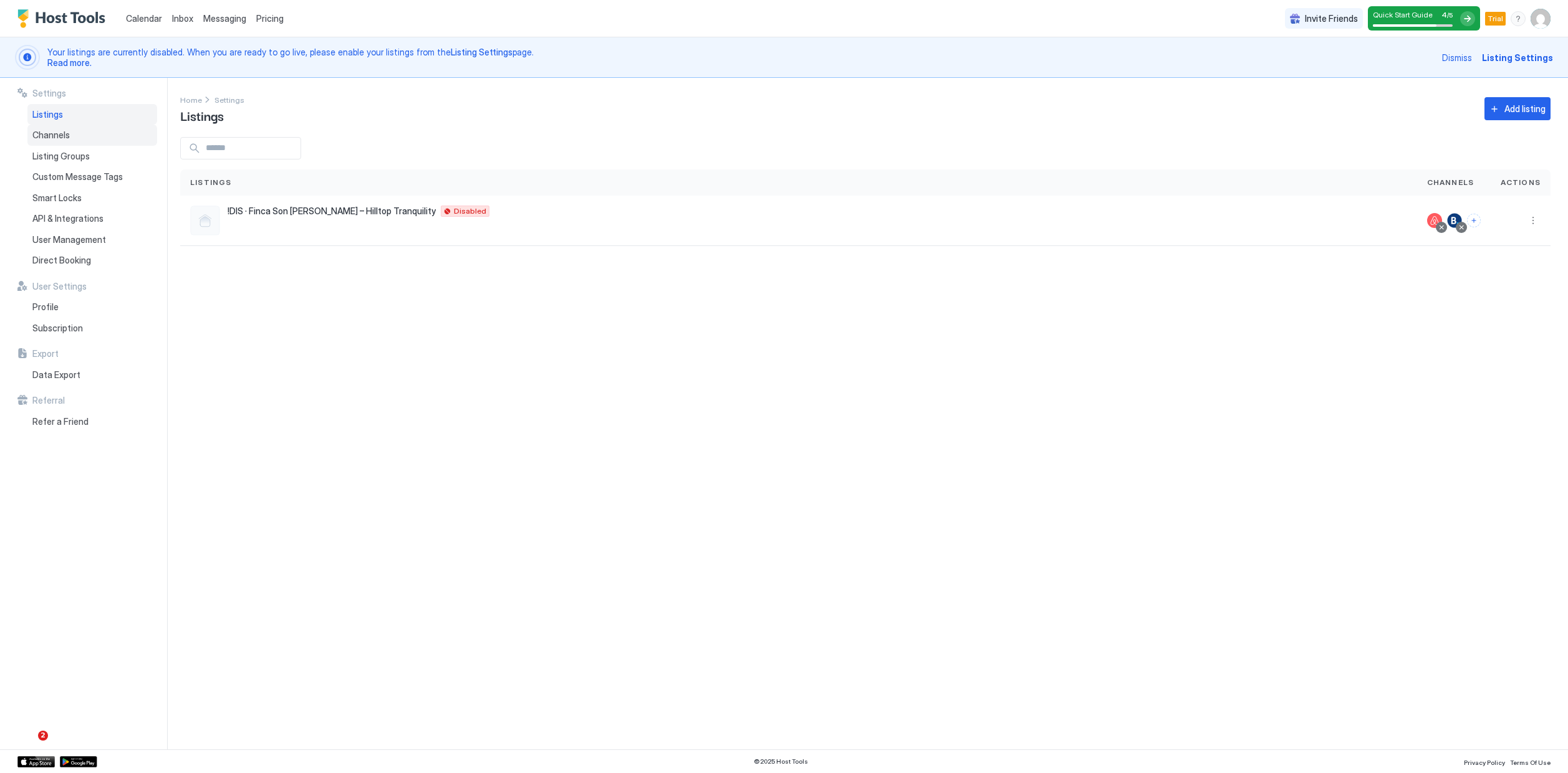
click at [77, 127] on div "Channels" at bounding box center [92, 135] width 129 height 21
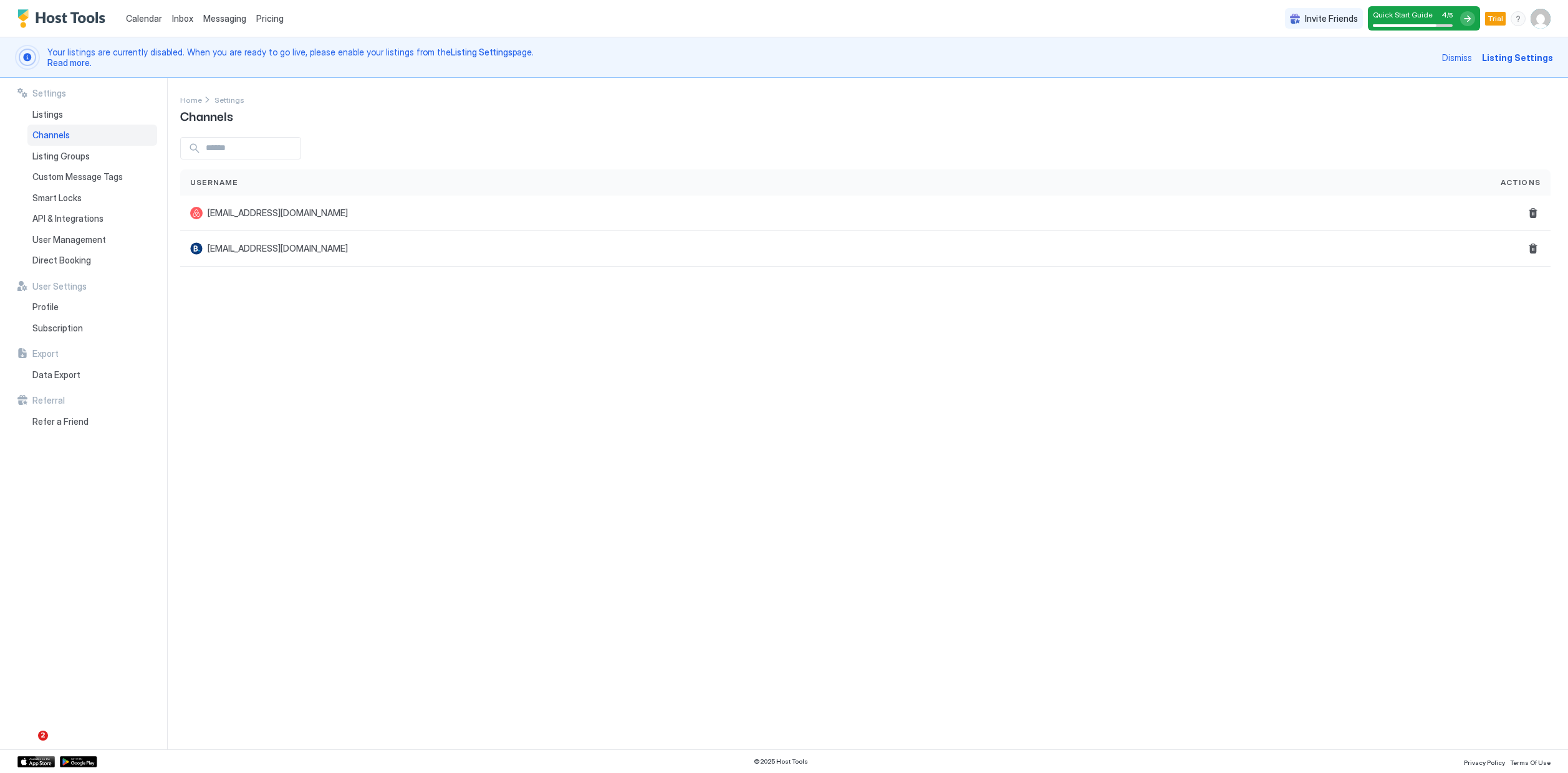
click at [1397, 18] on span "Quick Start Guide" at bounding box center [1403, 15] width 60 height 9
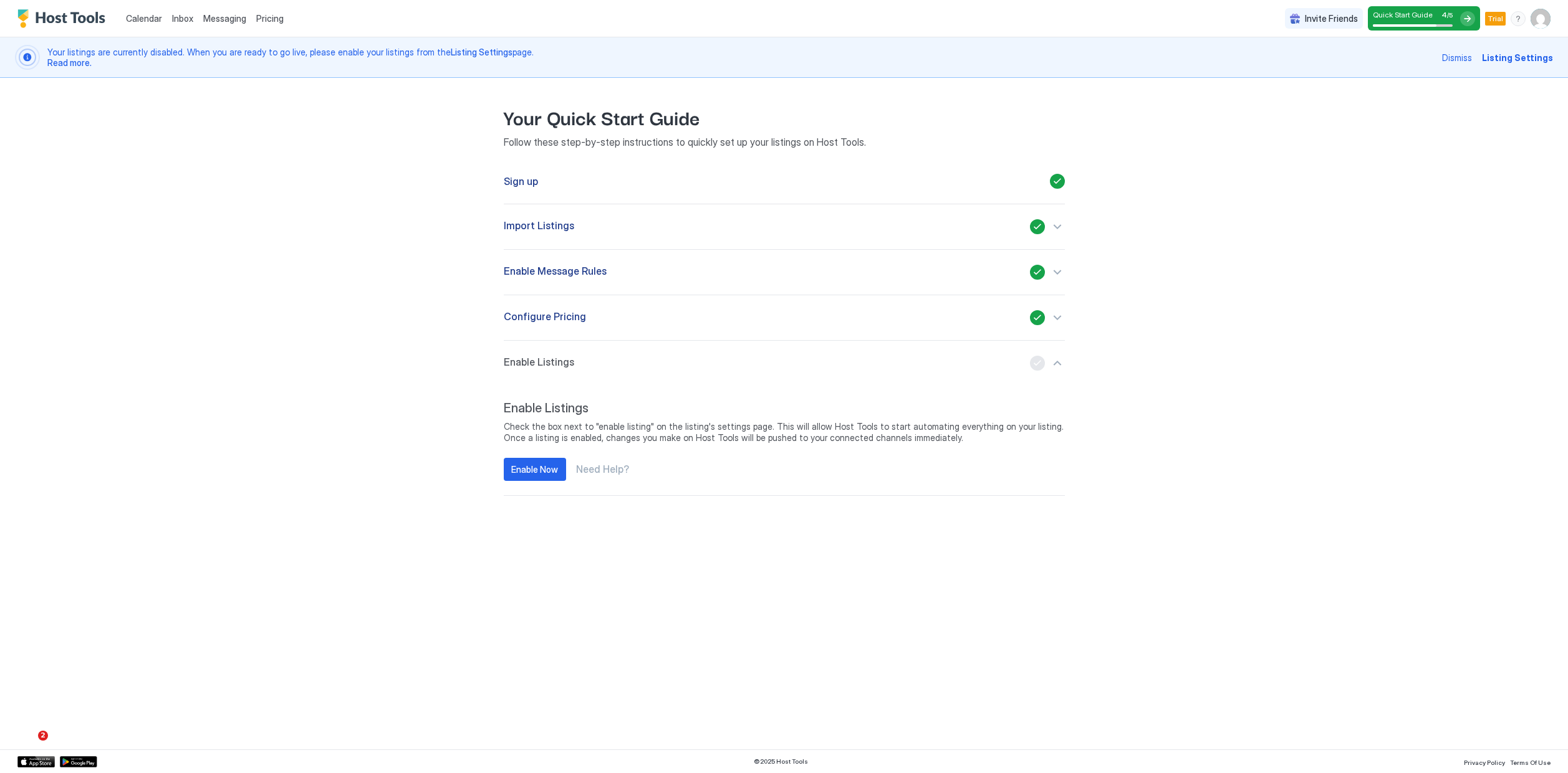
click at [574, 324] on span "Configure Pricing" at bounding box center [544, 318] width 82 height 15
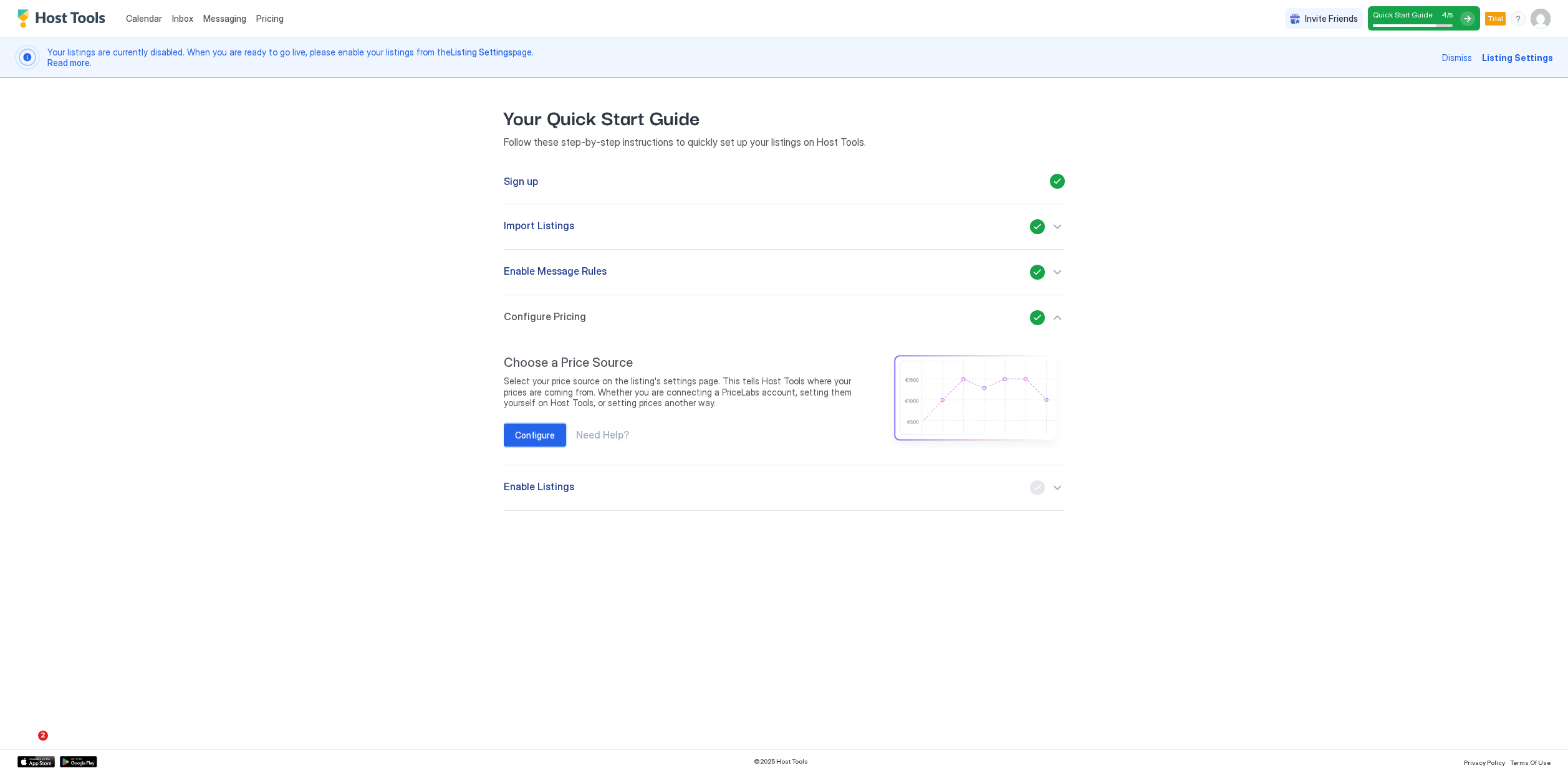
click at [528, 429] on div "Configure" at bounding box center [534, 435] width 40 height 13
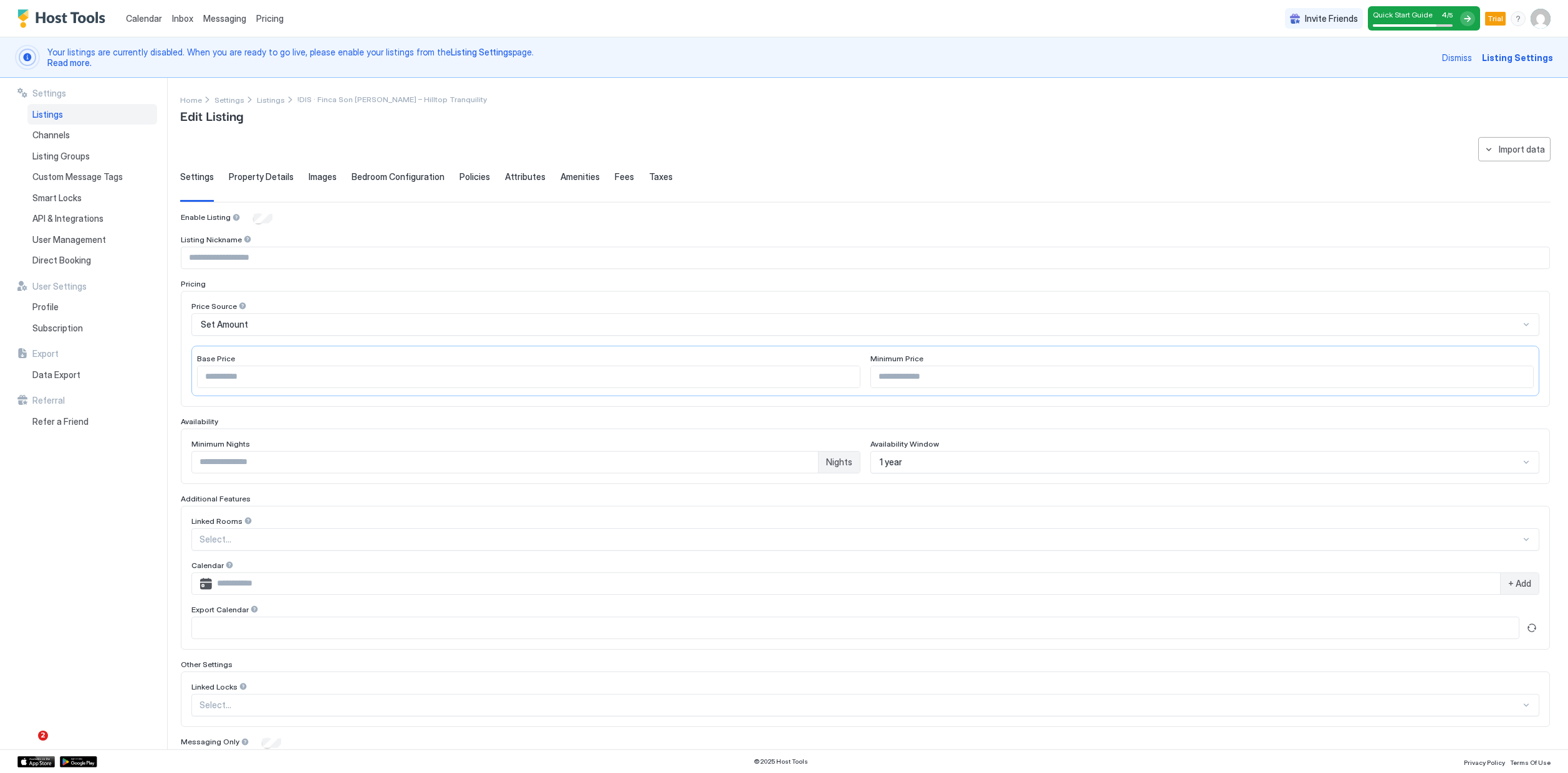
type input "***"
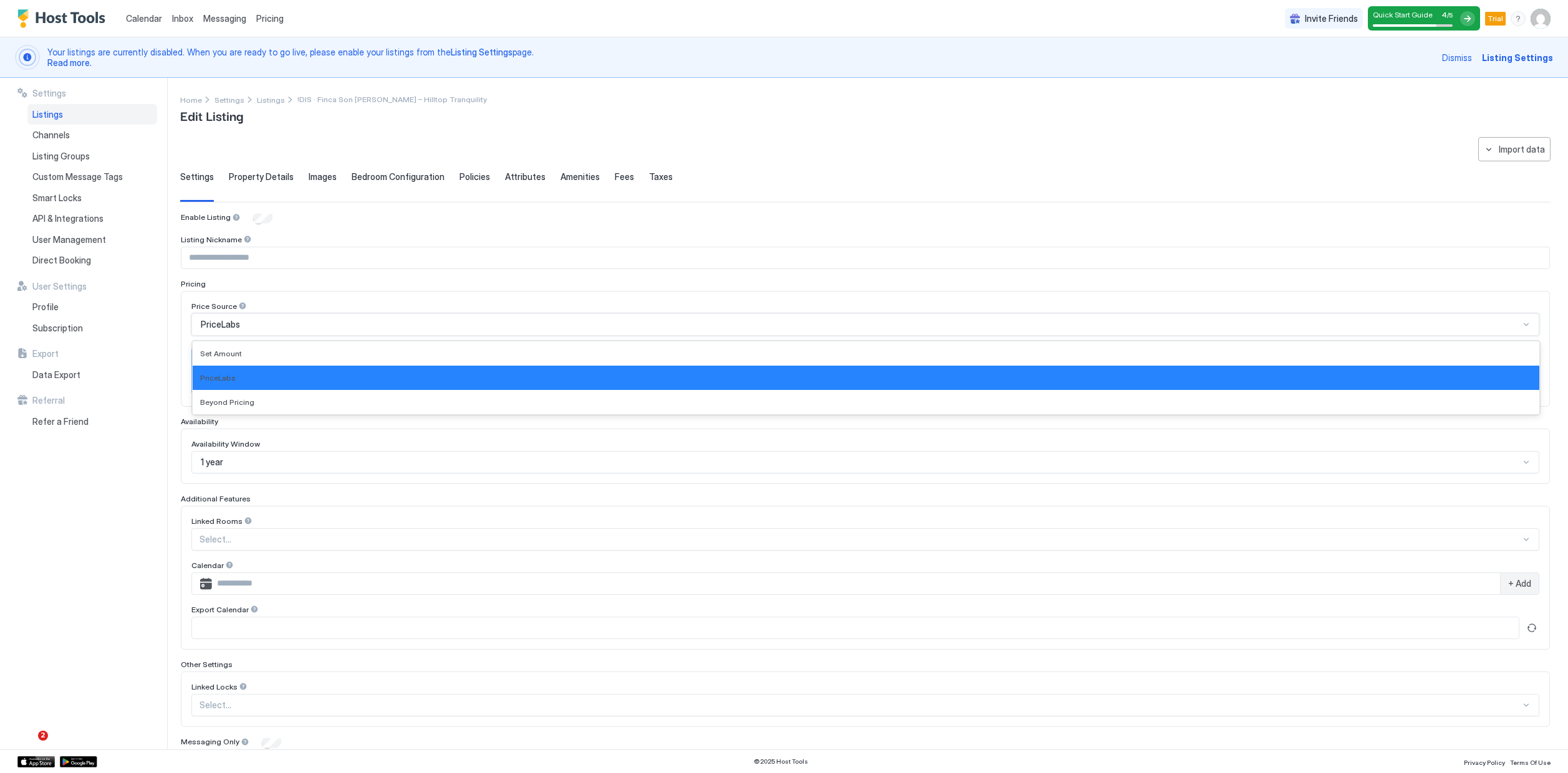
click at [358, 324] on div "PriceLabs" at bounding box center [859, 324] width 1319 height 11
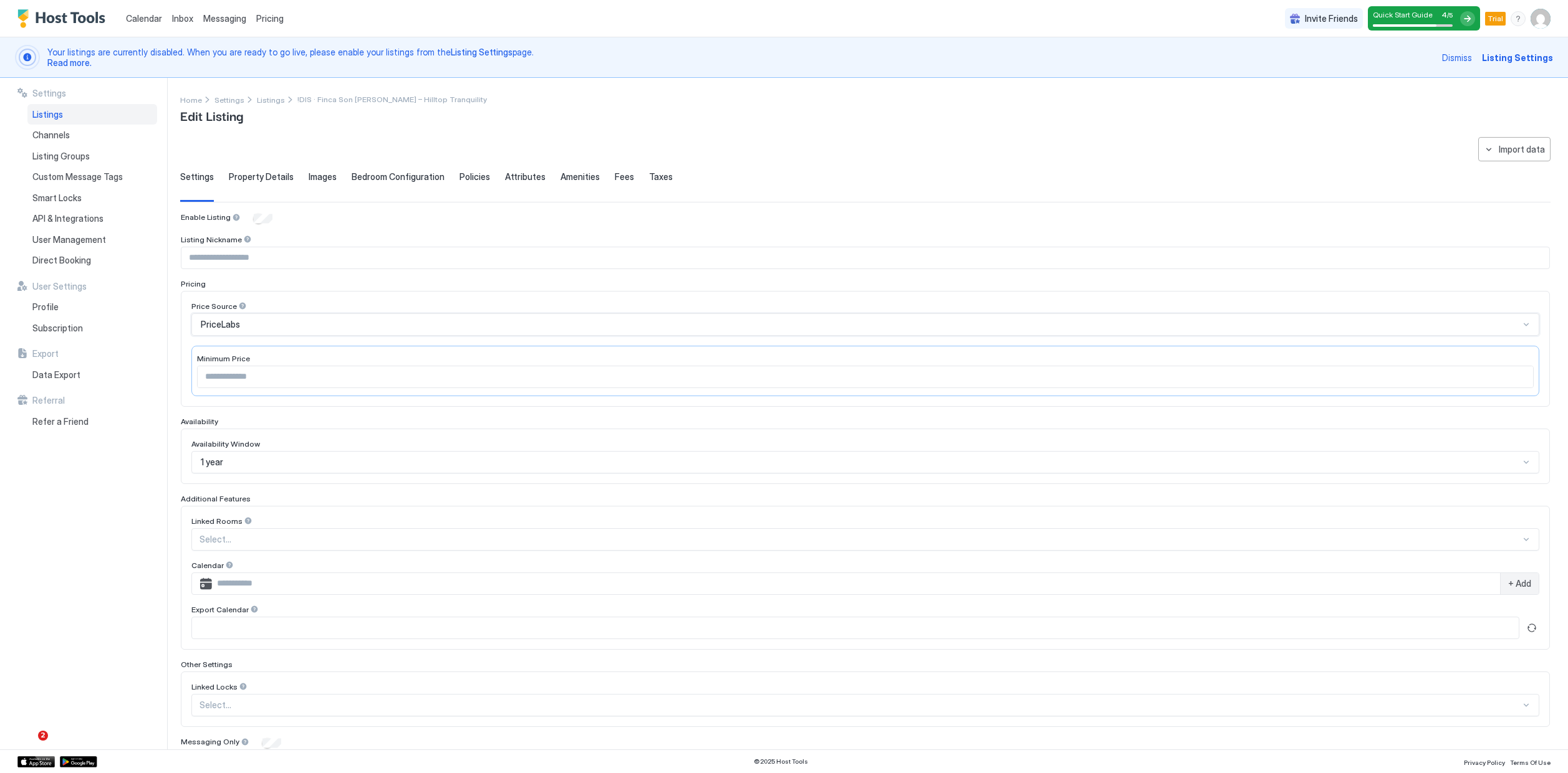
click at [358, 324] on div "PriceLabs" at bounding box center [859, 324] width 1319 height 11
click at [103, 134] on div "Channels" at bounding box center [92, 135] width 129 height 21
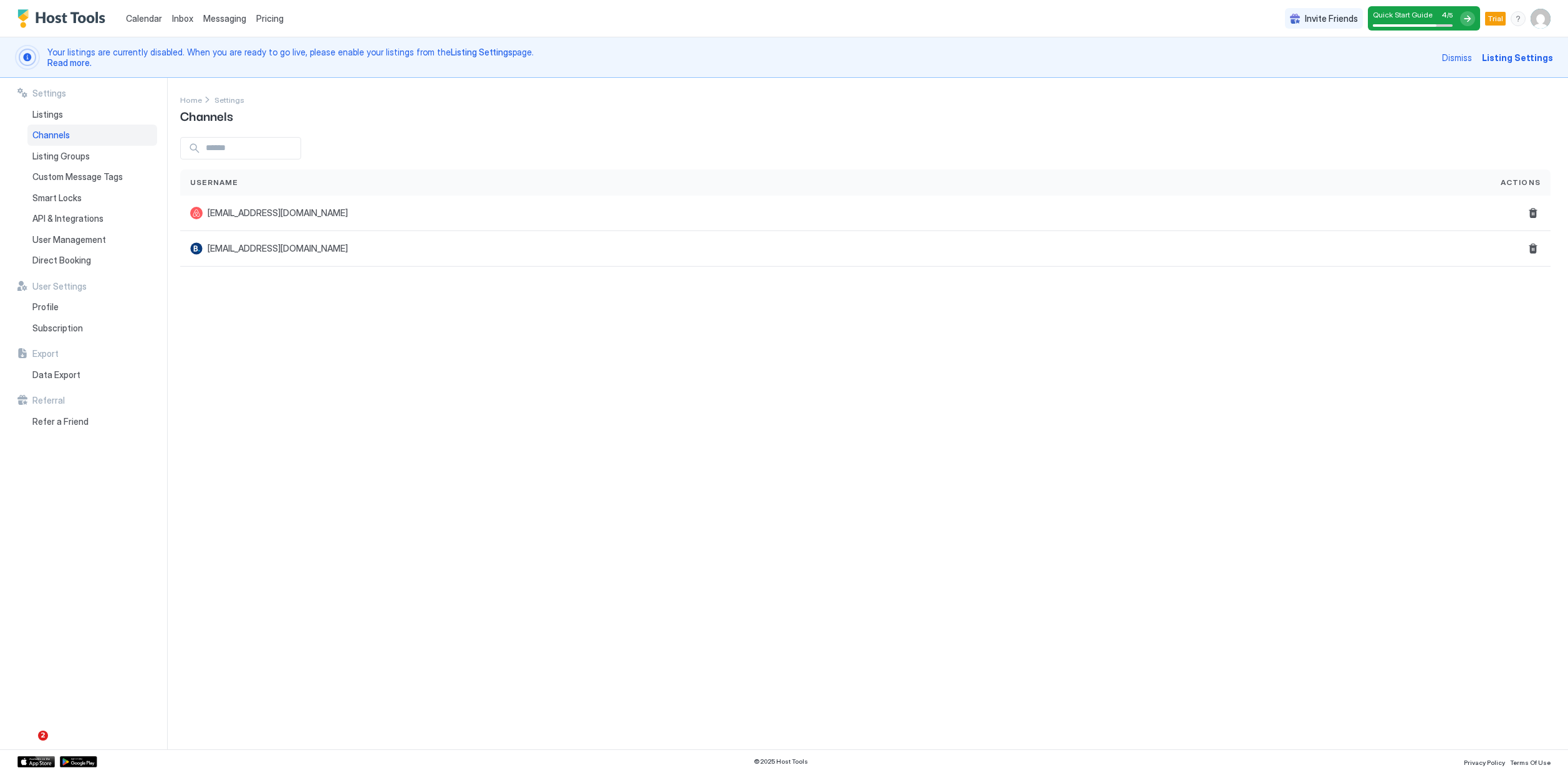
click at [69, 24] on img "Host Tools Logo" at bounding box center [64, 18] width 93 height 18
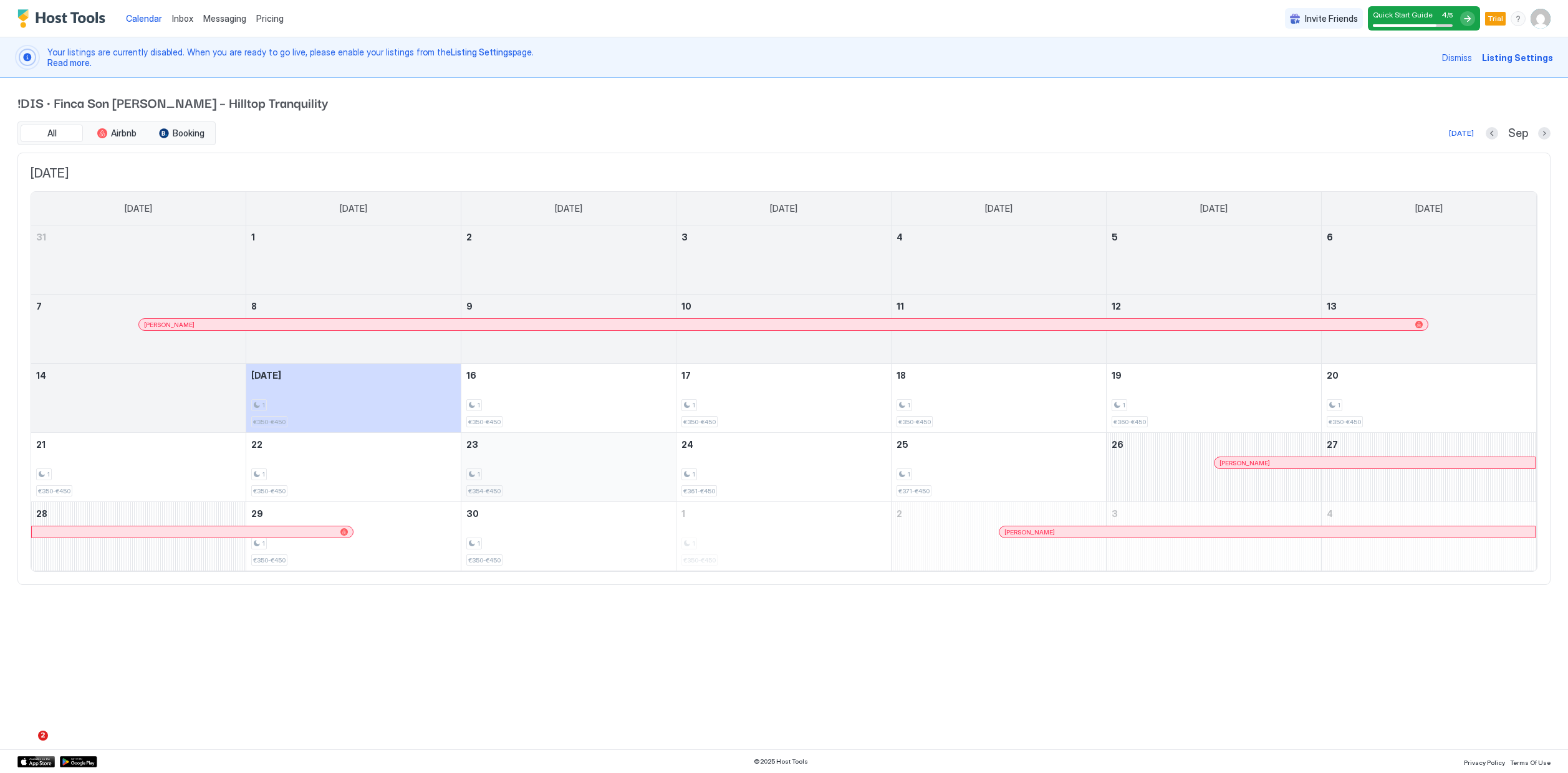
click at [551, 466] on div "1 €354-€450" at bounding box center [568, 466] width 204 height 58
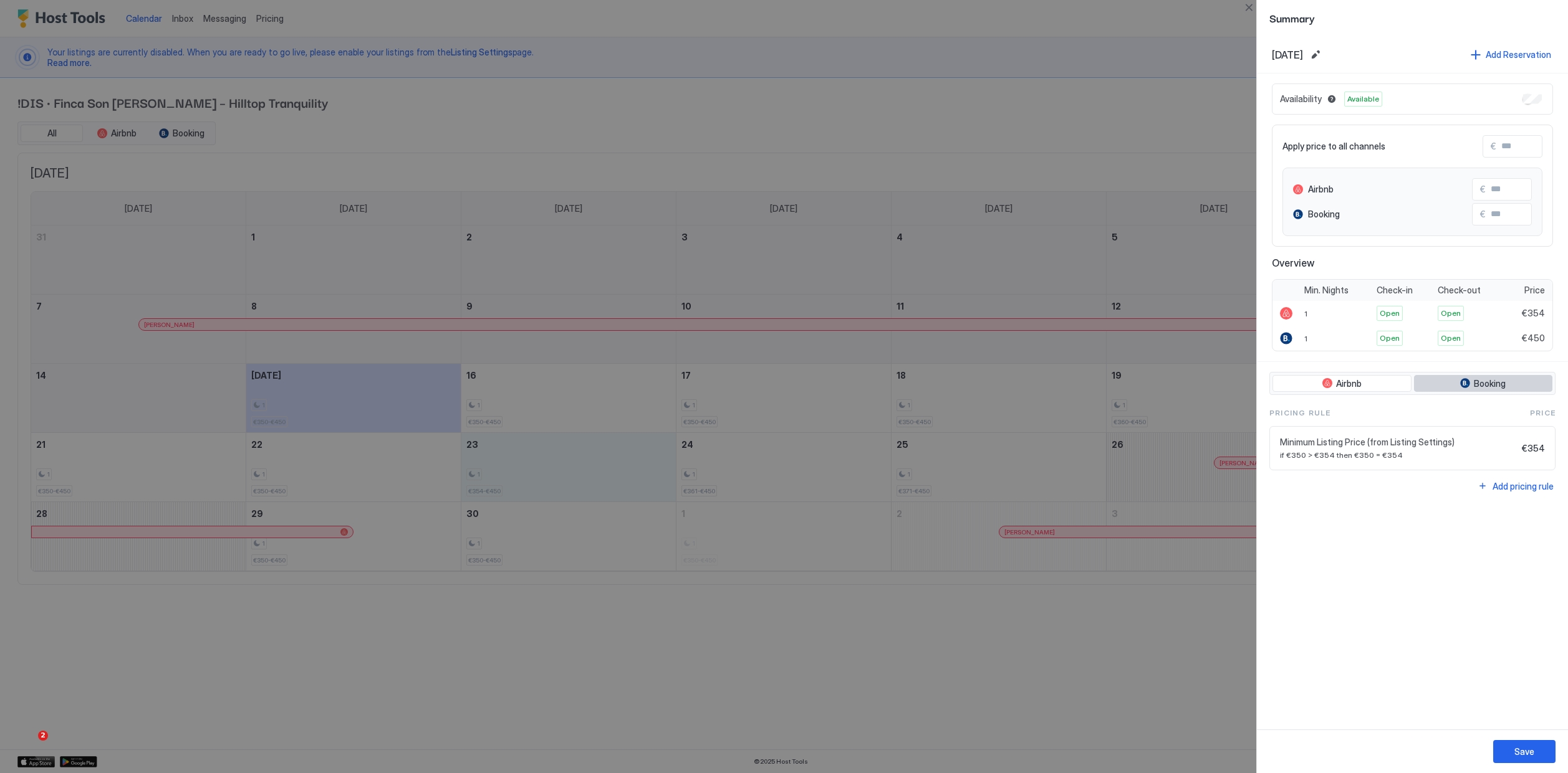
click at [1477, 387] on span "Booking" at bounding box center [1489, 383] width 31 height 11
click at [1469, 149] on div "Apply price to all channels €" at bounding box center [1412, 146] width 260 height 22
click at [1483, 481] on button "Add pricing rule" at bounding box center [1515, 486] width 79 height 17
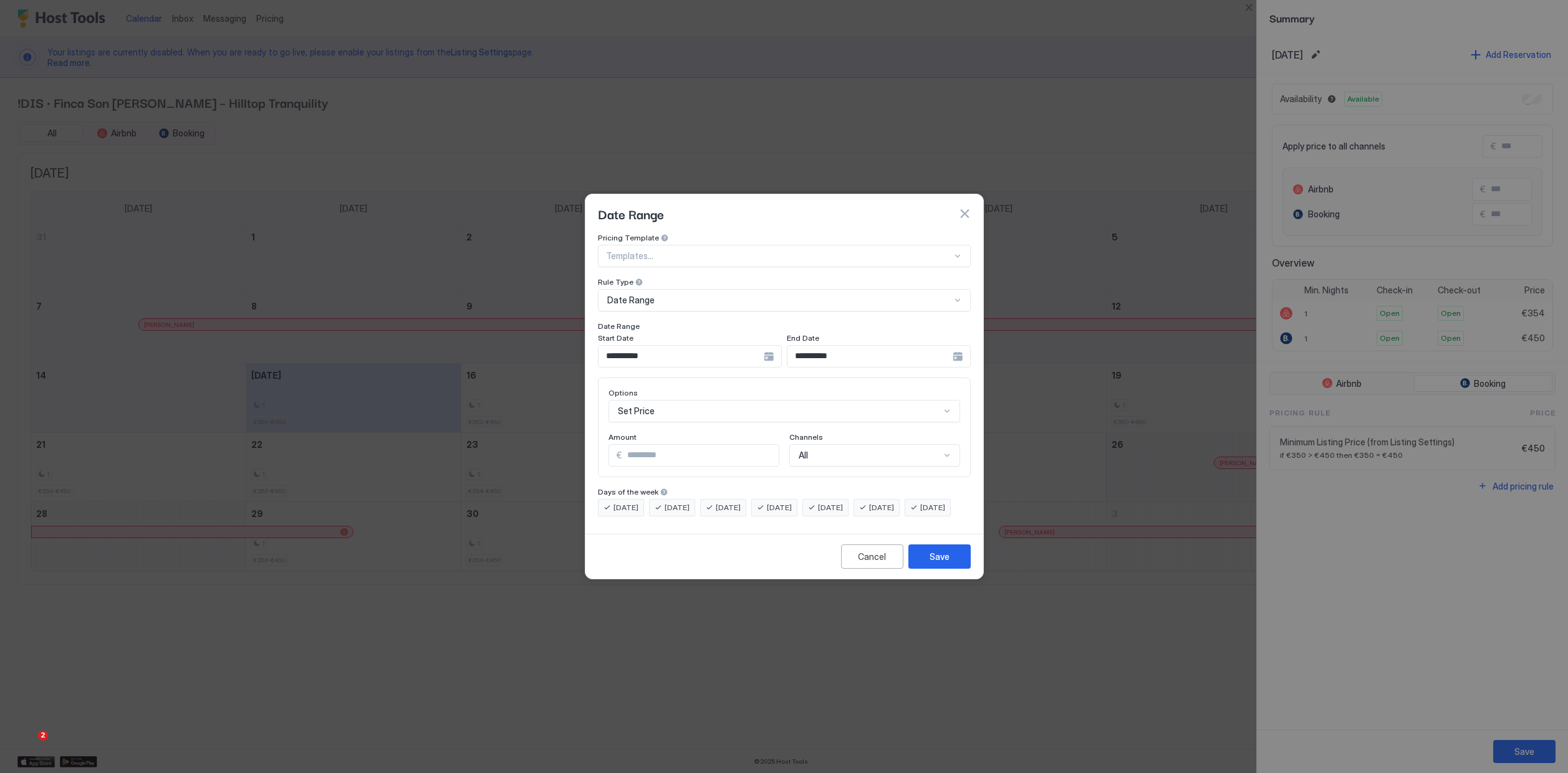
click at [727, 250] on div at bounding box center [779, 256] width 346 height 11
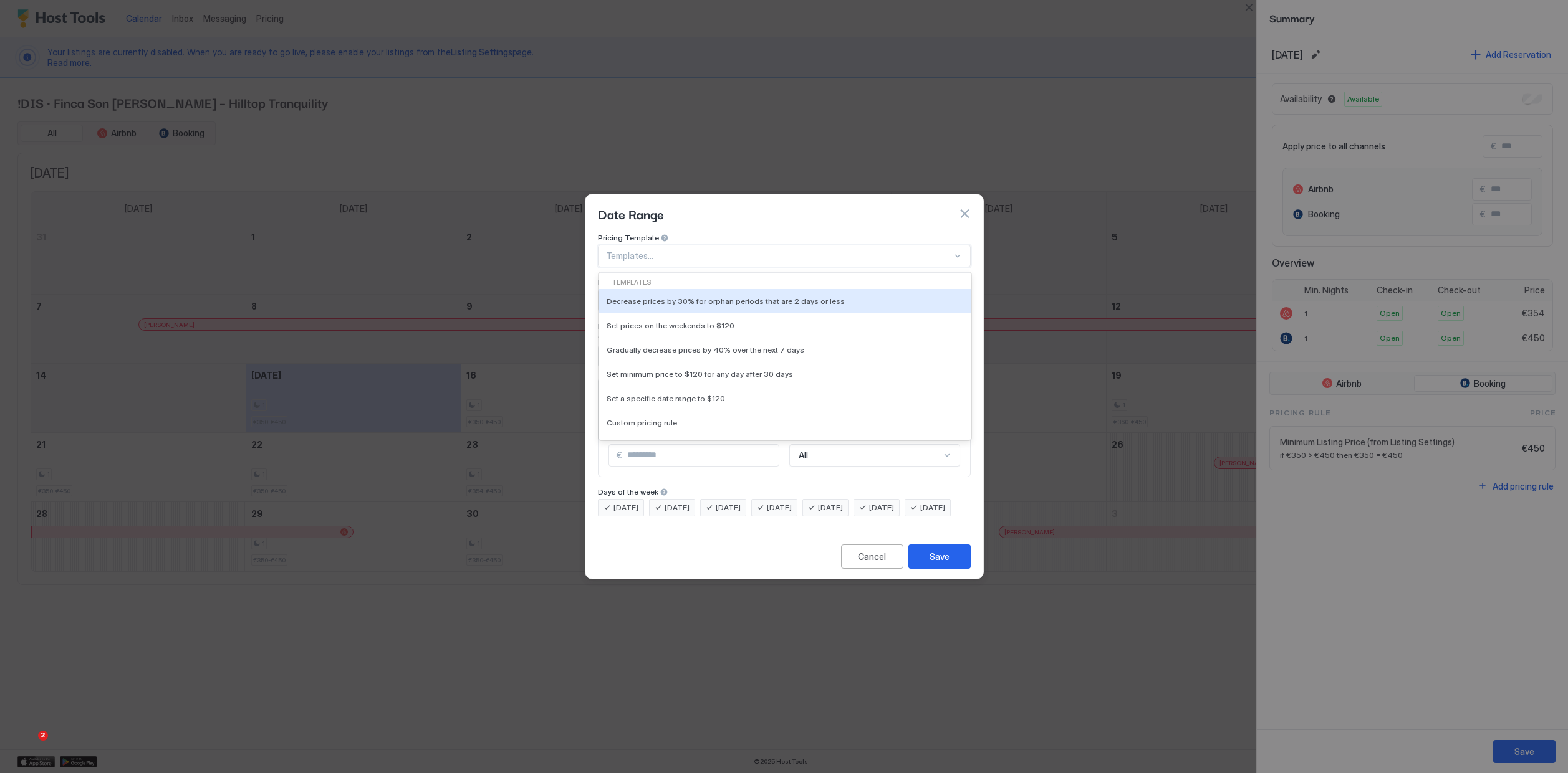
click at [727, 250] on div at bounding box center [779, 256] width 346 height 11
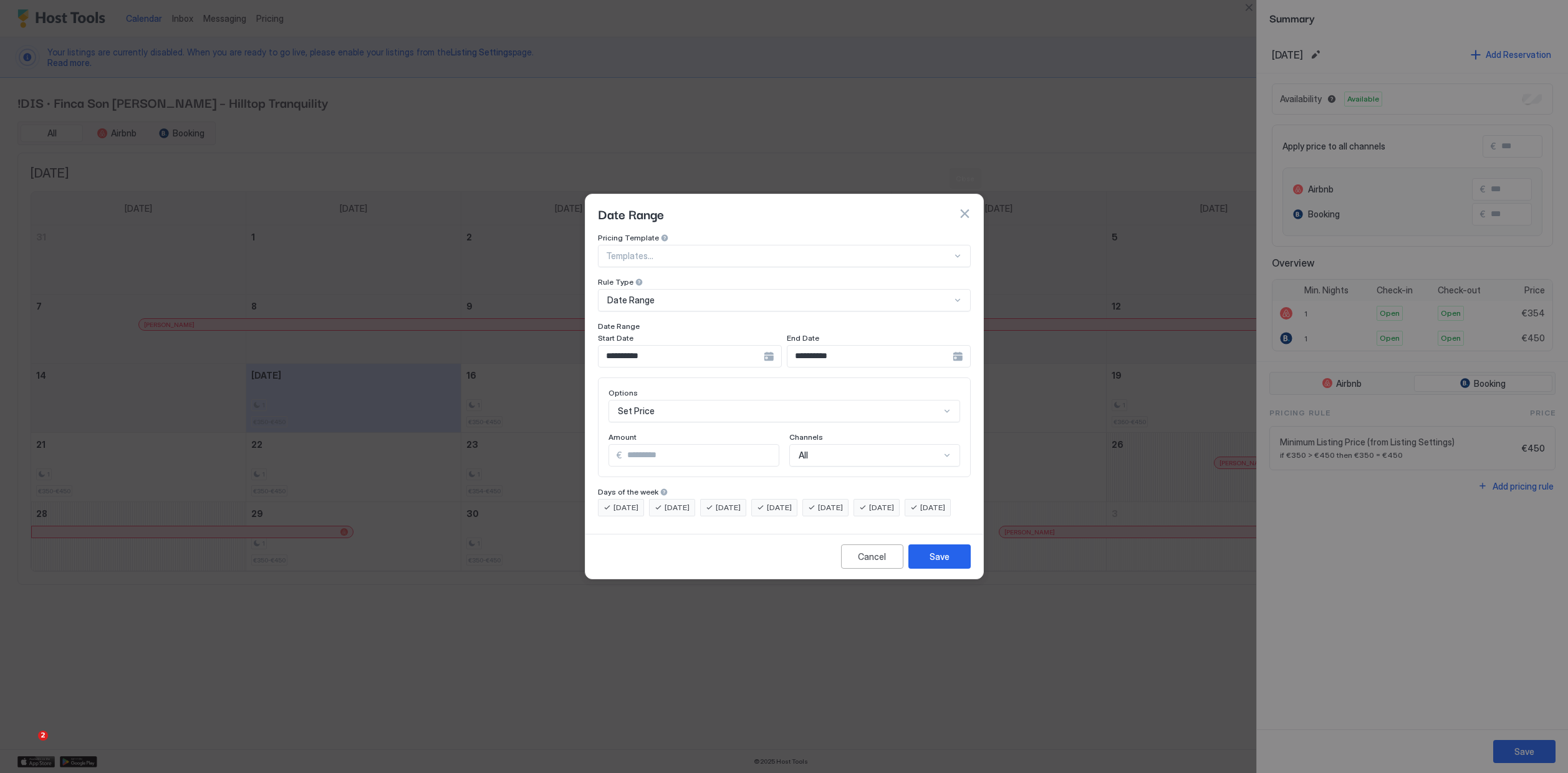
click at [966, 208] on button "button" at bounding box center [964, 213] width 12 height 12
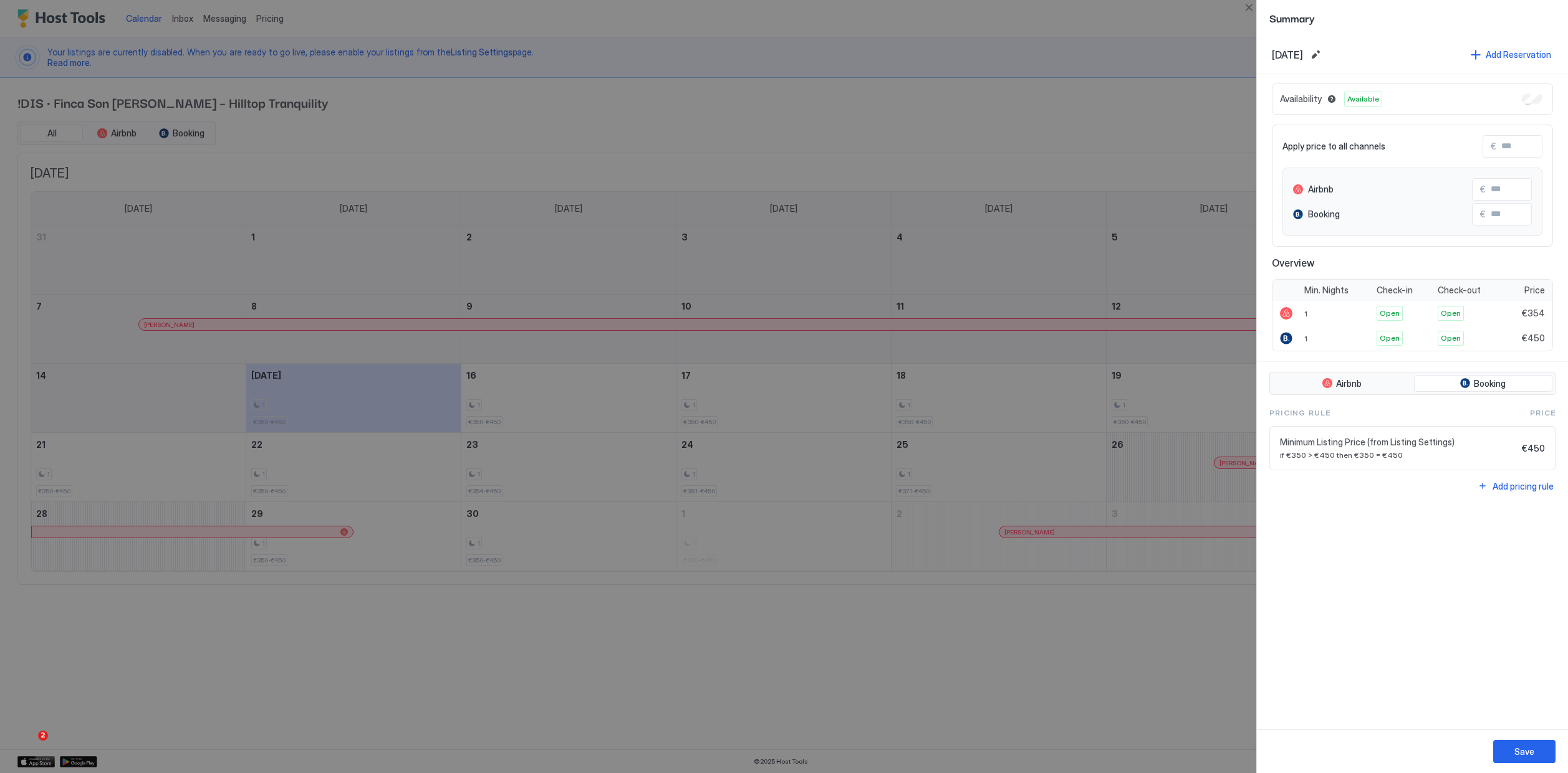
click at [1000, 170] on div at bounding box center [784, 386] width 1568 height 773
click at [1179, 33] on div at bounding box center [784, 386] width 1568 height 773
click at [1539, 759] on button "Save" at bounding box center [1524, 751] width 62 height 23
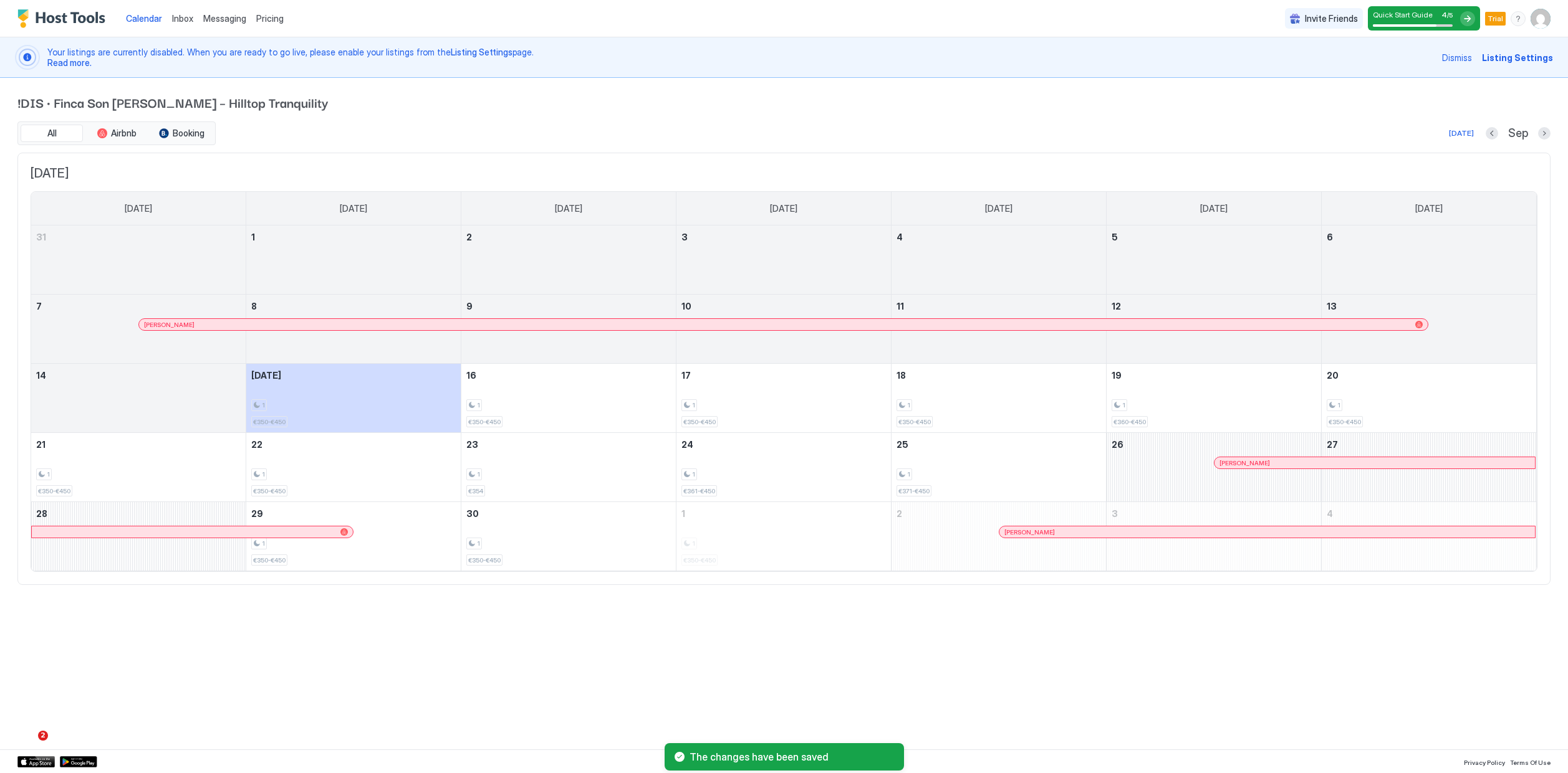
click at [1456, 13] on div "Quick Start Guide 4 / 5" at bounding box center [1423, 18] width 112 height 24
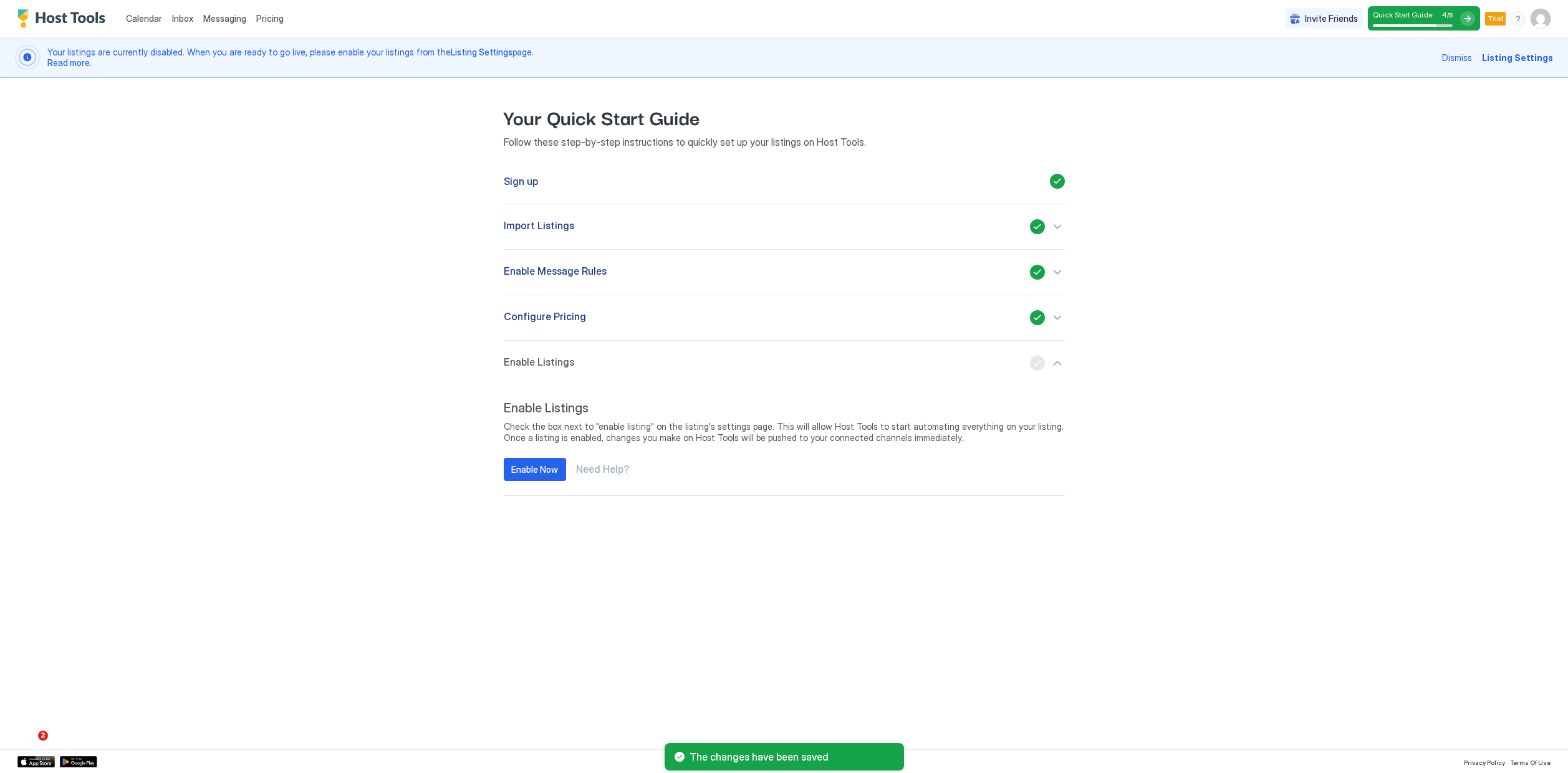
click at [756, 358] on div "Enable Listings" at bounding box center [784, 363] width 561 height 15
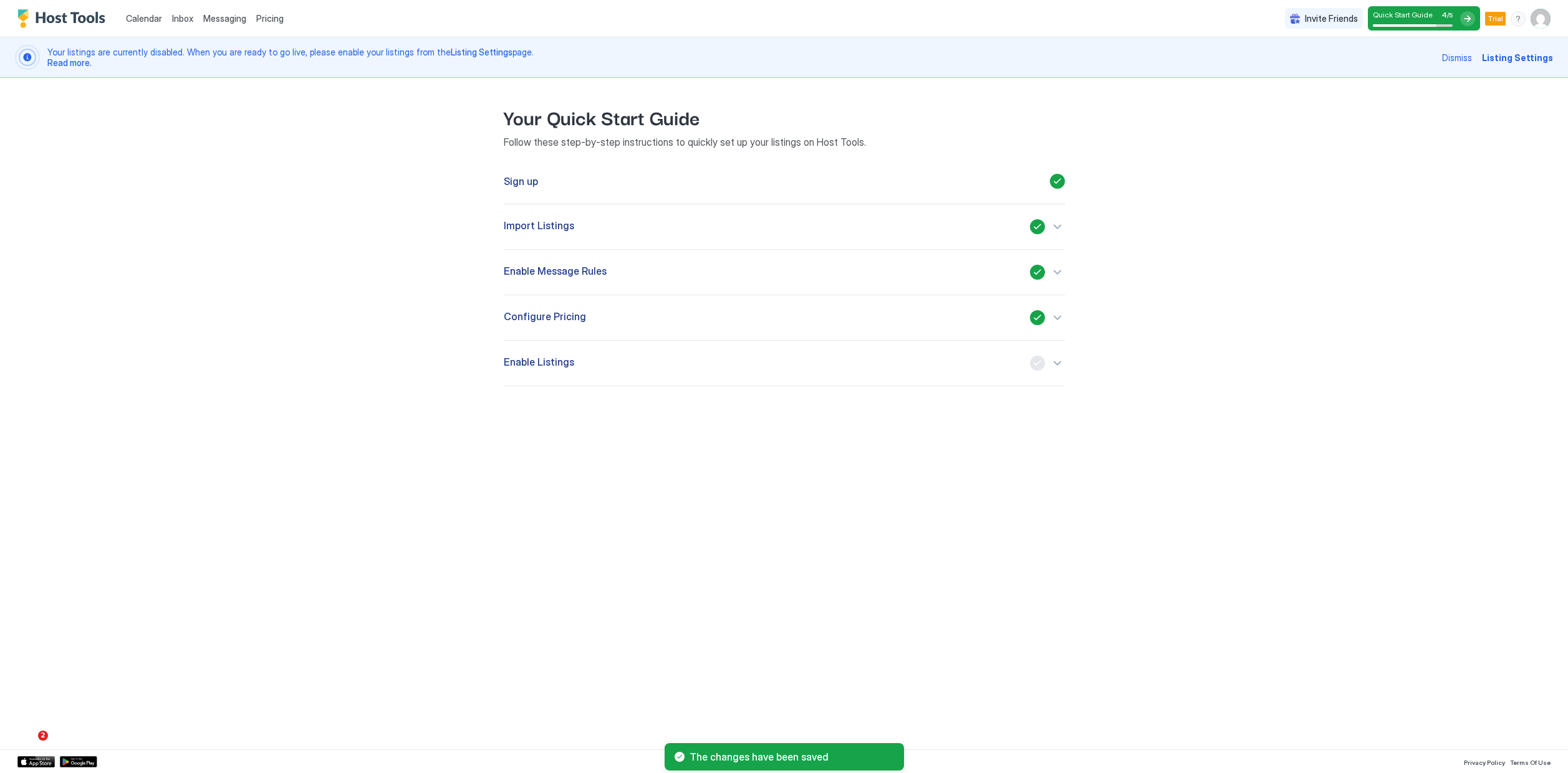
click at [756, 358] on div "Enable Listings" at bounding box center [784, 363] width 561 height 15
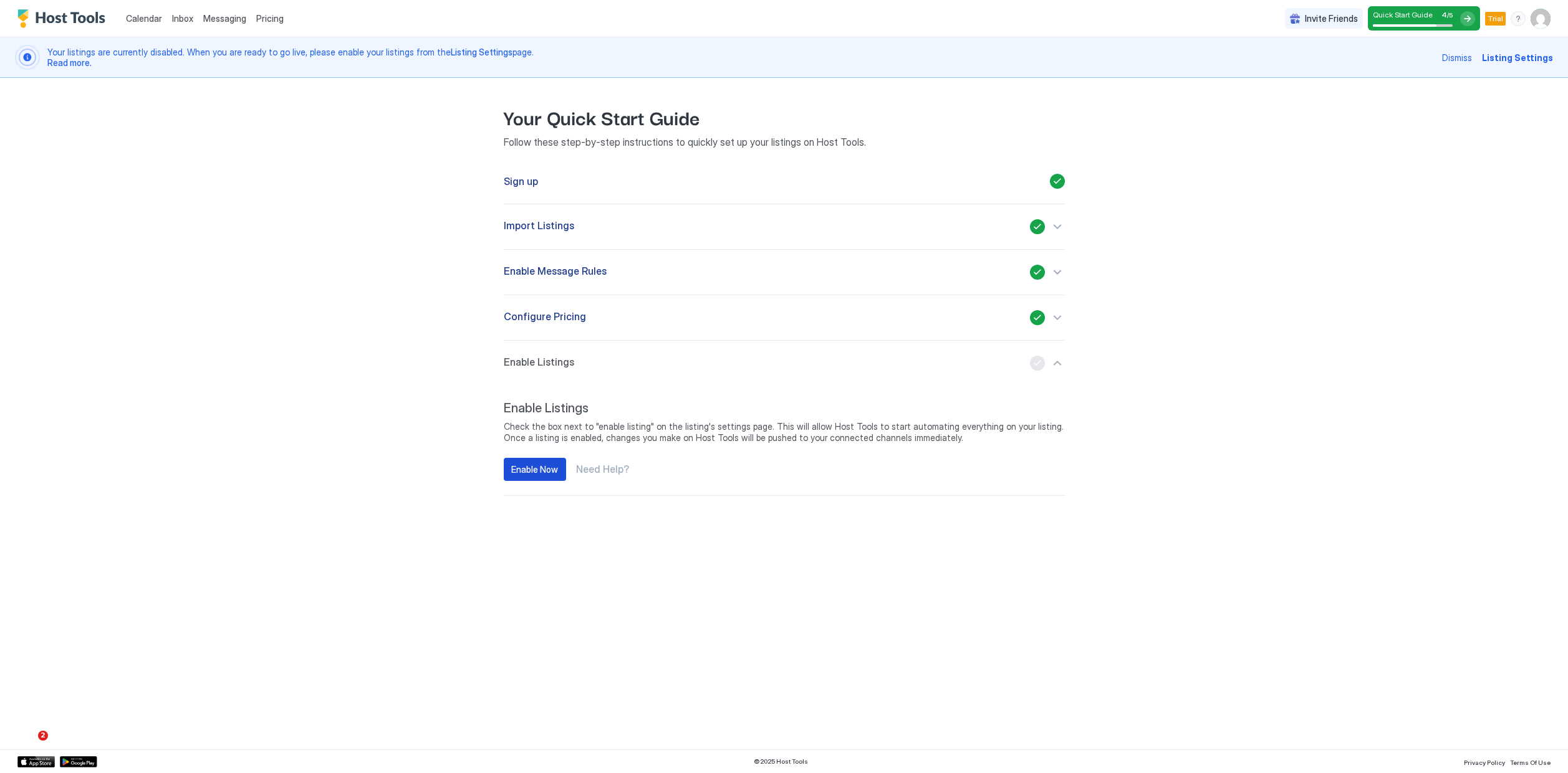
click at [533, 465] on div "Enable Now" at bounding box center [534, 469] width 47 height 13
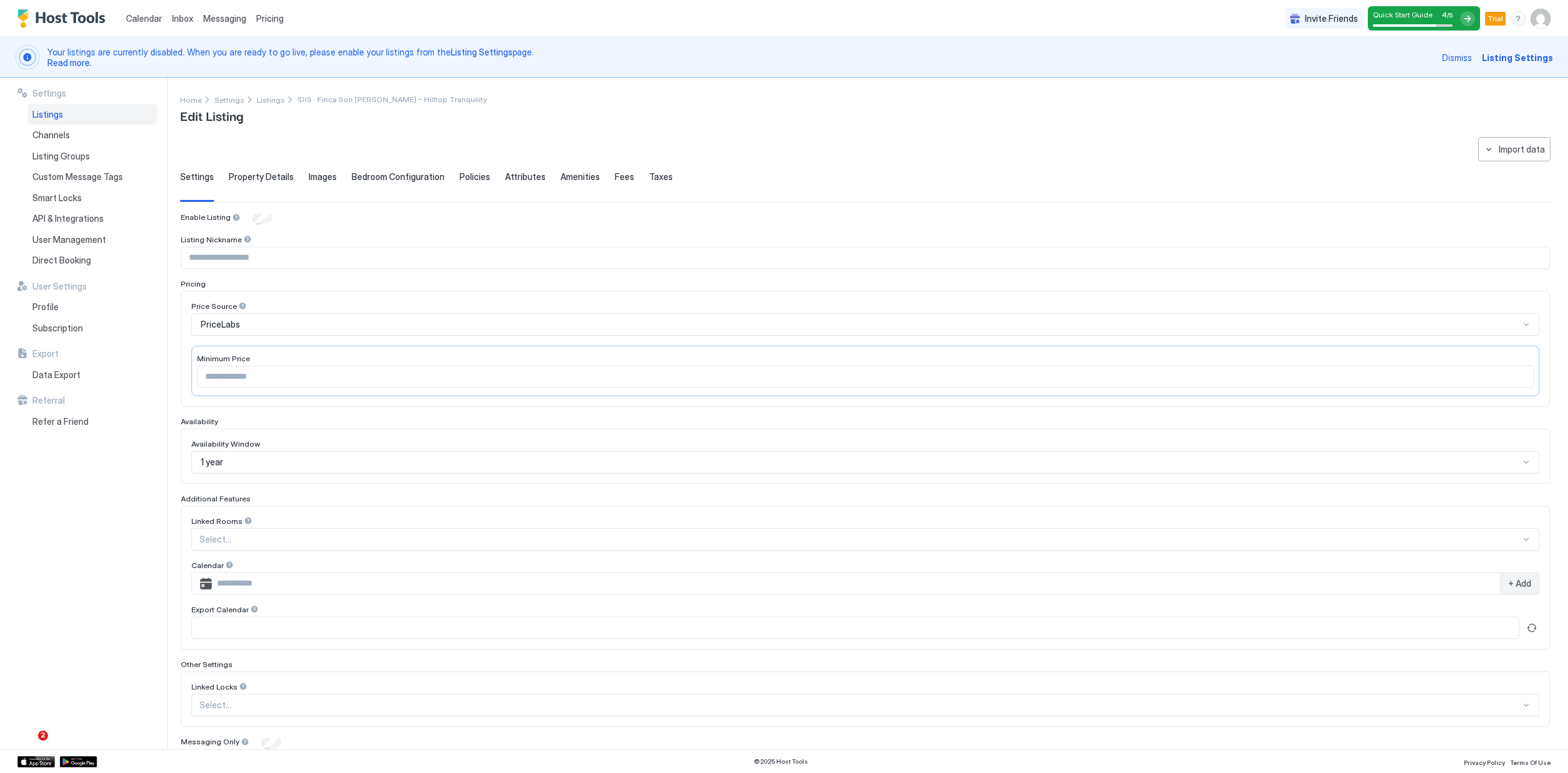
click at [1414, 12] on span "Quick Start Guide" at bounding box center [1403, 15] width 60 height 9
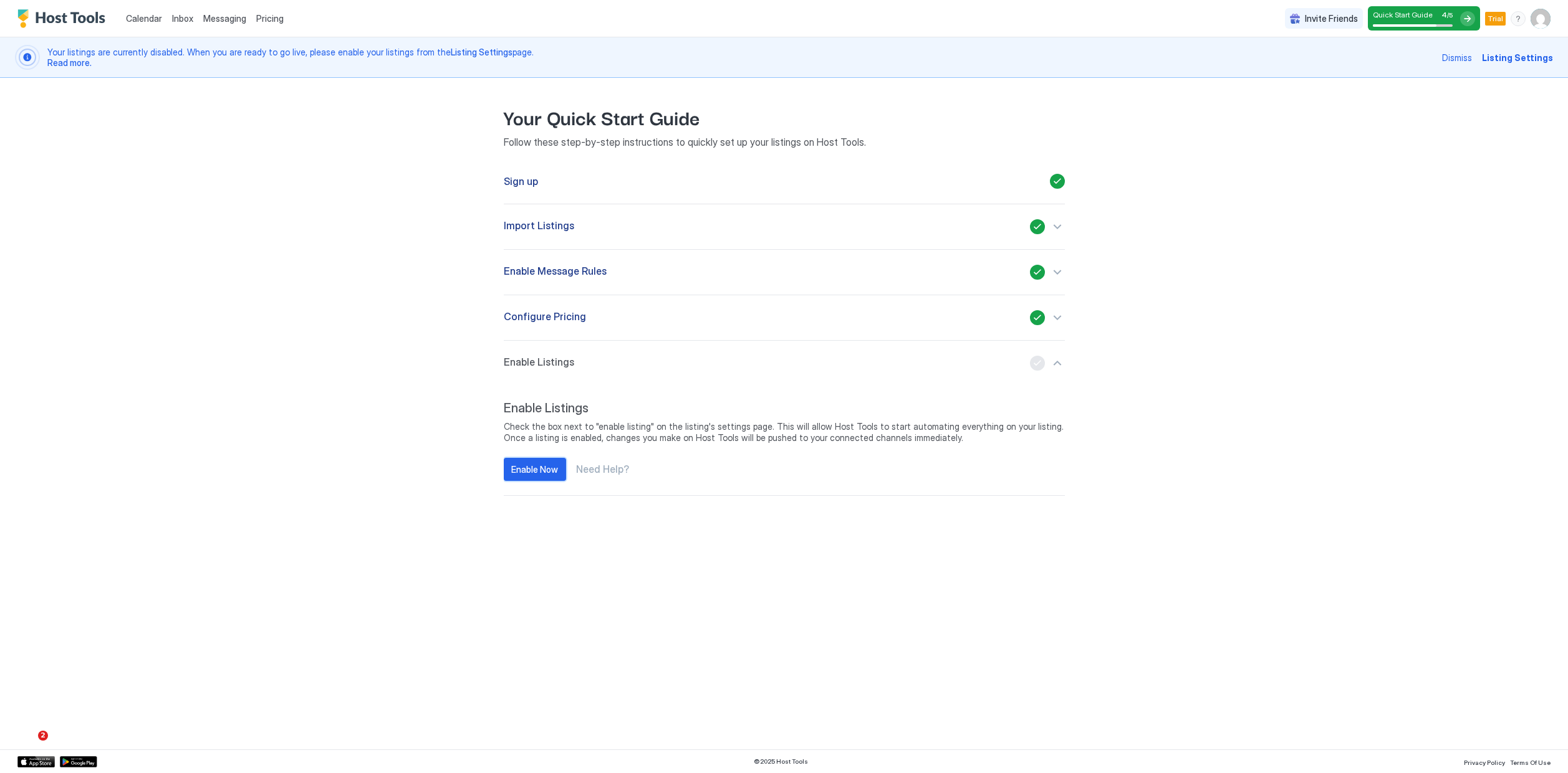
click at [560, 476] on button "Enable Now" at bounding box center [534, 469] width 62 height 23
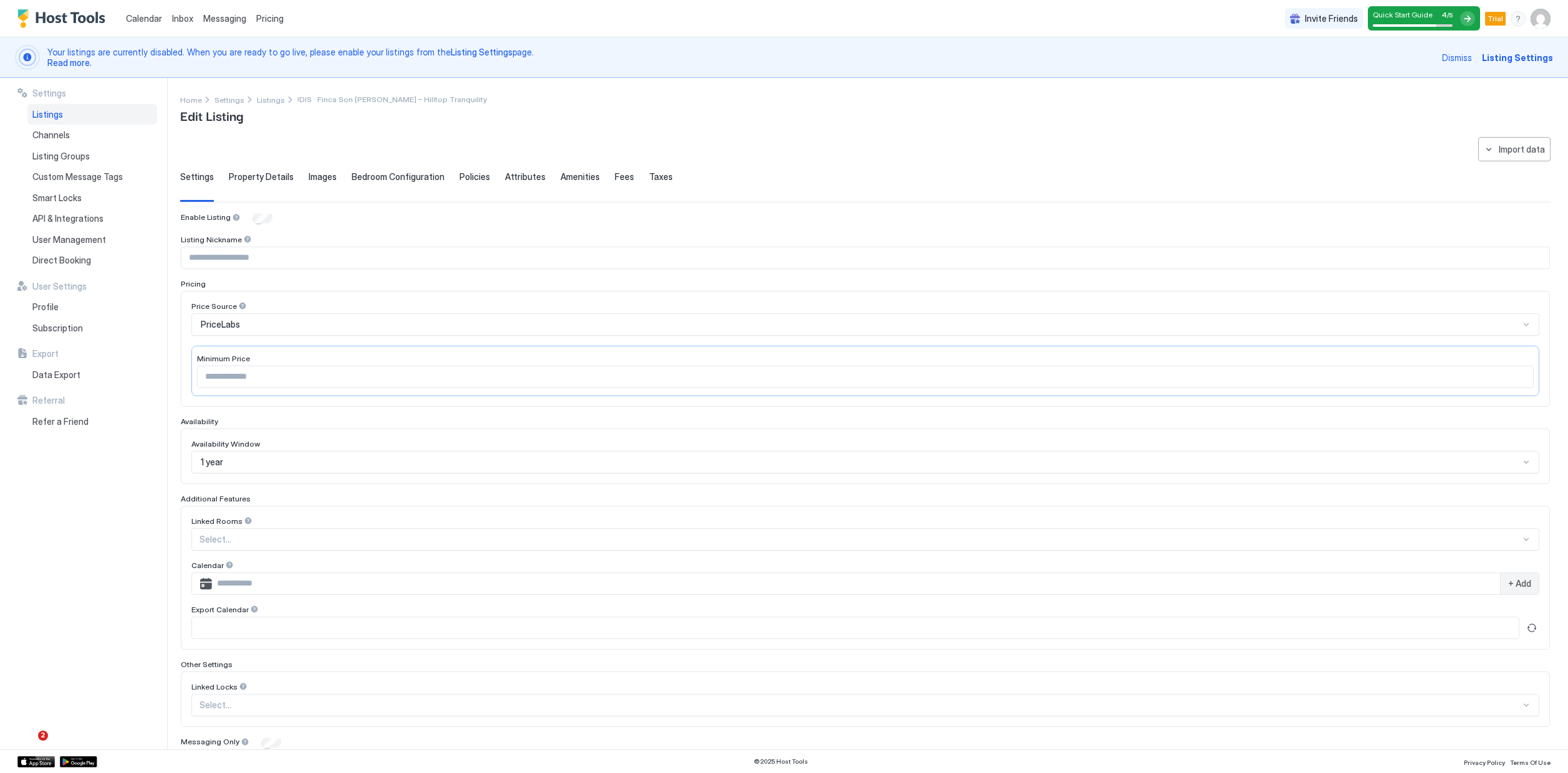
click at [1525, 58] on span "Listing Settings" at bounding box center [1517, 57] width 71 height 13
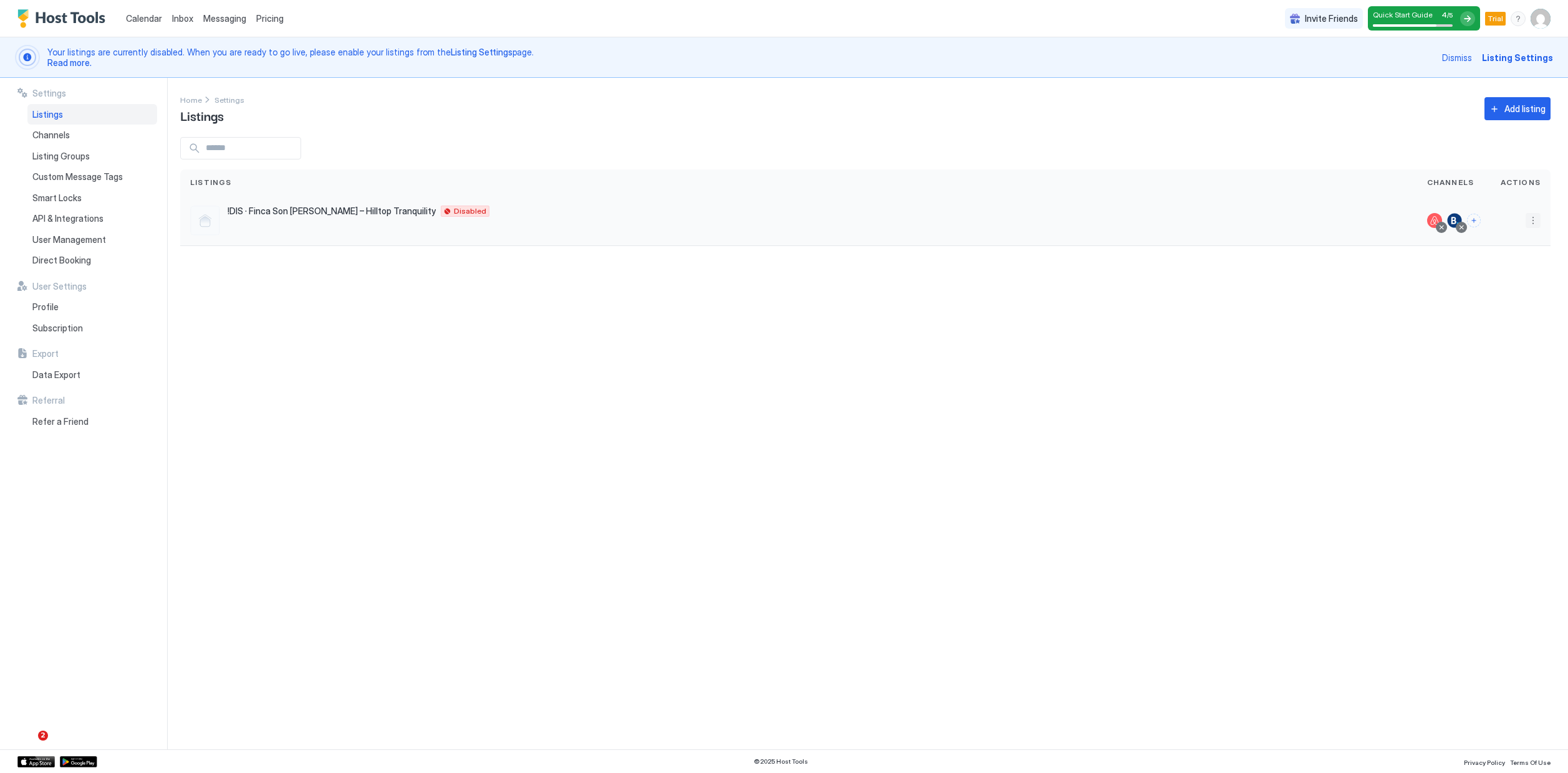
click at [1530, 219] on button "More options" at bounding box center [1533, 221] width 15 height 15
click at [1530, 219] on div at bounding box center [784, 386] width 1568 height 773
click at [570, 238] on div "!DIS · Finca Son Pere – Hilltop Tranquility Ferreries 07750 ES Disabled" at bounding box center [798, 221] width 1236 height 51
click at [294, 206] on span "!DIS · Finca Son Pere – Hilltop Tranquility" at bounding box center [331, 211] width 208 height 11
click at [298, 211] on span "!DIS · Finca Son Pere – Hilltop Tranquility" at bounding box center [331, 211] width 208 height 11
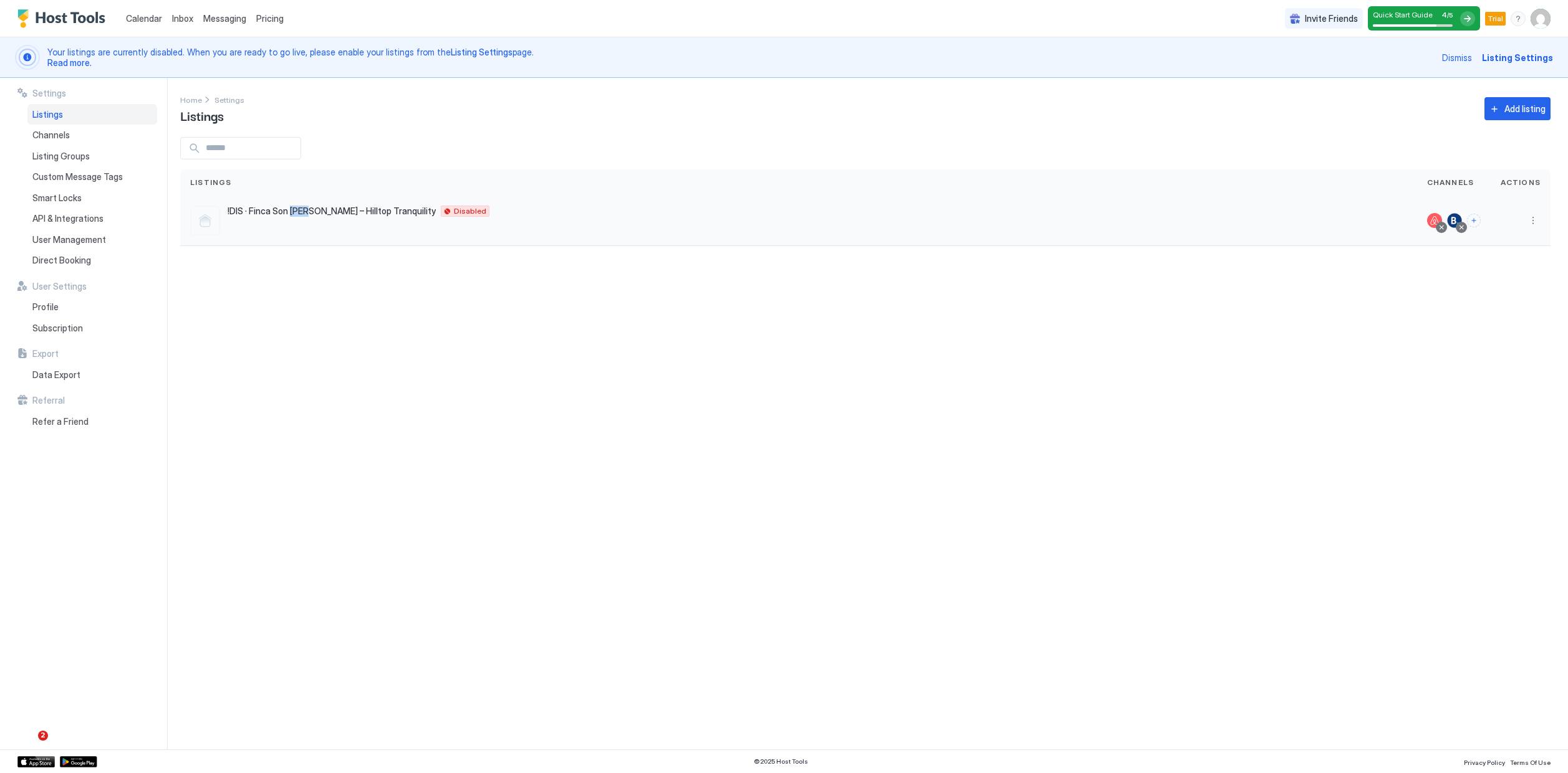
click at [298, 211] on span "!DIS · Finca Son Pere – Hilltop Tranquility" at bounding box center [331, 211] width 208 height 11
click at [1452, 13] on span "/ 5" at bounding box center [1450, 15] width 6 height 8
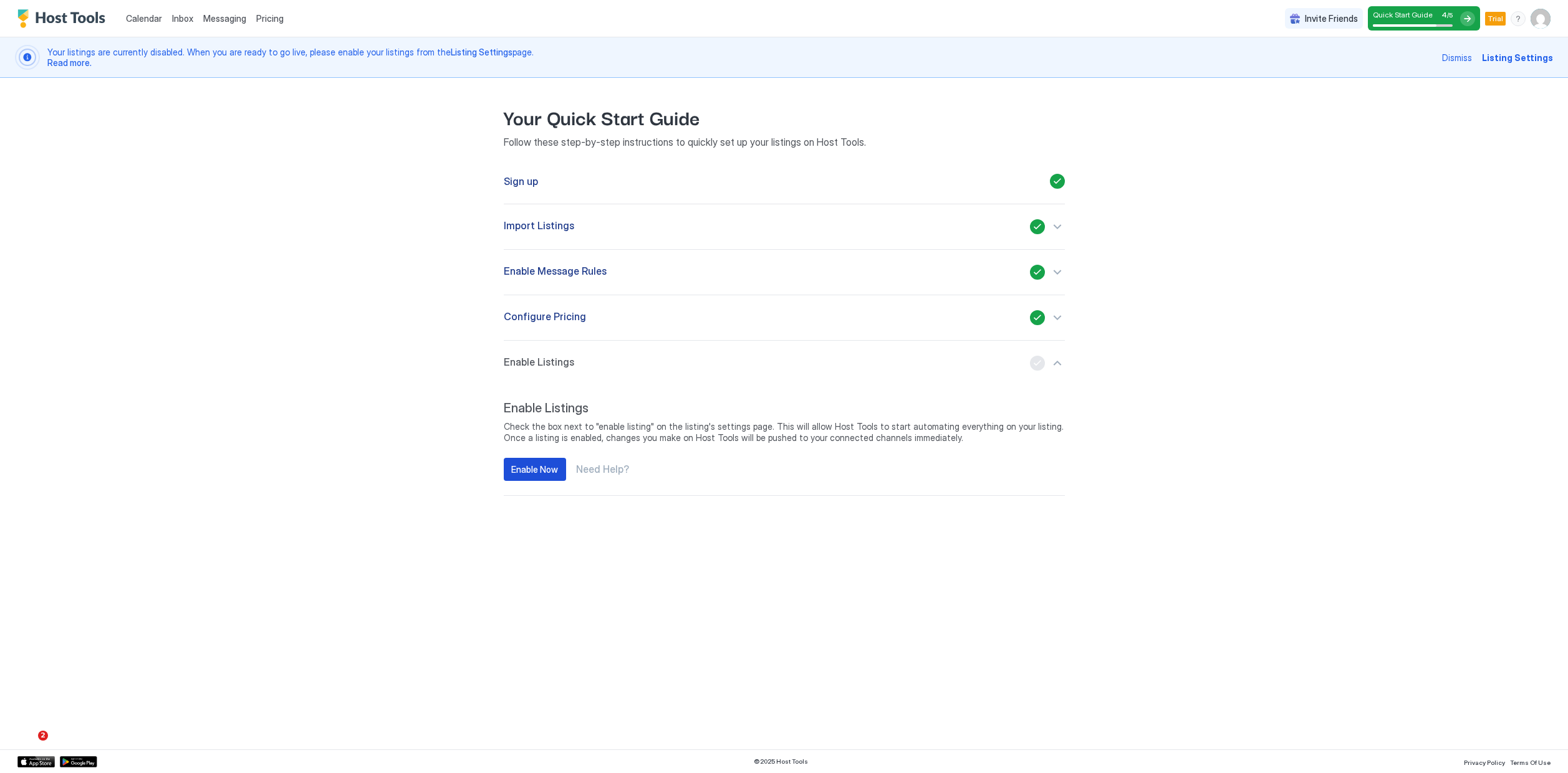
click at [531, 468] on div "Enable Now" at bounding box center [534, 469] width 47 height 13
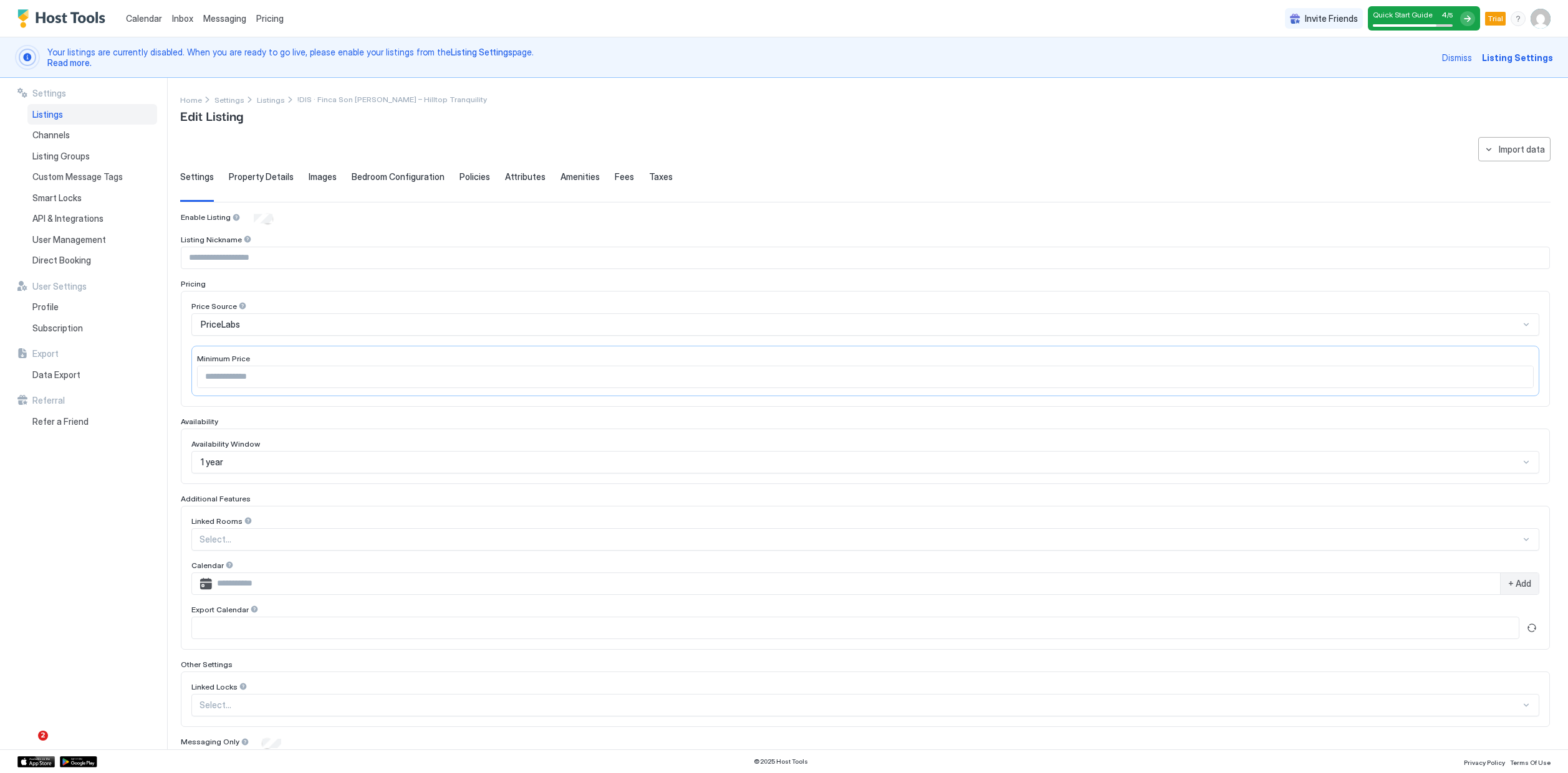
click at [1416, 20] on div "Quick Start Guide 4 / 5" at bounding box center [1413, 18] width 79 height 17
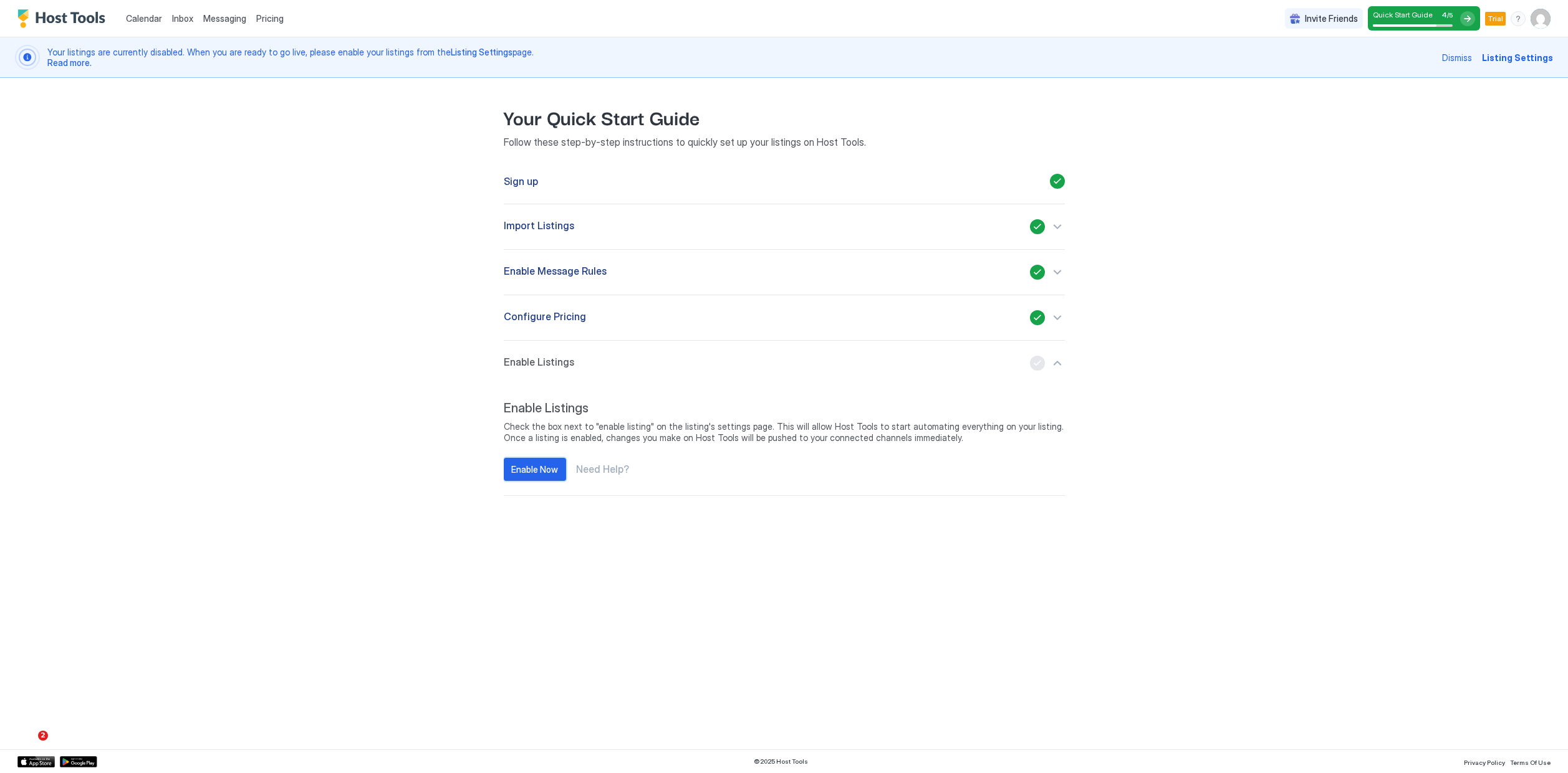
click at [536, 472] on div "Enable Now" at bounding box center [534, 469] width 47 height 13
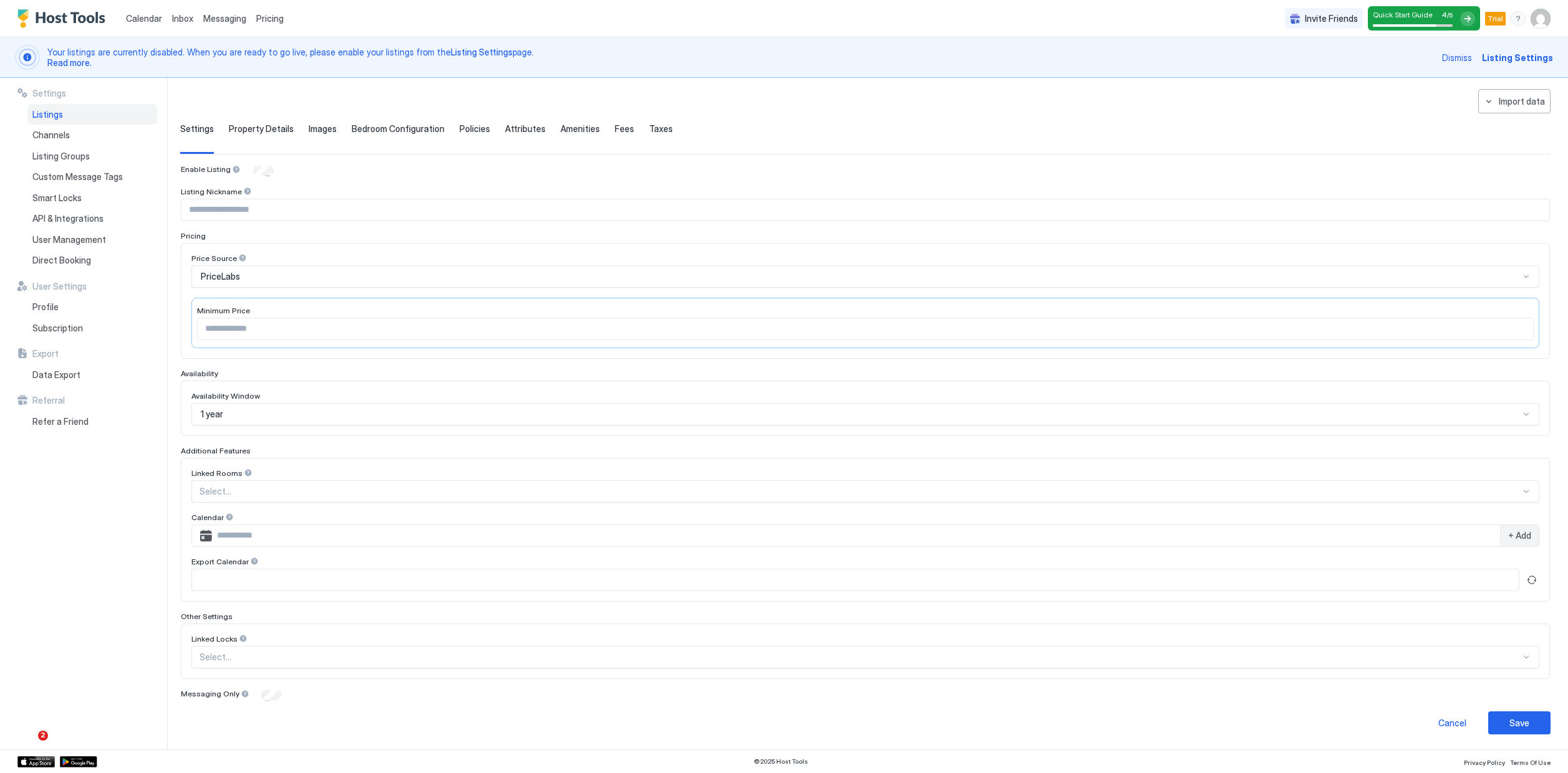
scroll to position [47, 0]
click at [1507, 723] on button "Save" at bounding box center [1518, 723] width 62 height 23
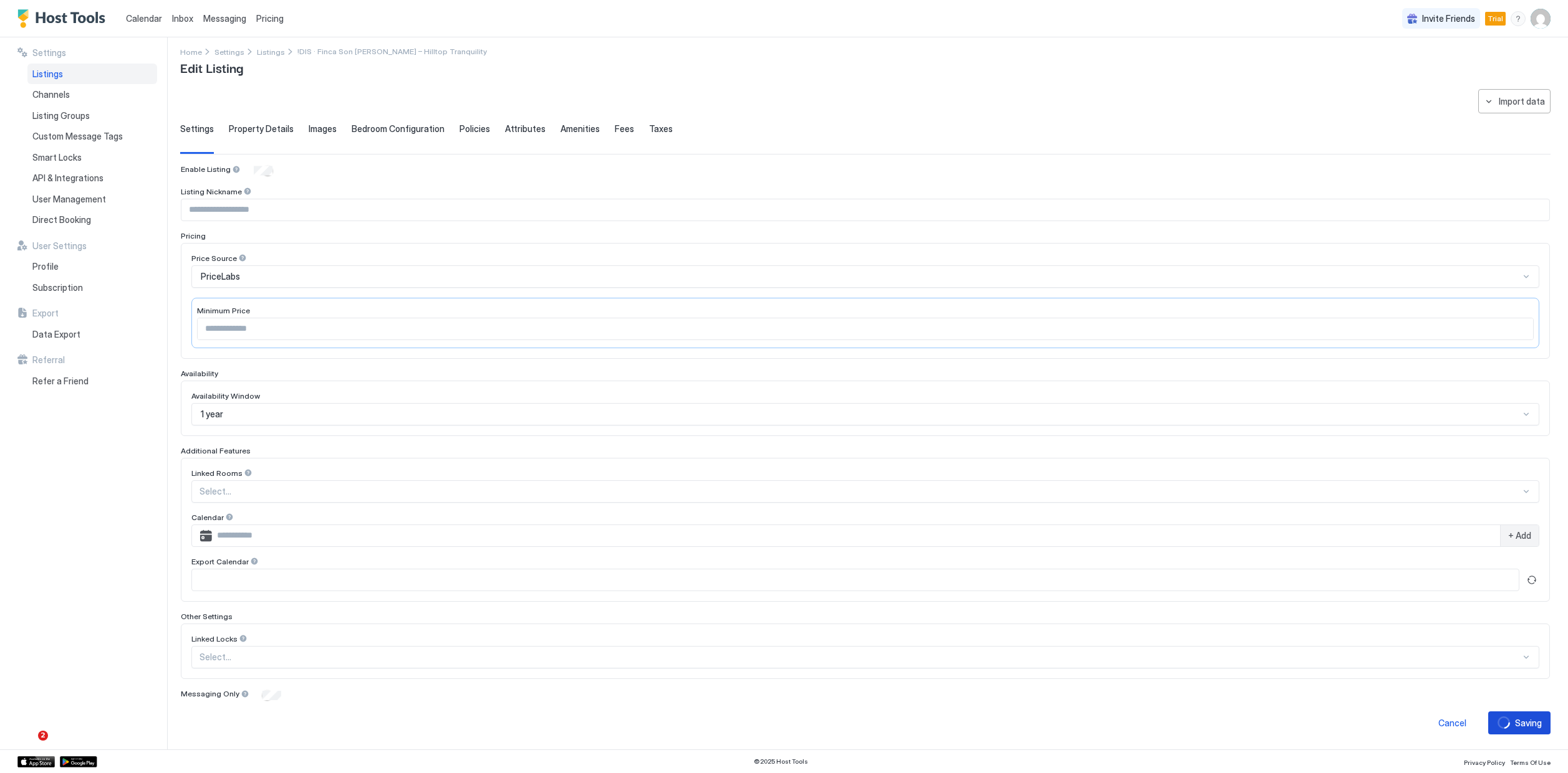
scroll to position [6, 0]
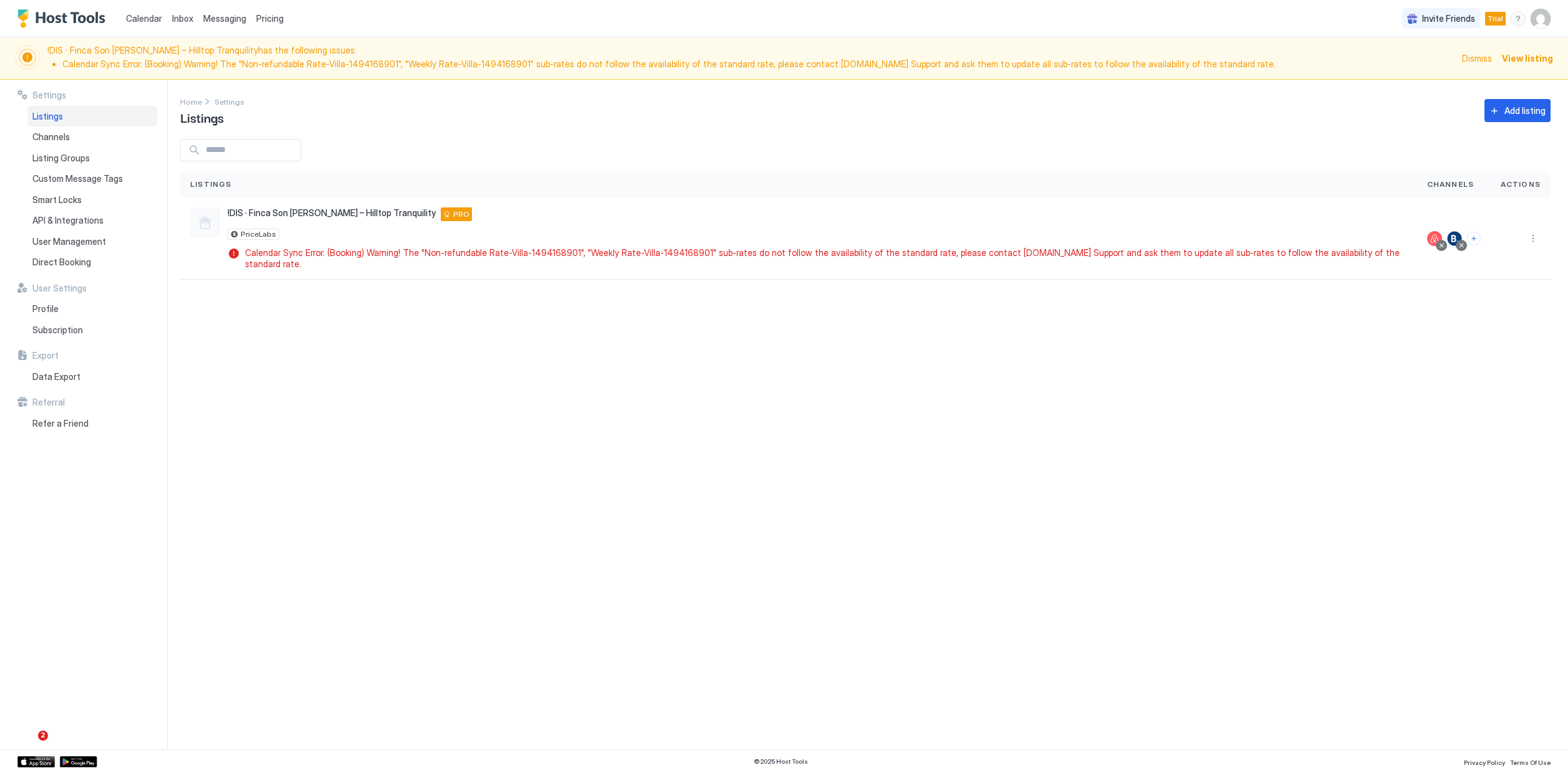
click at [267, 17] on span "Pricing" at bounding box center [270, 18] width 28 height 11
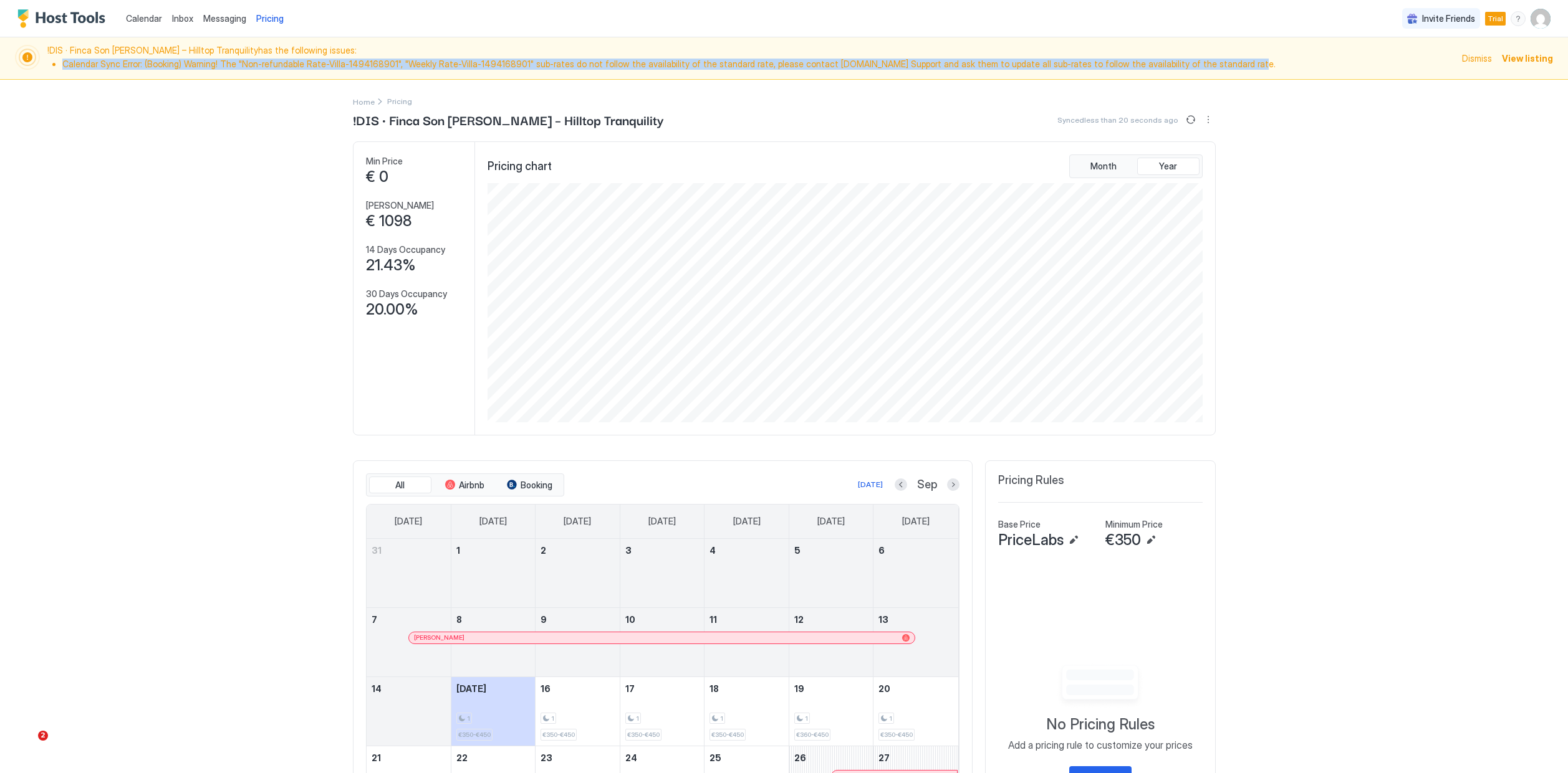
drag, startPoint x: 64, startPoint y: 63, endPoint x: 1221, endPoint y: 67, distance: 1157.0
click at [1221, 67] on li "Calendar Sync Error: (Booking) Warning! The "Non-refundable Rate-Villa-14941689…" at bounding box center [758, 64] width 1392 height 11
copy li "Calendar Sync Error: (Booking) Warning! The "Non-refundable Rate-Villa-14941689…"
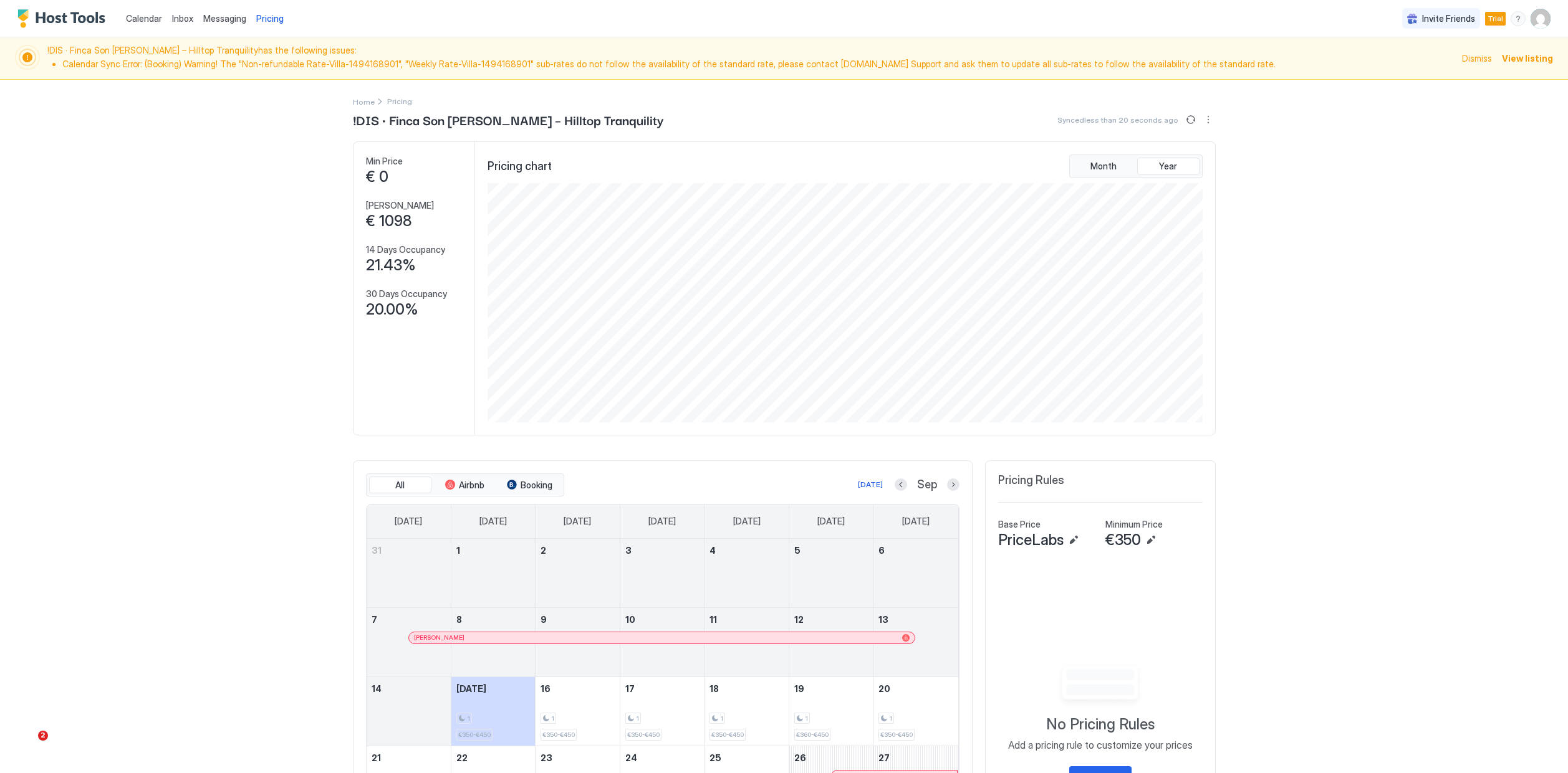
click at [1526, 54] on span "View listing" at bounding box center [1526, 58] width 51 height 13
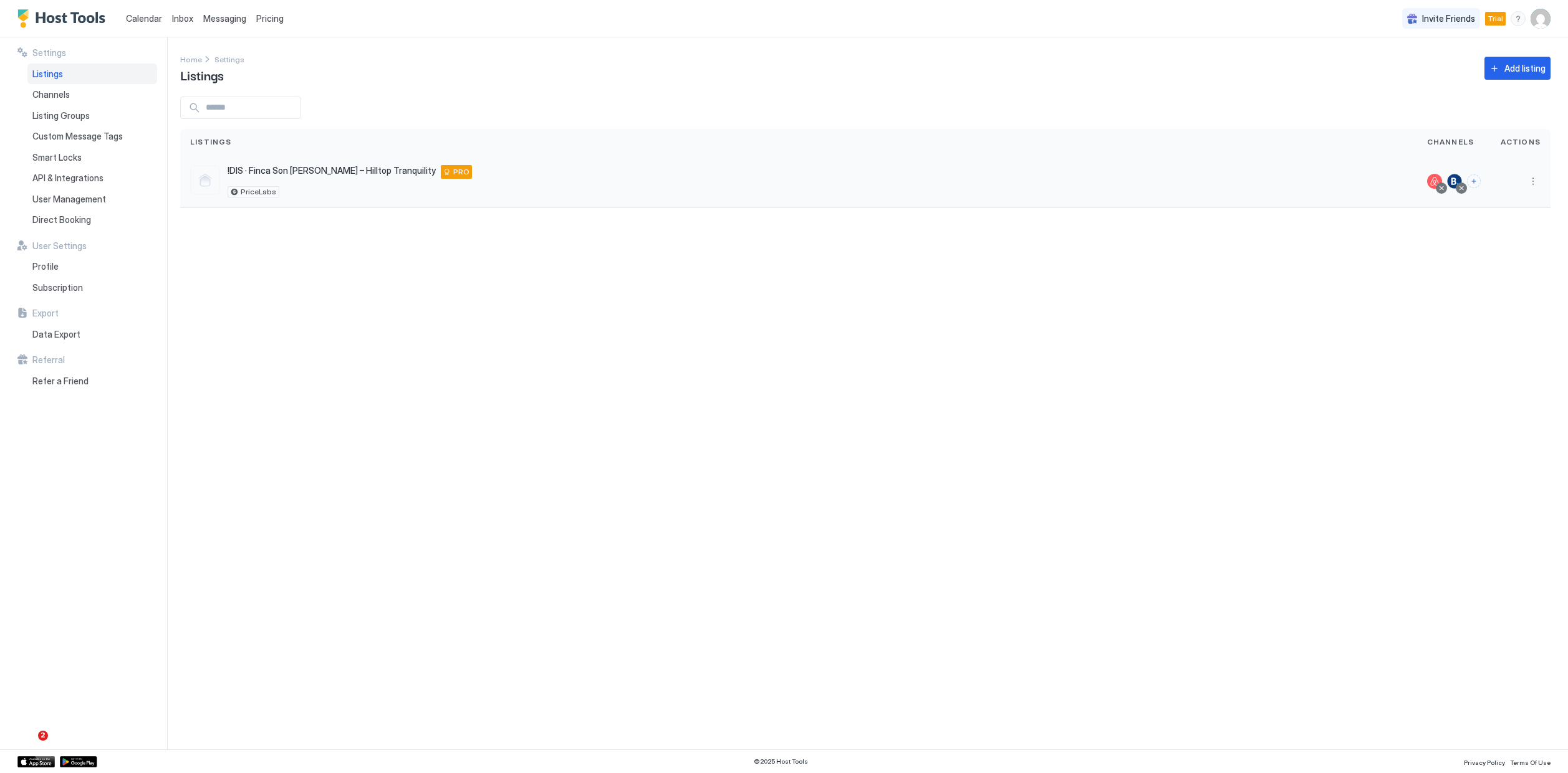
click at [564, 190] on div "!DIS · Finca Son Pere – Hilltop Tranquility Ferreries 07750 ES PRO PriceLabs" at bounding box center [798, 181] width 1217 height 32
click at [441, 170] on div "PRO" at bounding box center [456, 172] width 31 height 14
click at [453, 173] on span "PRO" at bounding box center [461, 172] width 17 height 11
click at [453, 170] on span "PRO" at bounding box center [461, 172] width 17 height 11
click at [269, 21] on span "Pricing" at bounding box center [270, 18] width 28 height 11
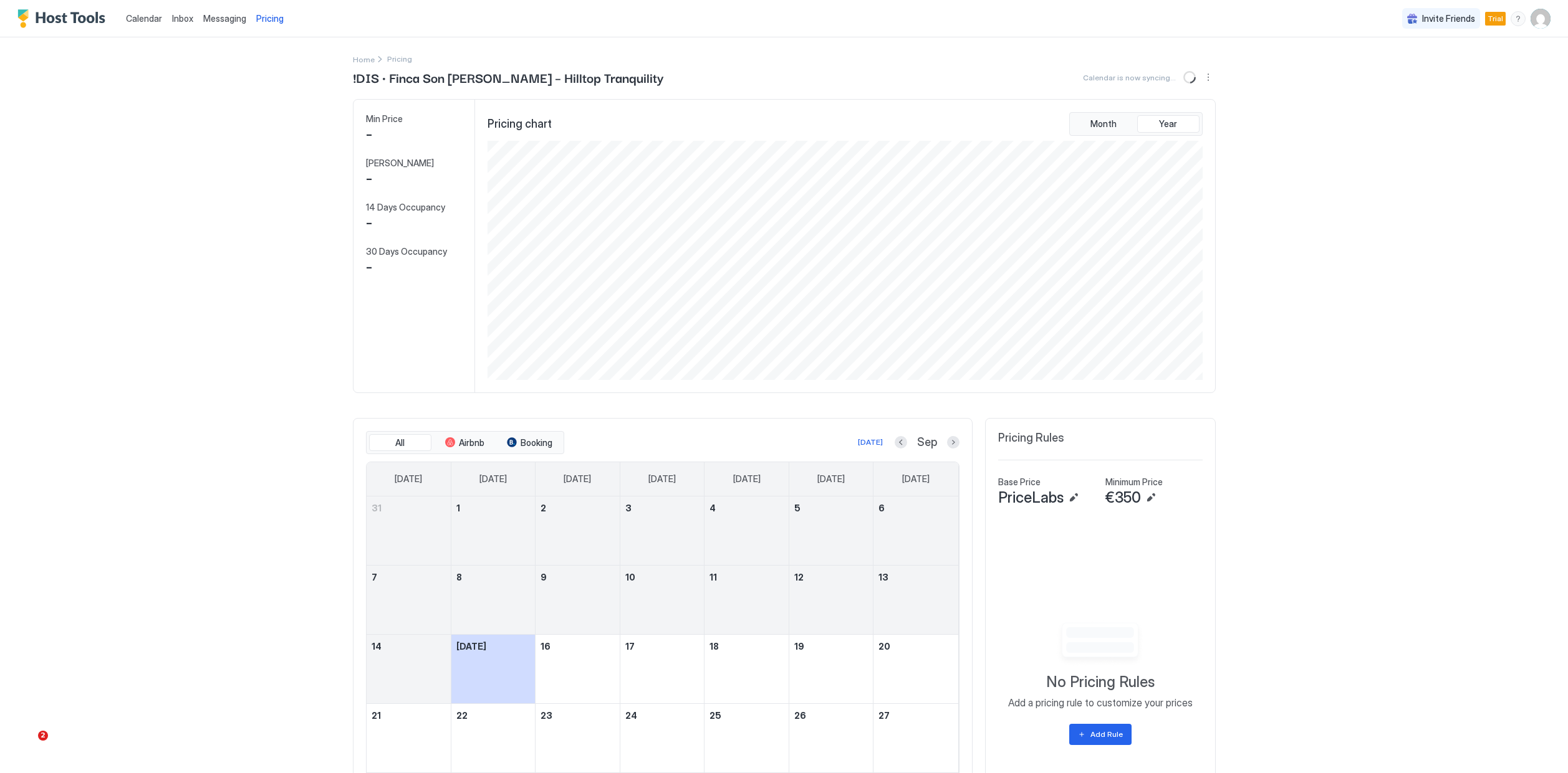
scroll to position [239, 717]
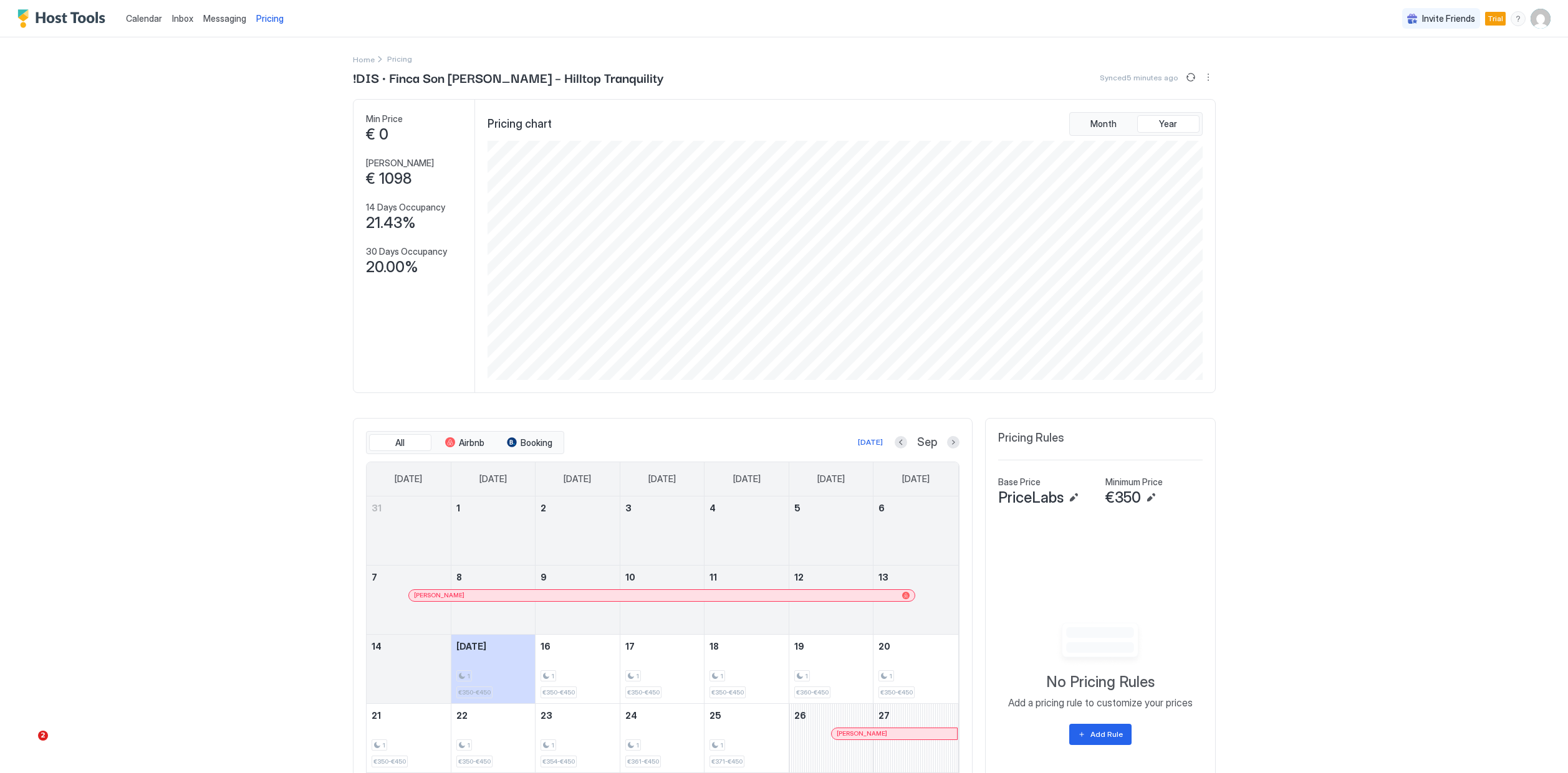
click at [1506, 18] on div "Invite Friends Trial TR" at bounding box center [1476, 18] width 149 height 37
click at [1535, 18] on img "User profile" at bounding box center [1540, 18] width 20 height 20
click at [1509, 62] on div "Settings" at bounding box center [1470, 70] width 158 height 22
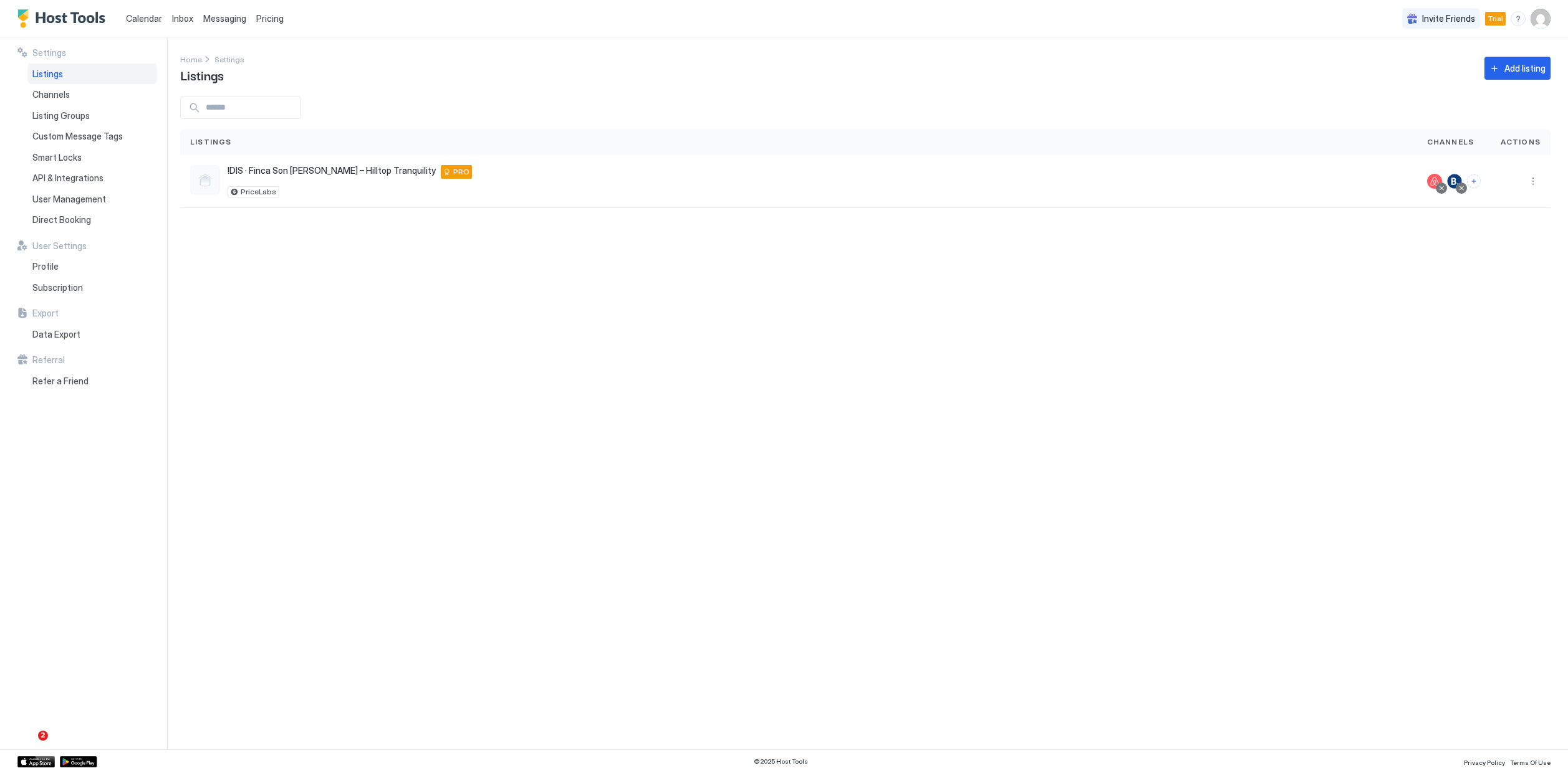
click at [275, 15] on span "Pricing" at bounding box center [270, 18] width 28 height 11
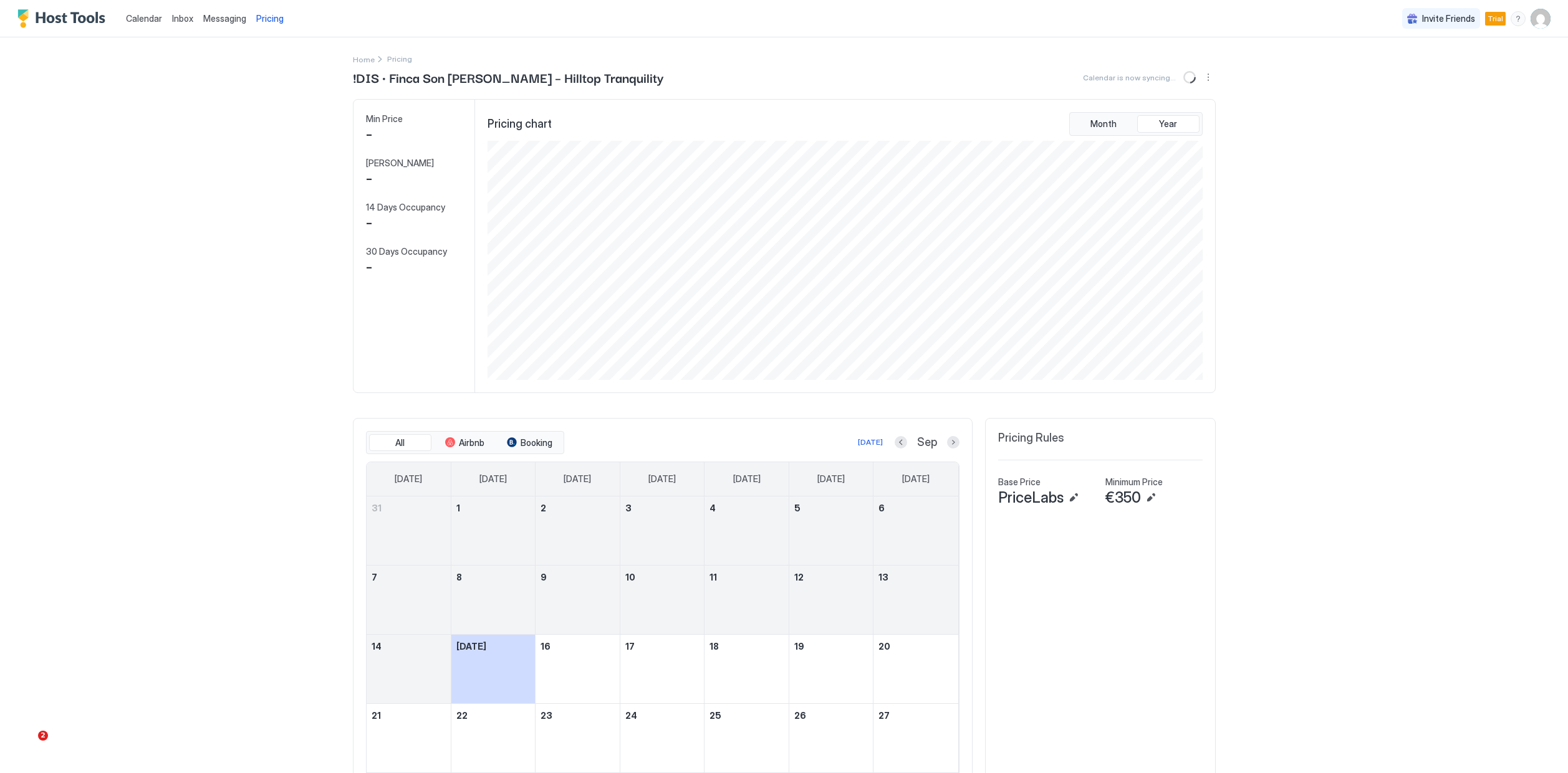
scroll to position [239, 717]
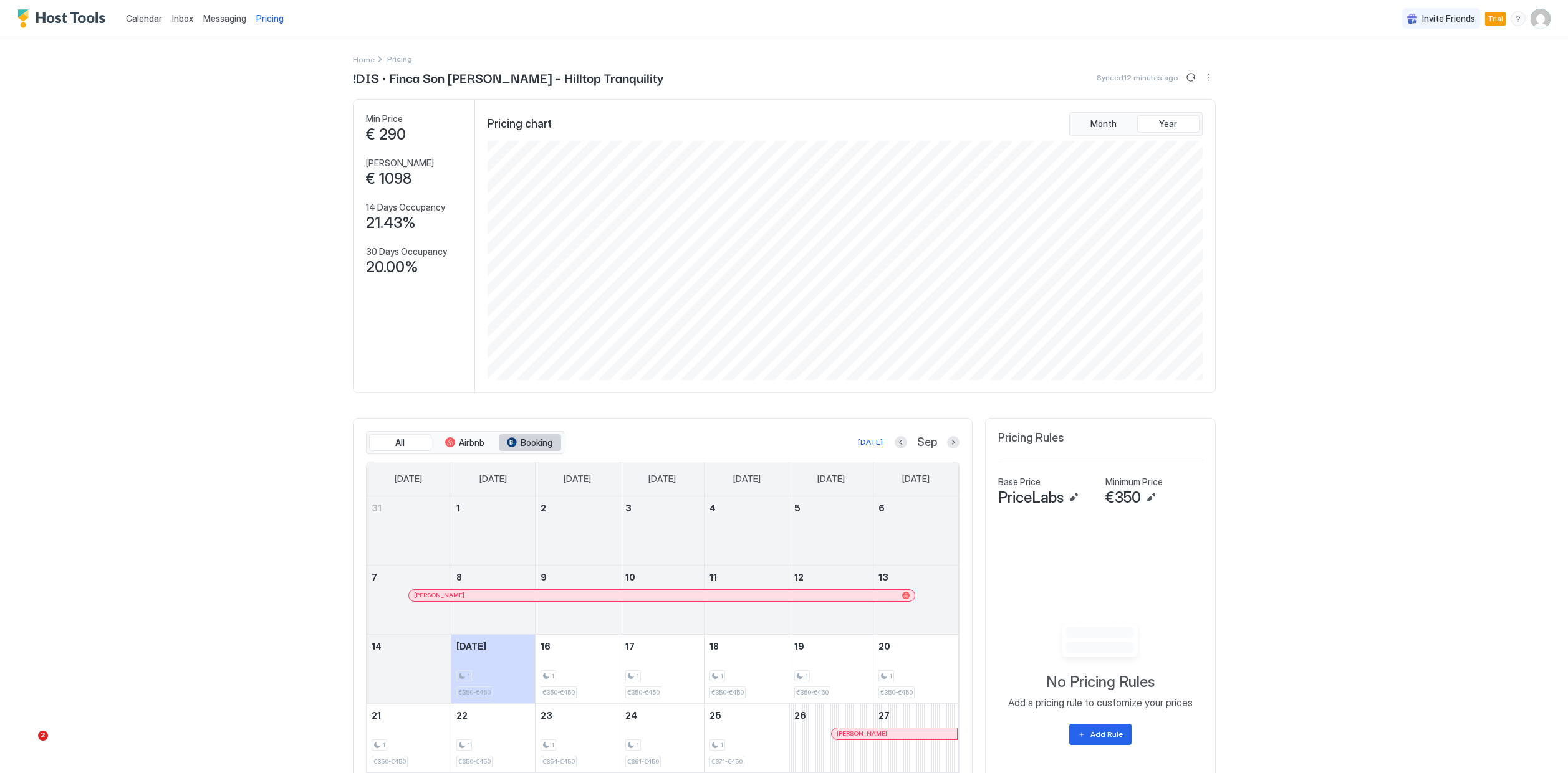
click at [537, 438] on span "Booking" at bounding box center [536, 443] width 31 height 11
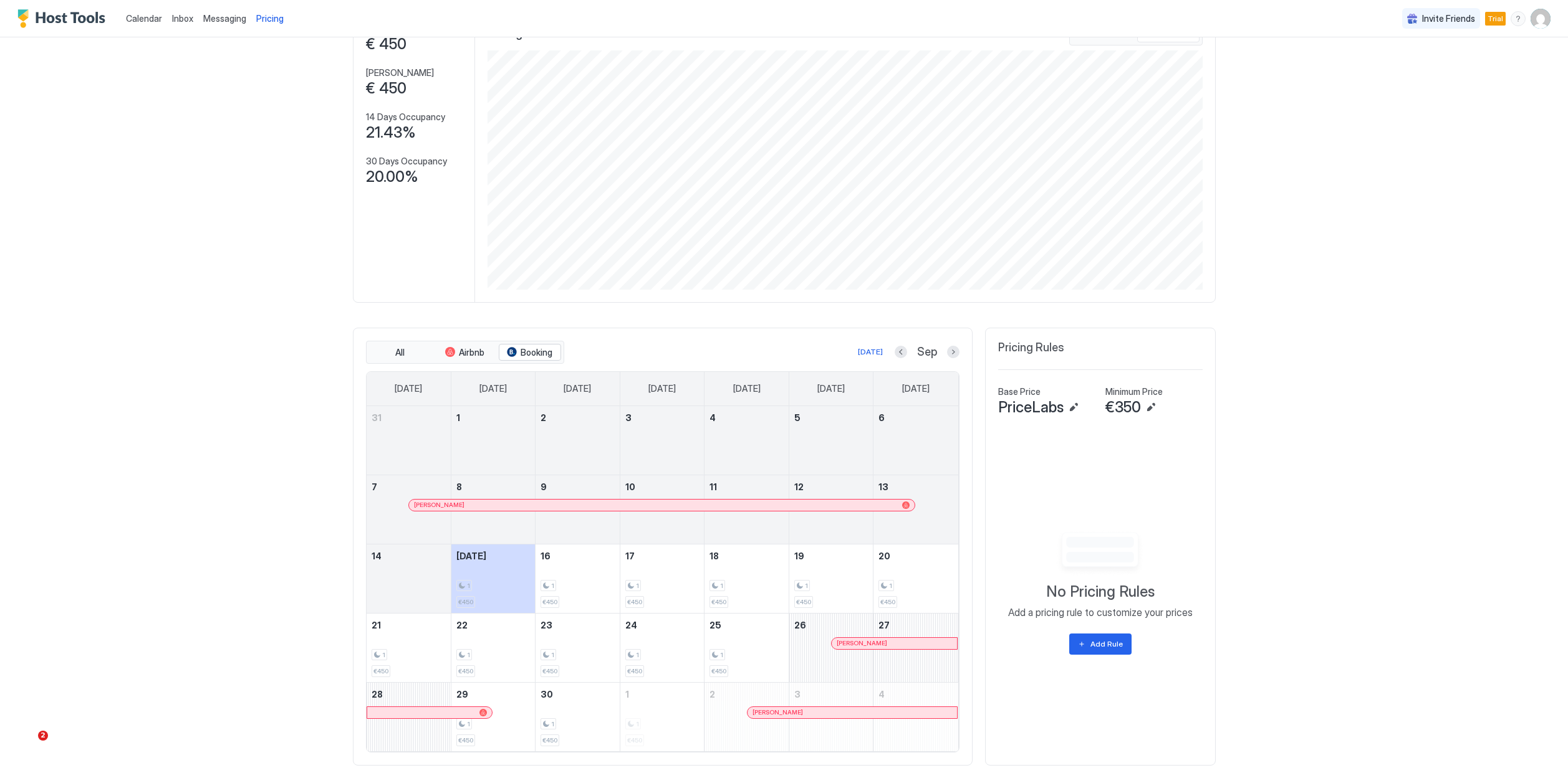
scroll to position [91, 0]
click at [1110, 633] on button "Add Rule" at bounding box center [1100, 643] width 62 height 21
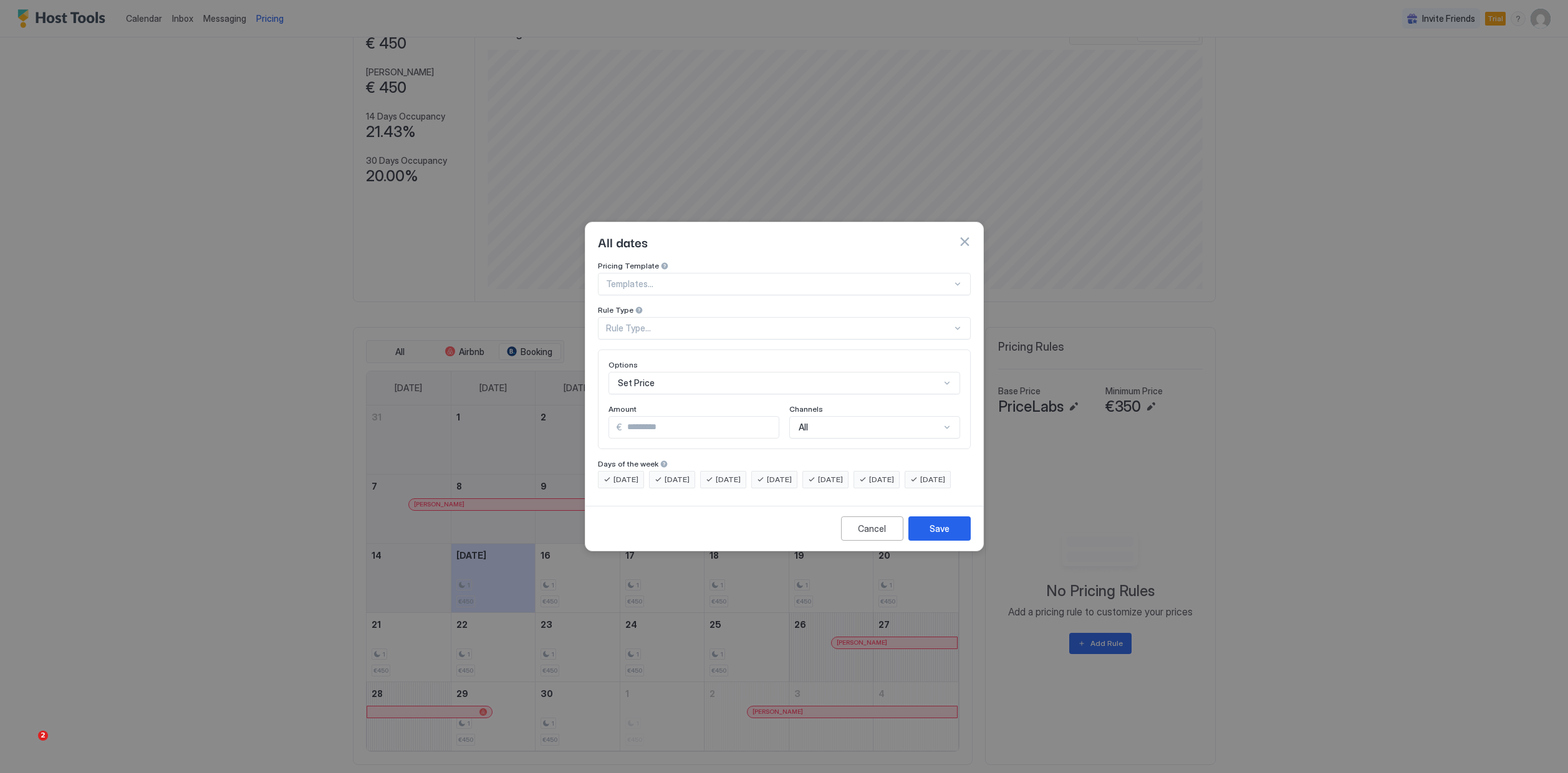
click at [787, 279] on div at bounding box center [779, 284] width 346 height 11
click at [966, 236] on button "button" at bounding box center [964, 241] width 12 height 12
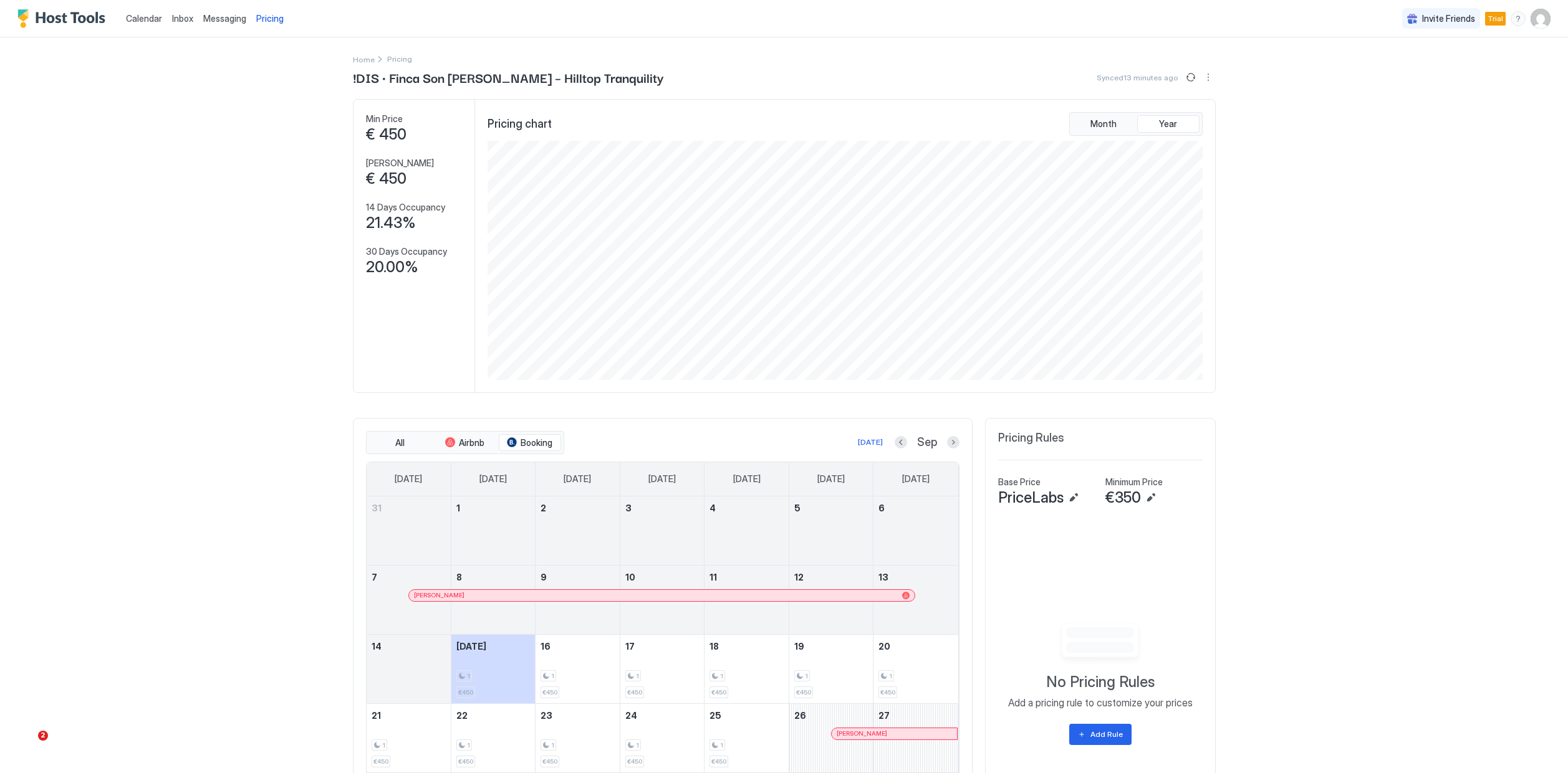
scroll to position [0, 0]
click at [68, 19] on img "Host Tools Logo" at bounding box center [64, 18] width 93 height 18
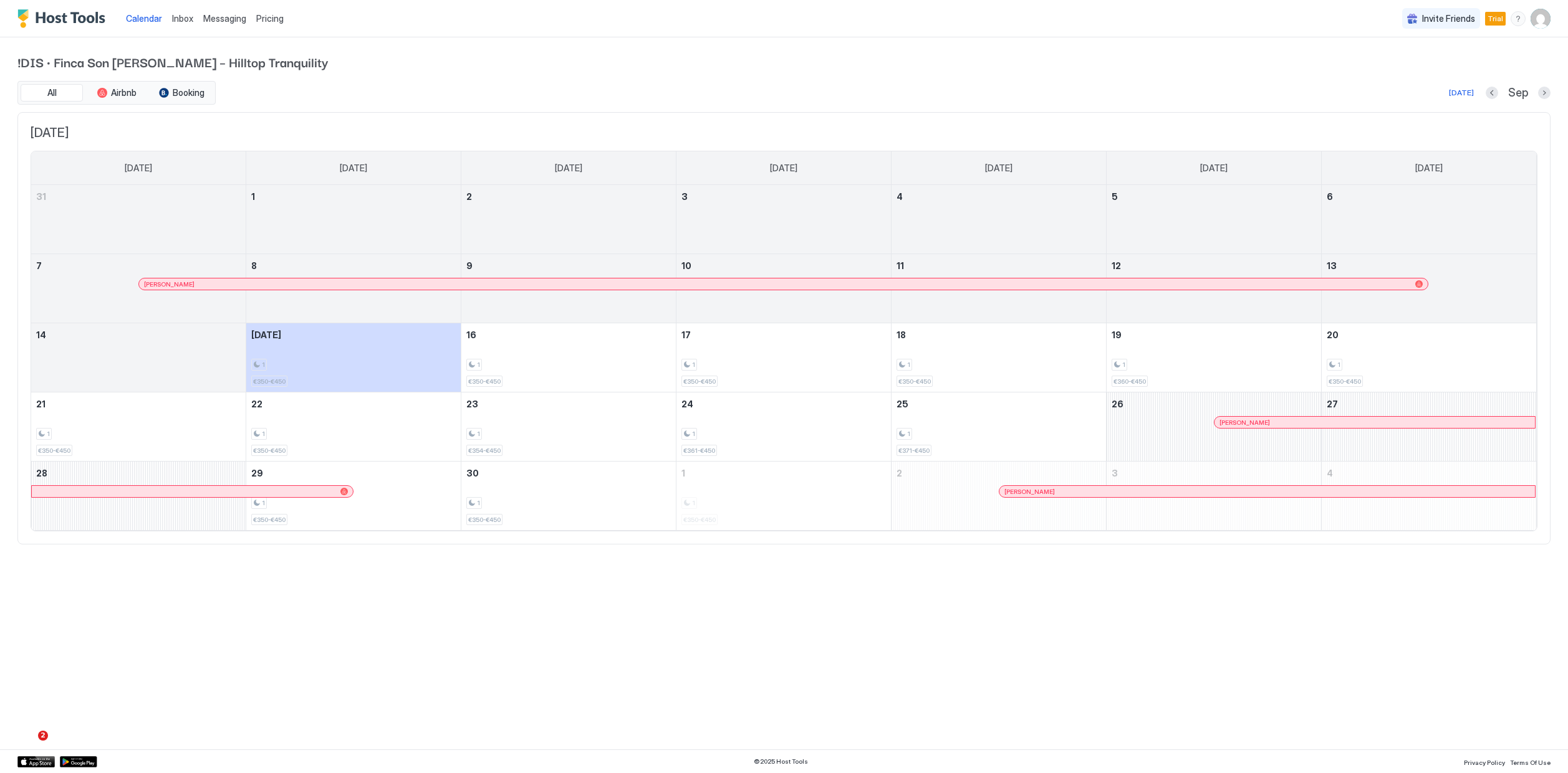
click at [206, 20] on span "Messaging" at bounding box center [225, 18] width 43 height 10
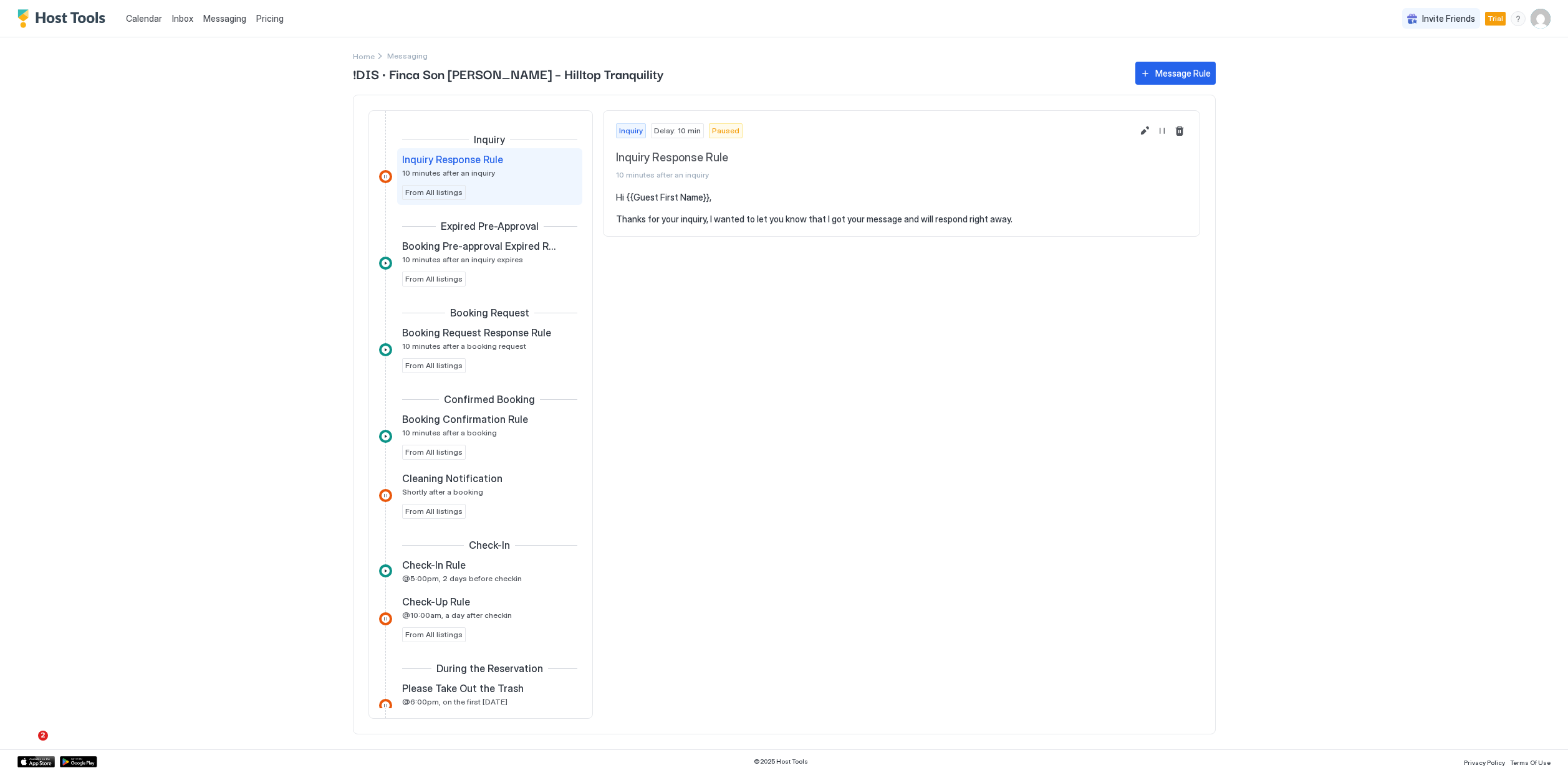
click at [173, 19] on span "Inbox" at bounding box center [182, 18] width 21 height 10
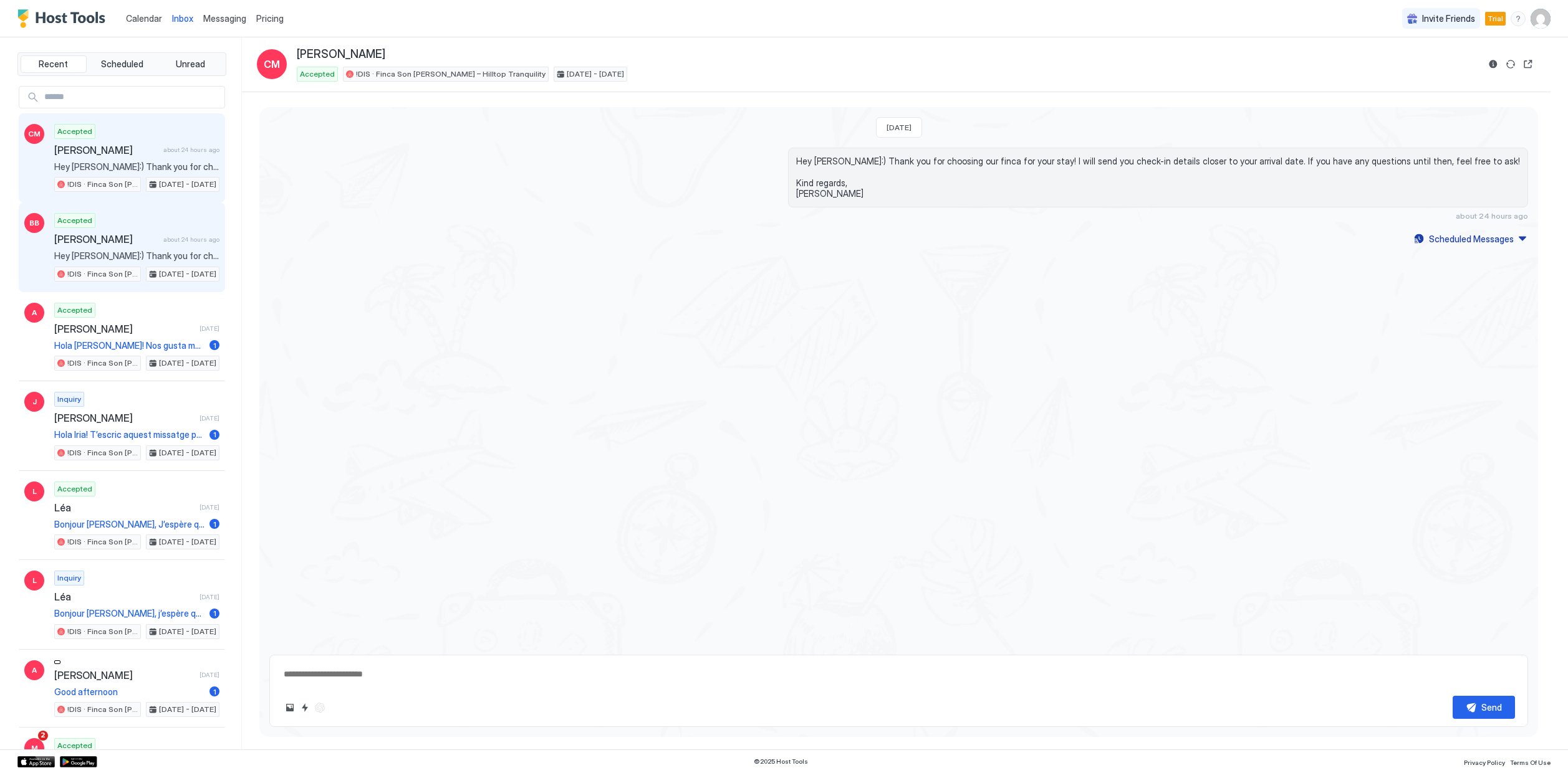
click at [97, 254] on span "Hey Bethany:) Thank you for choosing our finca for your stay! I will send you c…" at bounding box center [137, 256] width 165 height 11
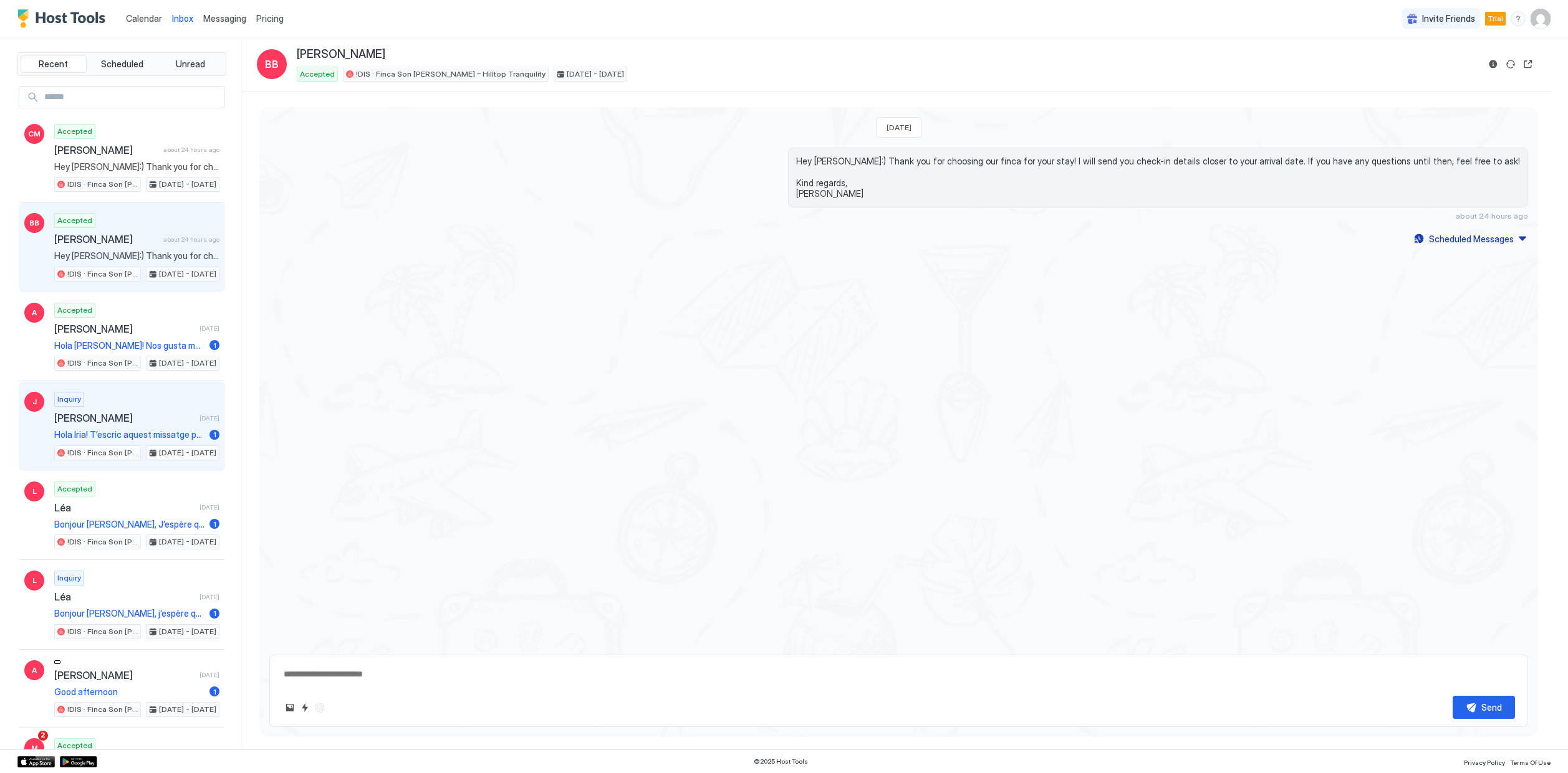
click at [128, 393] on div "Inquiry Jana 18 days ago Hola Iria! T’escric aquest missatge perquè amb la meva…" at bounding box center [137, 426] width 165 height 68
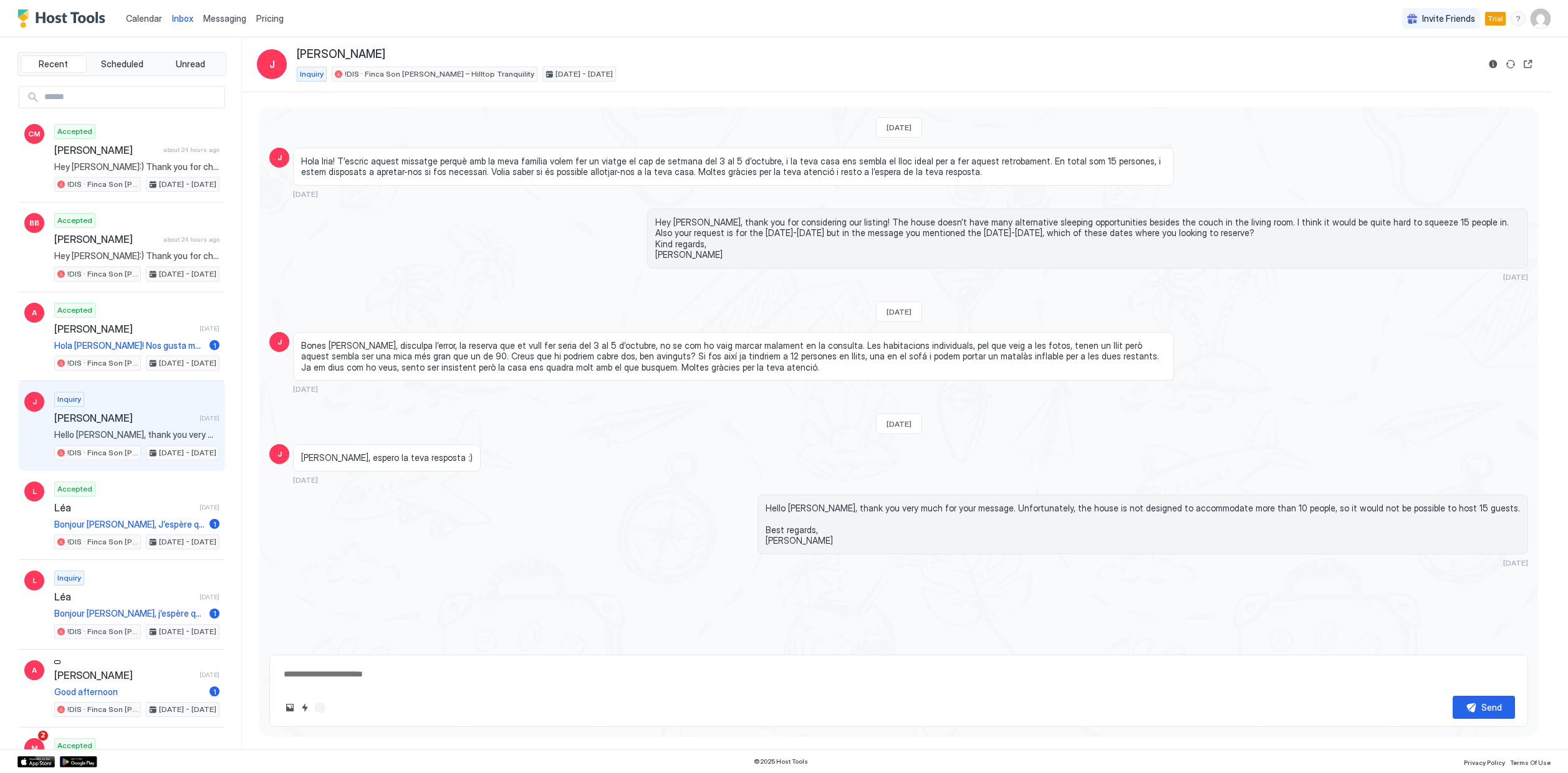
type textarea "*"
click at [1538, 17] on img "User profile" at bounding box center [1540, 18] width 20 height 20
click at [1461, 70] on div "Settings" at bounding box center [1470, 70] width 158 height 22
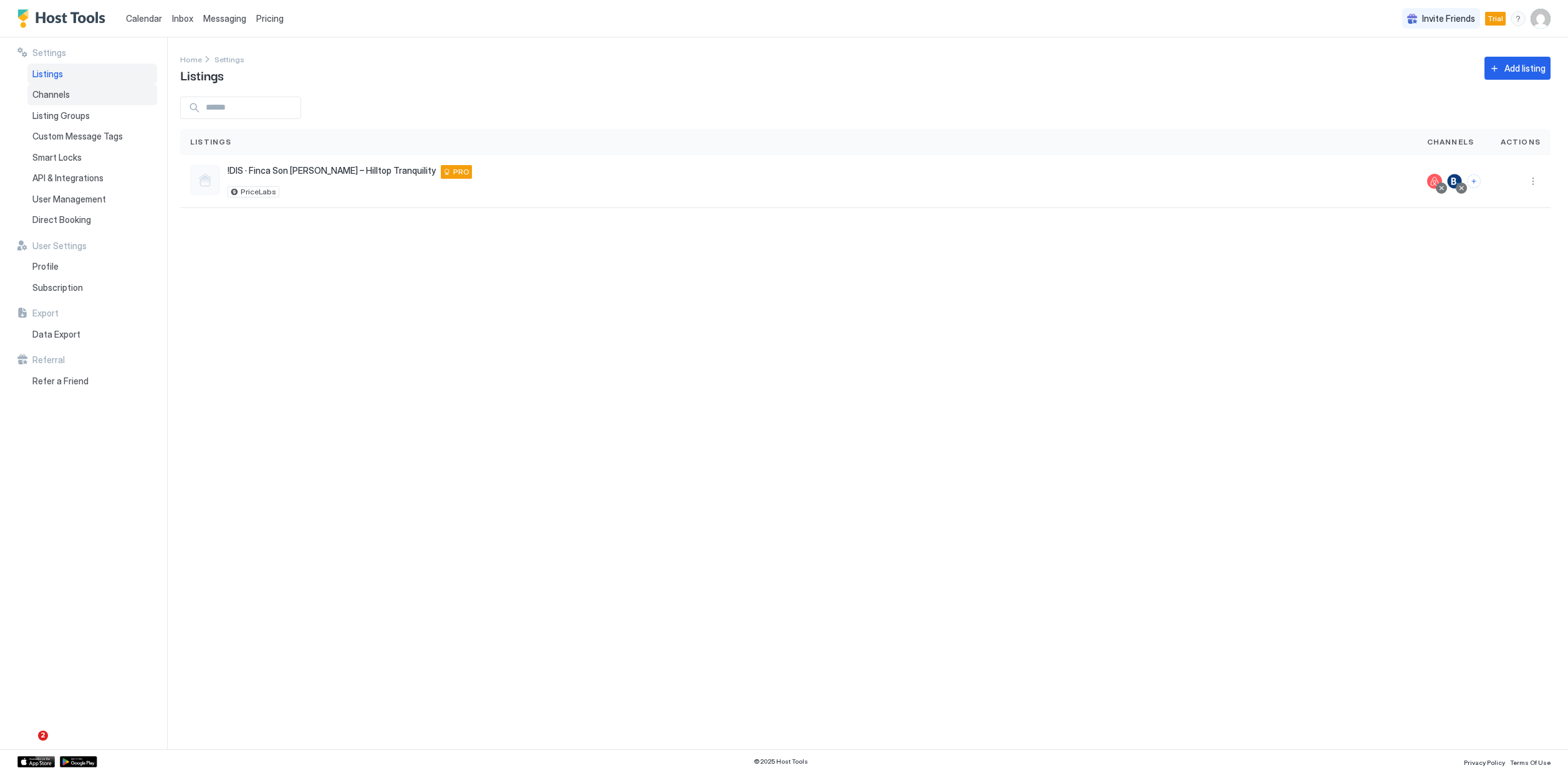
click at [101, 98] on div "Channels" at bounding box center [92, 94] width 129 height 21
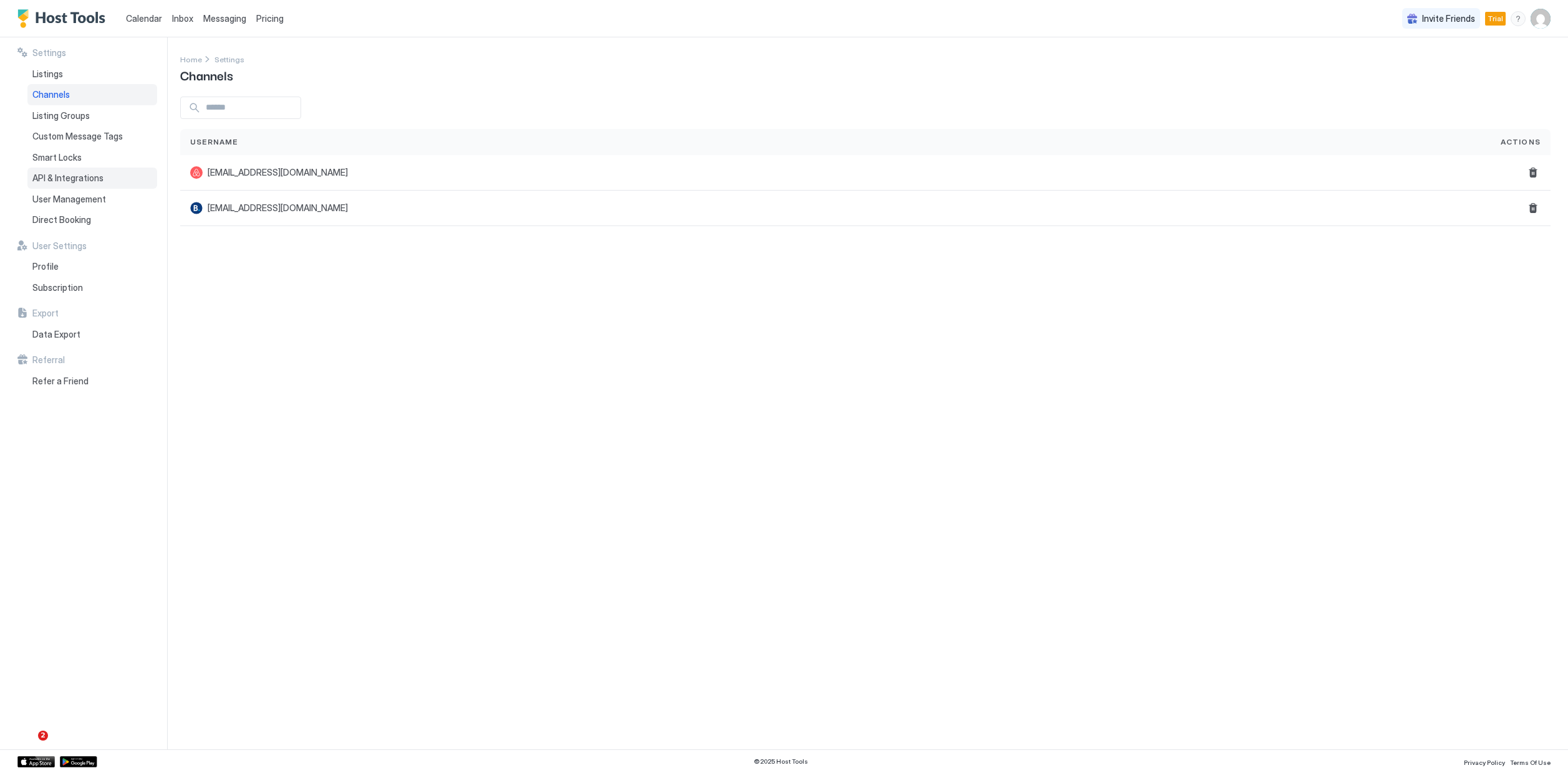
click at [100, 183] on div "API & Integrations" at bounding box center [92, 177] width 129 height 21
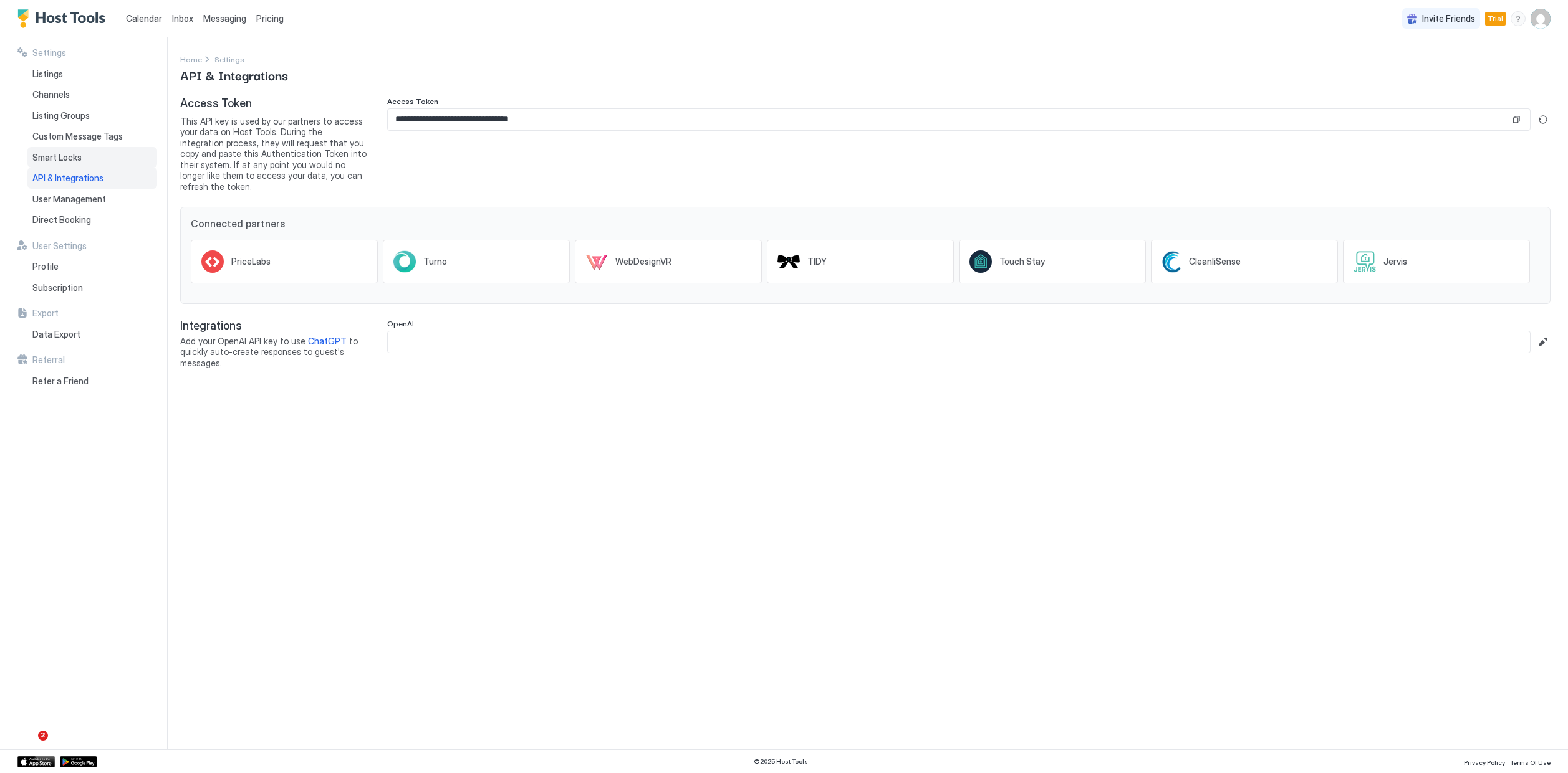
click at [61, 147] on div "Smart Locks" at bounding box center [92, 157] width 129 height 21
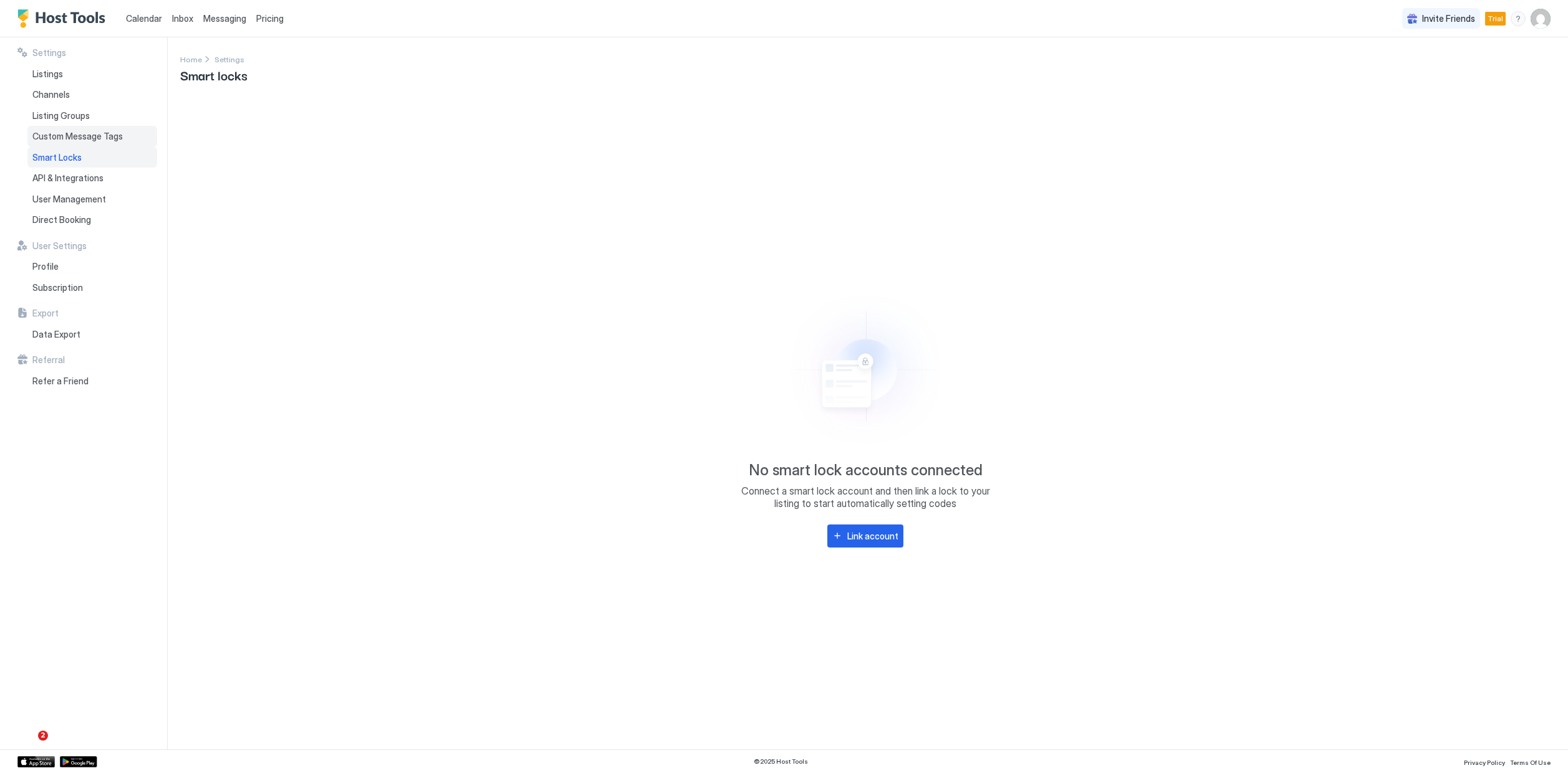
click at [60, 137] on span "Custom Message Tags" at bounding box center [78, 137] width 91 height 11
click at [60, 113] on span "Listing Groups" at bounding box center [61, 115] width 57 height 11
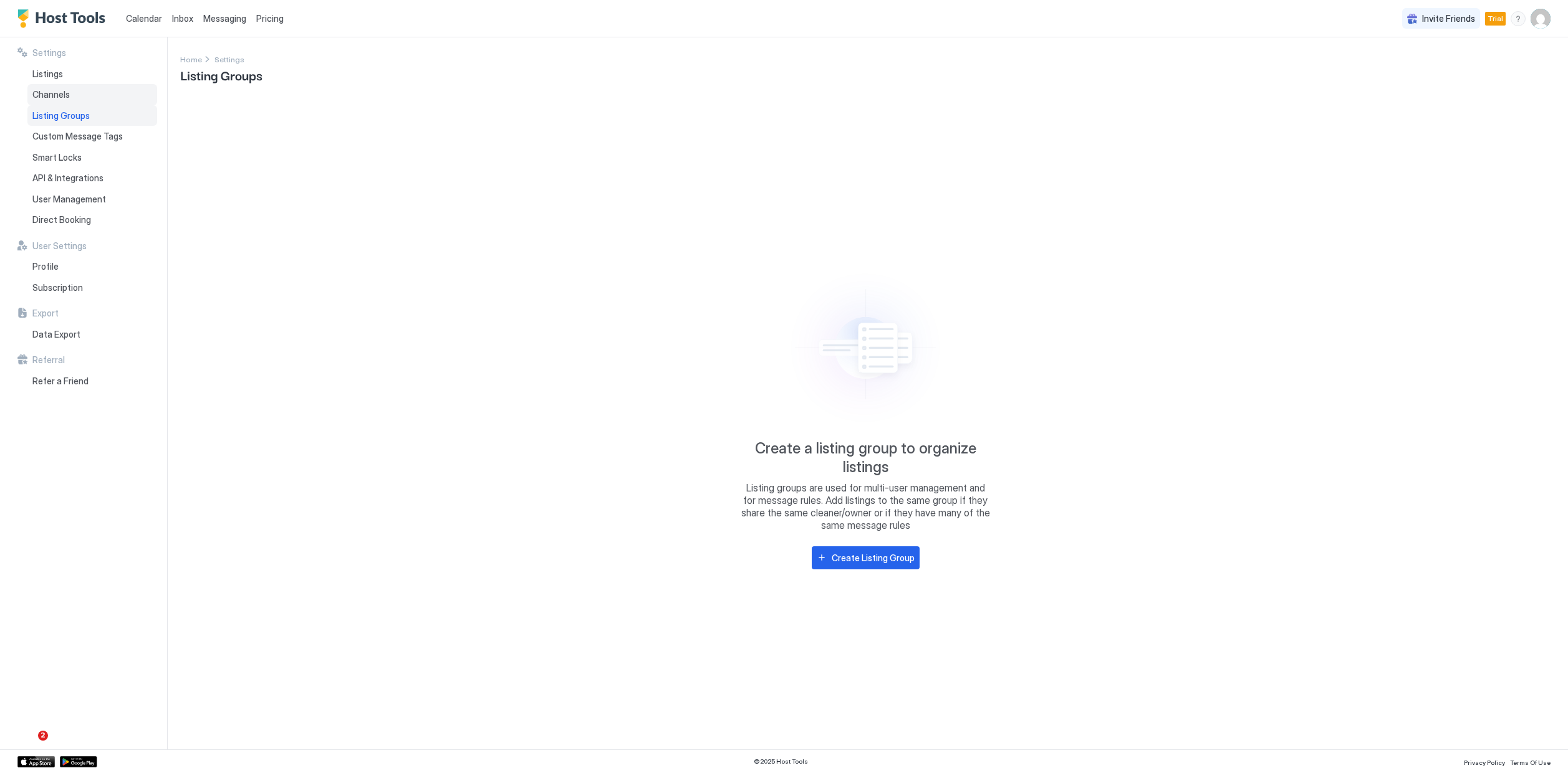
click at [60, 102] on div "Channels" at bounding box center [92, 94] width 129 height 21
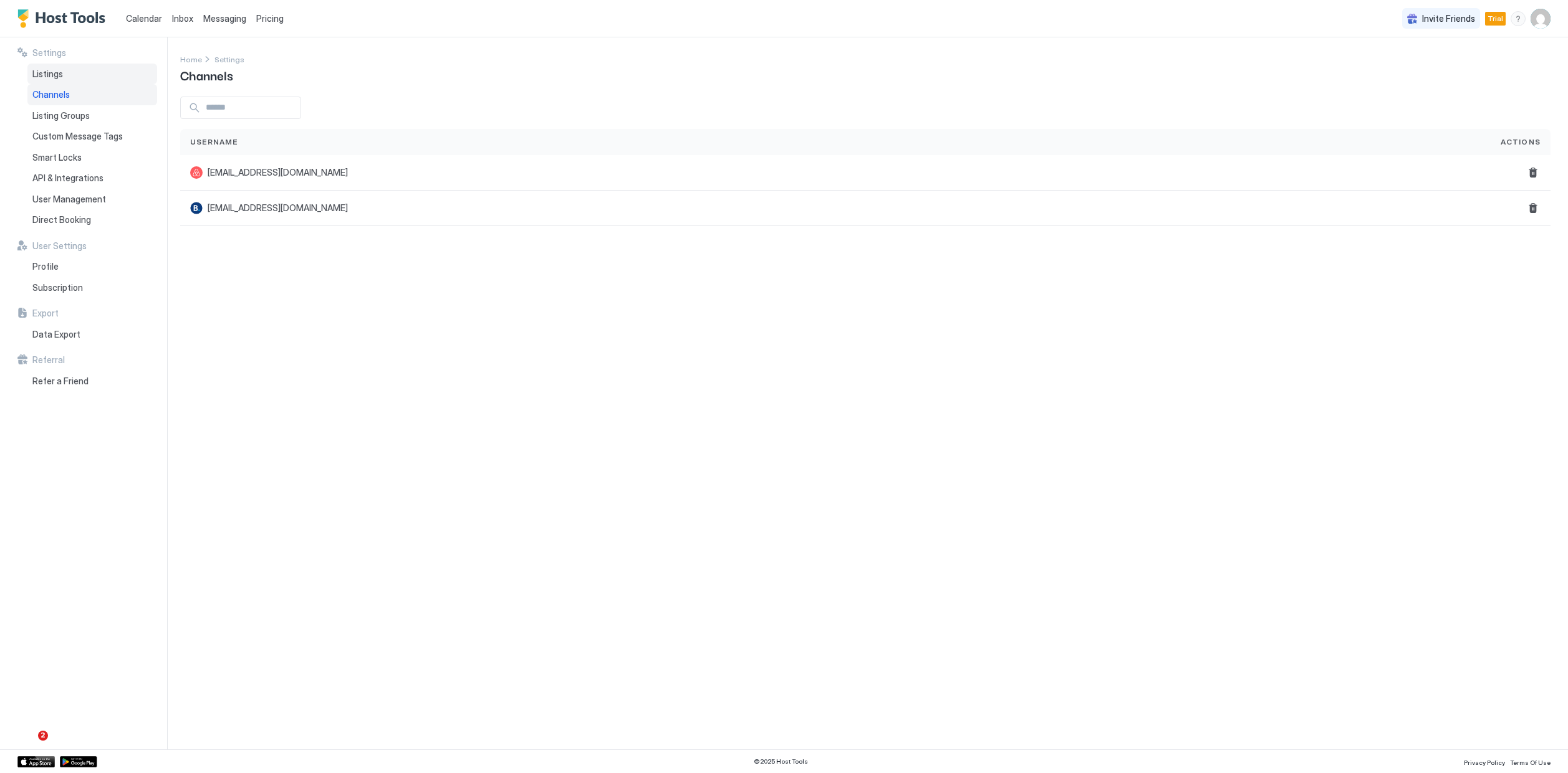
click at [64, 83] on div "Listings" at bounding box center [92, 74] width 129 height 21
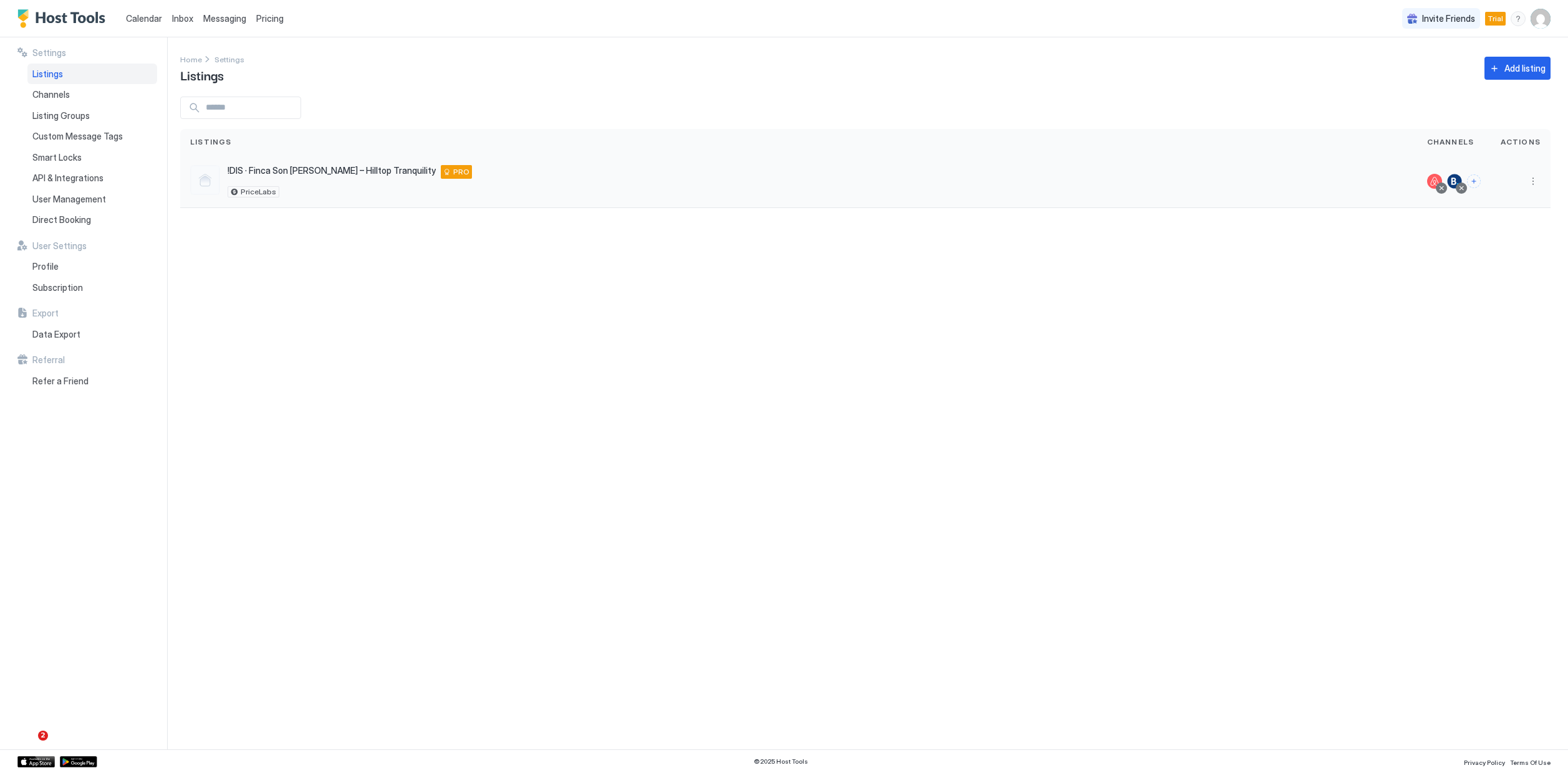
click at [266, 165] on span "!DIS · Finca Son Pere – Hilltop Tranquility" at bounding box center [331, 171] width 208 height 11
click at [283, 174] on span "!DIS · Finca Son Pere – Hilltop Tranquility" at bounding box center [331, 171] width 208 height 11
click at [232, 194] on div "PriceLabs" at bounding box center [253, 192] width 52 height 11
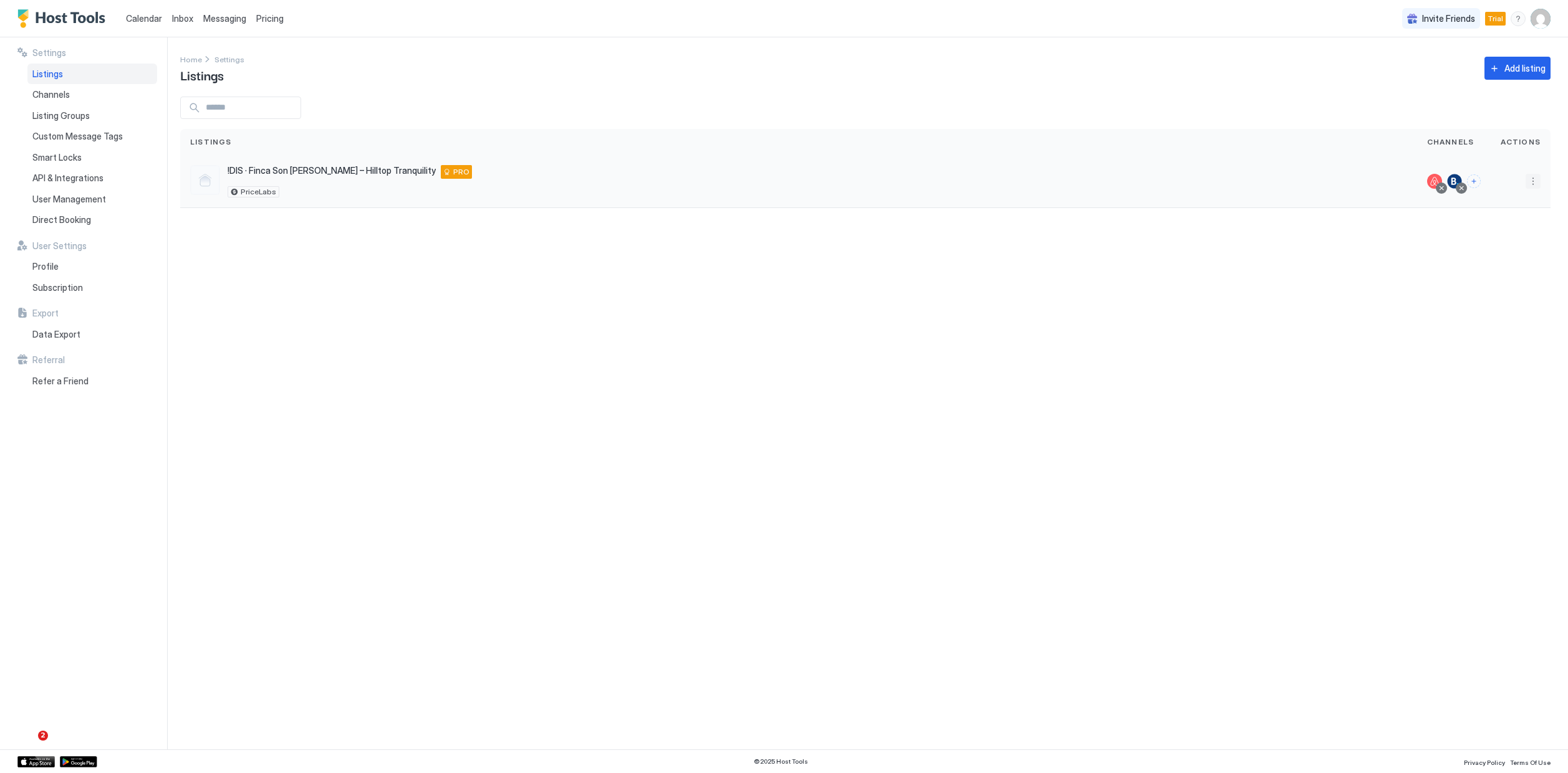
click at [1529, 186] on button "More options" at bounding box center [1533, 181] width 15 height 15
click at [1509, 231] on div "Listing Settings" at bounding box center [1501, 239] width 85 height 20
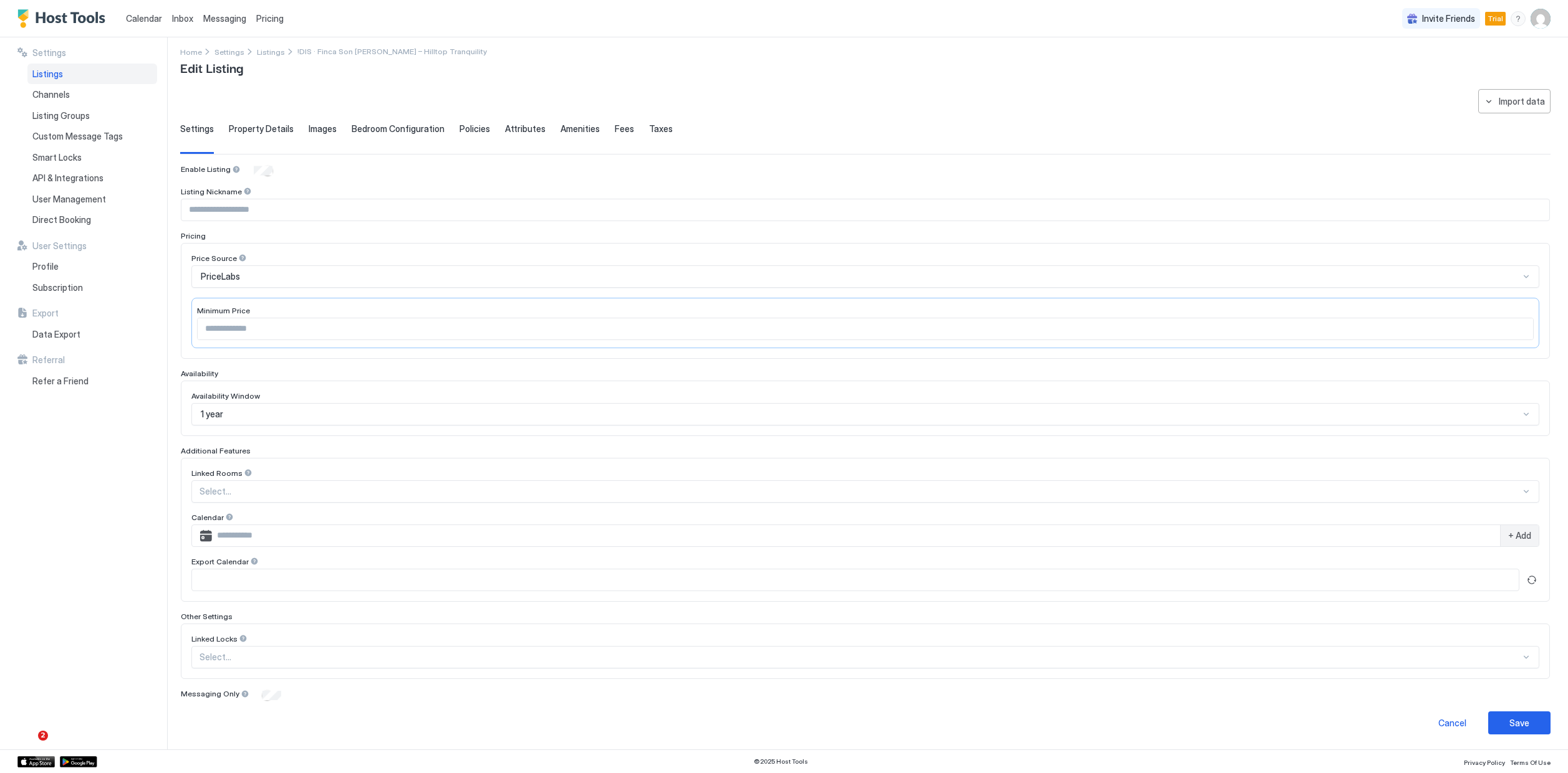
scroll to position [6, 0]
click at [282, 133] on span "Property Details" at bounding box center [261, 129] width 65 height 11
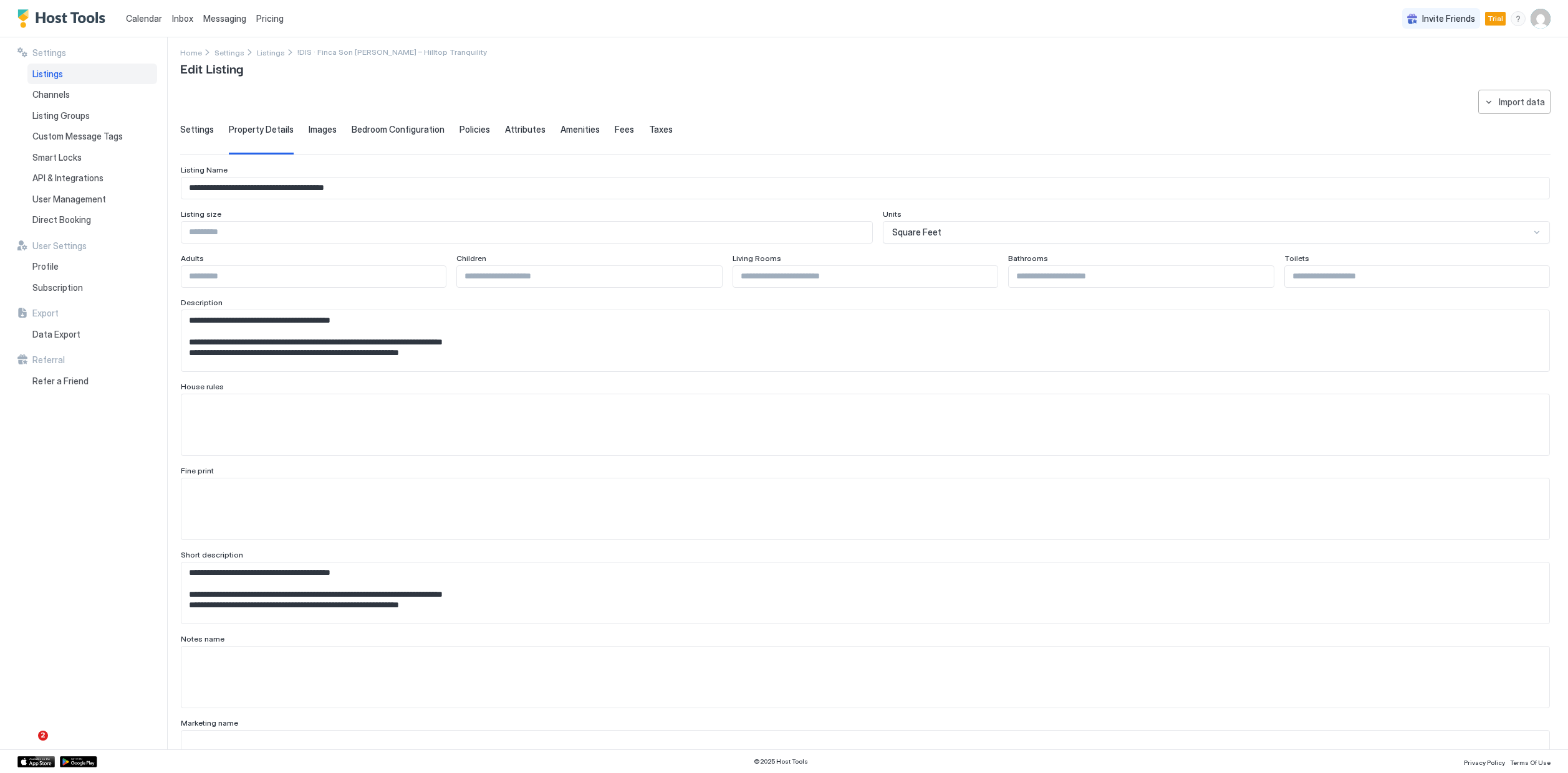
click at [449, 129] on div "Settings Property Details Images Bedroom Configuration Policies Attributes Amen…" at bounding box center [865, 139] width 1370 height 30
click at [467, 128] on span "Policies" at bounding box center [474, 129] width 30 height 11
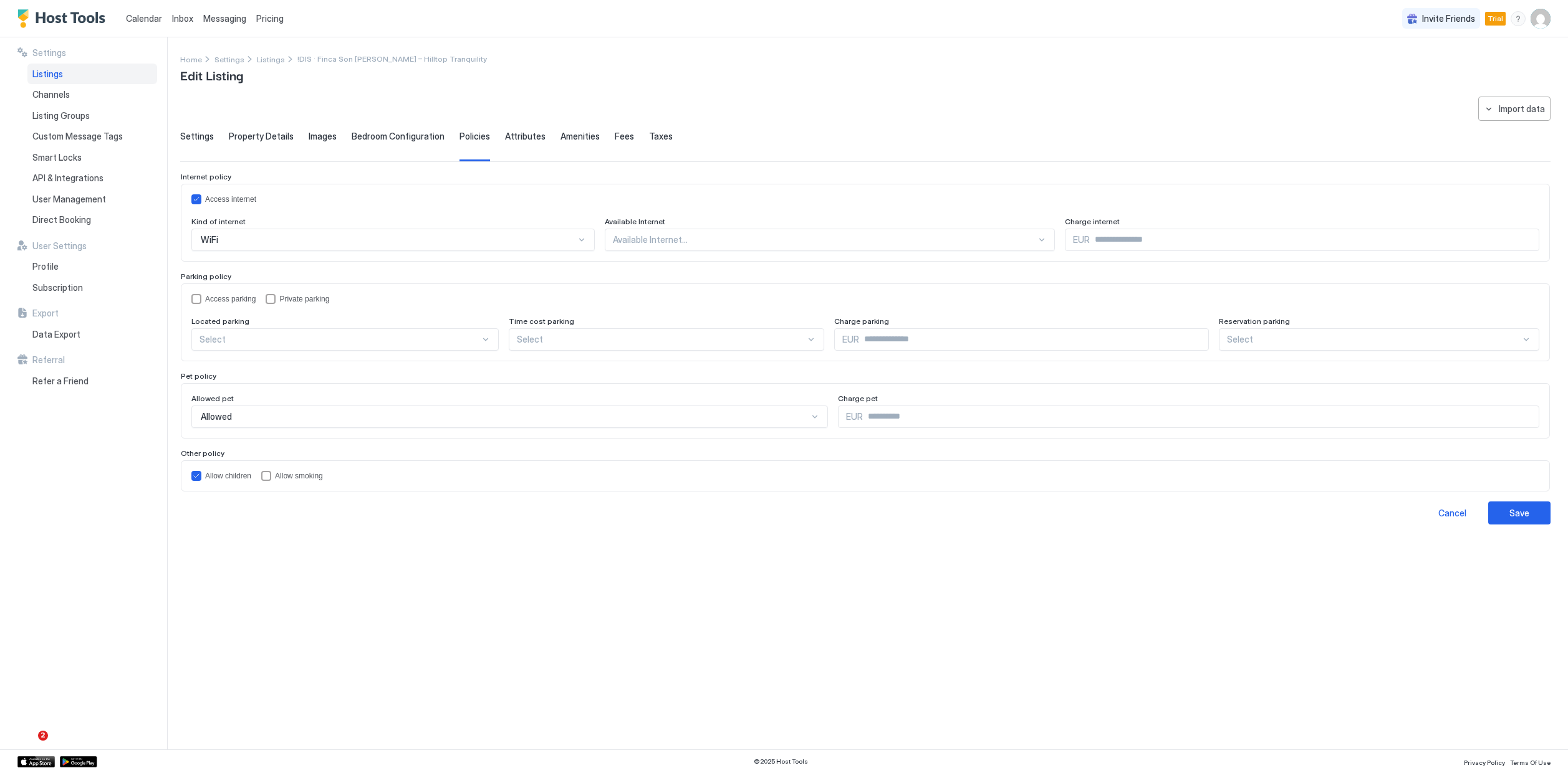
scroll to position [0, 0]
click at [518, 136] on span "Attributes" at bounding box center [525, 137] width 41 height 11
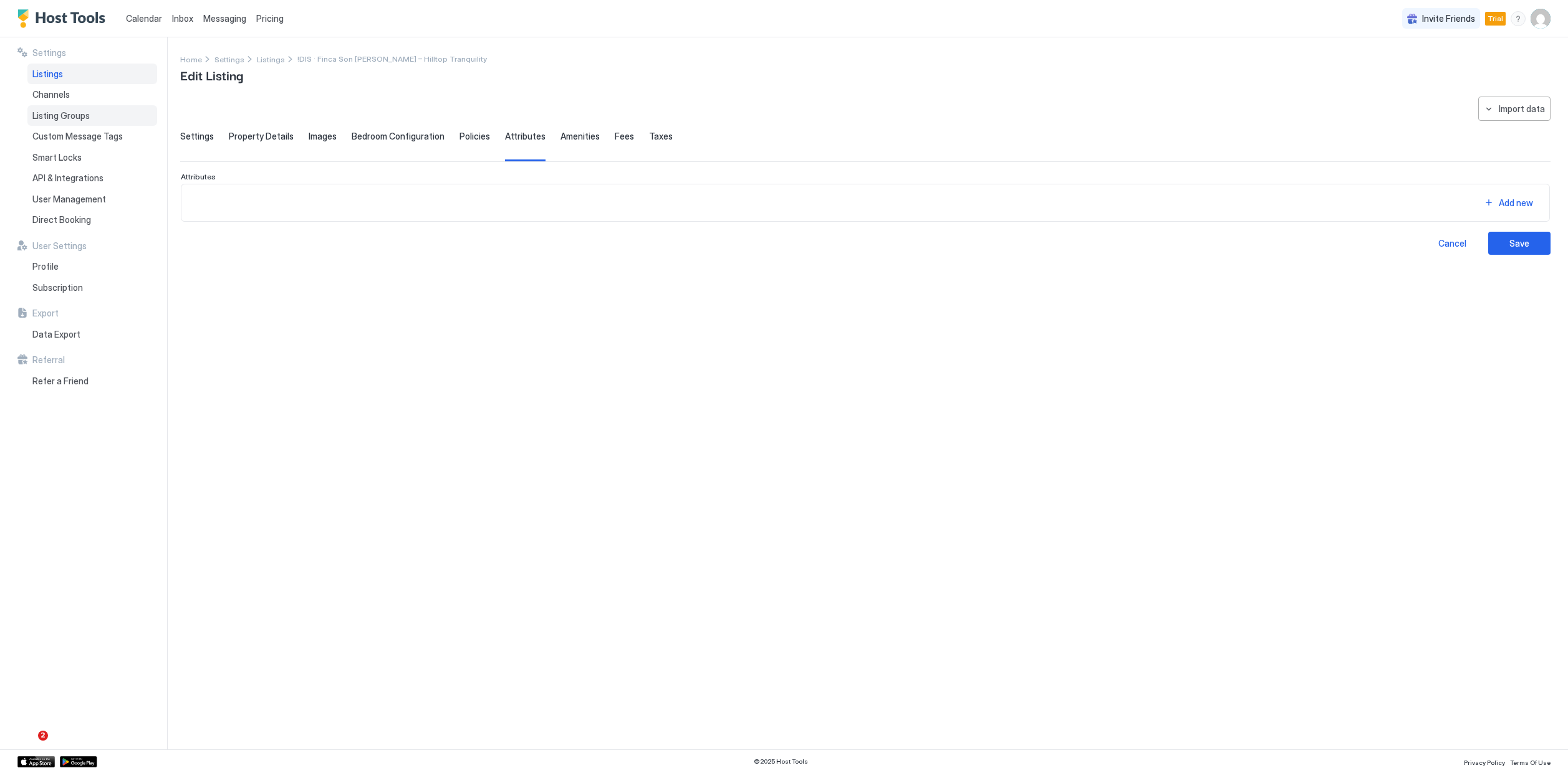
click at [67, 117] on span "Listing Groups" at bounding box center [61, 115] width 57 height 11
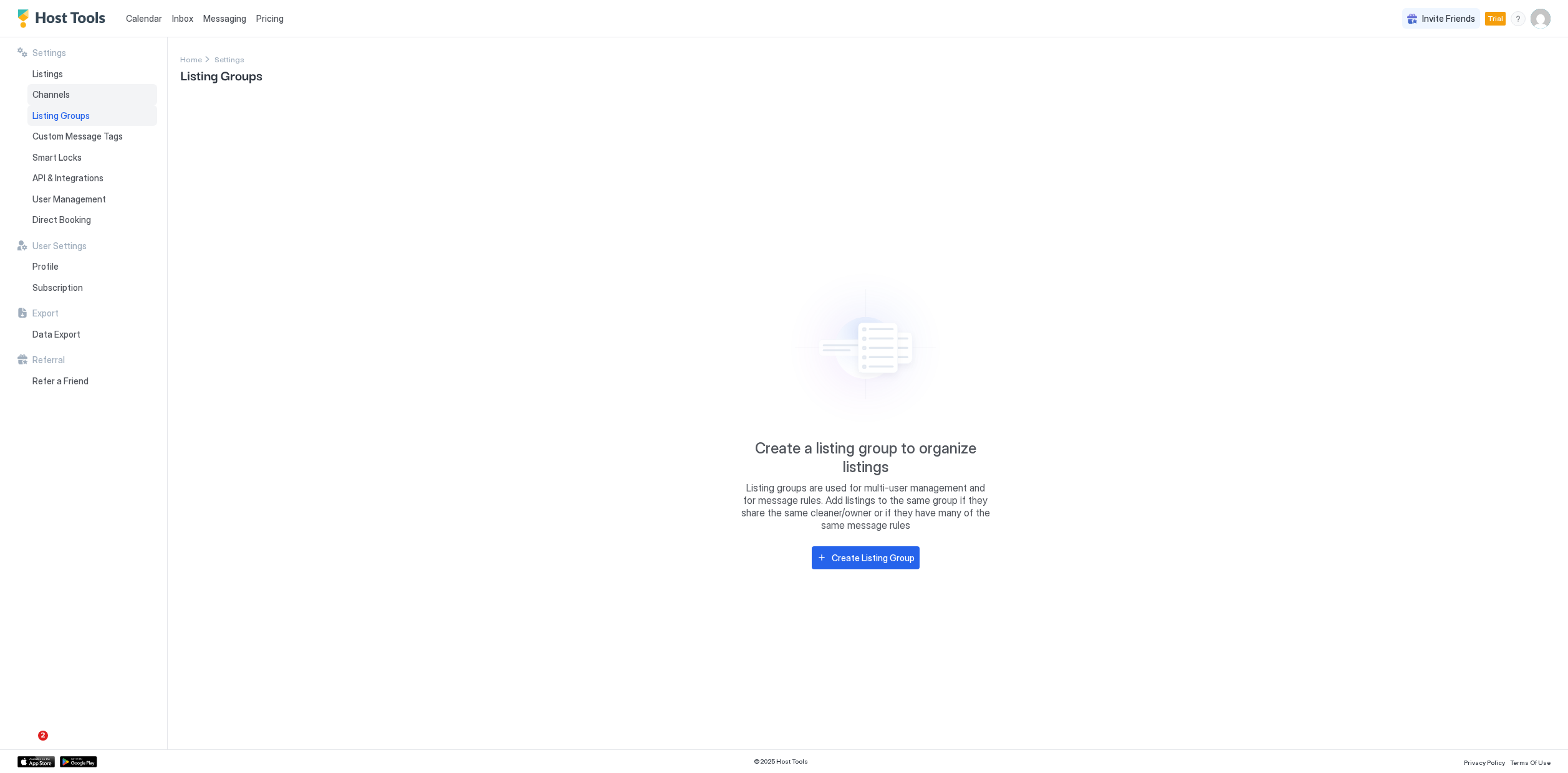
click at [69, 99] on div "Channels" at bounding box center [92, 94] width 129 height 21
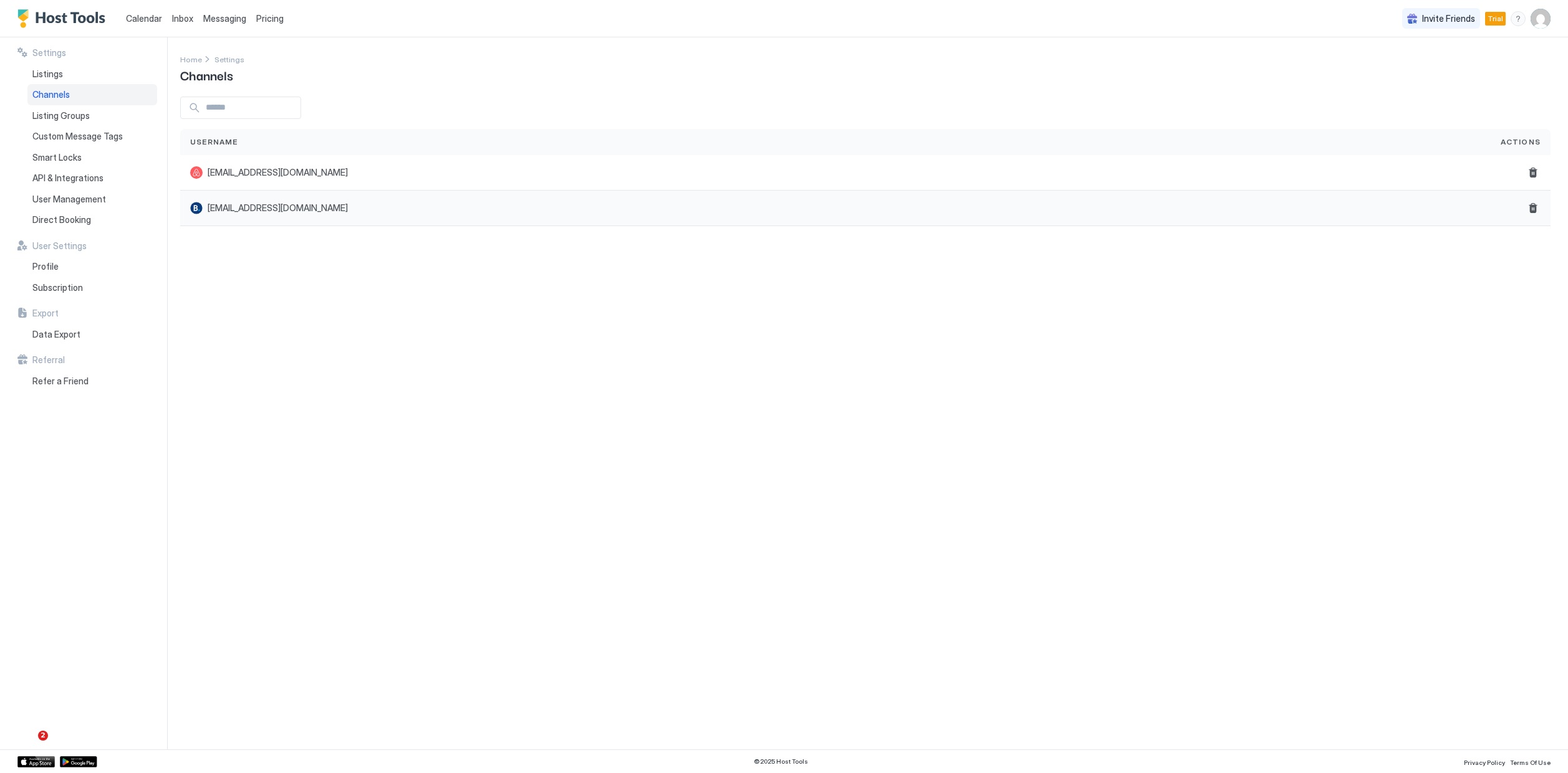
click at [213, 202] on span "tristanreich9@gmail.com" at bounding box center [278, 208] width 140 height 11
click at [138, 22] on span "Calendar" at bounding box center [143, 18] width 36 height 10
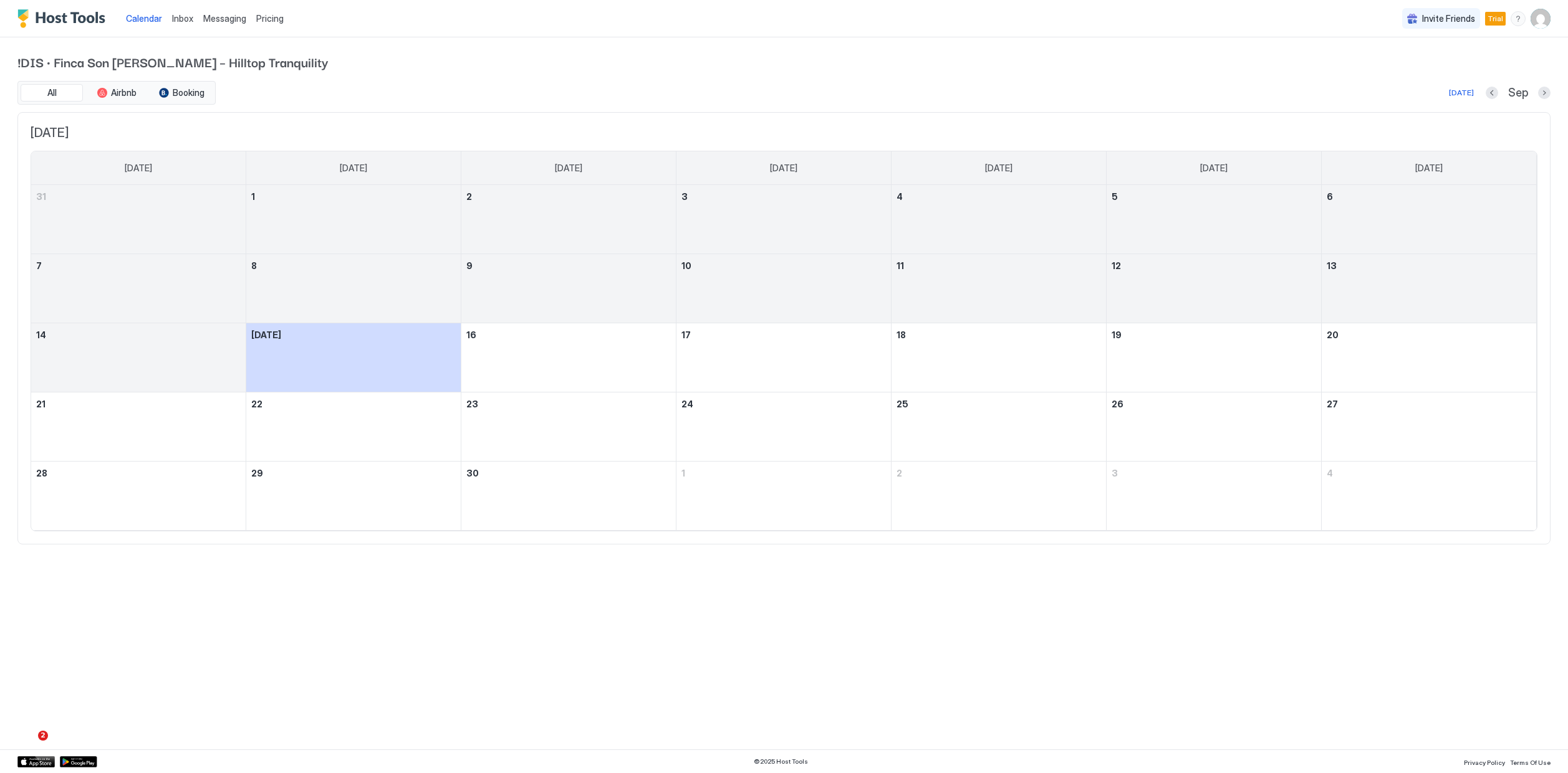
click at [309, 15] on div "Calendar Inbox Messaging Pricing Invite Friends Trial TR" at bounding box center [784, 18] width 1568 height 37
click at [275, 21] on span "Pricing" at bounding box center [270, 18] width 28 height 11
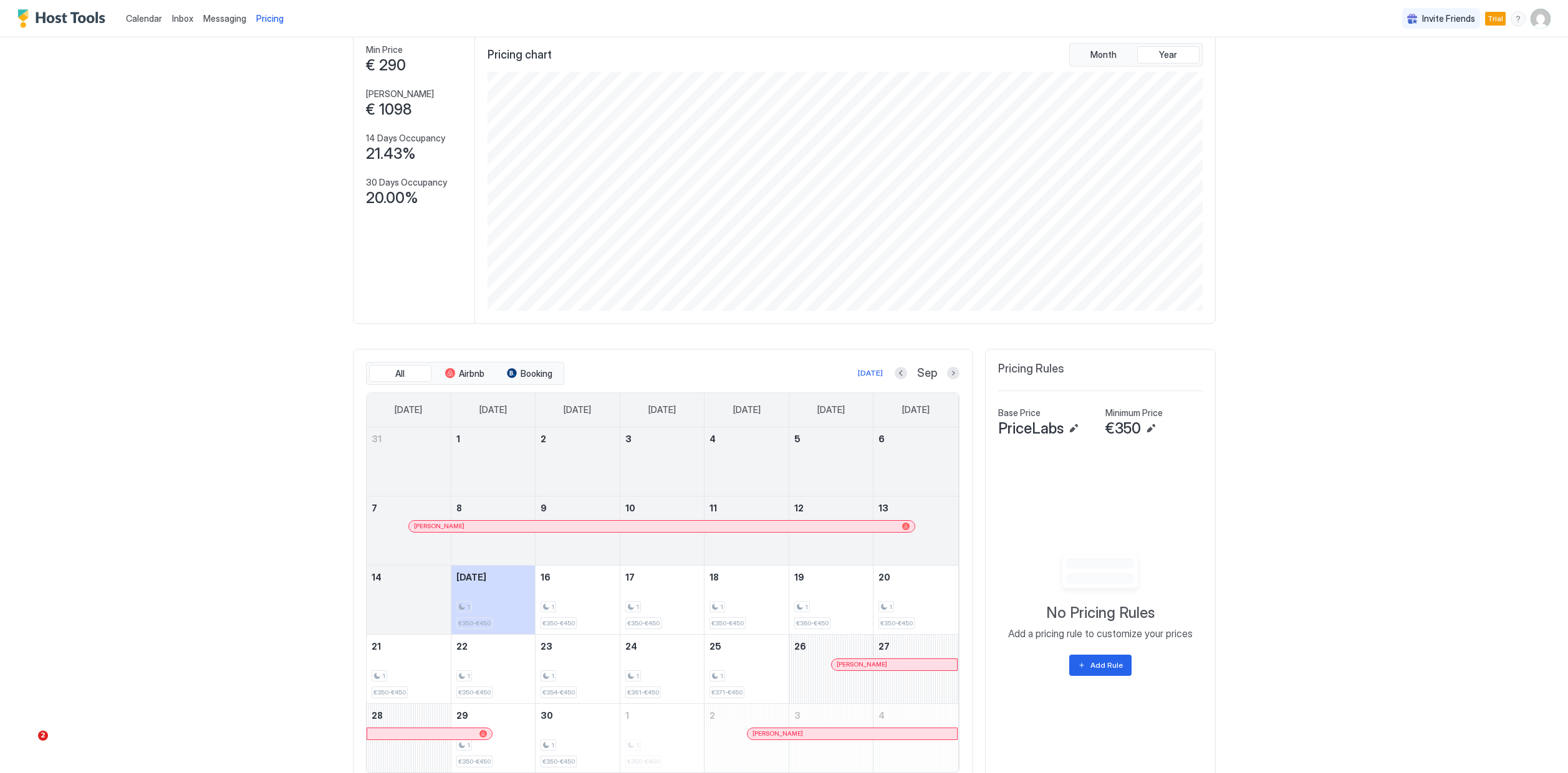
scroll to position [75, 0]
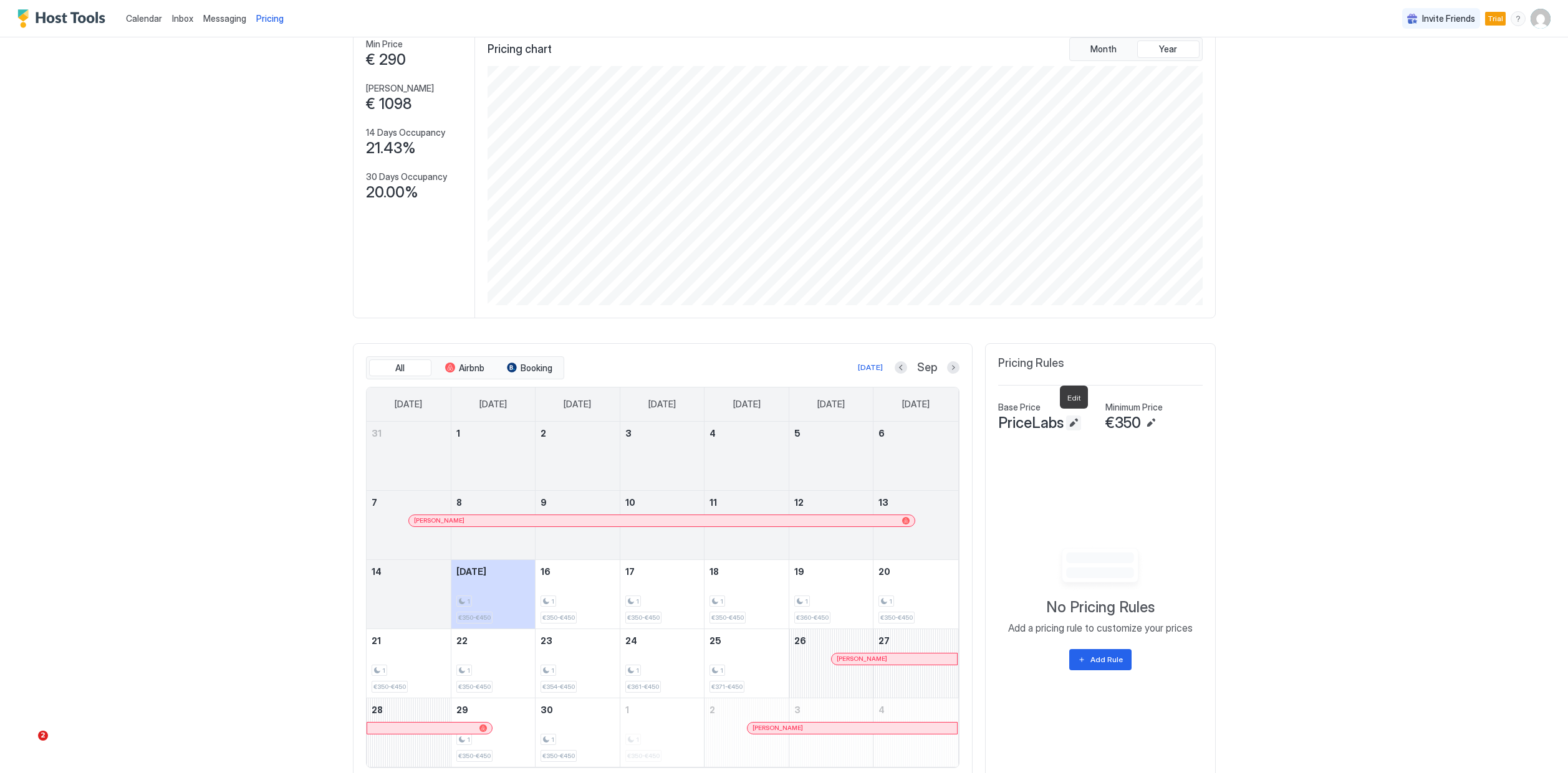
click at [1068, 422] on button "Edit" at bounding box center [1074, 423] width 15 height 15
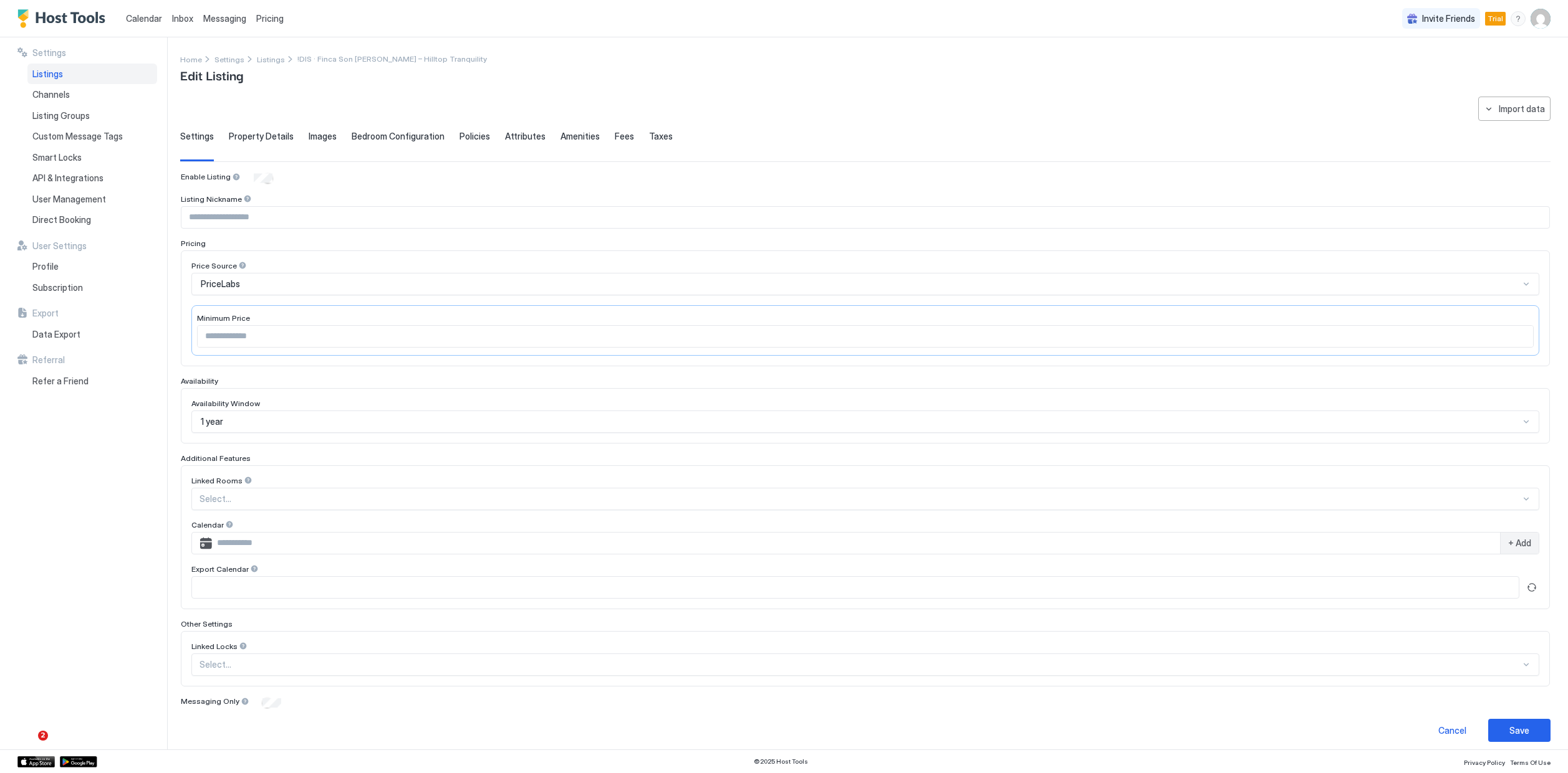
click at [237, 331] on input "***" at bounding box center [865, 336] width 1335 height 21
click at [236, 334] on input "***" at bounding box center [865, 336] width 1335 height 21
type input "***"
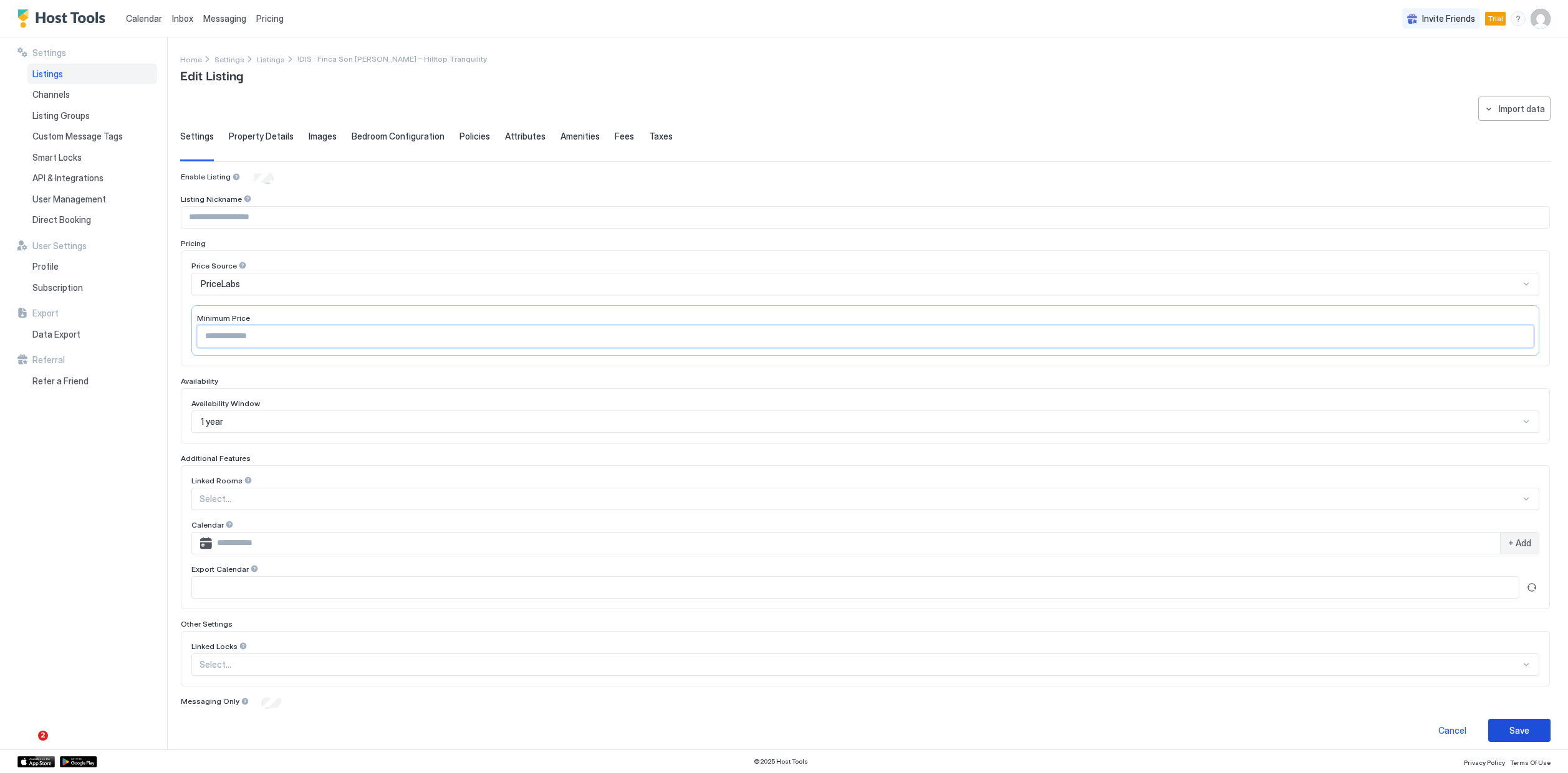
click at [1529, 729] on button "Save" at bounding box center [1518, 731] width 62 height 23
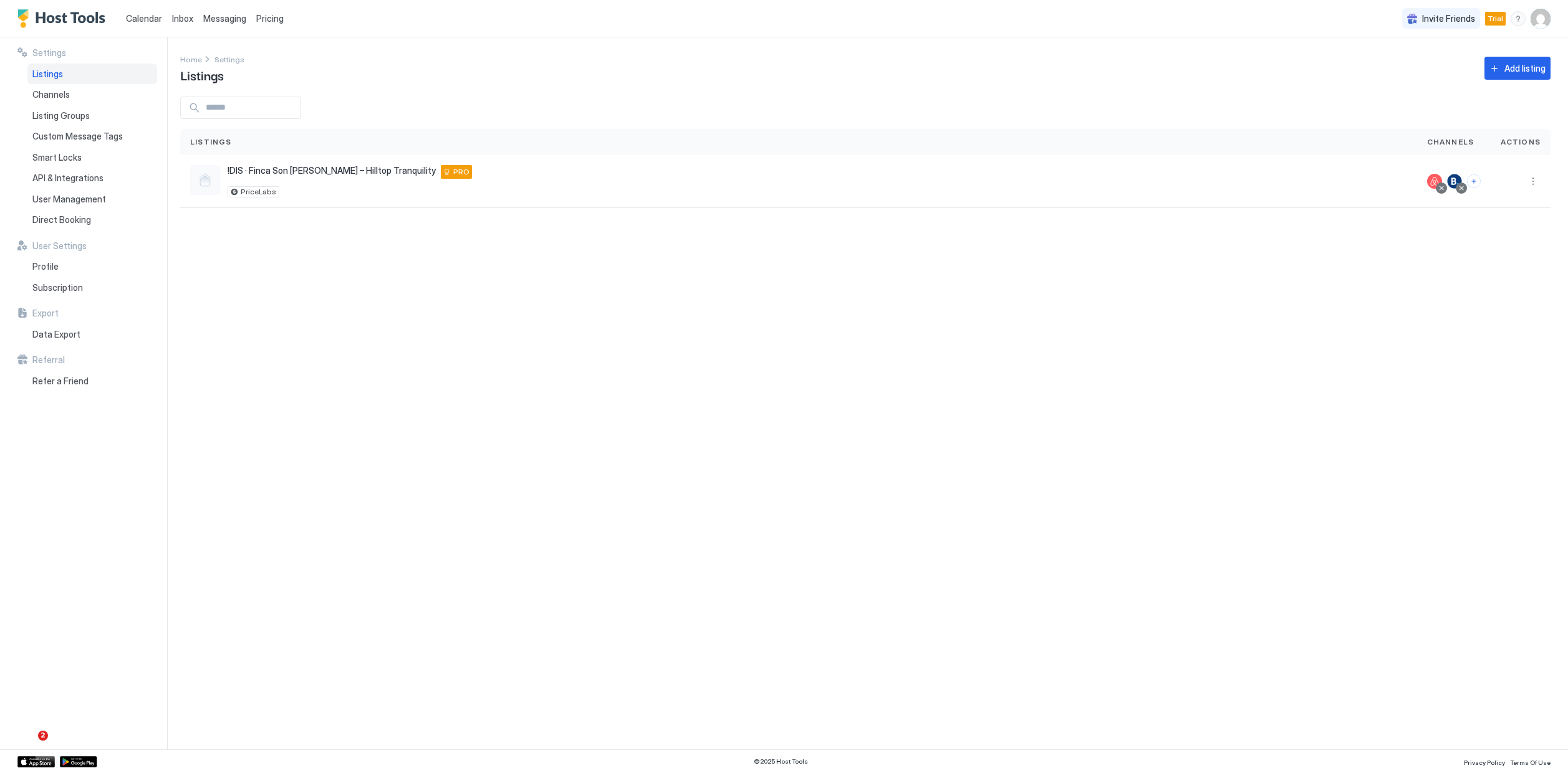
click at [270, 17] on span "Pricing" at bounding box center [270, 18] width 28 height 11
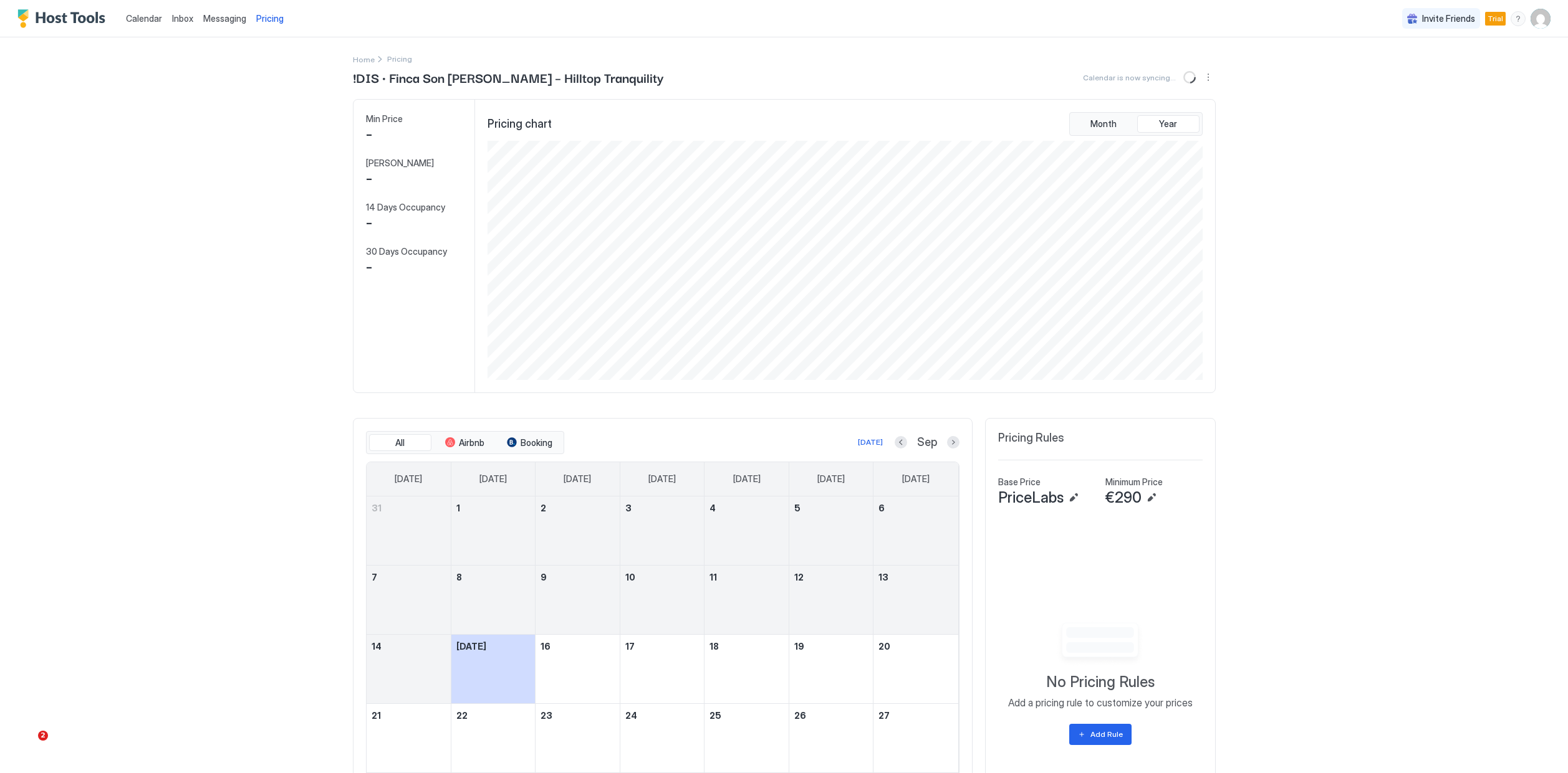
scroll to position [239, 717]
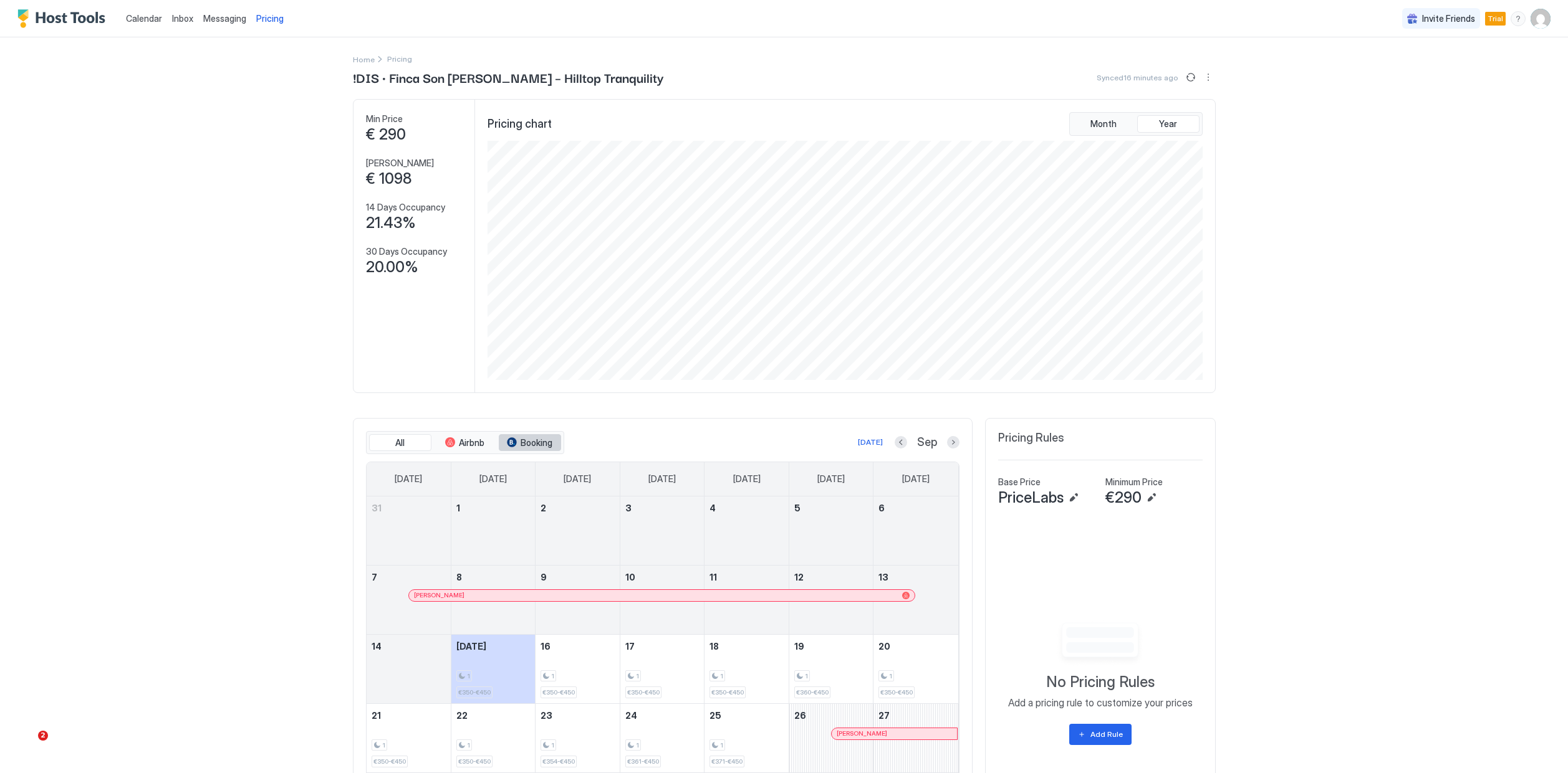
click at [531, 445] on span "Booking" at bounding box center [536, 443] width 31 height 11
click at [528, 444] on span "Booking" at bounding box center [536, 443] width 31 height 11
click at [481, 447] on span "Airbnb" at bounding box center [472, 443] width 26 height 11
click at [543, 438] on span "Booking" at bounding box center [536, 443] width 31 height 11
click at [1050, 497] on span "PriceLabs" at bounding box center [1030, 498] width 66 height 18
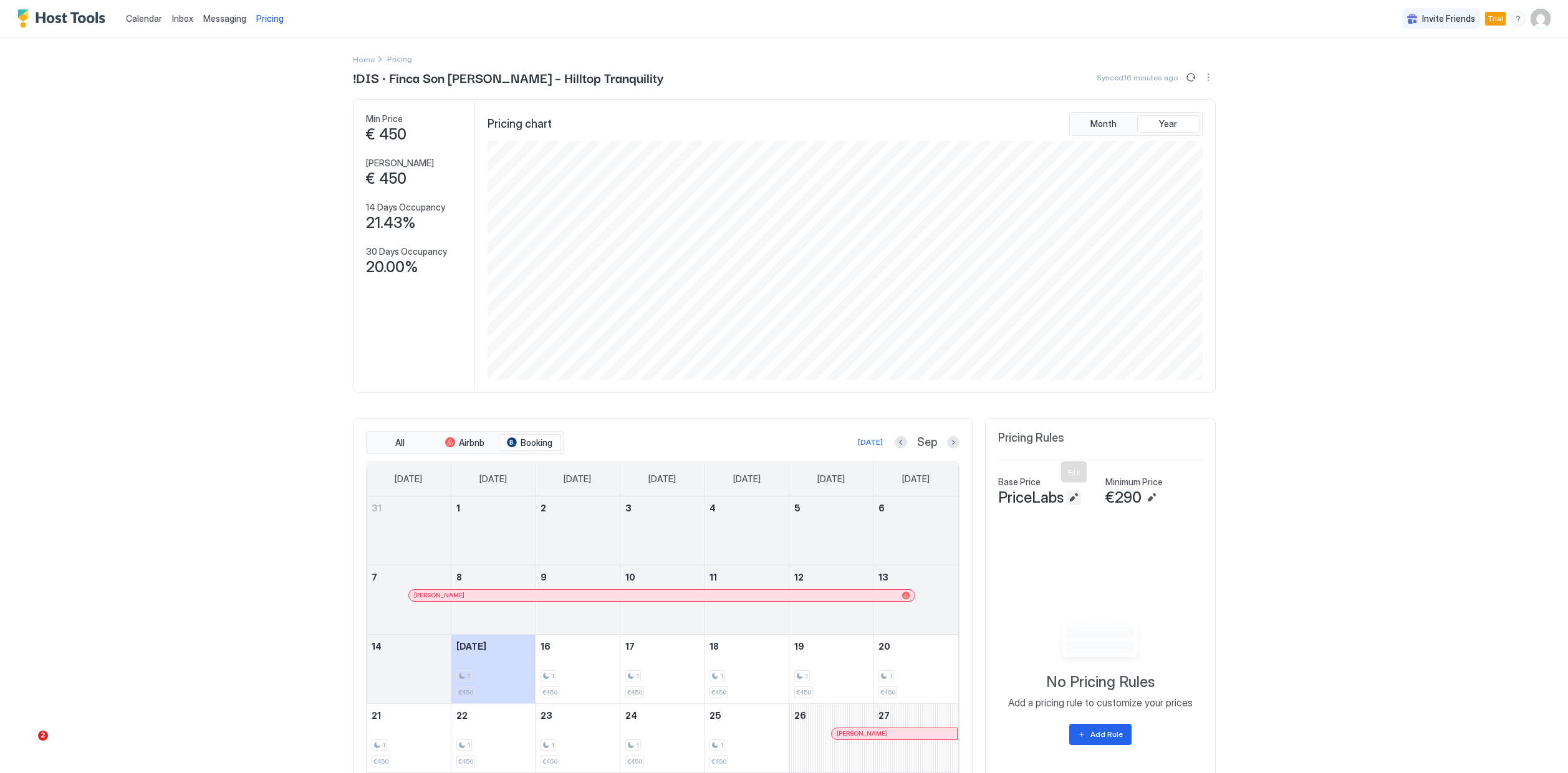
click at [1071, 499] on button "Edit" at bounding box center [1074, 498] width 15 height 15
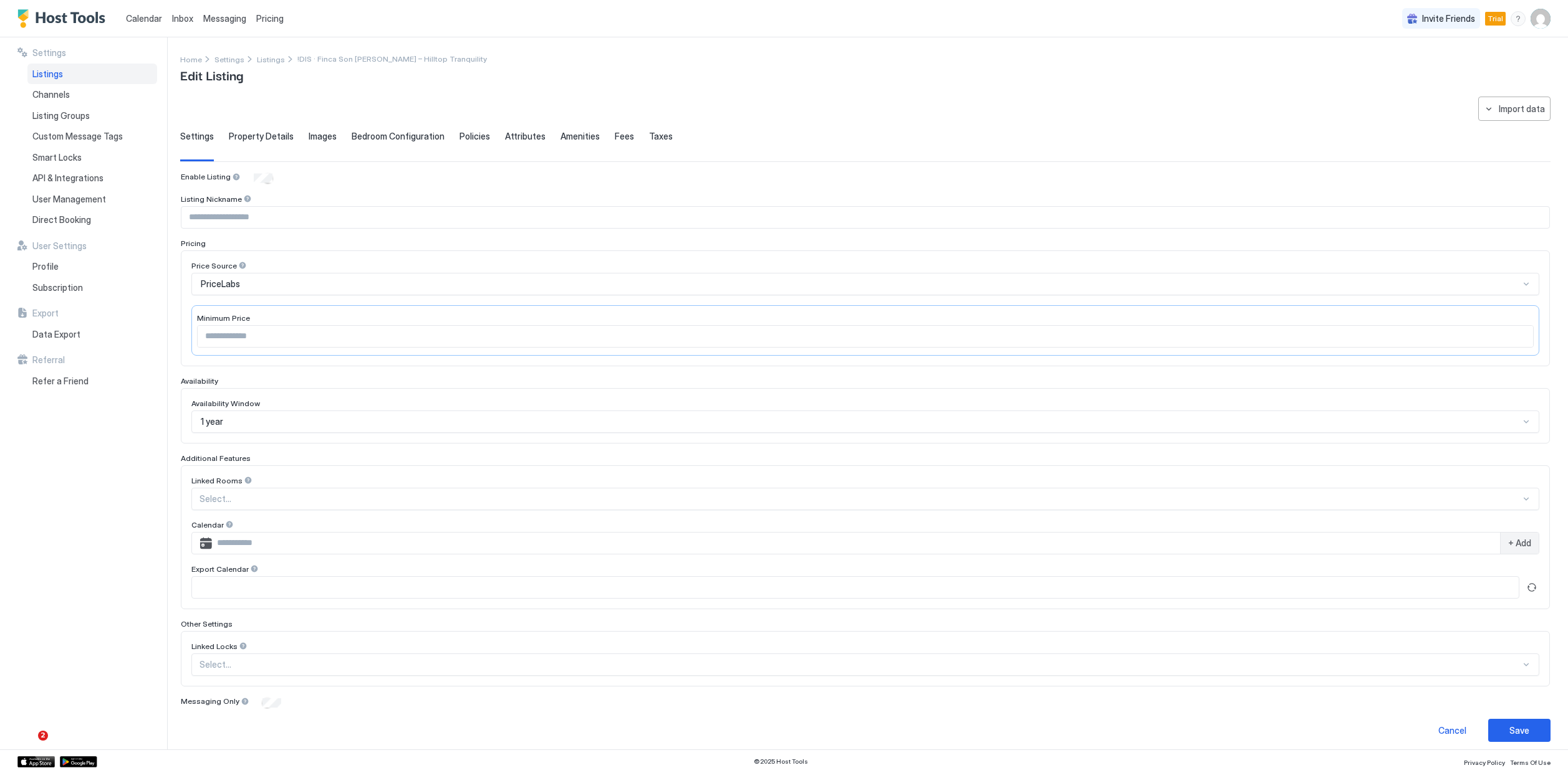
type input "***"
click at [1525, 729] on div "Save" at bounding box center [1519, 731] width 20 height 13
click at [1524, 734] on div "Save" at bounding box center [1519, 731] width 20 height 13
click at [263, 22] on span "Pricing" at bounding box center [270, 18] width 28 height 11
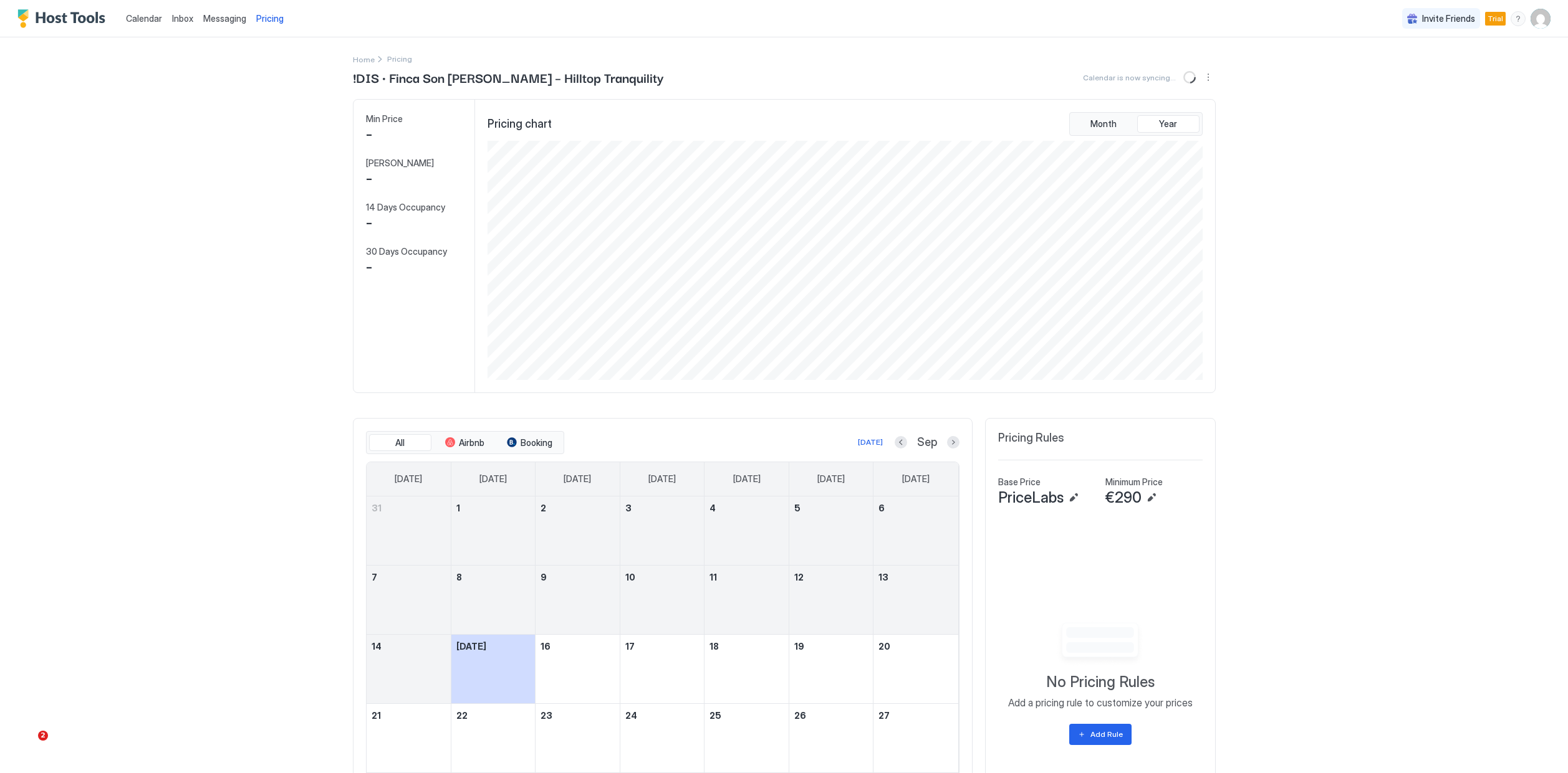
scroll to position [239, 717]
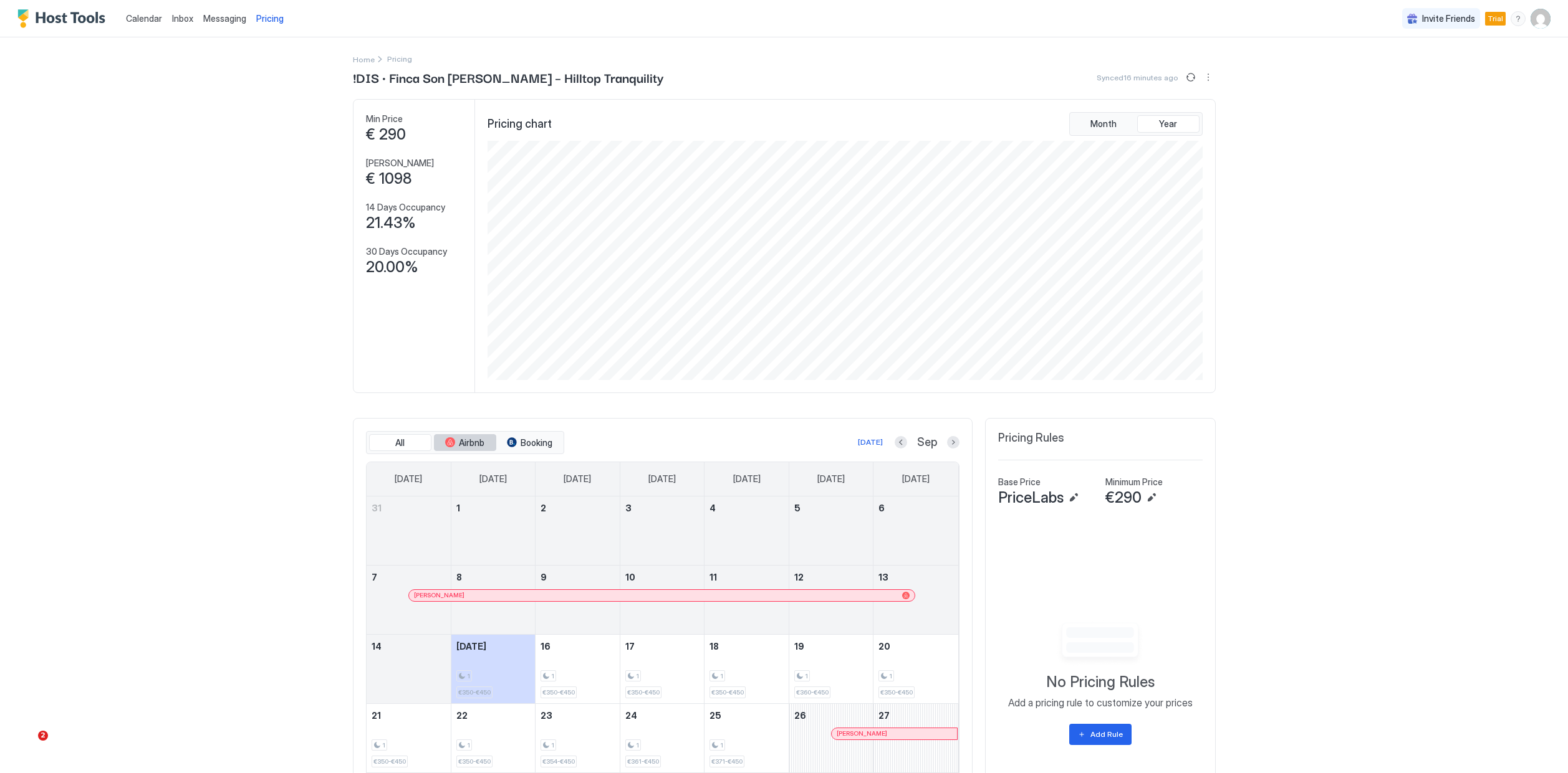
click at [474, 438] on span "Airbnb" at bounding box center [472, 443] width 26 height 11
click at [482, 438] on span "Airbnb" at bounding box center [472, 443] width 26 height 11
click at [545, 438] on span "Booking" at bounding box center [536, 443] width 31 height 11
click at [465, 443] on span "Airbnb" at bounding box center [472, 443] width 26 height 11
click at [525, 444] on span "Booking" at bounding box center [536, 443] width 31 height 11
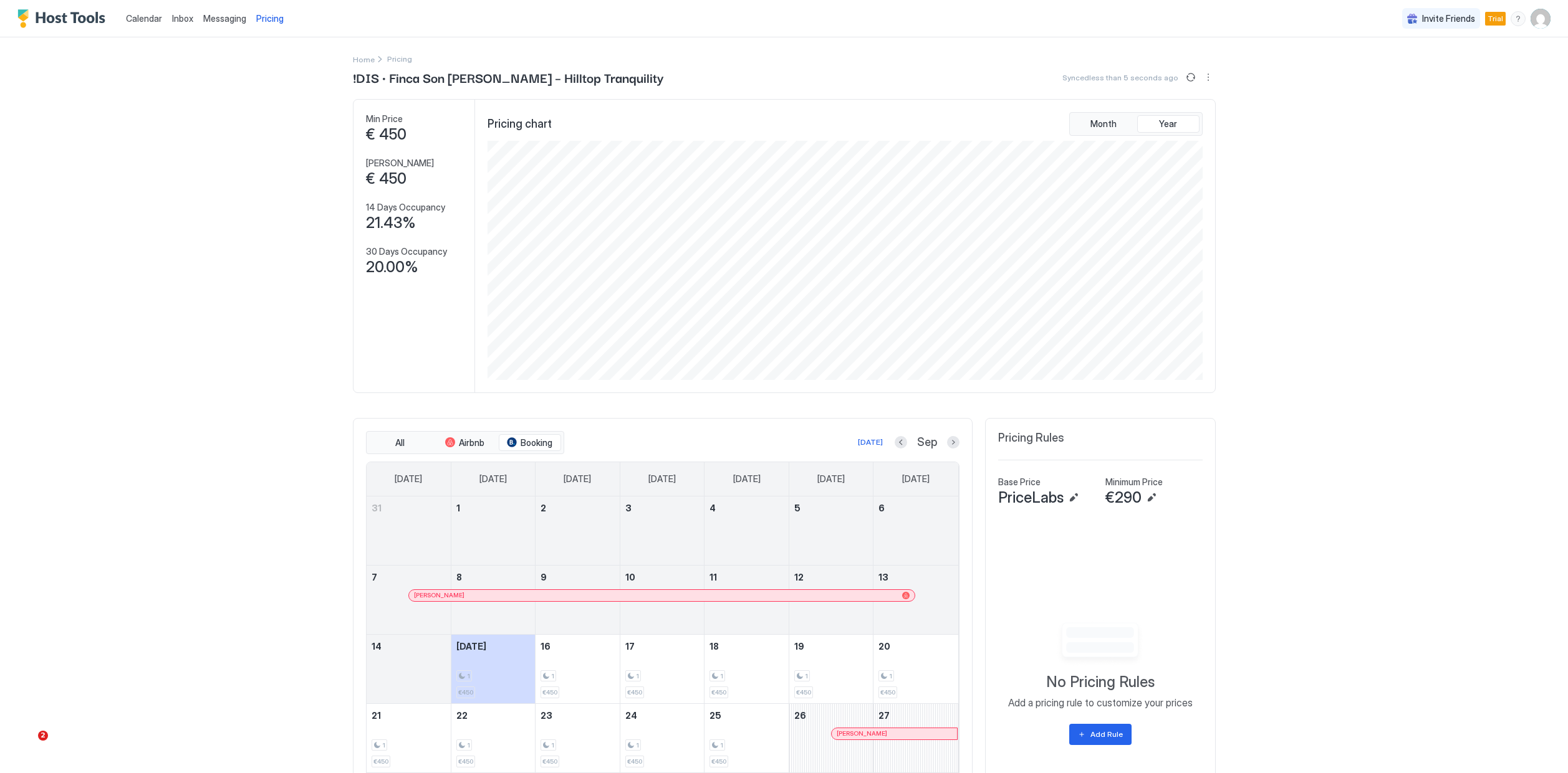
click at [400, 177] on span "€ 450" at bounding box center [386, 178] width 41 height 18
click at [399, 131] on span "€ 450" at bounding box center [386, 135] width 41 height 18
click at [404, 169] on span "€ 450" at bounding box center [386, 178] width 41 height 18
